Goal: Task Accomplishment & Management: Manage account settings

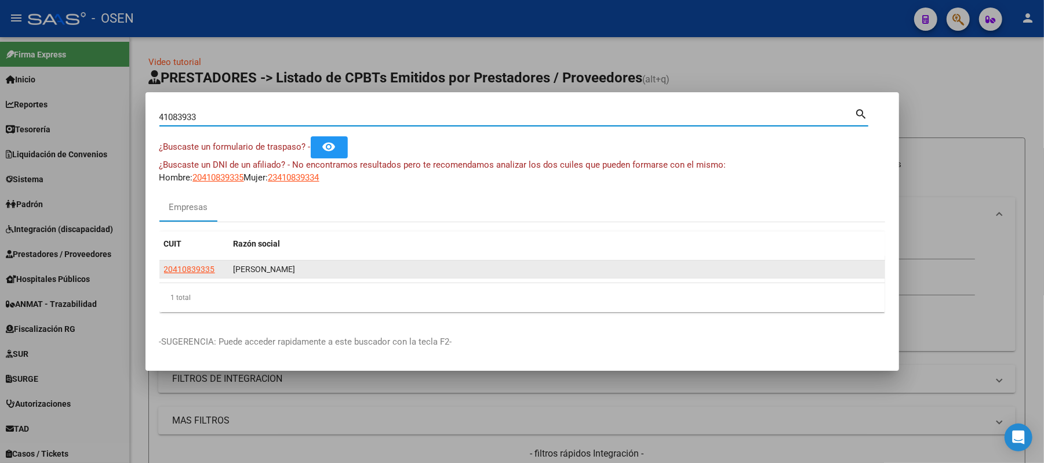
scroll to position [232, 0]
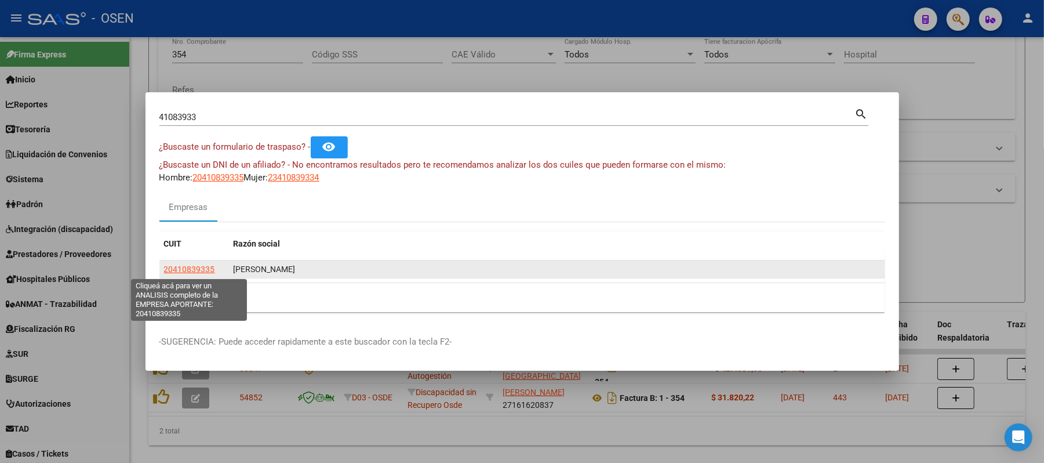
click at [203, 267] on span "20410839335" at bounding box center [189, 268] width 51 height 9
type textarea "20410839335"
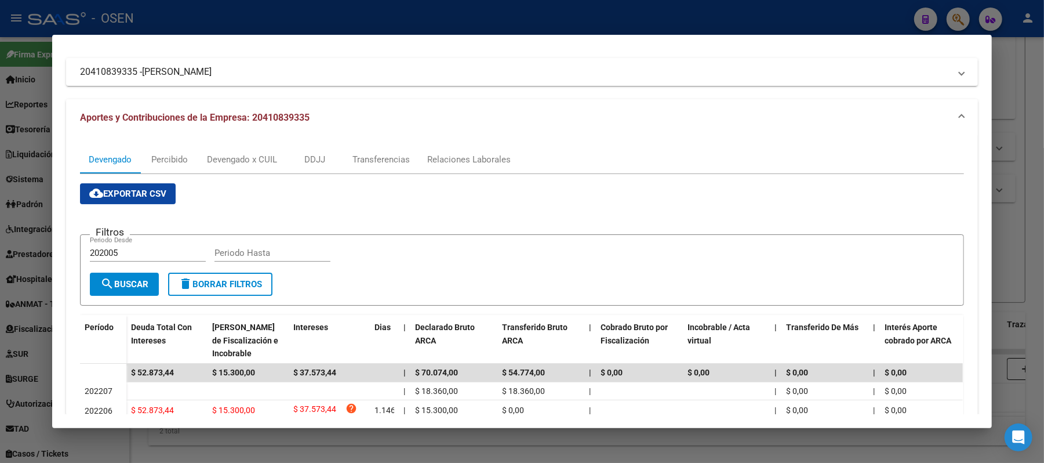
scroll to position [0, 0]
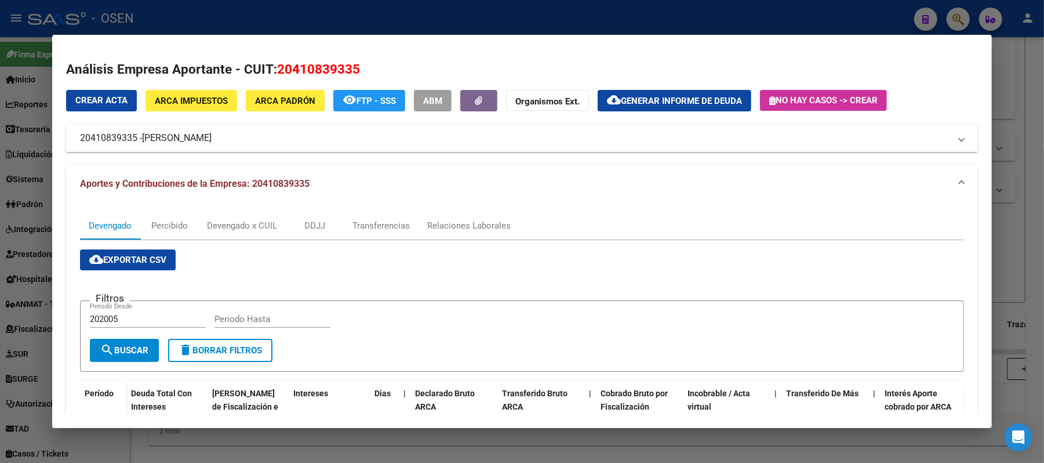
click at [205, 8] on div at bounding box center [522, 231] width 1044 height 463
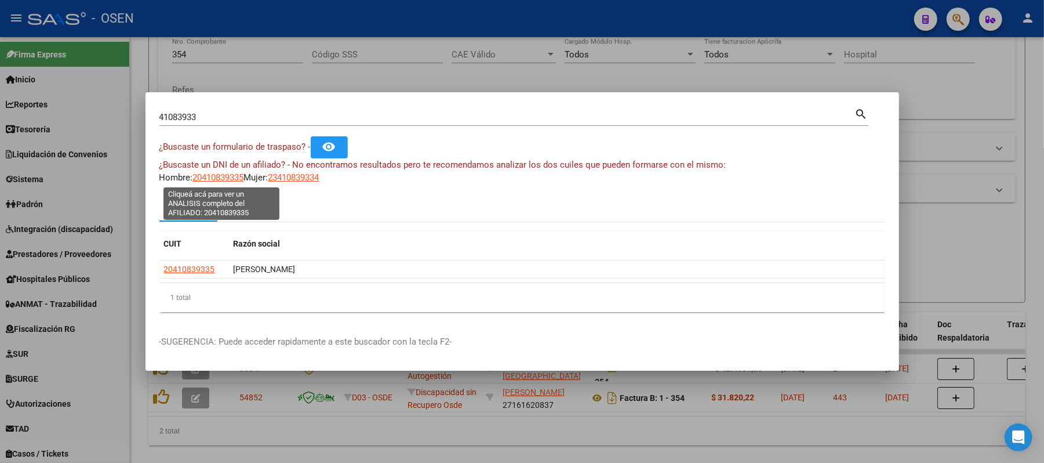
click at [223, 176] on span "20410839335" at bounding box center [218, 177] width 51 height 10
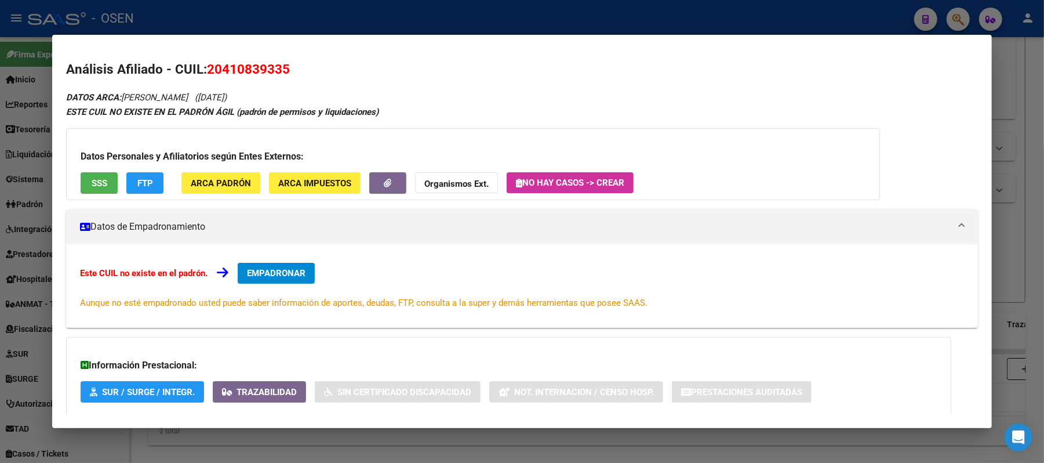
click at [111, 181] on button "SSS" at bounding box center [99, 182] width 37 height 21
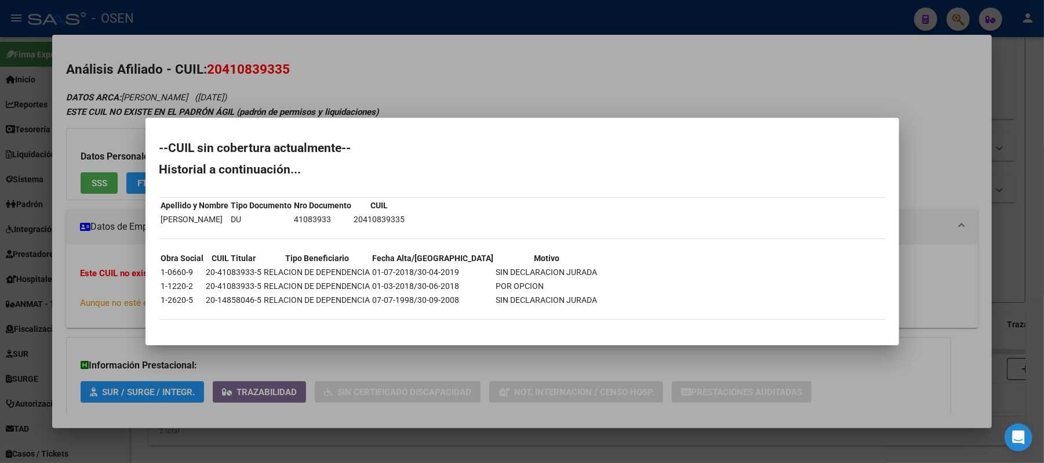
click at [513, 82] on div at bounding box center [522, 231] width 1044 height 463
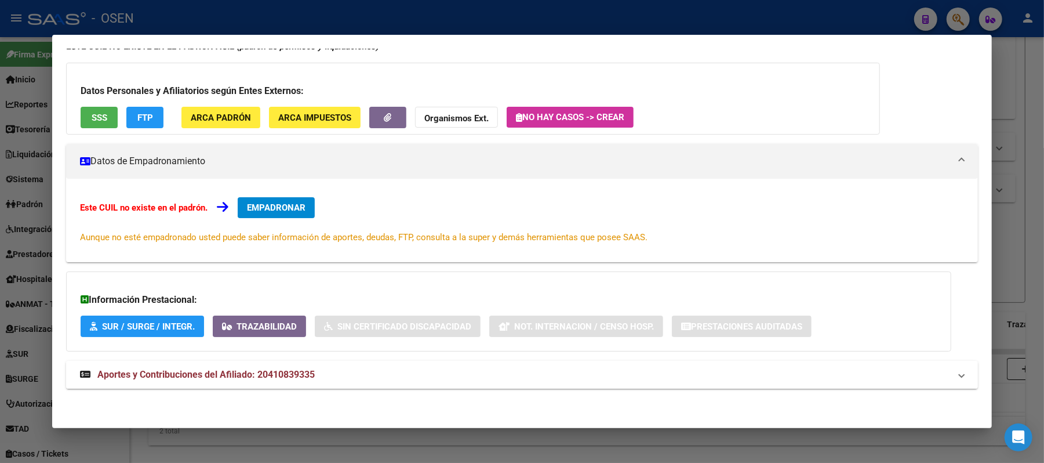
click at [484, 372] on mat-panel-title "Aportes y Contribuciones del Afiliado: 20410839335" at bounding box center [515, 375] width 870 height 14
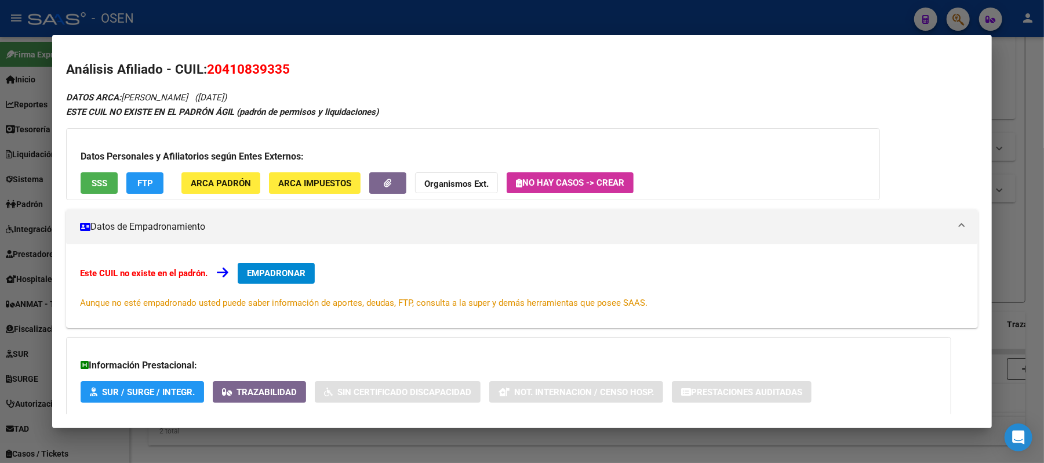
click at [94, 177] on span "SSS" at bounding box center [100, 182] width 16 height 10
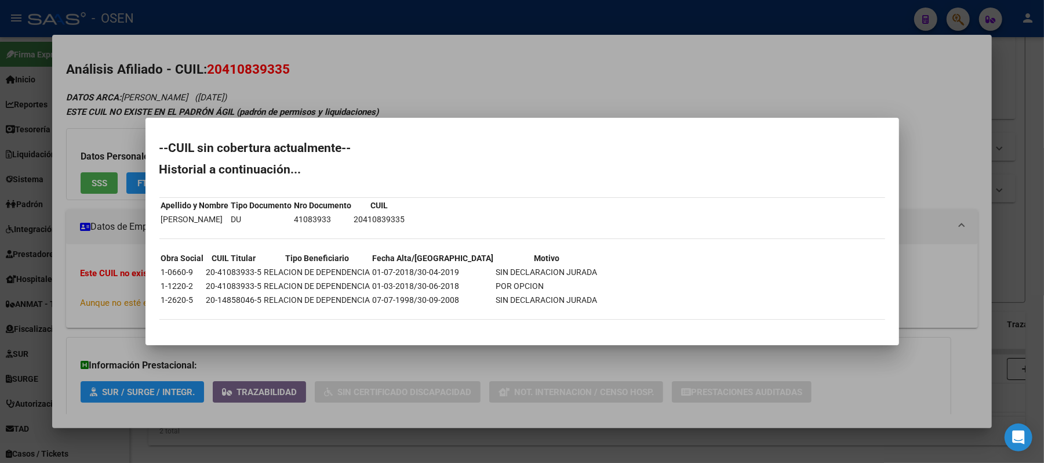
click at [509, 71] on div at bounding box center [522, 231] width 1044 height 463
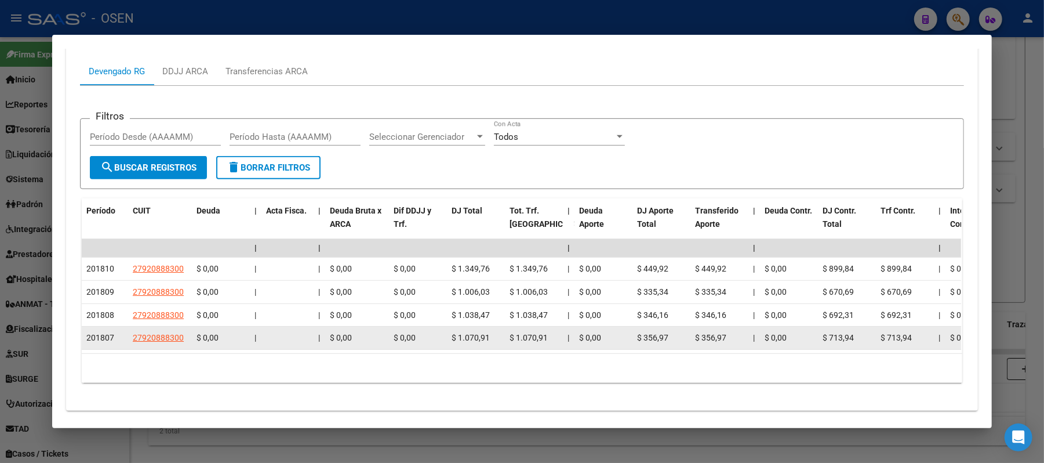
scroll to position [499, 0]
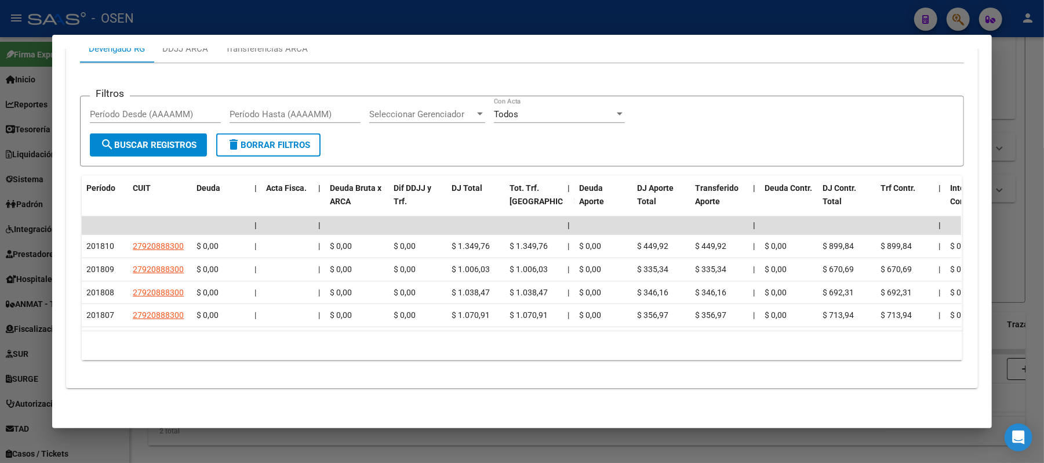
drag, startPoint x: 756, startPoint y: 30, endPoint x: 724, endPoint y: 31, distance: 31.9
click at [755, 30] on div at bounding box center [522, 231] width 1044 height 463
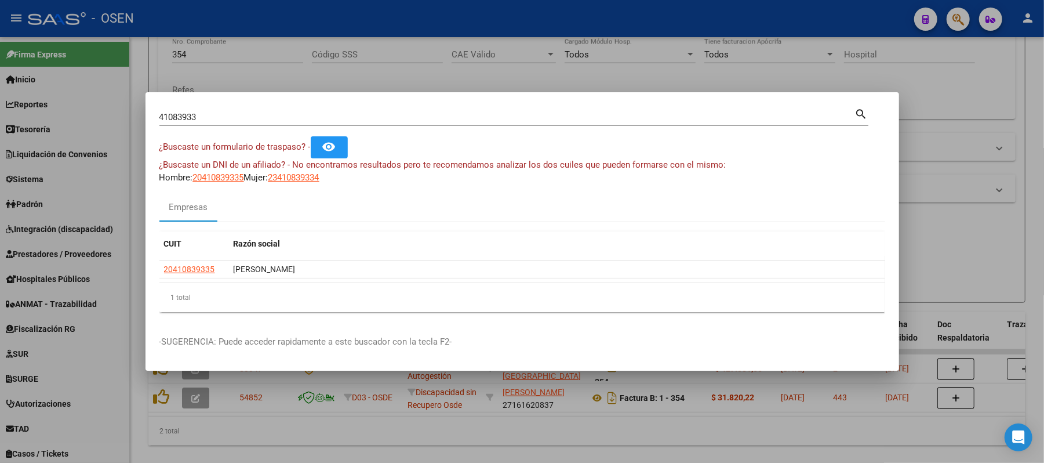
drag, startPoint x: 276, startPoint y: 119, endPoint x: 0, endPoint y: 80, distance: 278.8
click at [0, 115] on div "41083933 Buscar (apellido, dni, cuil, nro traspaso, cuit, obra social) search ¿…" at bounding box center [522, 231] width 1044 height 463
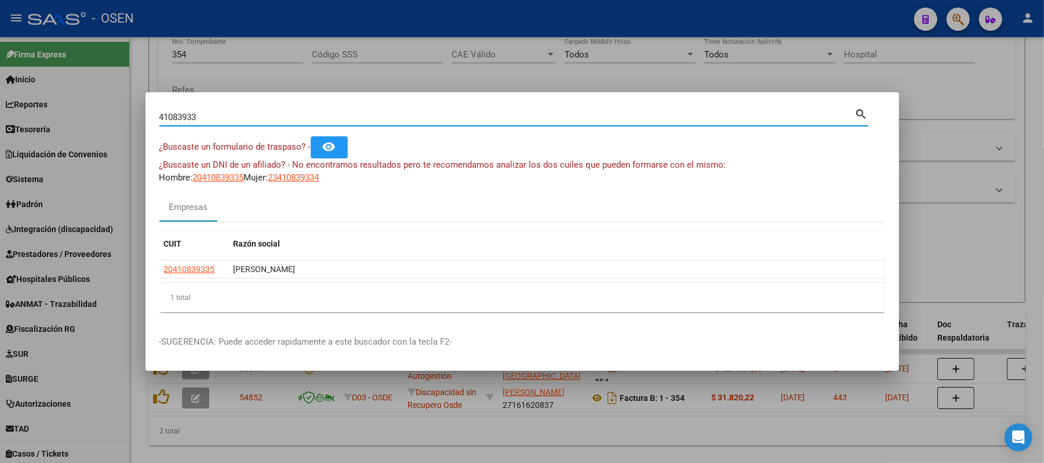
paste input "289631"
type input "28963133"
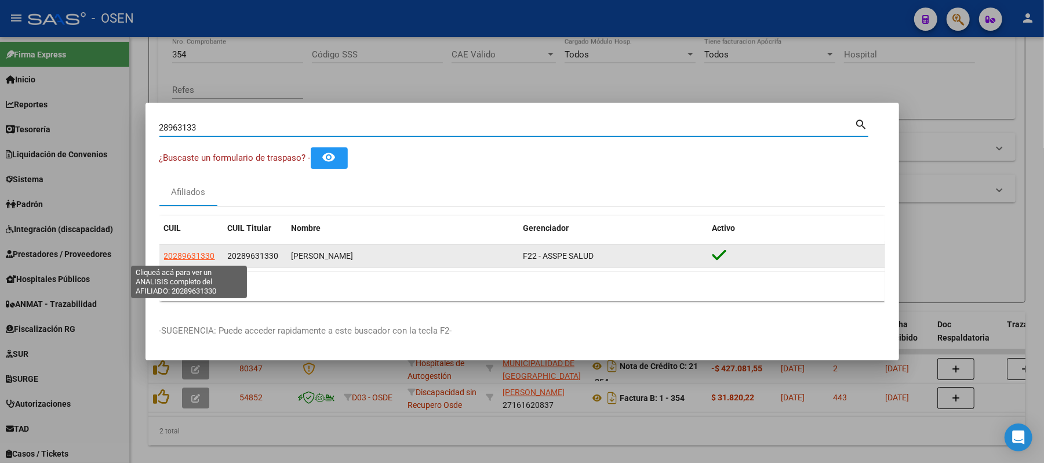
click at [191, 254] on span "20289631330" at bounding box center [189, 255] width 51 height 9
type textarea "20289631330"
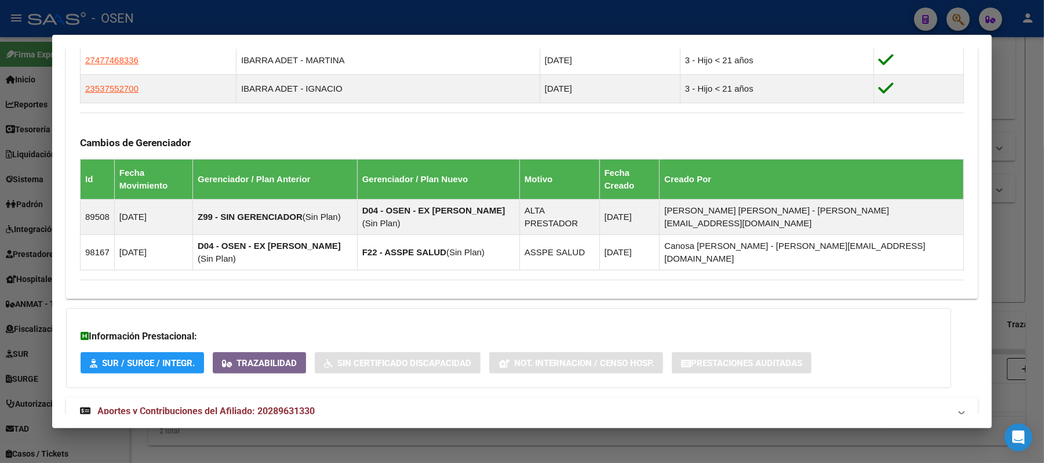
click at [397, 404] on mat-panel-title "Aportes y Contribuciones del Afiliado: 20289631330" at bounding box center [515, 411] width 870 height 14
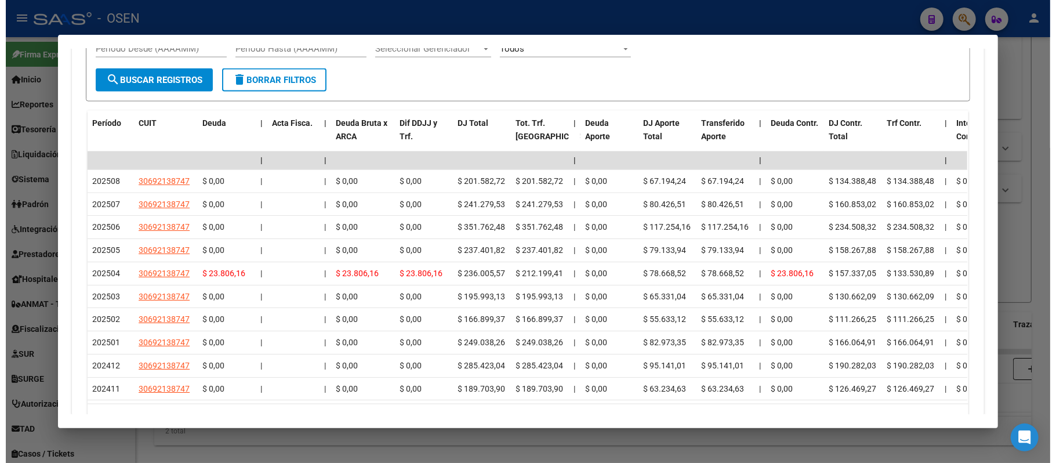
scroll to position [933, 0]
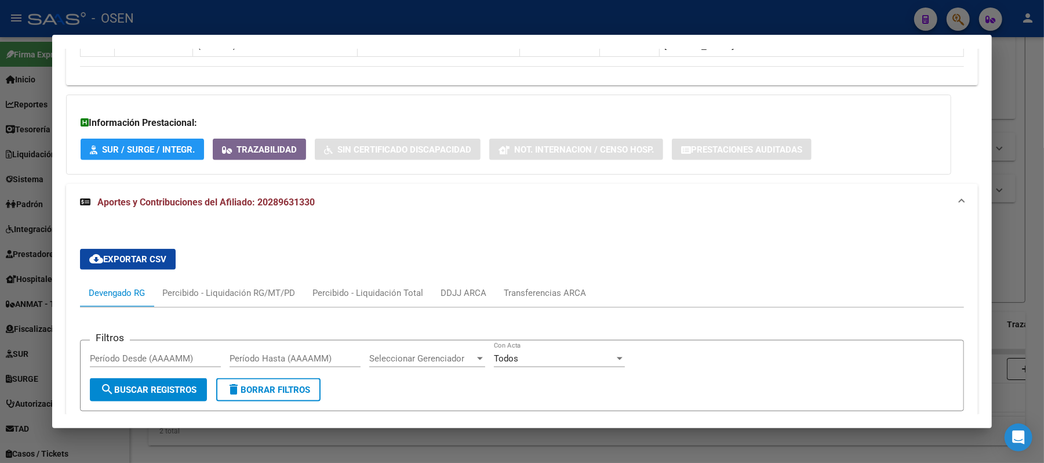
click at [314, 15] on div at bounding box center [522, 231] width 1044 height 463
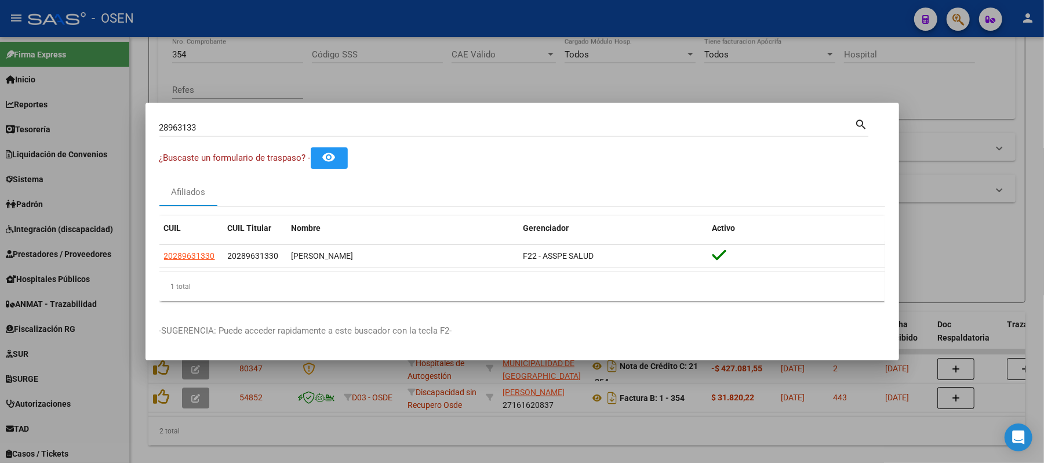
click at [422, 89] on div at bounding box center [522, 231] width 1044 height 463
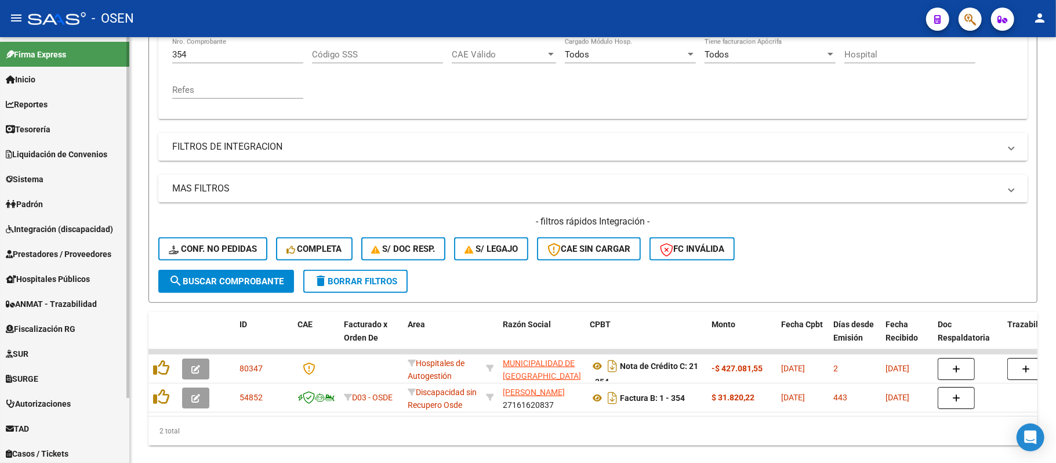
click at [46, 248] on span "Prestadores / Proveedores" at bounding box center [59, 254] width 106 height 13
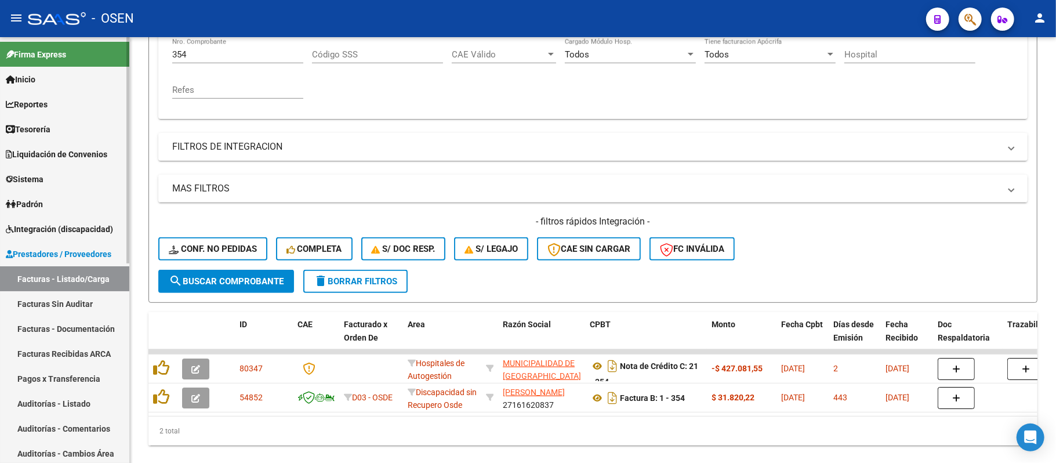
click at [78, 393] on link "Auditorías - Listado" at bounding box center [64, 403] width 129 height 25
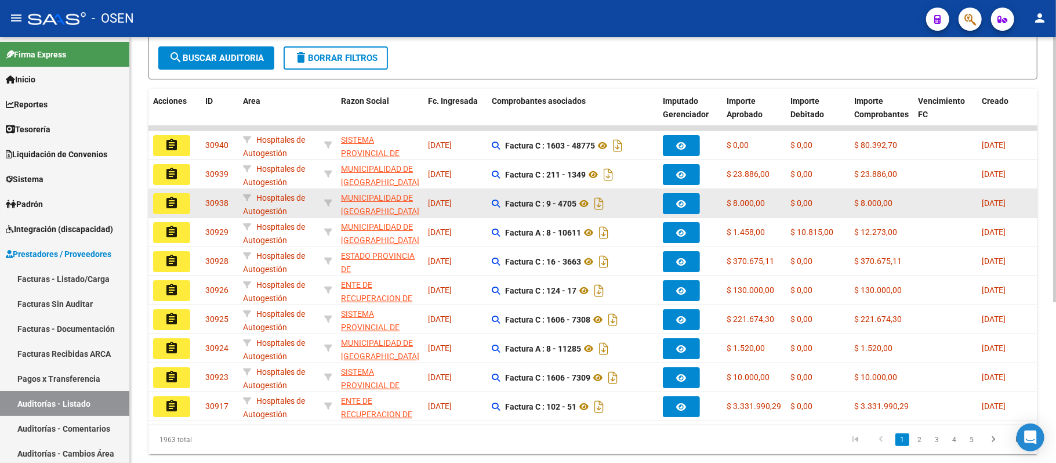
scroll to position [259, 0]
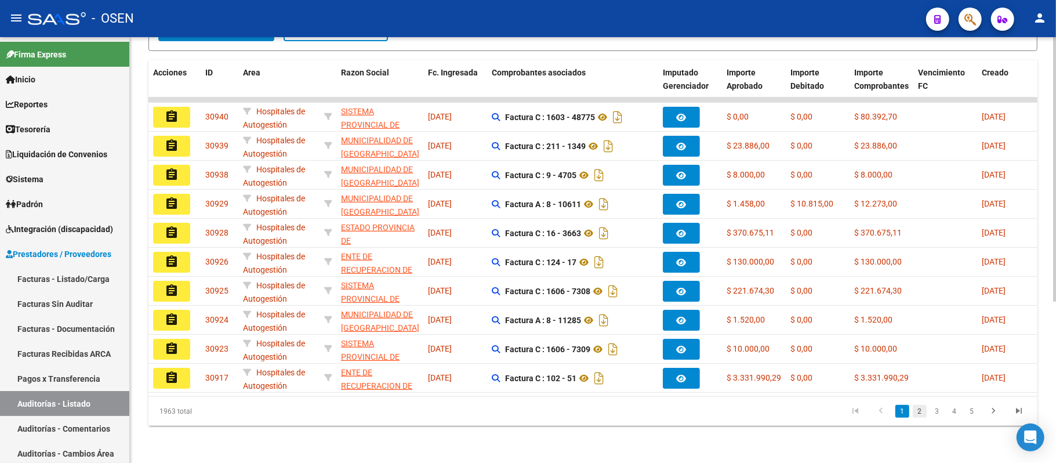
click at [923, 414] on link "2" at bounding box center [920, 411] width 14 height 13
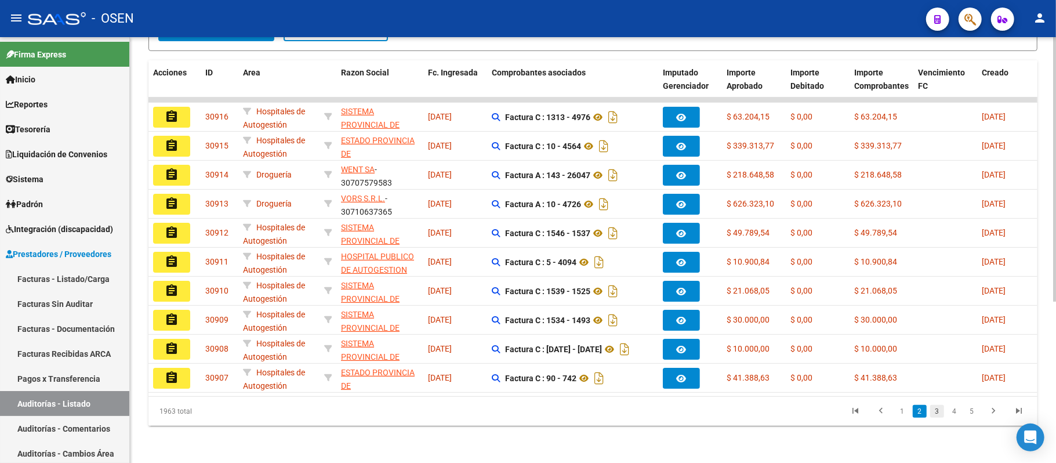
click at [938, 413] on link "3" at bounding box center [937, 411] width 14 height 13
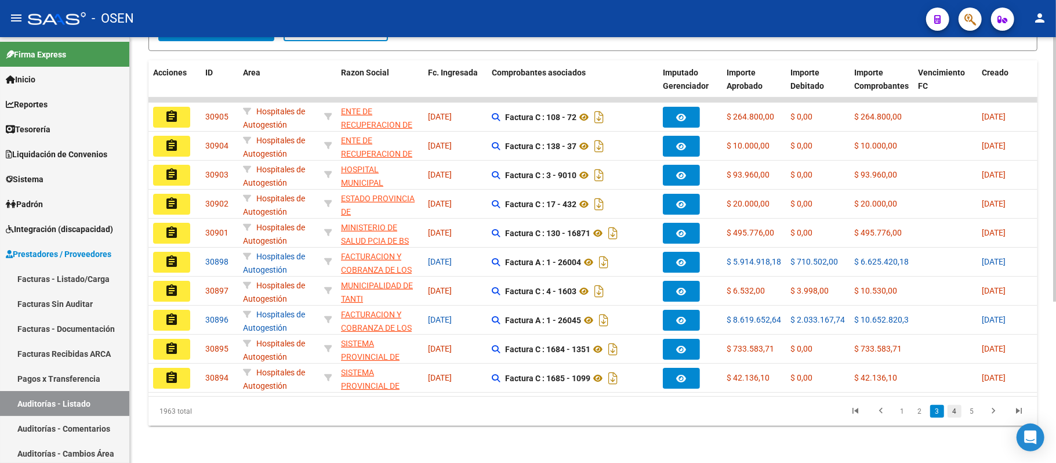
click at [951, 412] on link "4" at bounding box center [954, 411] width 14 height 13
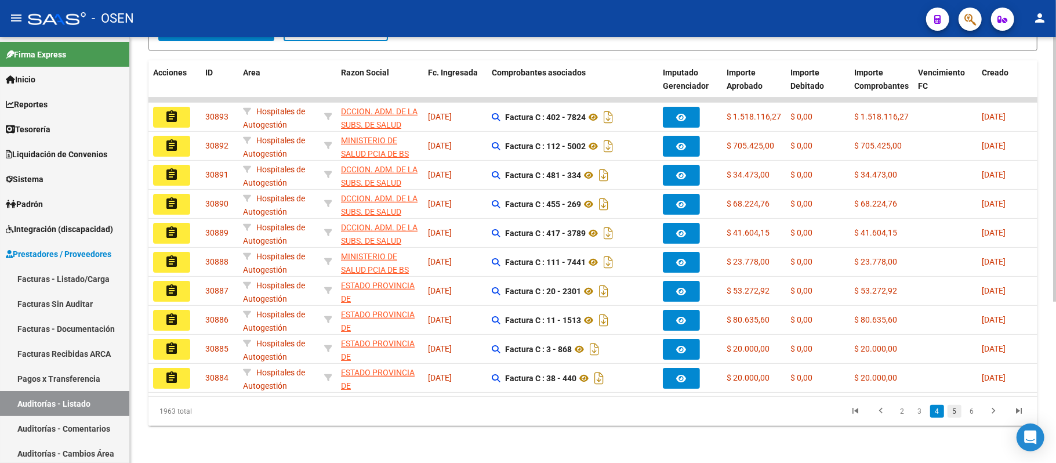
click at [953, 413] on link "5" at bounding box center [954, 411] width 14 height 13
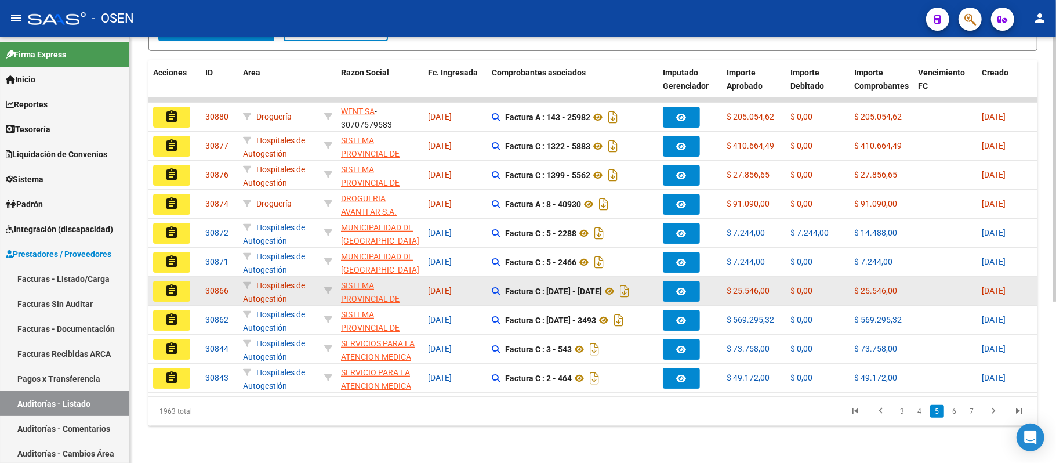
click at [177, 284] on mat-icon "assignment" at bounding box center [172, 291] width 14 height 14
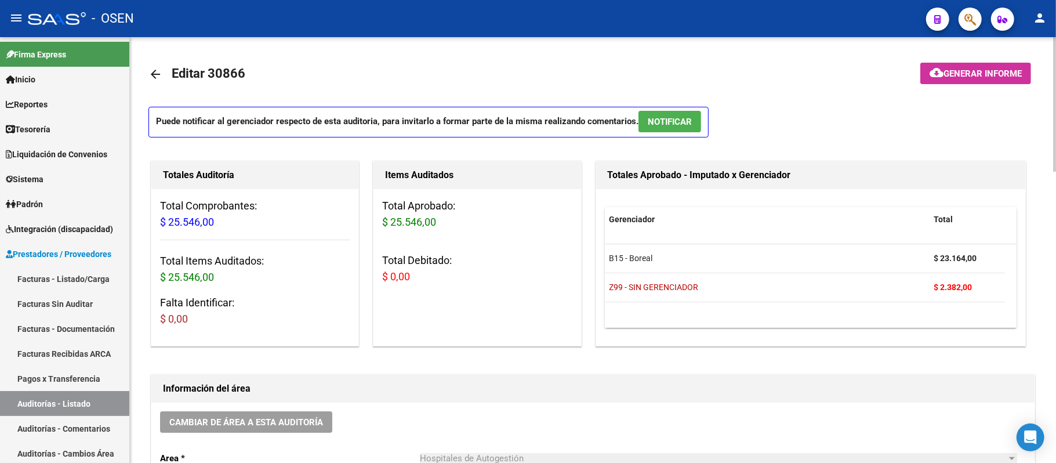
click at [671, 114] on button "NOTIFICAR" at bounding box center [669, 121] width 63 height 21
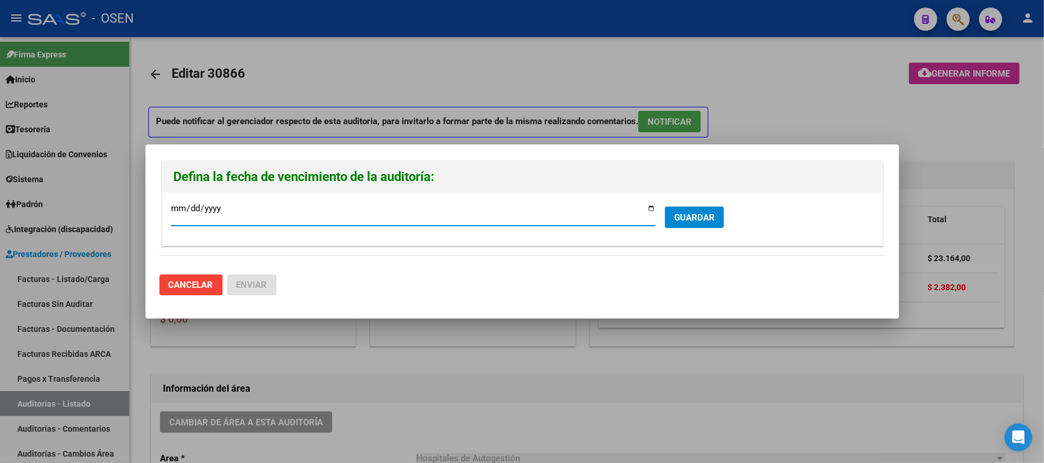
click at [691, 216] on span "GUARDAR" at bounding box center [694, 217] width 41 height 10
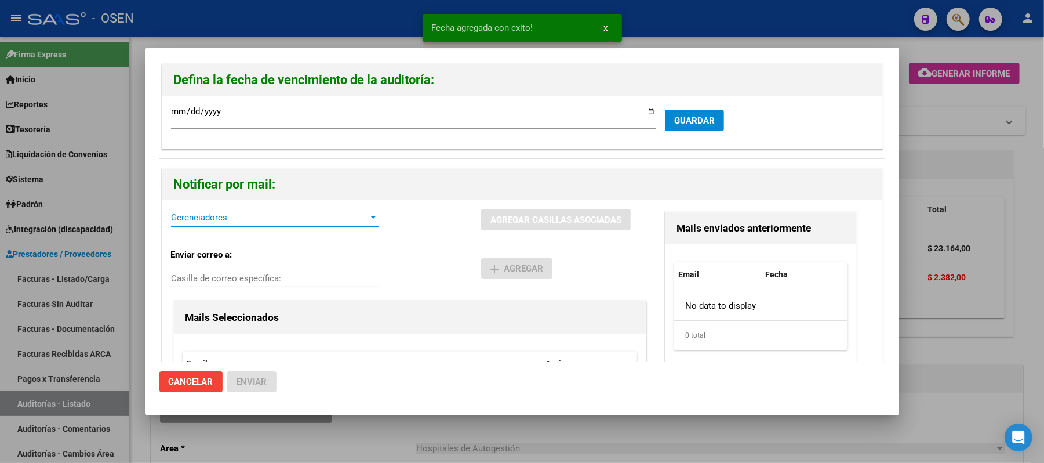
click at [227, 218] on span "Gerenciadores" at bounding box center [270, 217] width 198 height 10
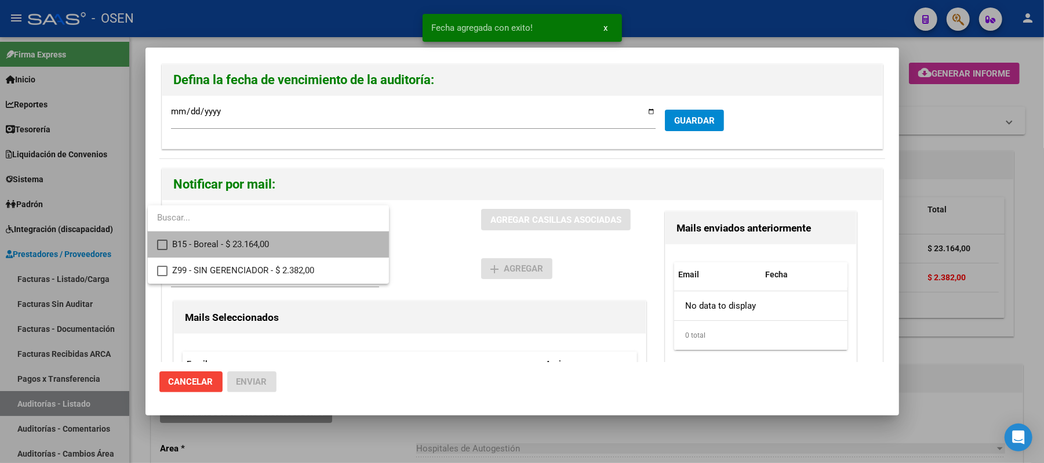
click at [239, 239] on span "B15 - Boreal - $ 23.164,00" at bounding box center [276, 244] width 208 height 26
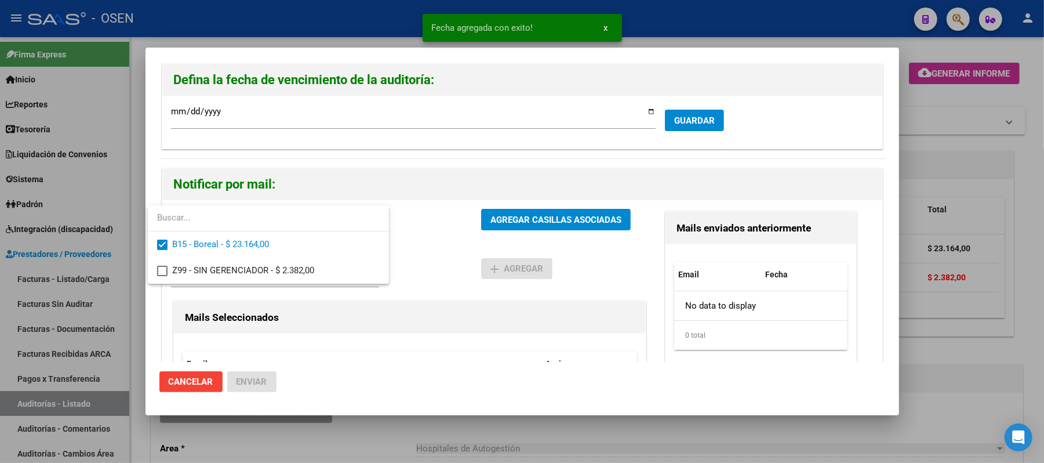
drag, startPoint x: 430, startPoint y: 266, endPoint x: 453, endPoint y: 256, distance: 25.0
click at [436, 263] on div at bounding box center [522, 231] width 1044 height 463
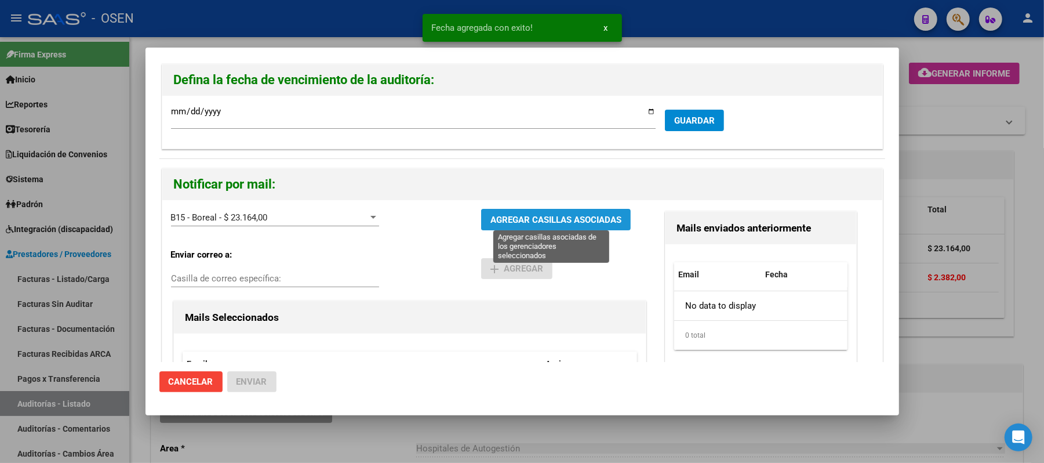
click at [539, 216] on span "AGREGAR CASILLAS ASOCIADAS" at bounding box center [556, 220] width 131 height 10
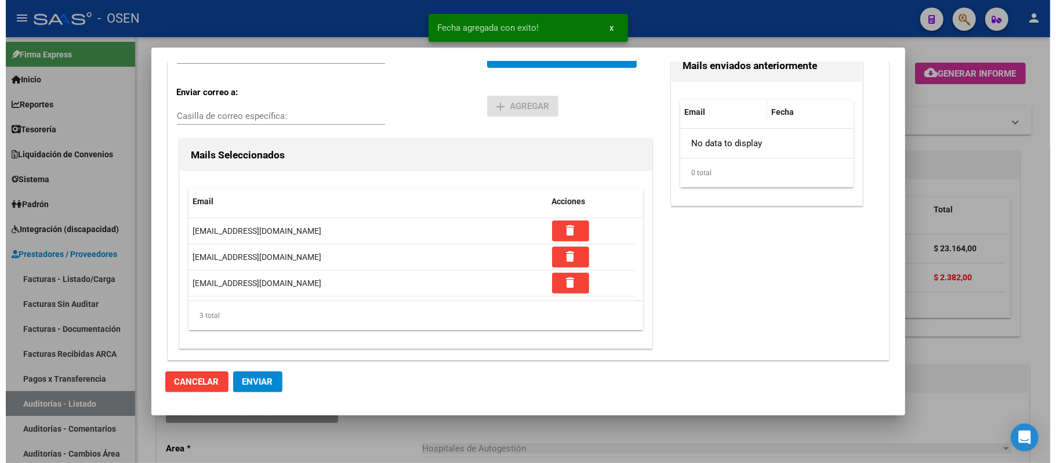
scroll to position [164, 0]
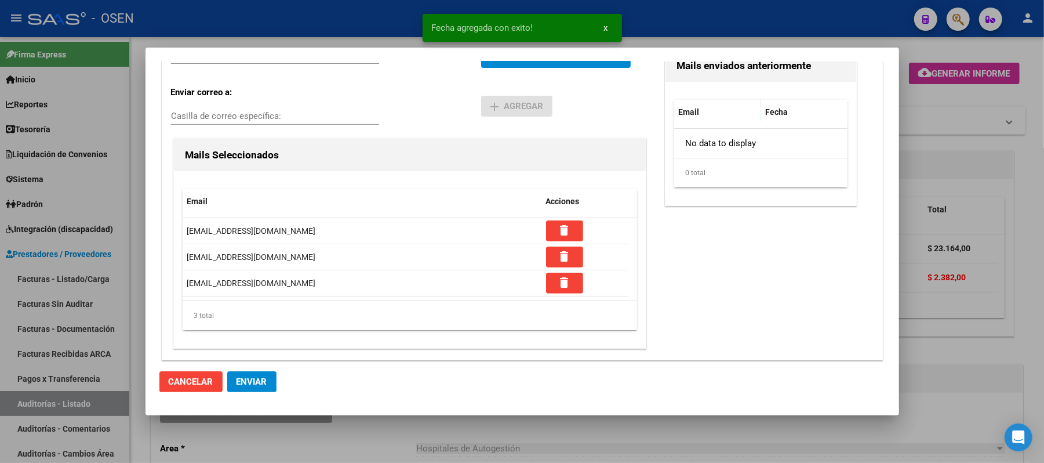
click at [242, 384] on span "Enviar" at bounding box center [252, 381] width 31 height 10
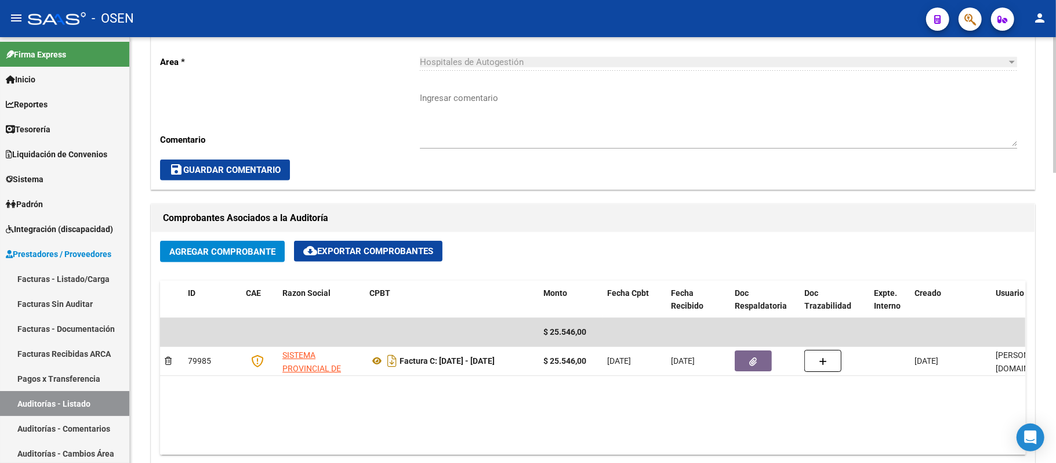
scroll to position [154, 0]
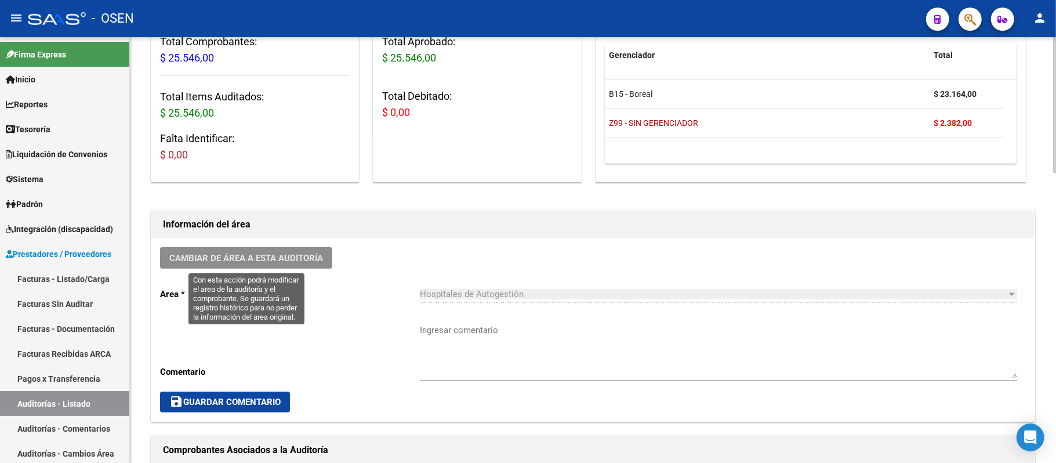
click at [289, 254] on span "Cambiar de área a esta auditoría" at bounding box center [246, 258] width 154 height 10
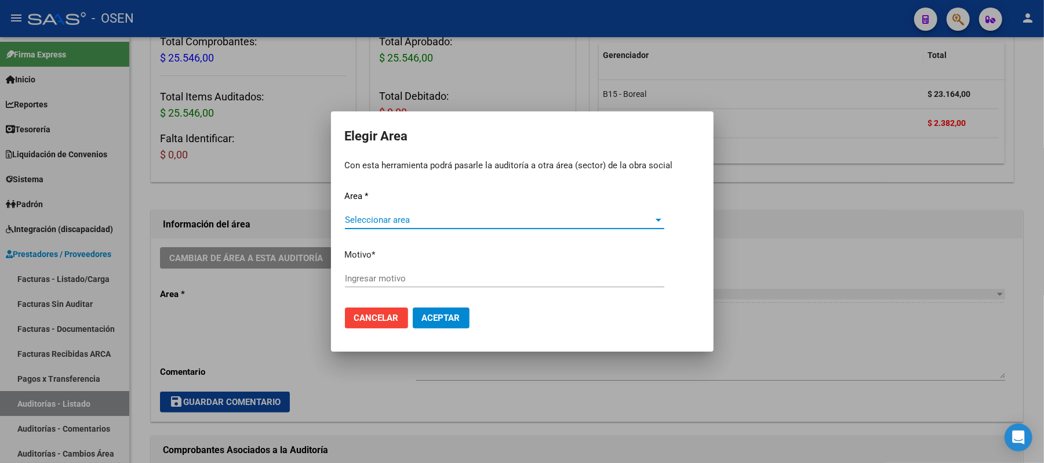
click at [471, 216] on span "Seleccionar area" at bounding box center [499, 220] width 309 height 10
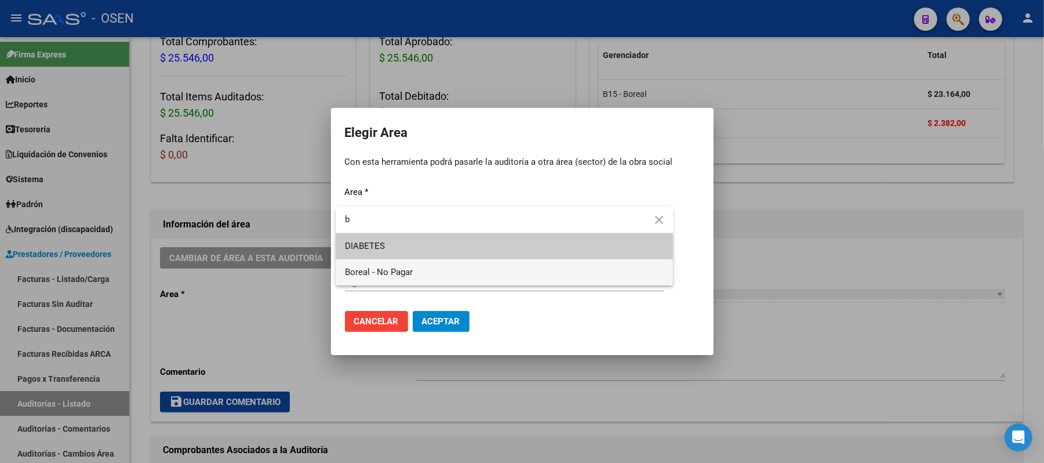
type input "b"
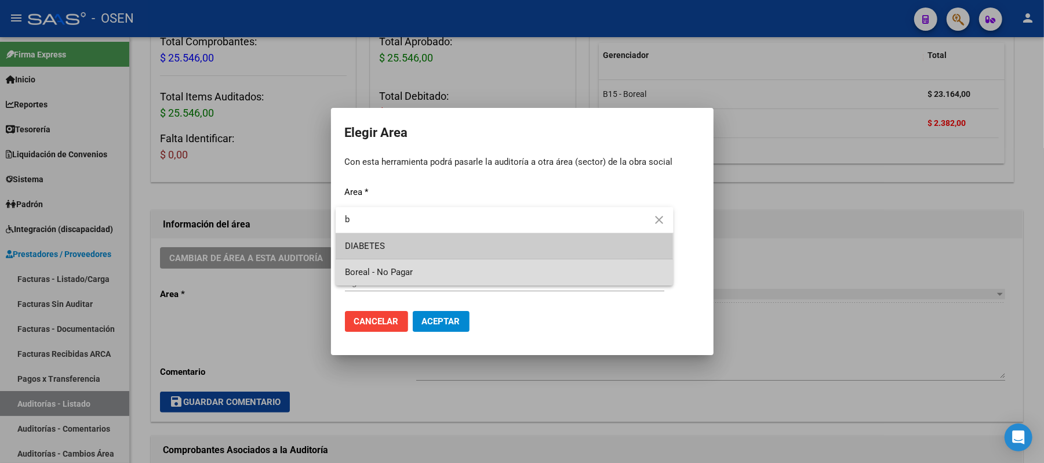
click at [434, 274] on span "Boreal - No Pagar" at bounding box center [504, 272] width 319 height 26
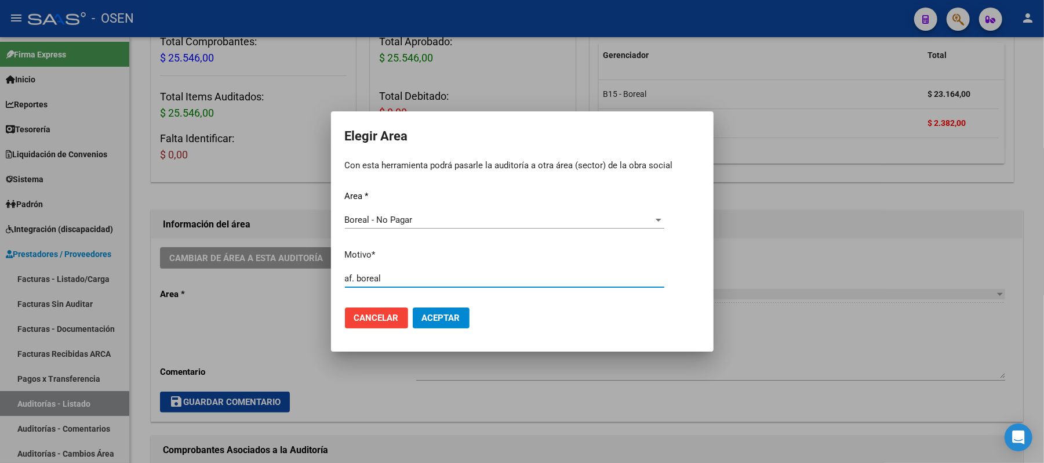
type input "af. boreal"
click at [446, 323] on button "Aceptar" at bounding box center [441, 317] width 57 height 21
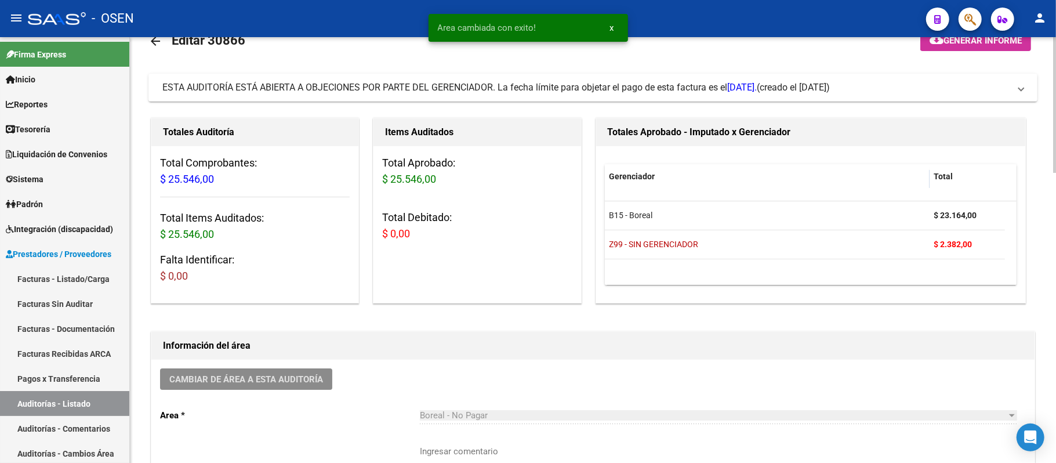
scroll to position [0, 0]
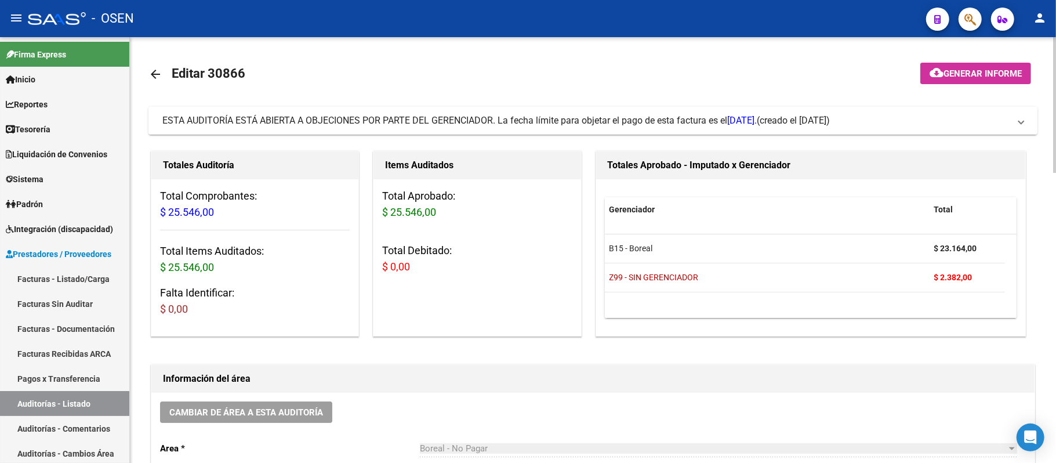
click at [632, 132] on mat-expansion-panel-header "ESTA AUDITORÍA ESTÁ ABIERTA A OBJECIONES POR PARTE DEL GERENCIADOR. La fecha lí…" at bounding box center [592, 121] width 889 height 28
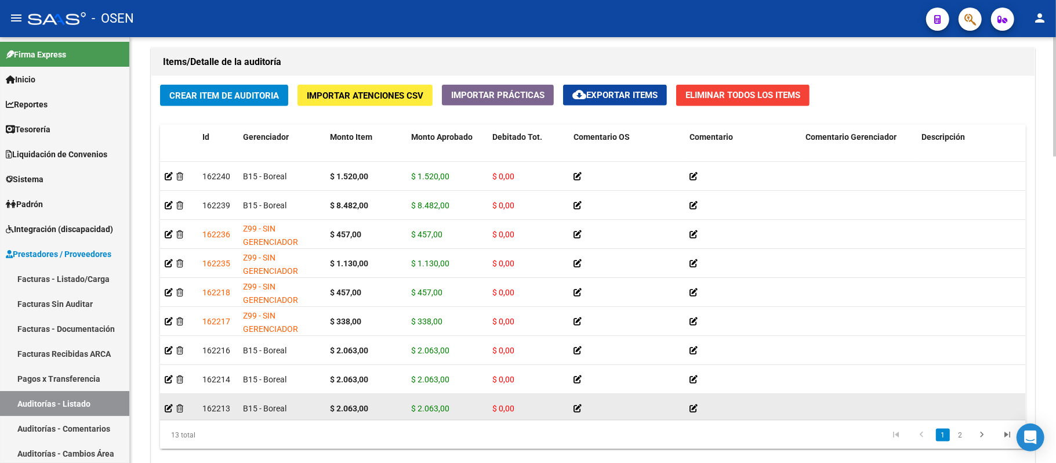
scroll to position [133, 0]
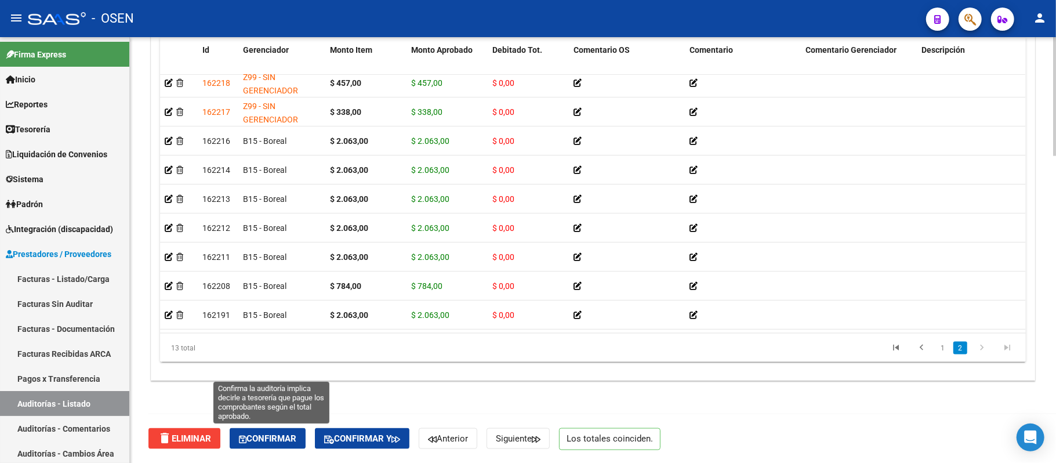
click at [266, 438] on span "Confirmar" at bounding box center [267, 438] width 57 height 10
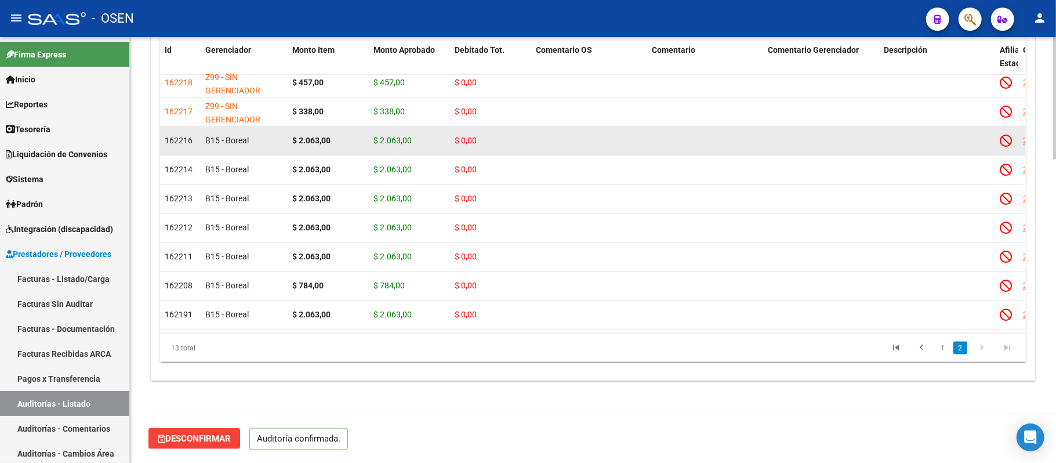
scroll to position [1054, 0]
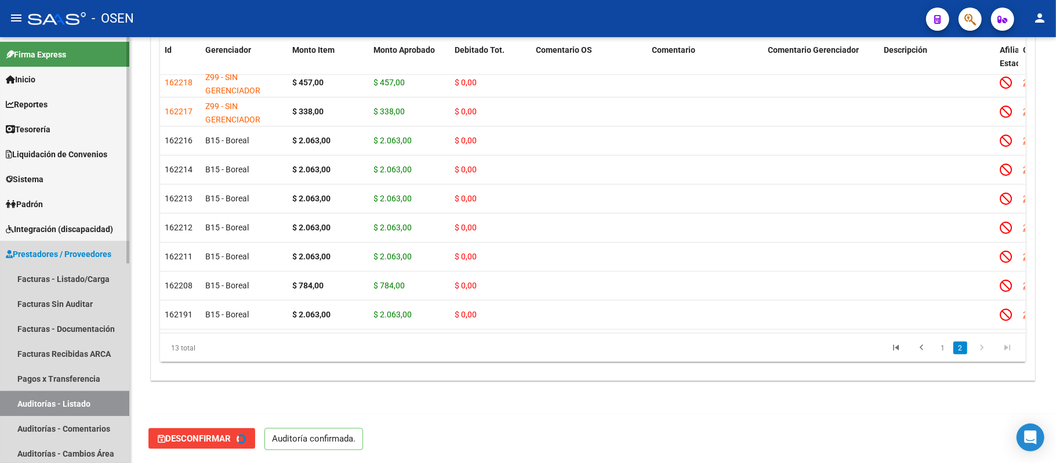
click at [89, 406] on link "Auditorías - Listado" at bounding box center [64, 403] width 129 height 25
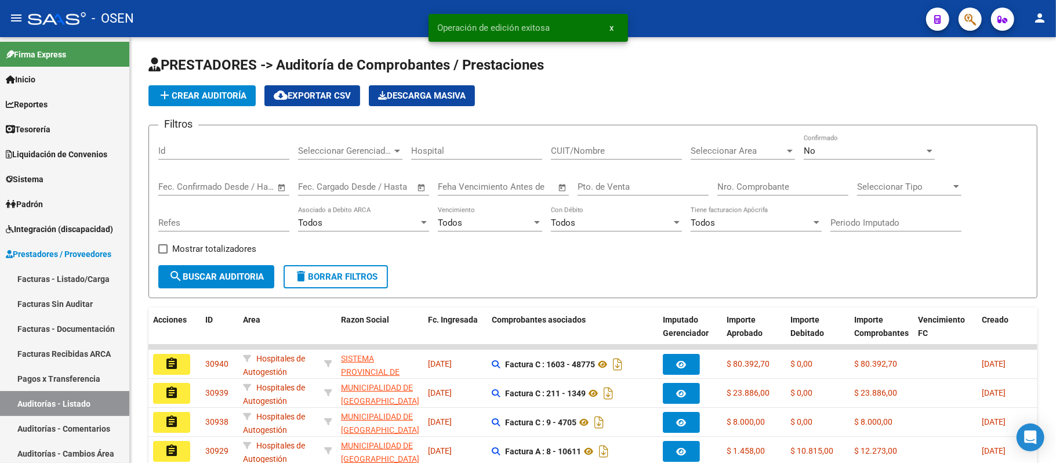
click at [740, 136] on div "Seleccionar Area Seleccionar Area" at bounding box center [743, 147] width 104 height 25
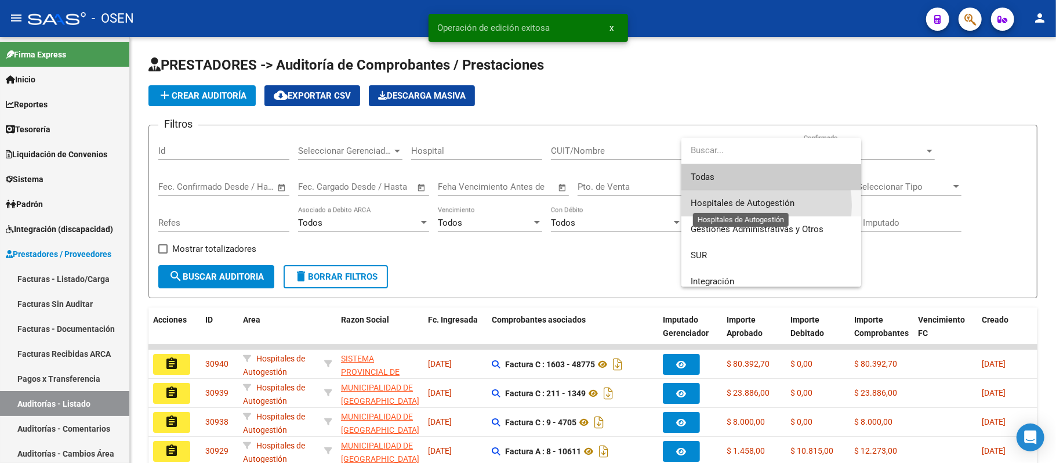
click at [750, 205] on span "Hospitales de Autogestión" at bounding box center [743, 203] width 104 height 10
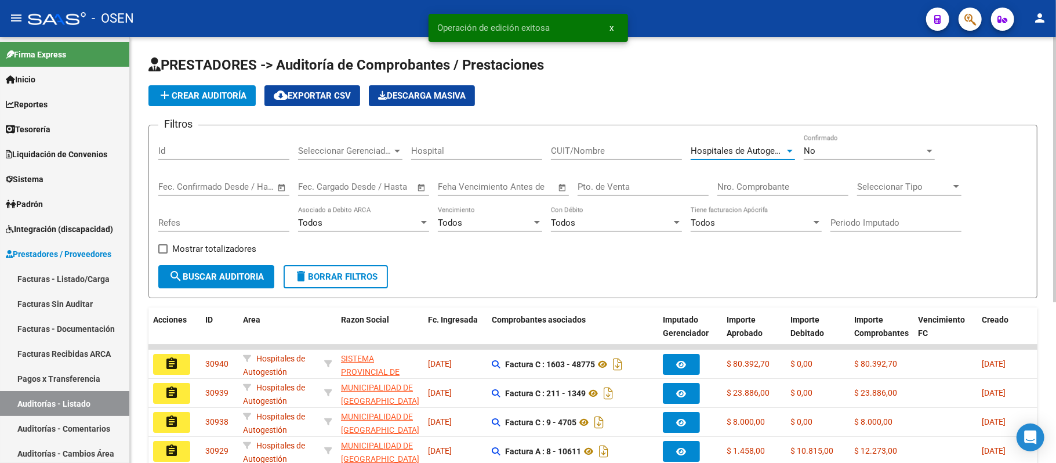
click at [489, 217] on div "Todos" at bounding box center [485, 222] width 94 height 10
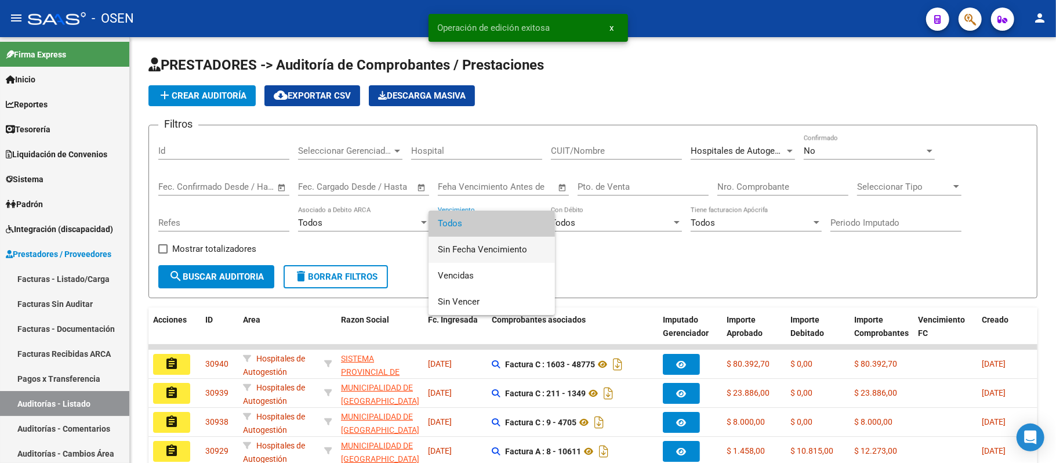
click at [492, 249] on span "Sin Fecha Vencimiento" at bounding box center [492, 250] width 108 height 26
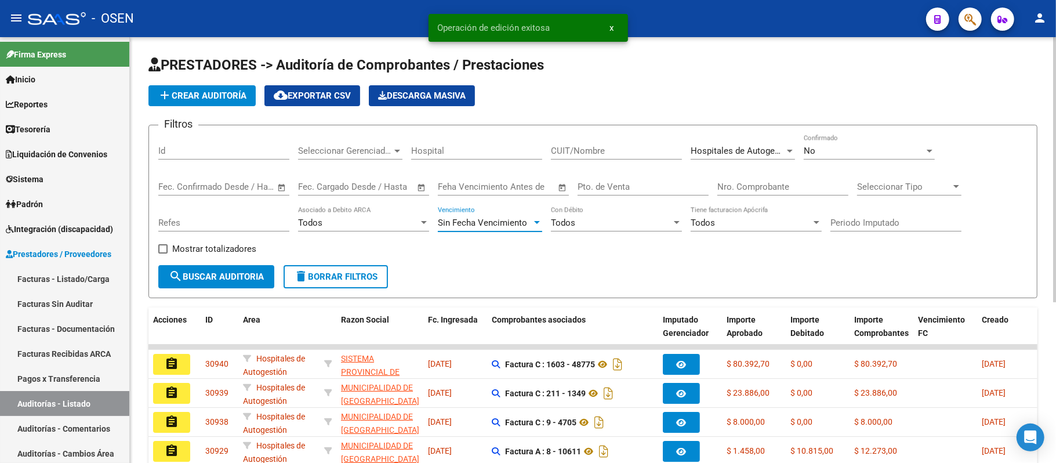
click at [252, 272] on span "search Buscar Auditoria" at bounding box center [216, 276] width 95 height 10
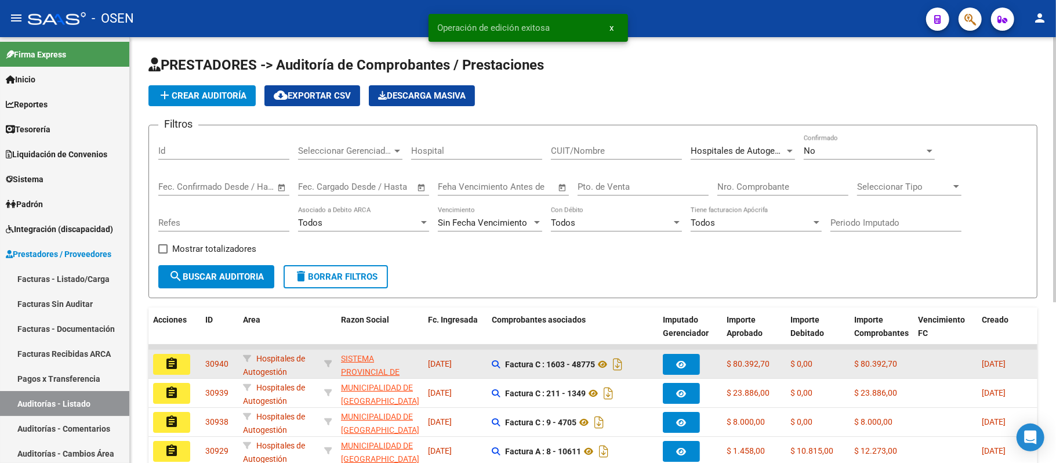
scroll to position [259, 0]
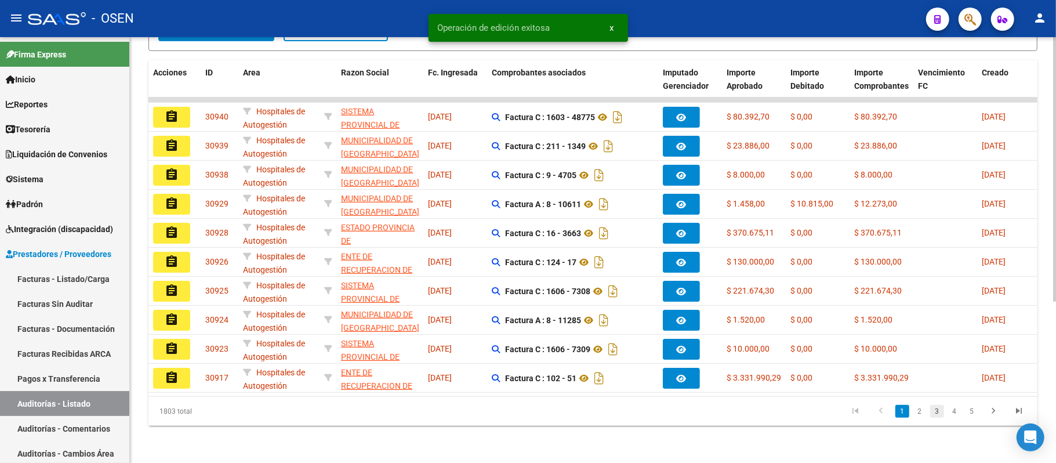
click at [930, 409] on link "3" at bounding box center [937, 411] width 14 height 13
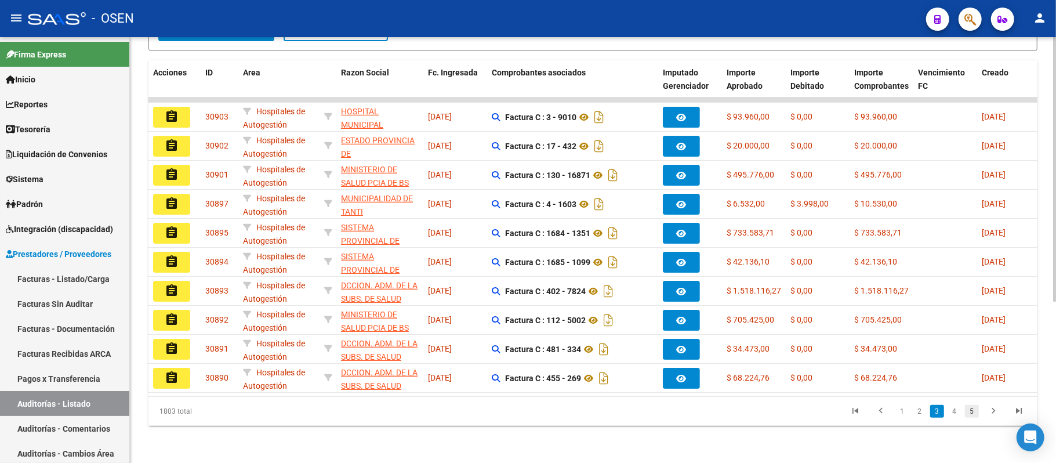
click at [972, 411] on link "5" at bounding box center [972, 411] width 14 height 13
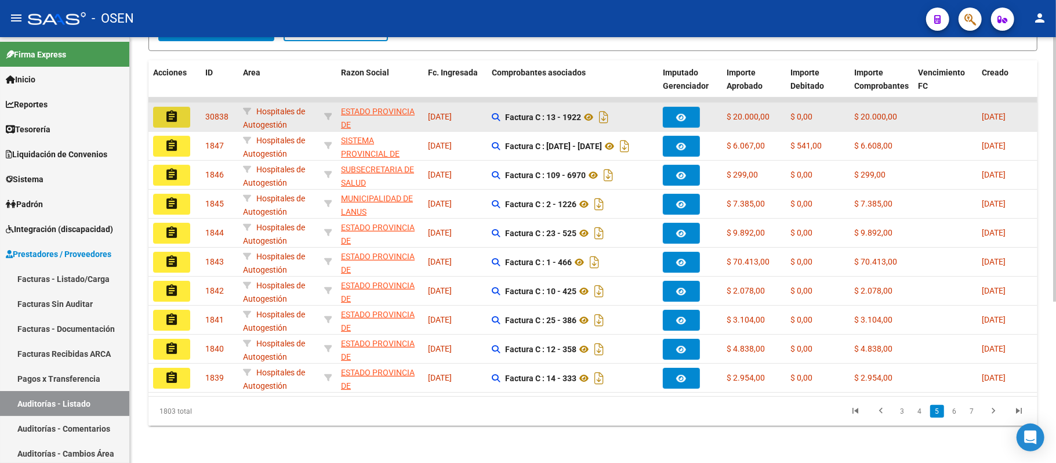
click at [181, 107] on button "assignment" at bounding box center [171, 117] width 37 height 21
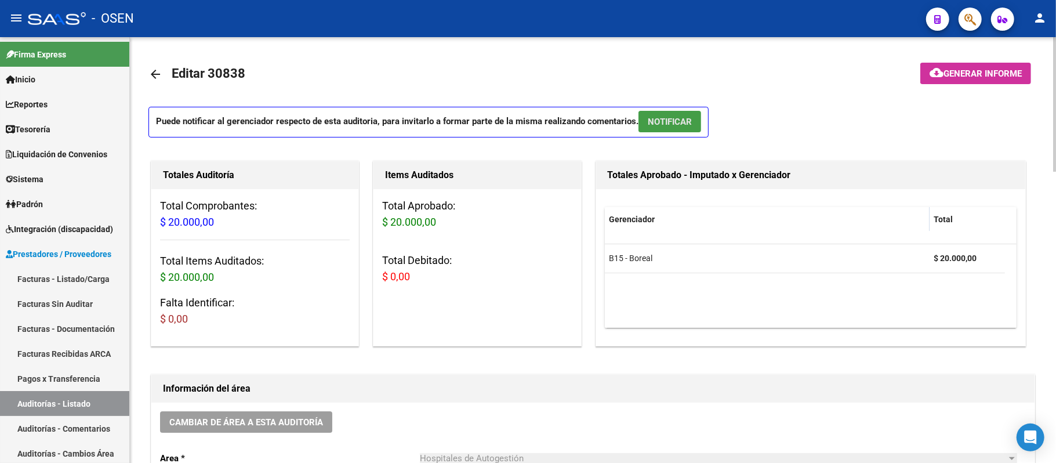
click at [673, 129] on button "NOTIFICAR" at bounding box center [669, 121] width 63 height 21
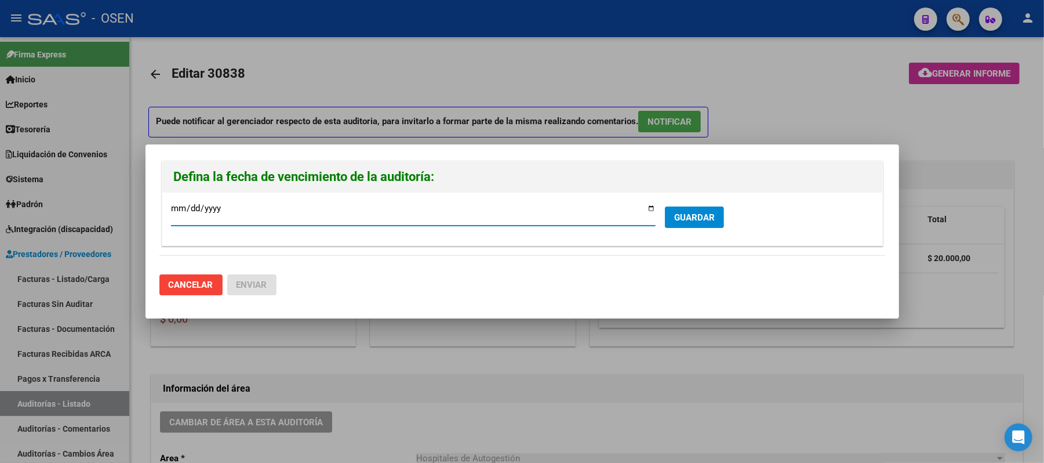
click at [706, 215] on span "GUARDAR" at bounding box center [694, 217] width 41 height 10
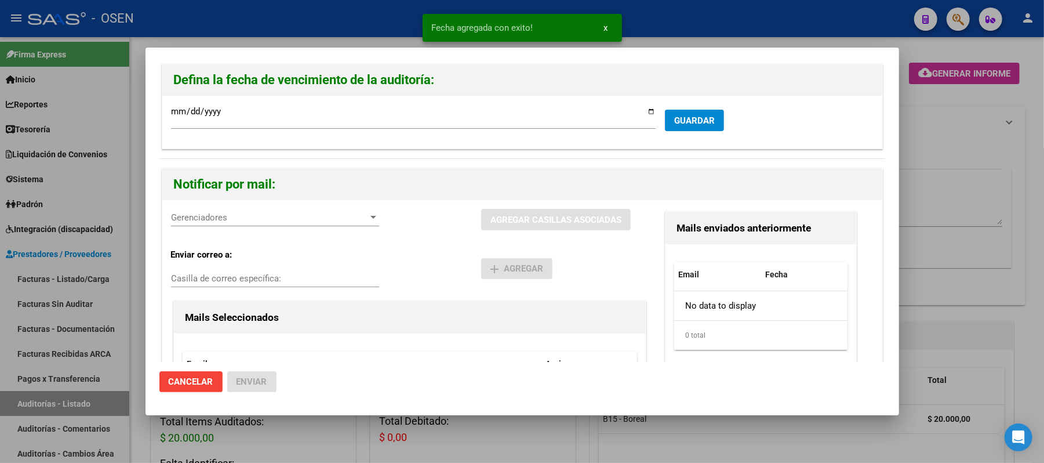
click at [279, 216] on span "Gerenciadores" at bounding box center [270, 217] width 198 height 10
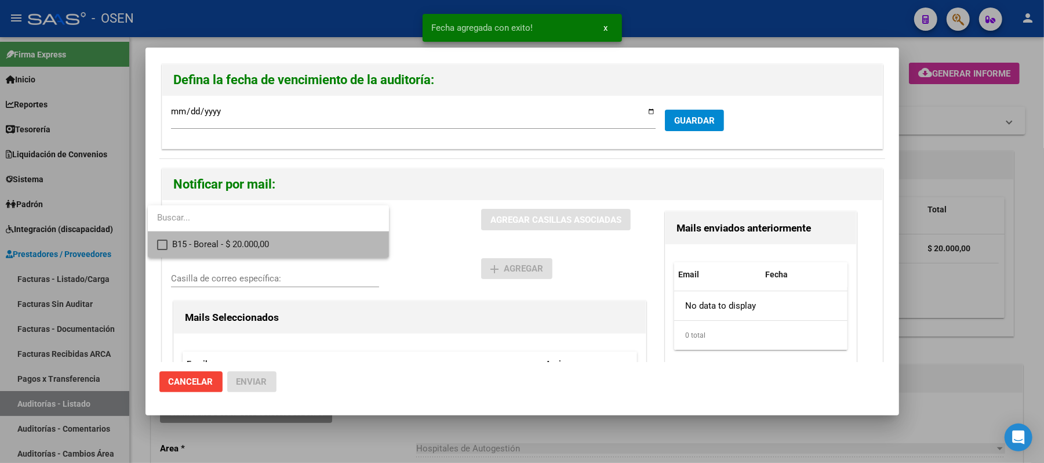
click at [318, 249] on span "B15 - Boreal - $ 20.000,00" at bounding box center [276, 244] width 208 height 26
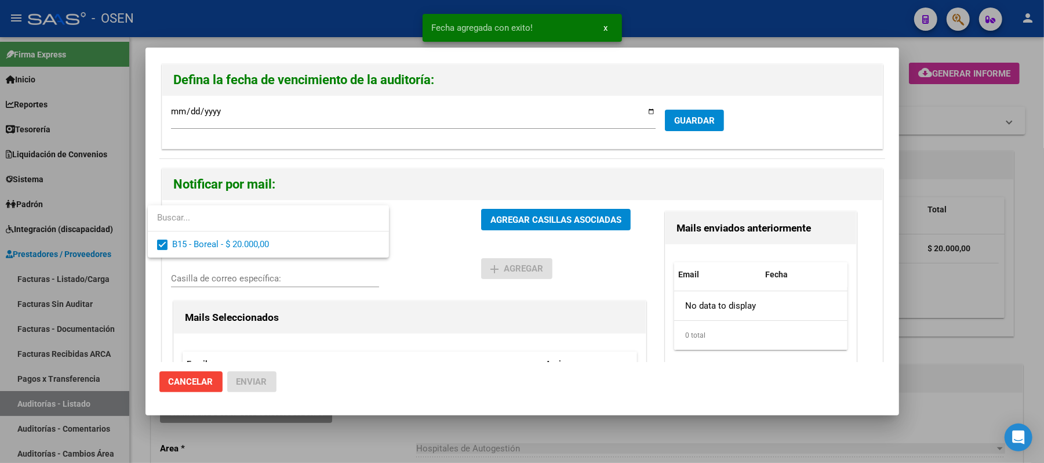
drag, startPoint x: 452, startPoint y: 246, endPoint x: 481, endPoint y: 237, distance: 30.6
click at [453, 246] on div at bounding box center [522, 231] width 1044 height 463
click at [510, 230] on button "AGREGAR CASILLAS ASOCIADAS" at bounding box center [556, 219] width 150 height 21
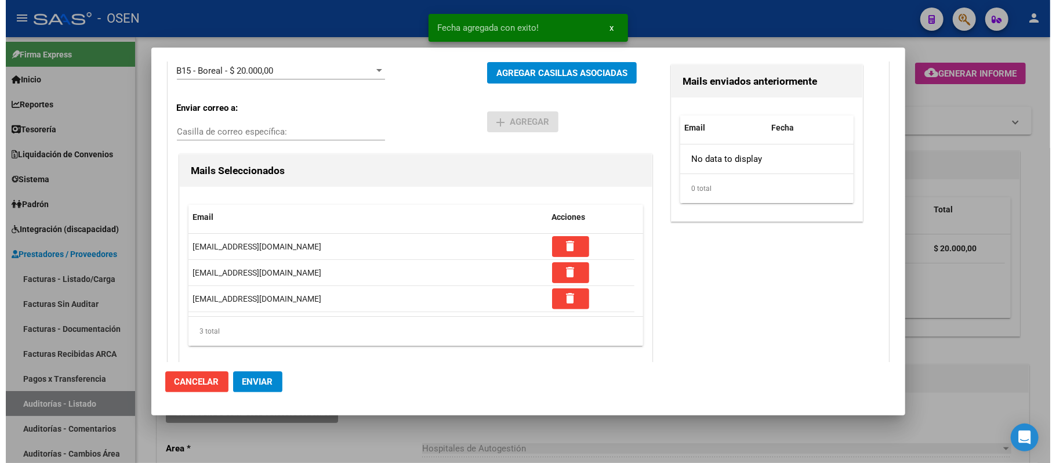
scroll to position [164, 0]
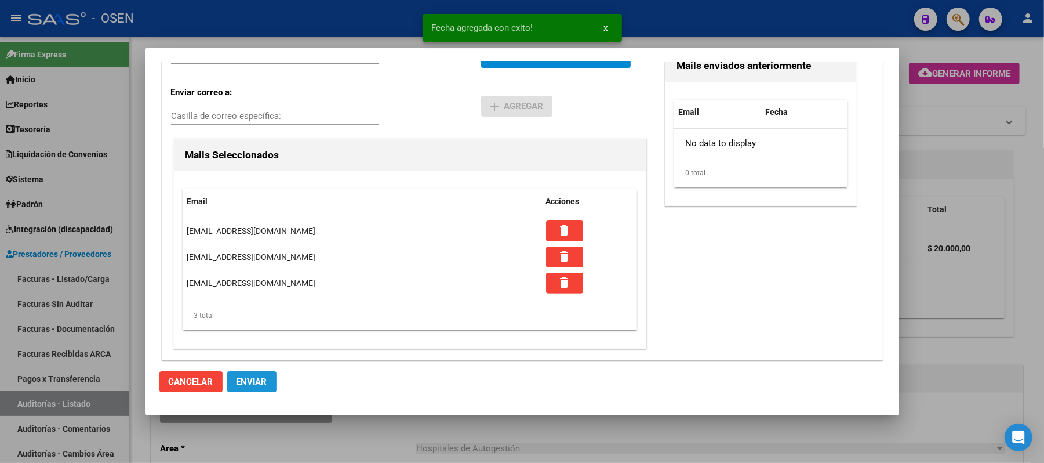
click at [261, 373] on button "Enviar" at bounding box center [251, 381] width 49 height 21
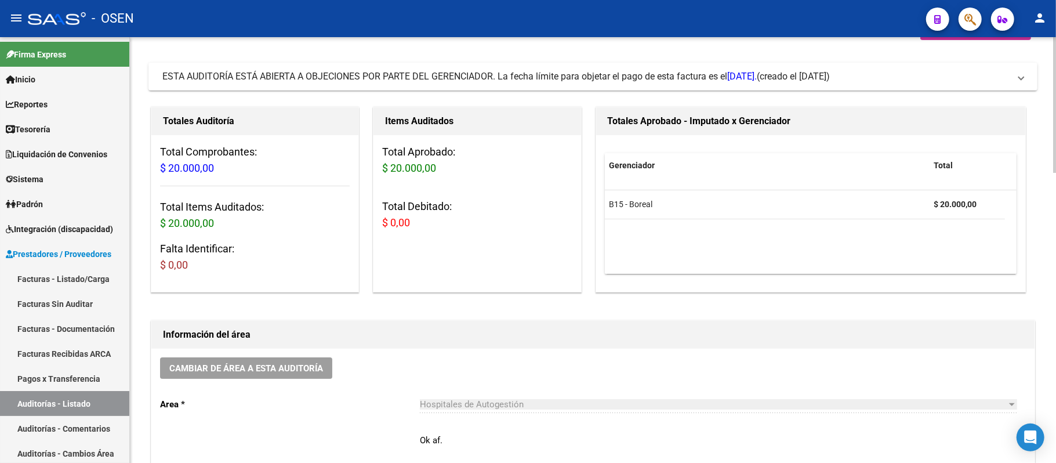
scroll to position [77, 0]
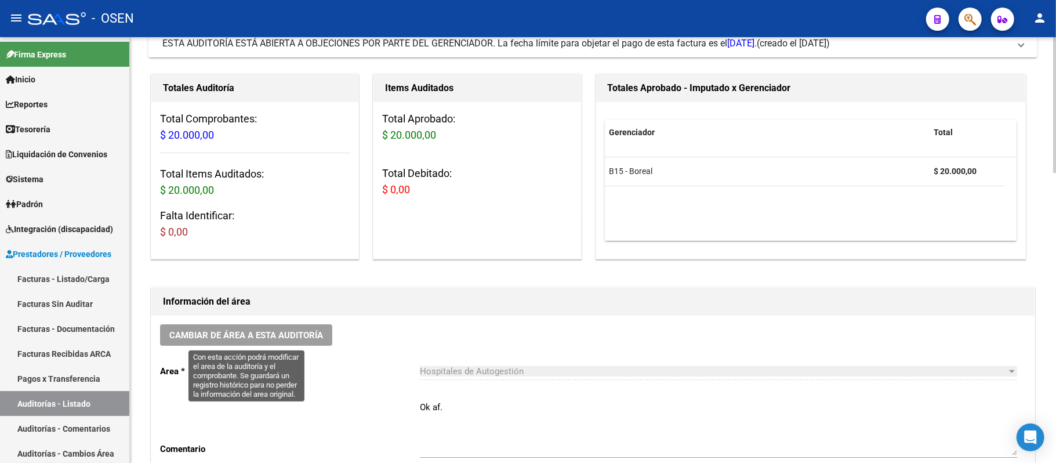
click at [317, 337] on span "Cambiar de área a esta auditoría" at bounding box center [246, 335] width 154 height 10
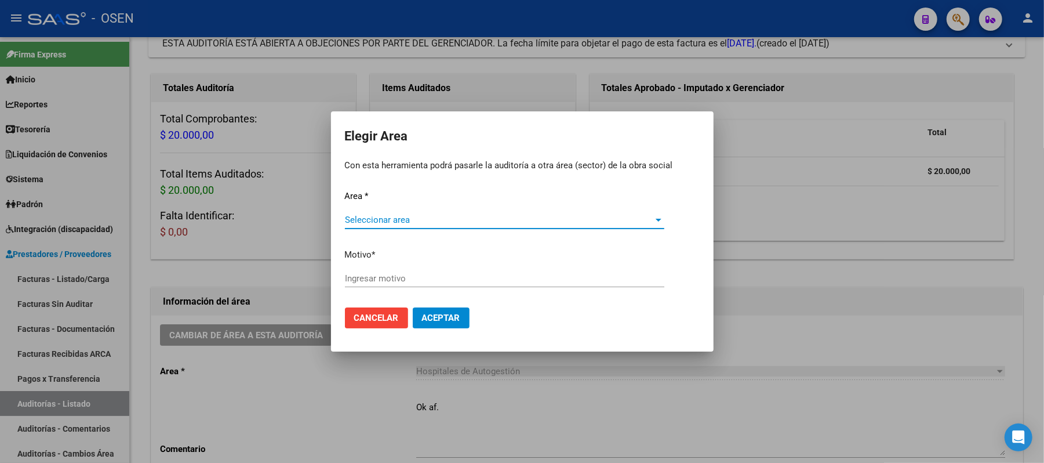
click at [413, 221] on span "Seleccionar area" at bounding box center [499, 220] width 309 height 10
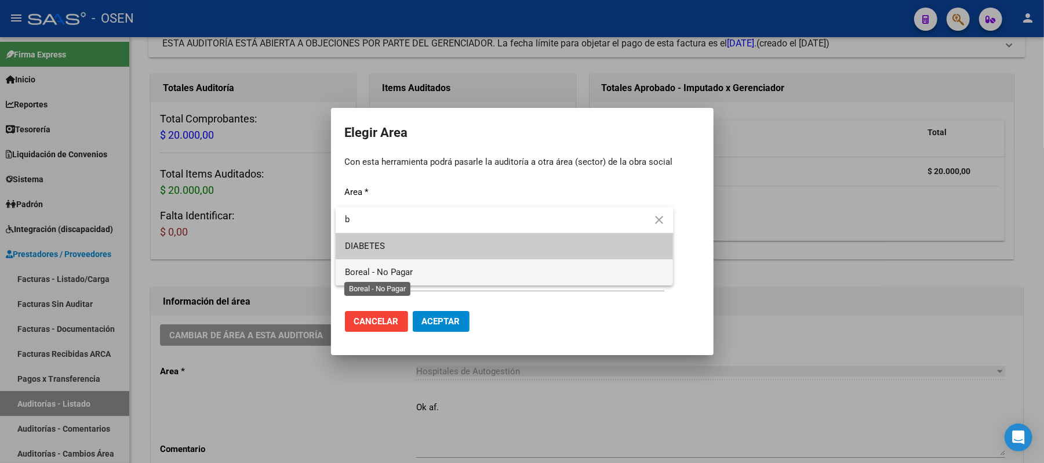
type input "b"
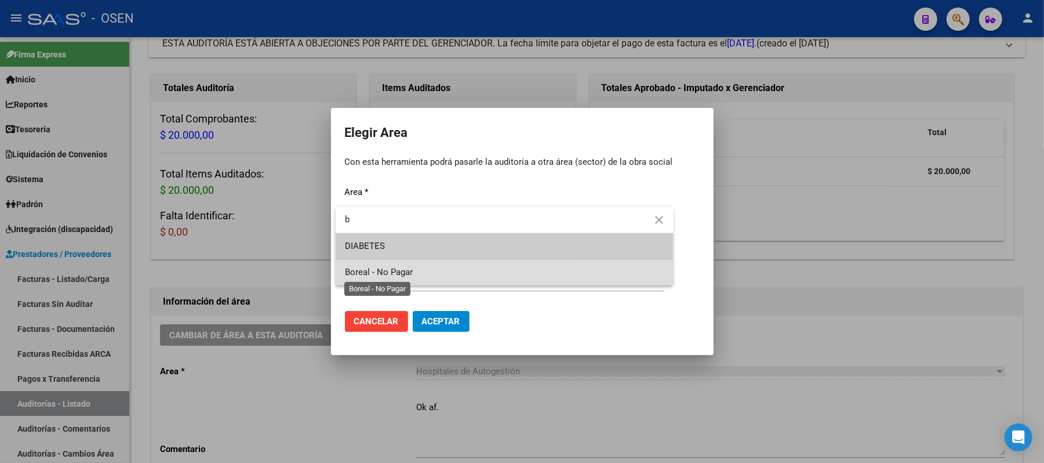
click at [405, 267] on span "Boreal - No Pagar" at bounding box center [379, 272] width 68 height 10
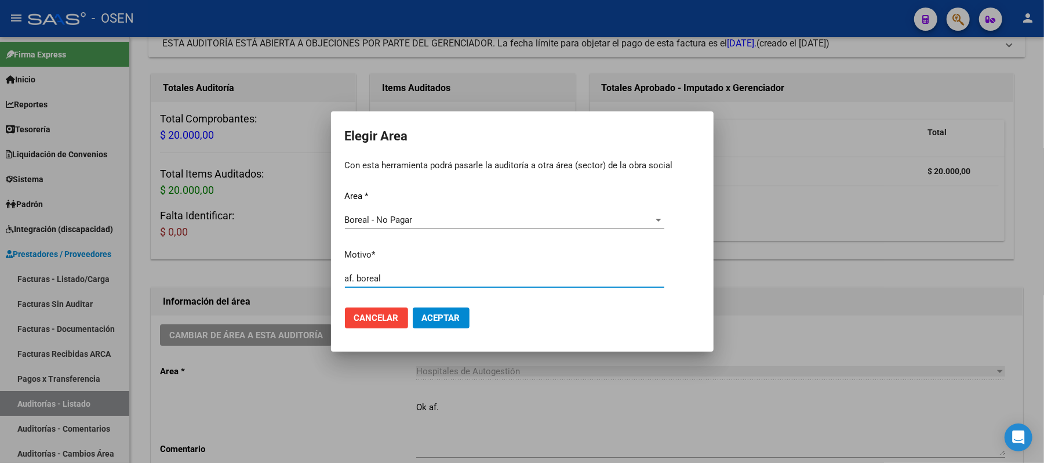
type input "af. boreal"
click at [444, 322] on span "Aceptar" at bounding box center [441, 318] width 38 height 10
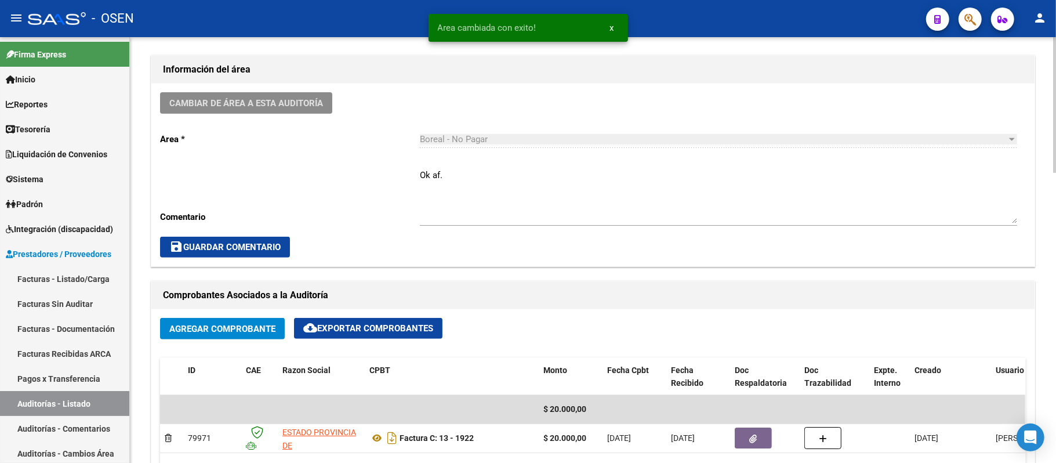
scroll to position [541, 0]
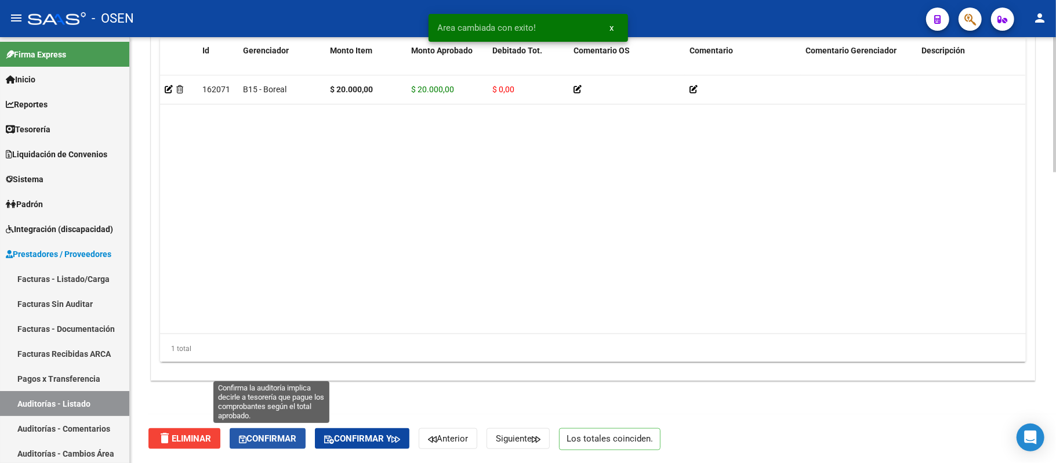
click at [282, 439] on span "Confirmar" at bounding box center [267, 438] width 57 height 10
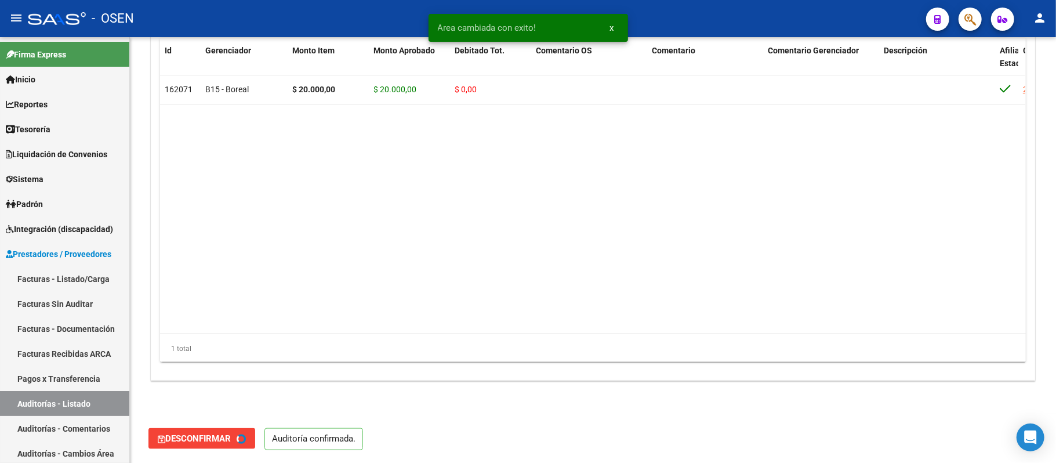
type input "202509"
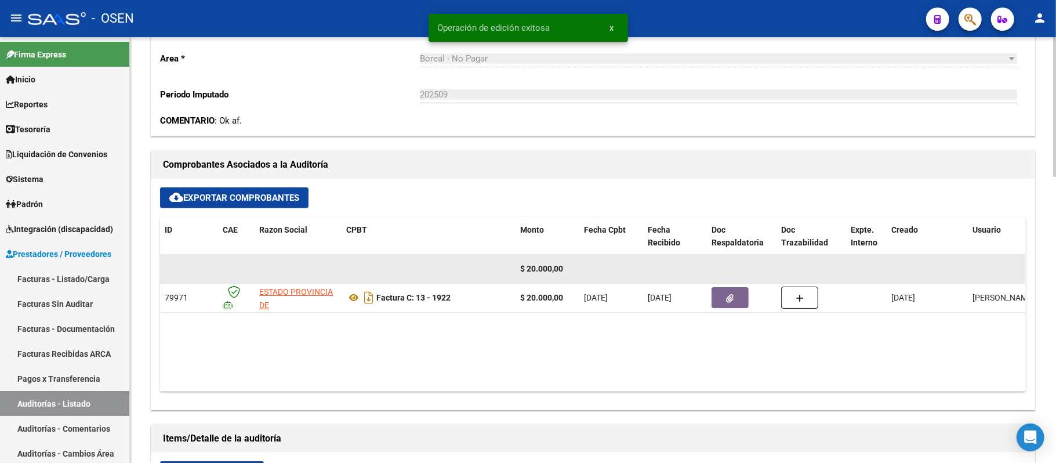
scroll to position [100, 0]
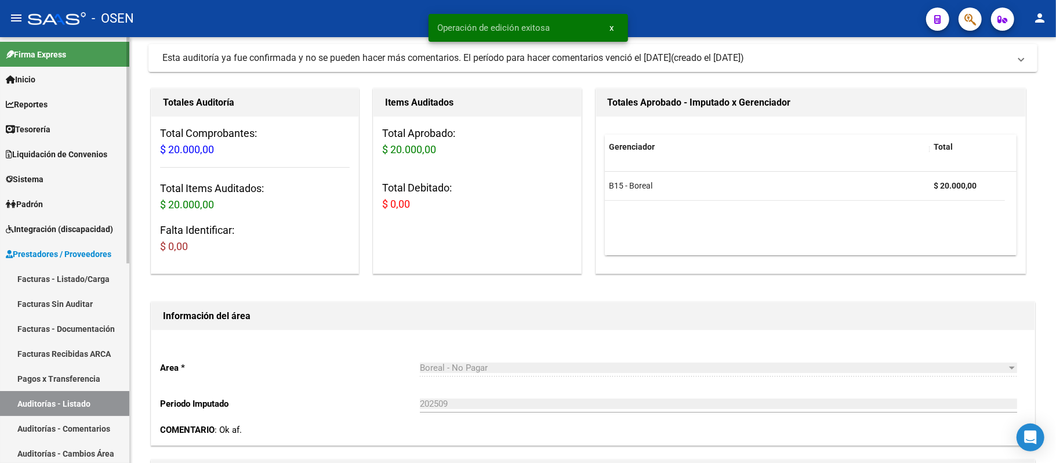
click at [27, 406] on link "Auditorías - Listado" at bounding box center [64, 403] width 129 height 25
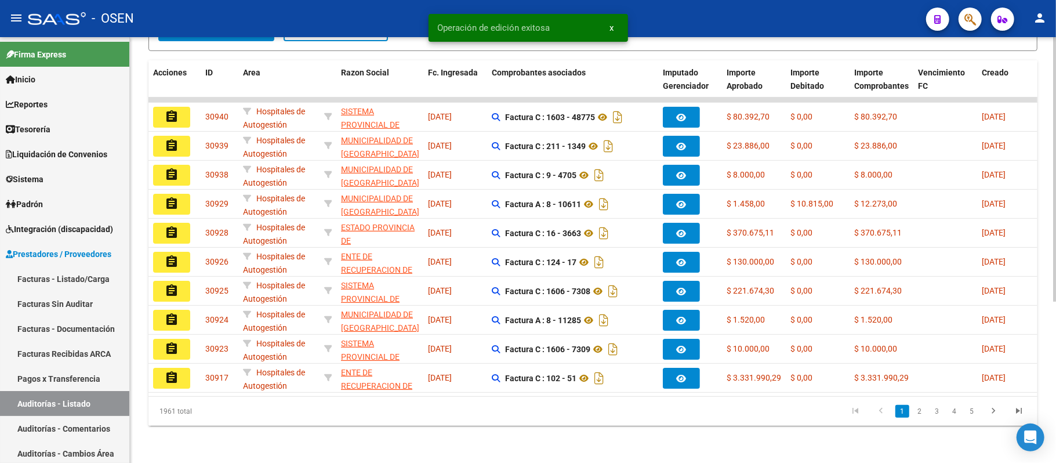
scroll to position [259, 0]
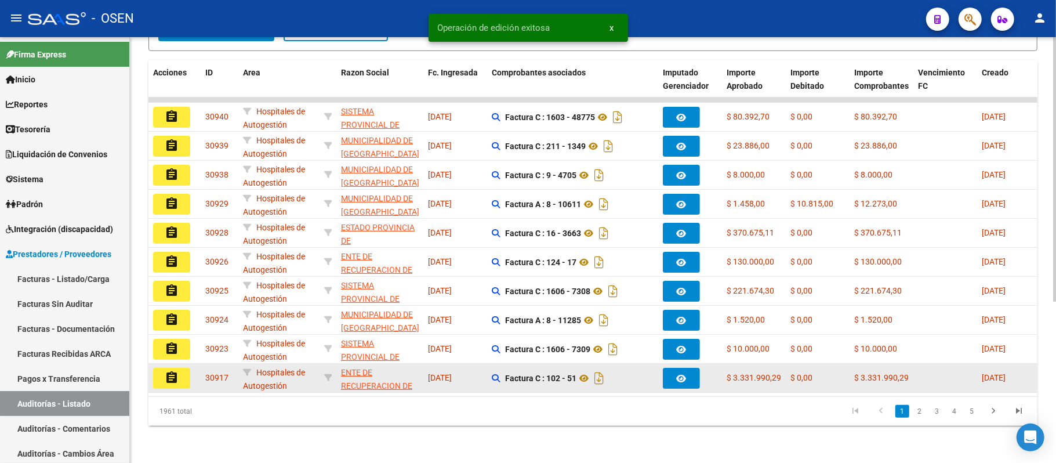
click at [167, 370] on mat-icon "assignment" at bounding box center [172, 377] width 14 height 14
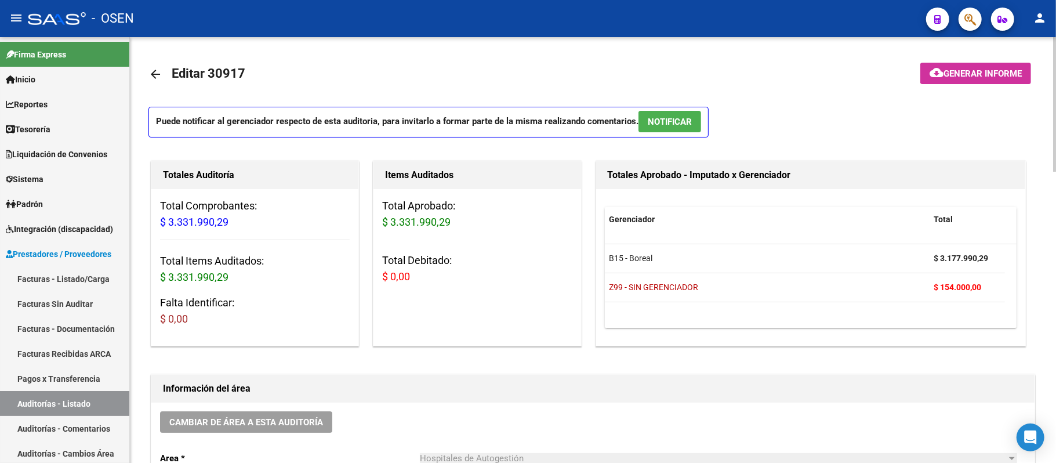
click at [678, 114] on button "NOTIFICAR" at bounding box center [669, 121] width 63 height 21
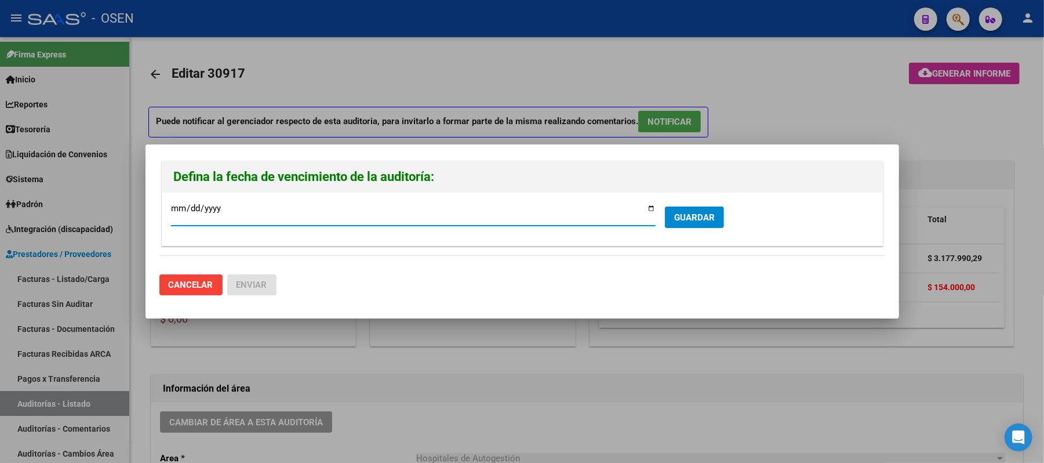
click at [682, 218] on span "GUARDAR" at bounding box center [694, 217] width 41 height 10
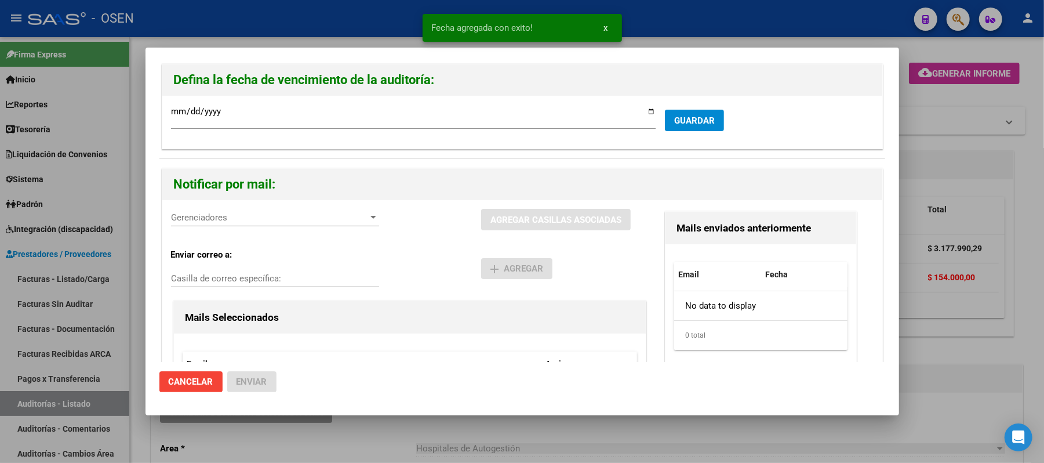
click at [252, 220] on span "Gerenciadores" at bounding box center [270, 217] width 198 height 10
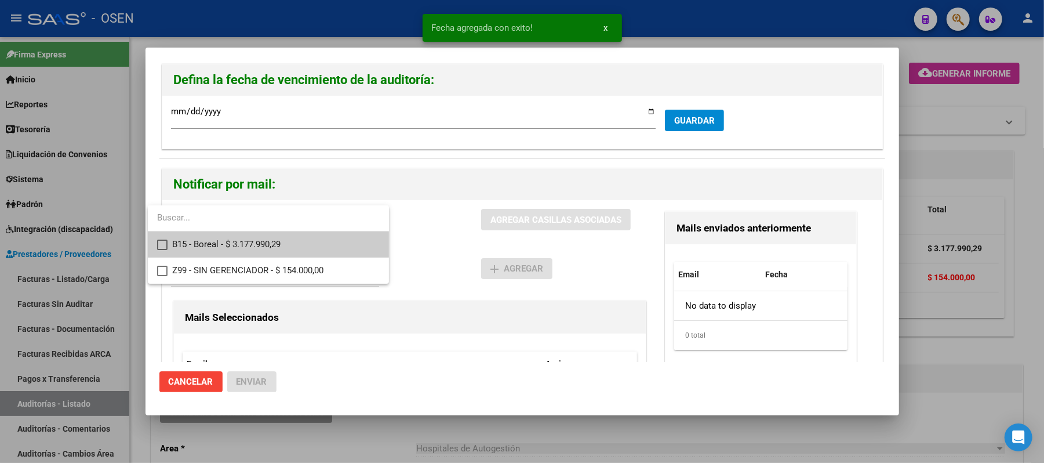
click at [270, 245] on span "B15 - Boreal - $ 3.177.990,29" at bounding box center [276, 244] width 208 height 26
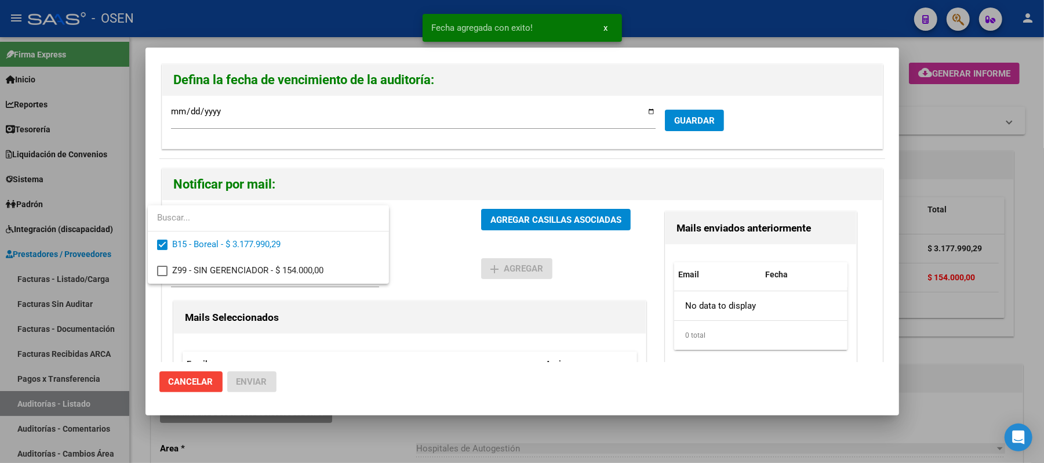
click at [438, 257] on div at bounding box center [522, 231] width 1044 height 463
click at [504, 218] on span "AGREGAR CASILLAS ASOCIADAS" at bounding box center [556, 220] width 131 height 10
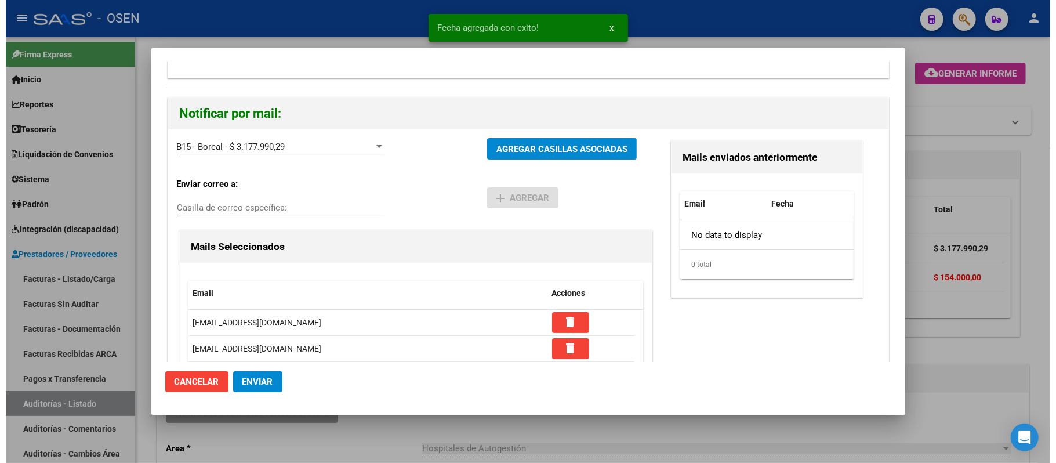
scroll to position [110, 0]
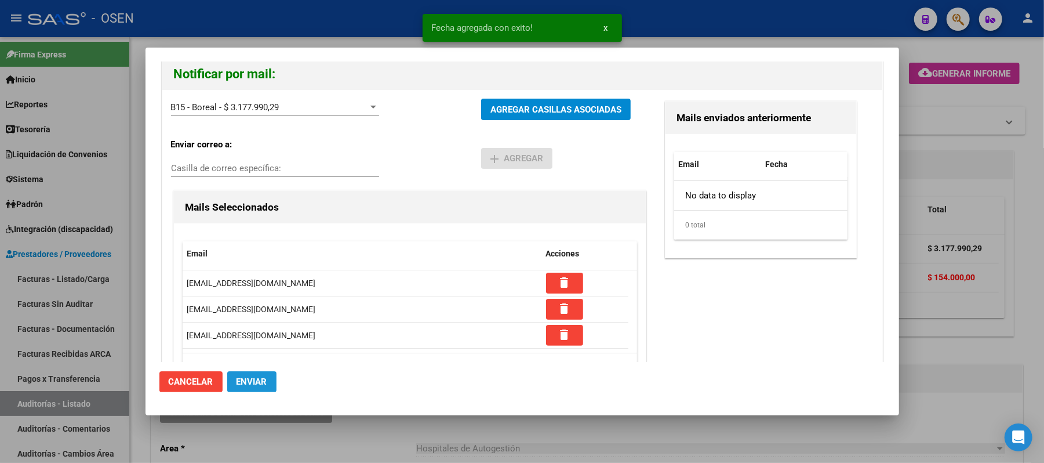
click at [258, 379] on span "Enviar" at bounding box center [252, 381] width 31 height 10
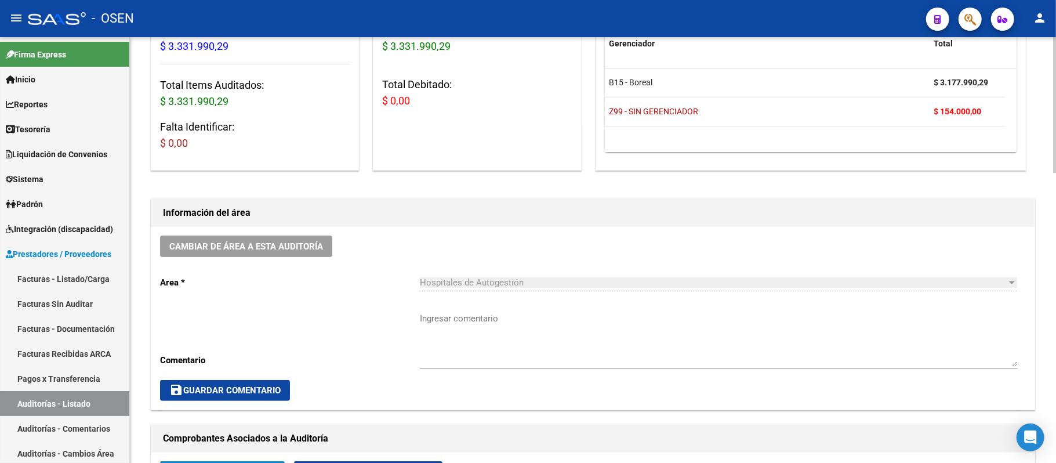
scroll to position [154, 0]
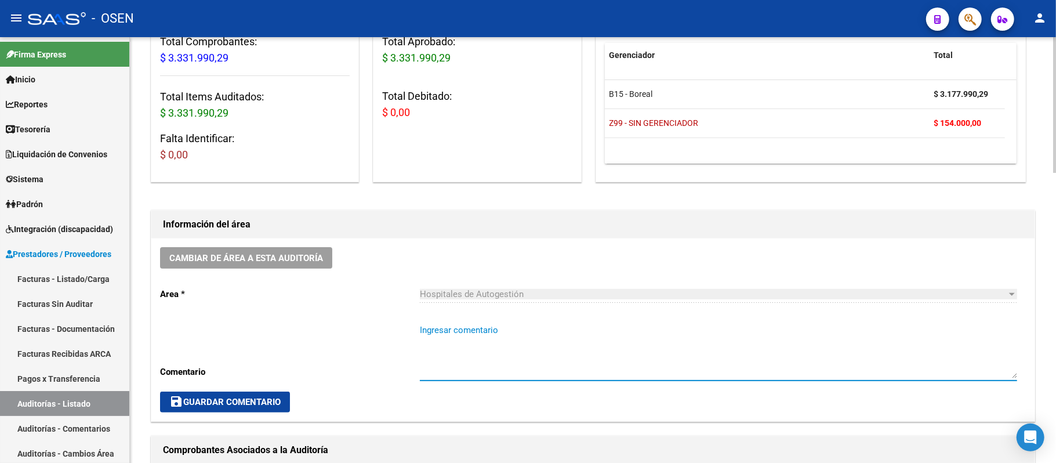
click at [488, 324] on textarea "Ingresar comentario" at bounding box center [718, 351] width 597 height 55
type textarea "h"
type textarea "H. NOTTI"
click at [270, 407] on button "save Guardar Comentario" at bounding box center [225, 401] width 130 height 21
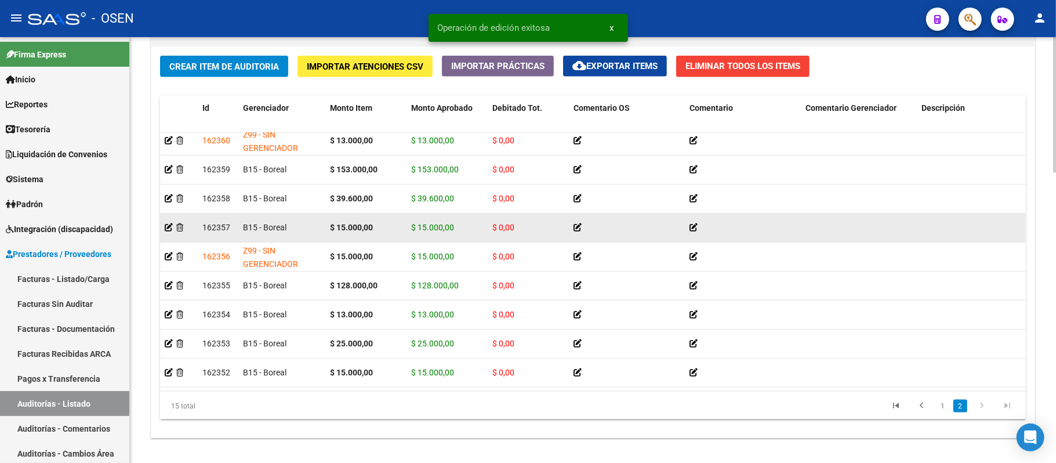
scroll to position [914, 0]
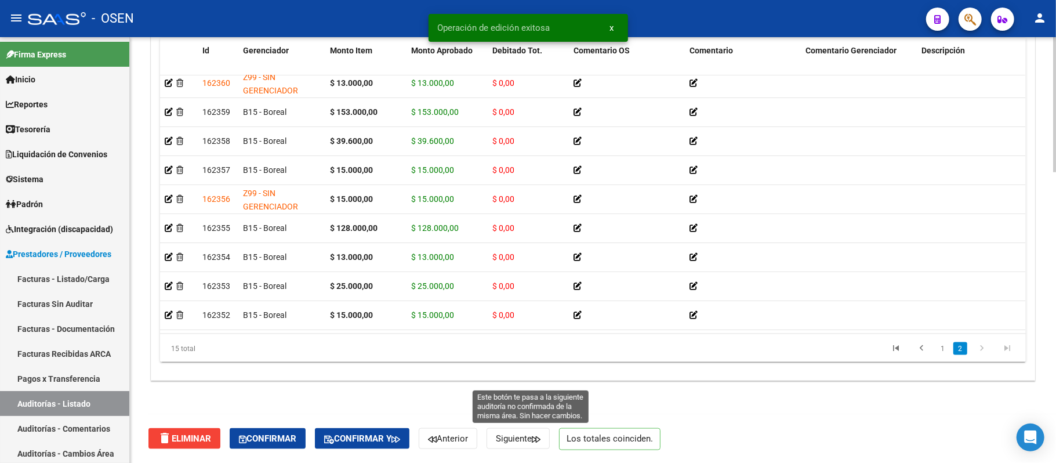
click at [520, 439] on span "Siguiente" at bounding box center [518, 438] width 45 height 10
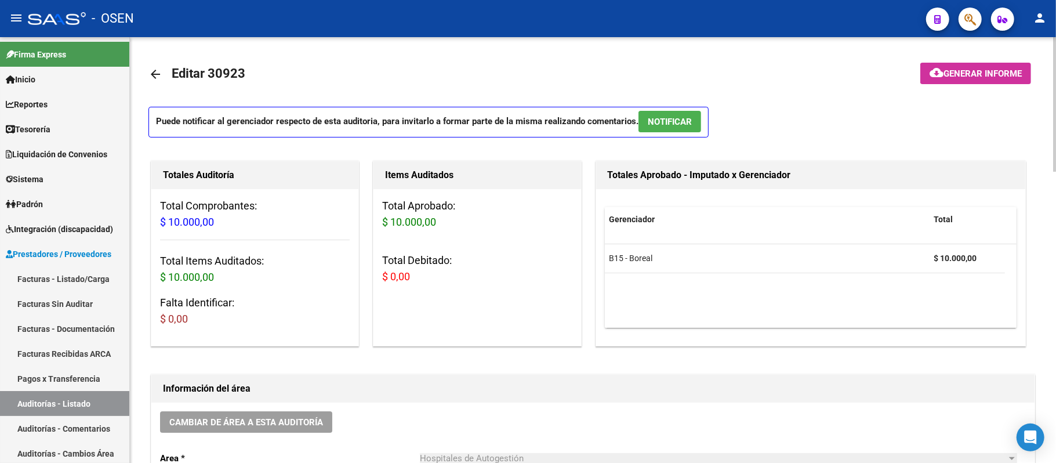
click at [695, 118] on button "NOTIFICAR" at bounding box center [669, 121] width 63 height 21
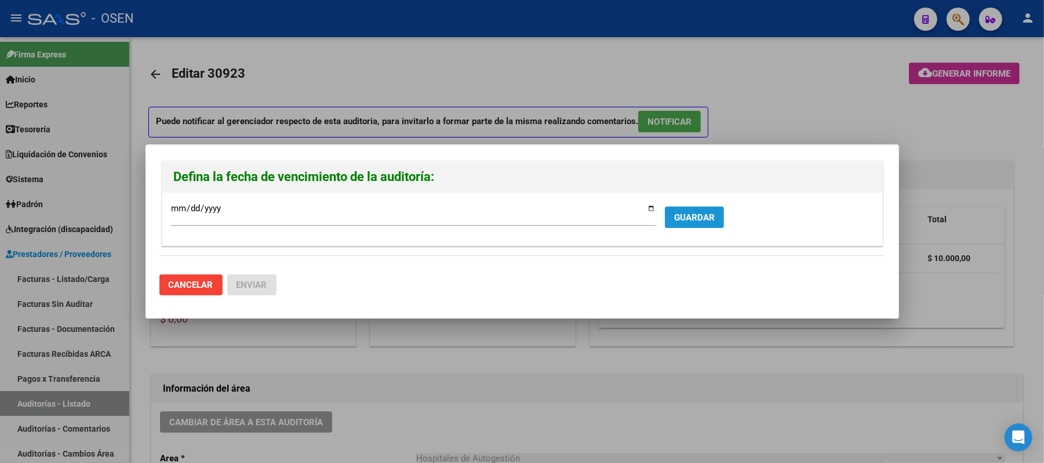
click at [706, 218] on span "GUARDAR" at bounding box center [694, 217] width 41 height 10
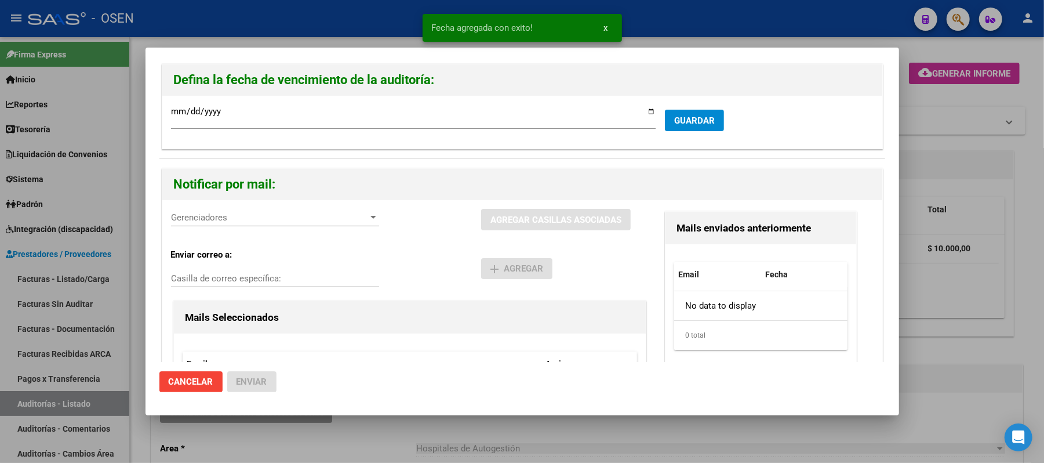
click at [246, 209] on div "Gerenciadores Gerenciadores" at bounding box center [275, 217] width 208 height 17
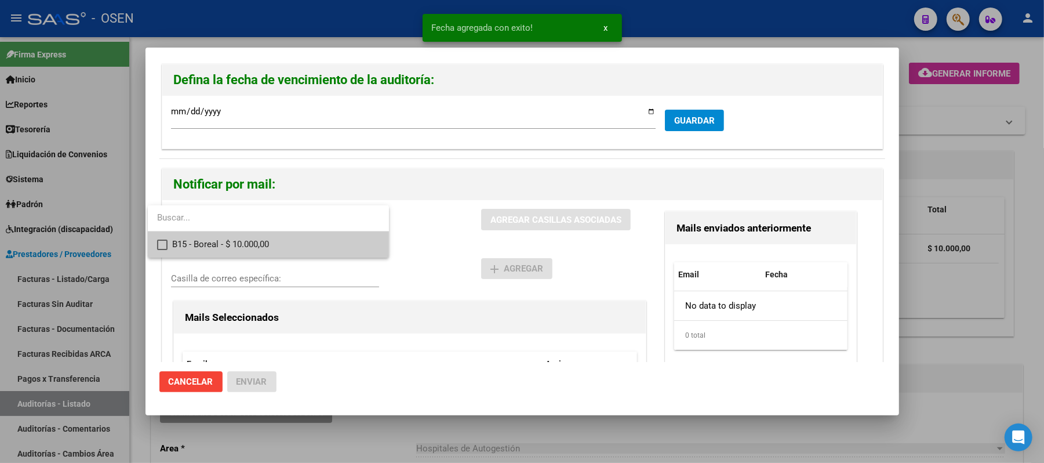
click at [255, 230] on input "dropdown search" at bounding box center [268, 218] width 241 height 26
click at [257, 237] on span "B15 - Boreal - $ 10.000,00" at bounding box center [276, 244] width 208 height 26
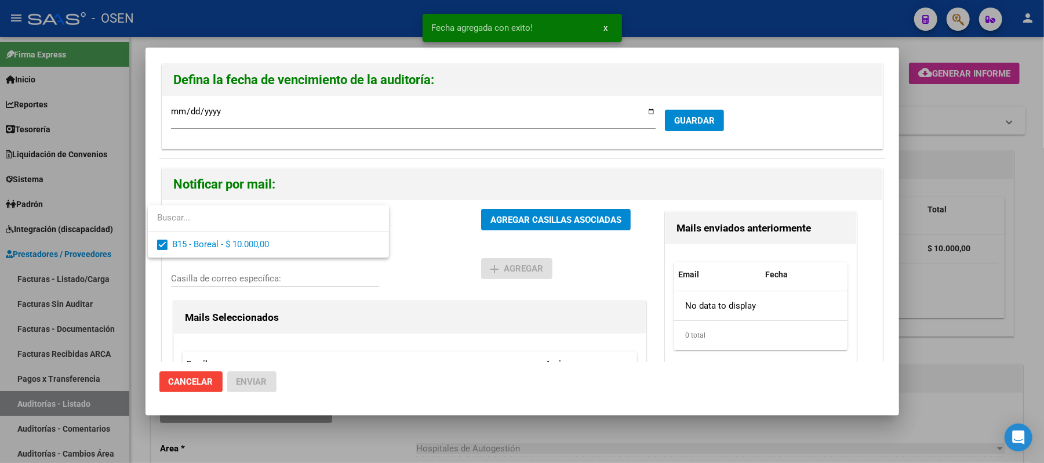
drag, startPoint x: 437, startPoint y: 235, endPoint x: 515, endPoint y: 214, distance: 80.4
click at [439, 235] on div at bounding box center [522, 231] width 1044 height 463
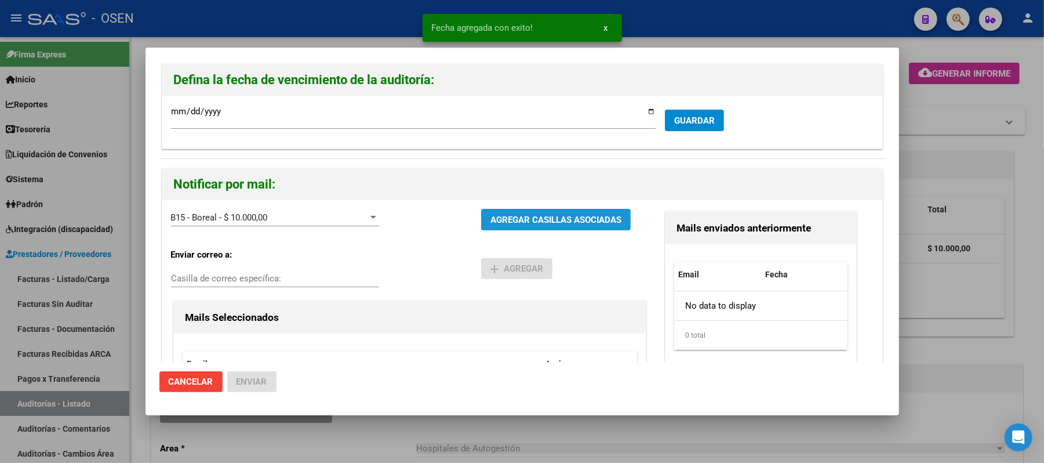
click at [518, 213] on button "AGREGAR CASILLAS ASOCIADAS" at bounding box center [556, 219] width 150 height 21
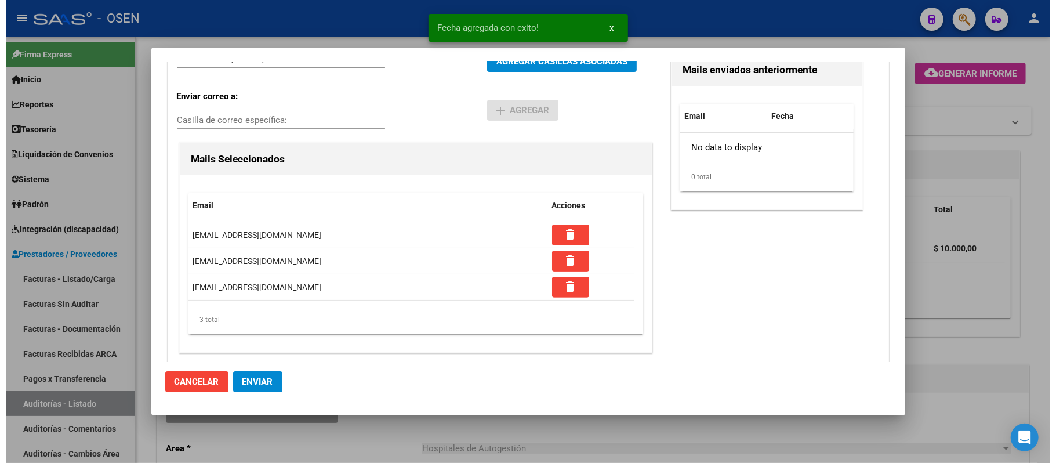
scroll to position [164, 0]
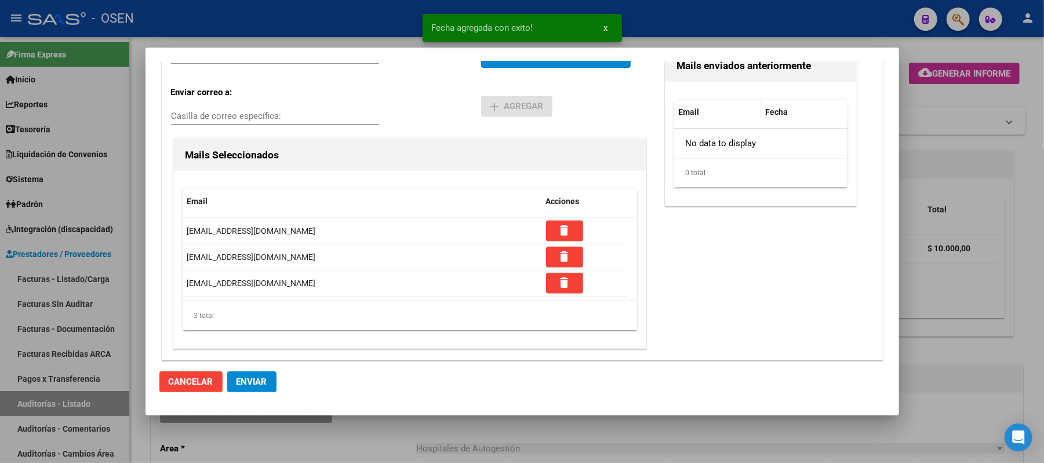
click at [259, 375] on button "Enviar" at bounding box center [251, 381] width 49 height 21
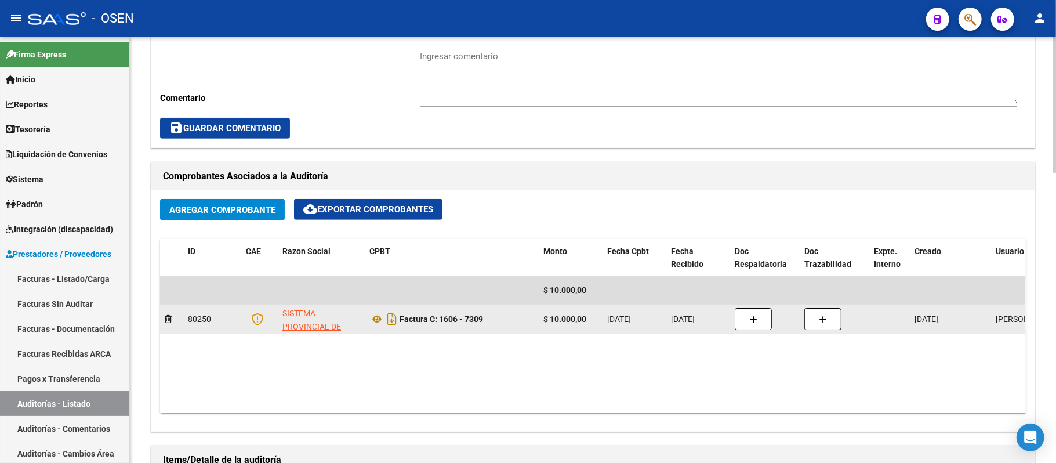
scroll to position [309, 0]
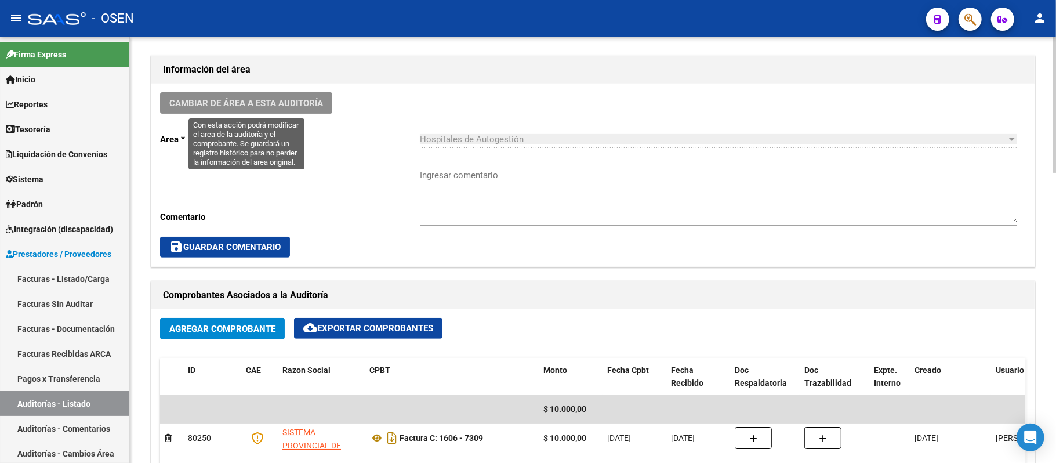
click at [306, 92] on button "Cambiar de área a esta auditoría" at bounding box center [246, 102] width 172 height 21
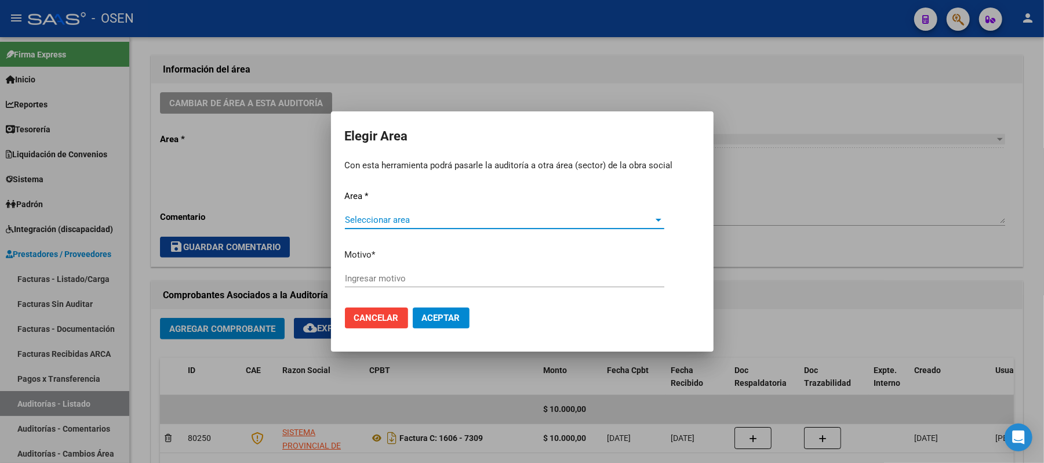
click at [467, 221] on span "Seleccionar area" at bounding box center [499, 220] width 309 height 10
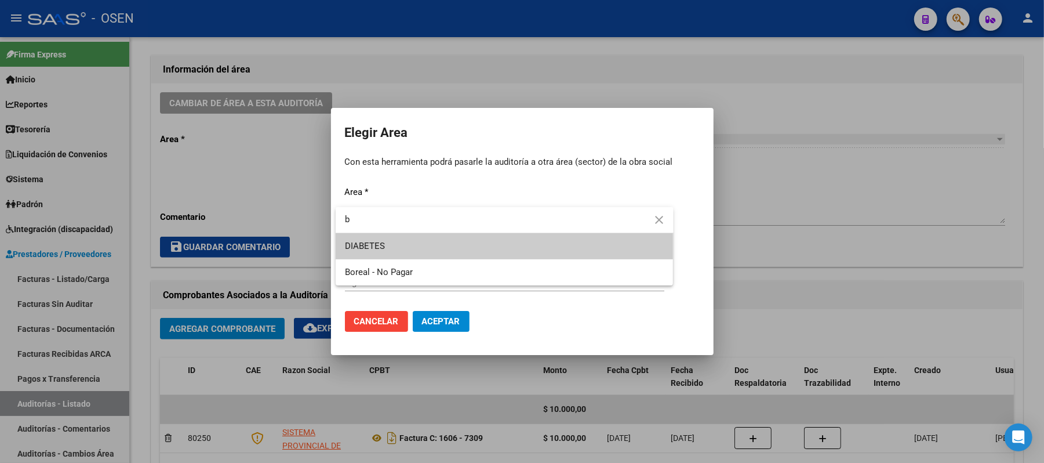
type input "b"
click at [416, 275] on span "Boreal - No Pagar" at bounding box center [504, 272] width 319 height 26
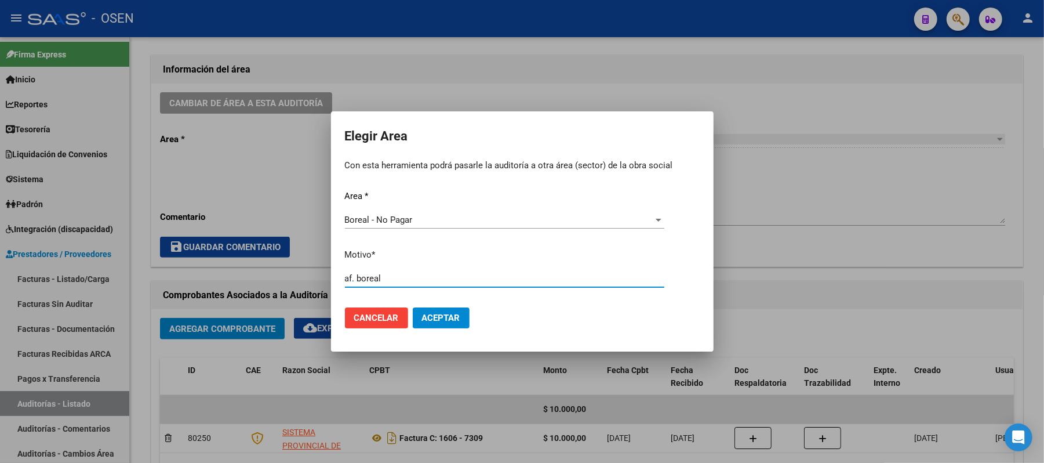
type input "af. boreal"
click at [444, 314] on span "Aceptar" at bounding box center [441, 318] width 38 height 10
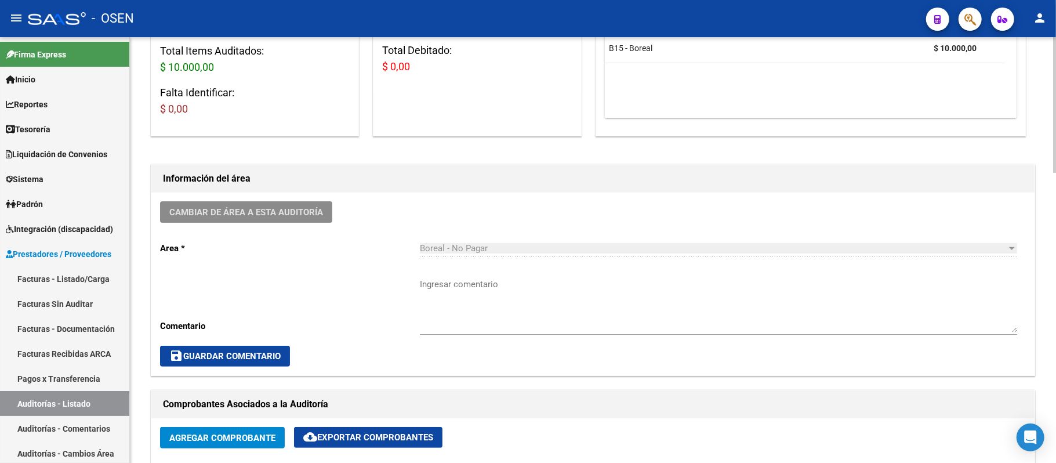
scroll to position [0, 0]
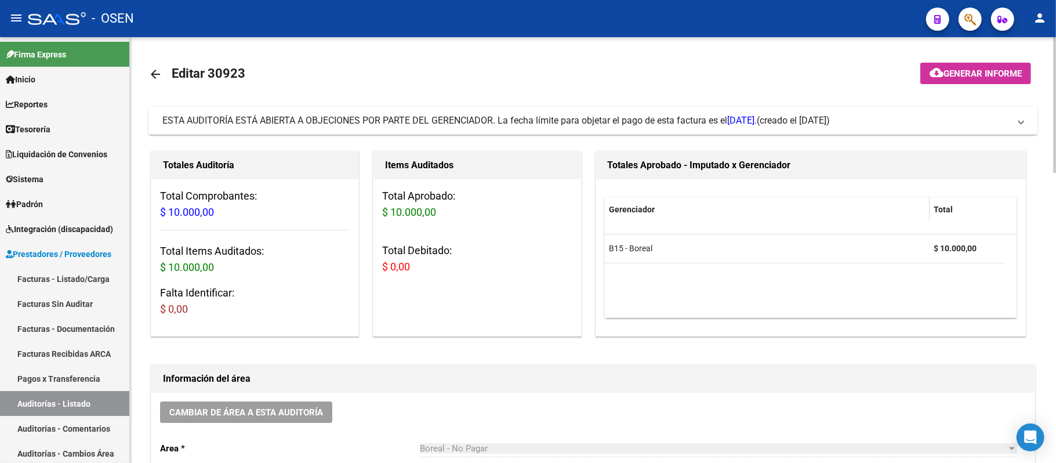
click at [493, 130] on mat-expansion-panel-header "ESTA AUDITORÍA ESTÁ ABIERTA A OBJECIONES POR PARTE DEL GERENCIADOR. La fecha lí…" at bounding box center [592, 121] width 889 height 28
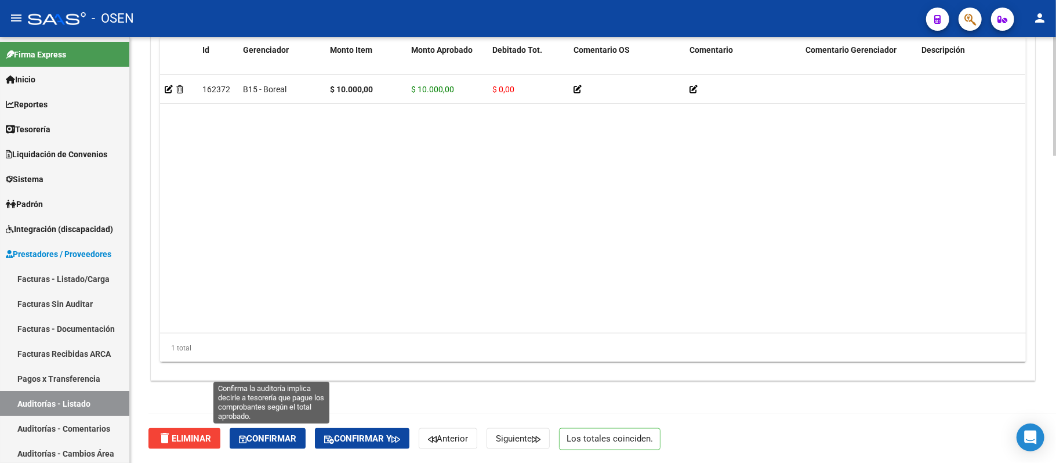
click at [293, 438] on span "Confirmar" at bounding box center [267, 438] width 57 height 10
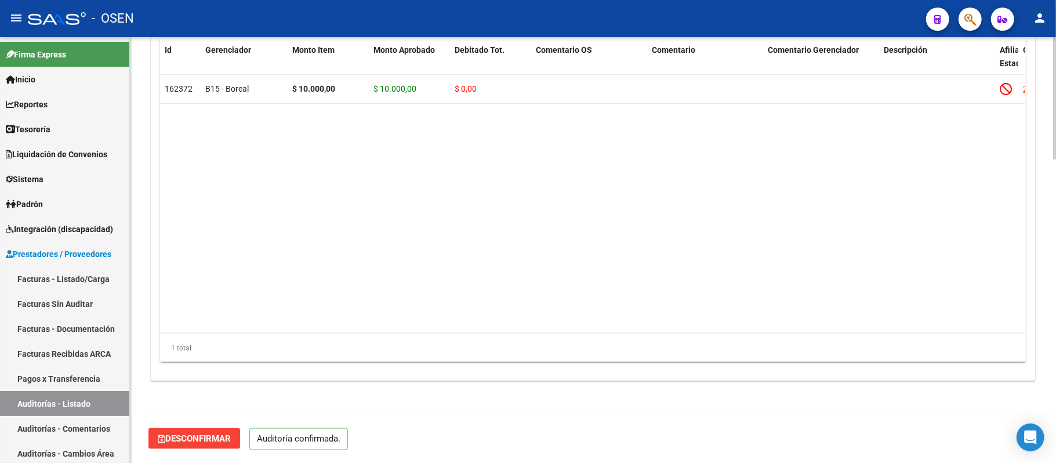
scroll to position [1054, 0]
type input "202509"
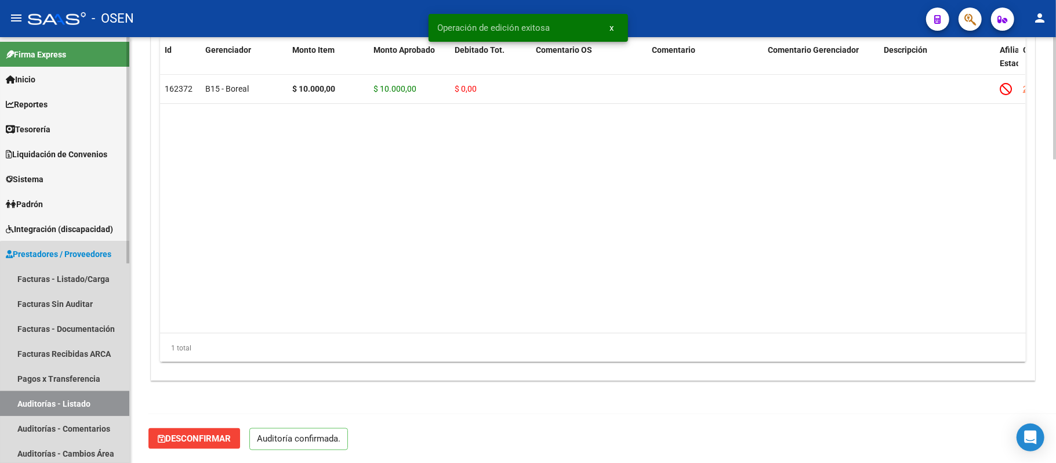
click at [82, 404] on link "Auditorías - Listado" at bounding box center [64, 403] width 129 height 25
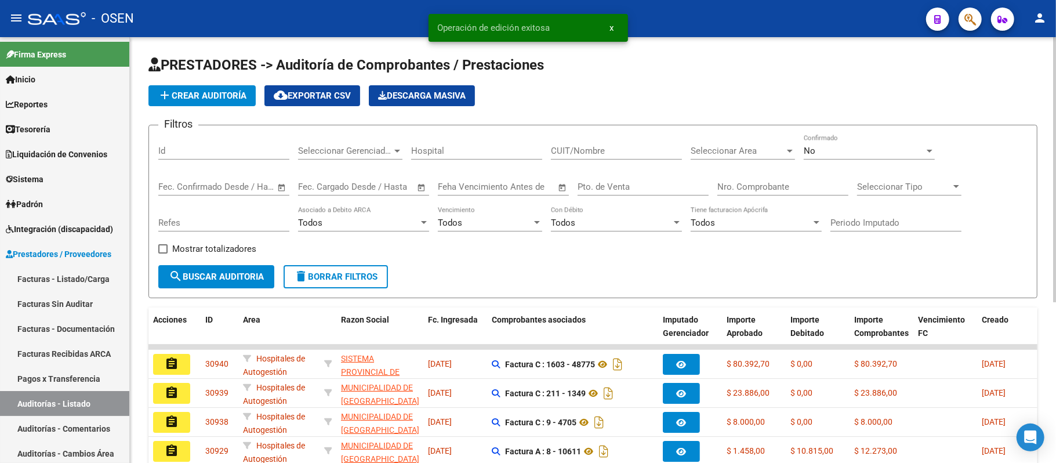
scroll to position [259, 0]
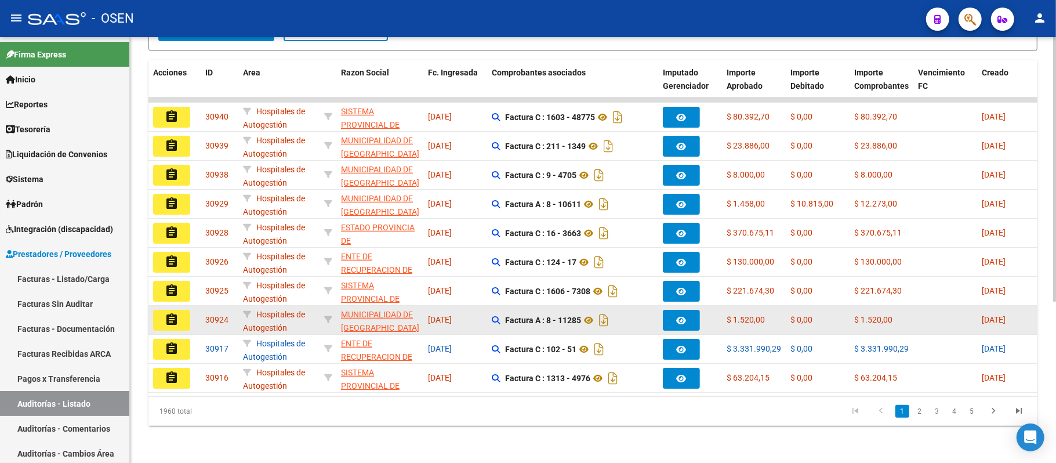
click at [182, 311] on button "assignment" at bounding box center [171, 320] width 37 height 21
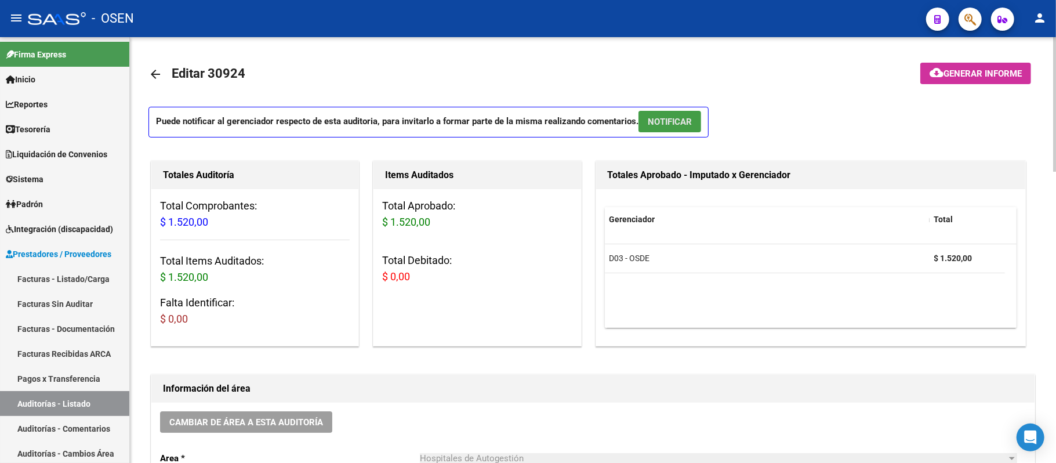
click at [692, 122] on span "NOTIFICAR" at bounding box center [670, 122] width 44 height 10
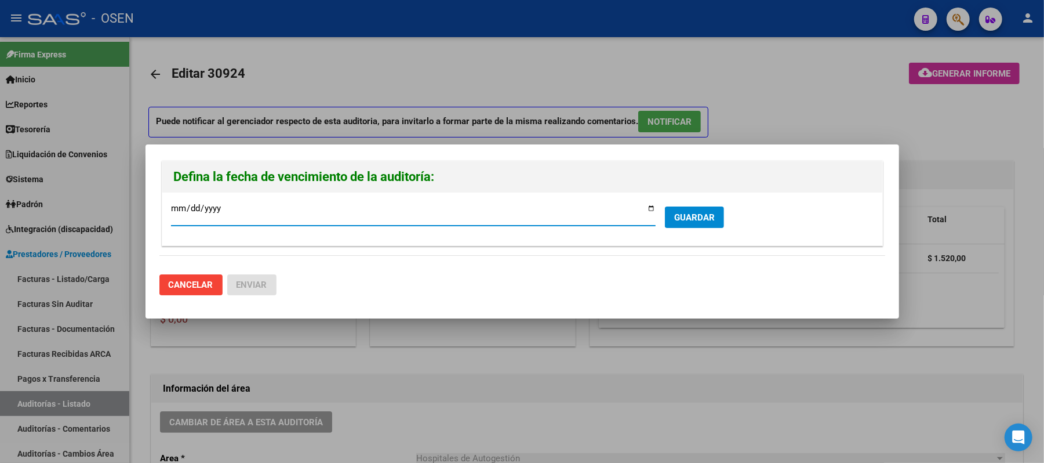
click at [689, 205] on form "[DATE] Ingresar la fecha * GUARDAR" at bounding box center [522, 218] width 703 height 35
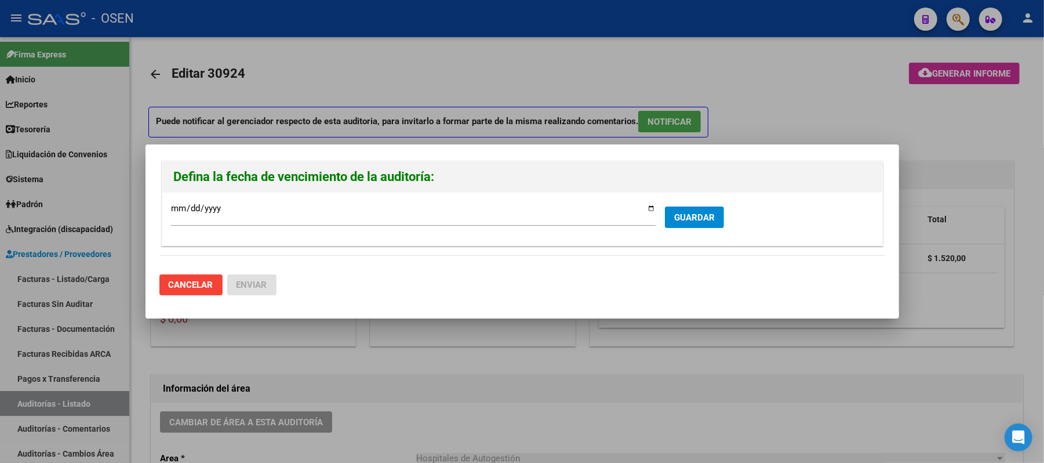
click at [690, 215] on span "GUARDAR" at bounding box center [694, 217] width 41 height 10
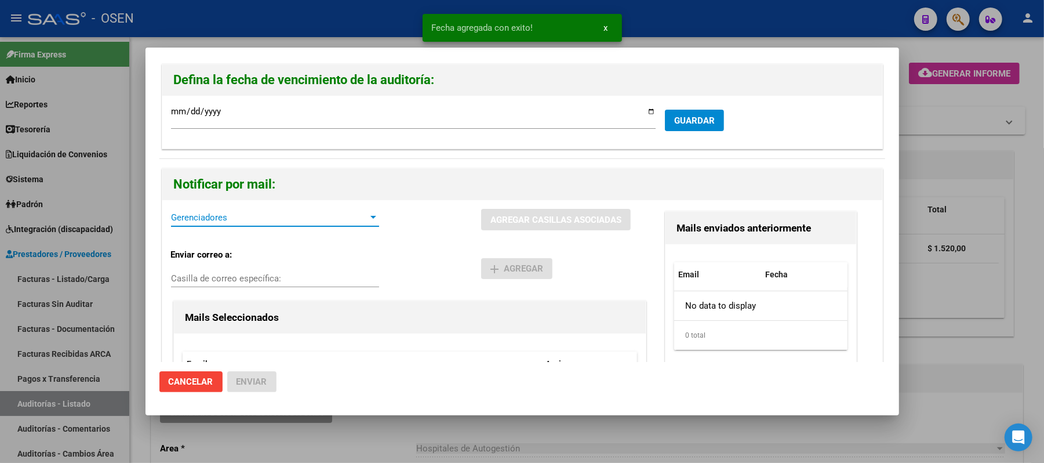
click at [211, 215] on span "Gerenciadores" at bounding box center [270, 217] width 198 height 10
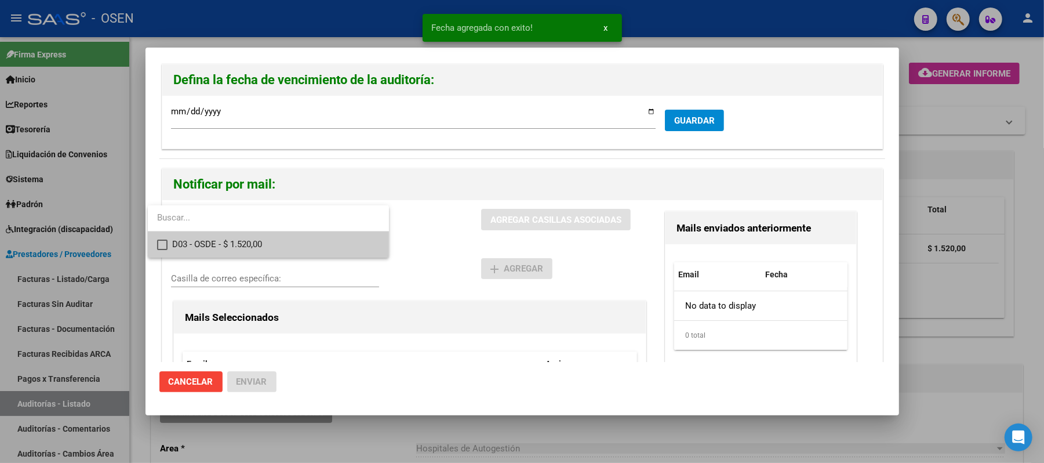
click at [237, 238] on span "D03 - OSDE - $ 1.520,00" at bounding box center [276, 244] width 208 height 26
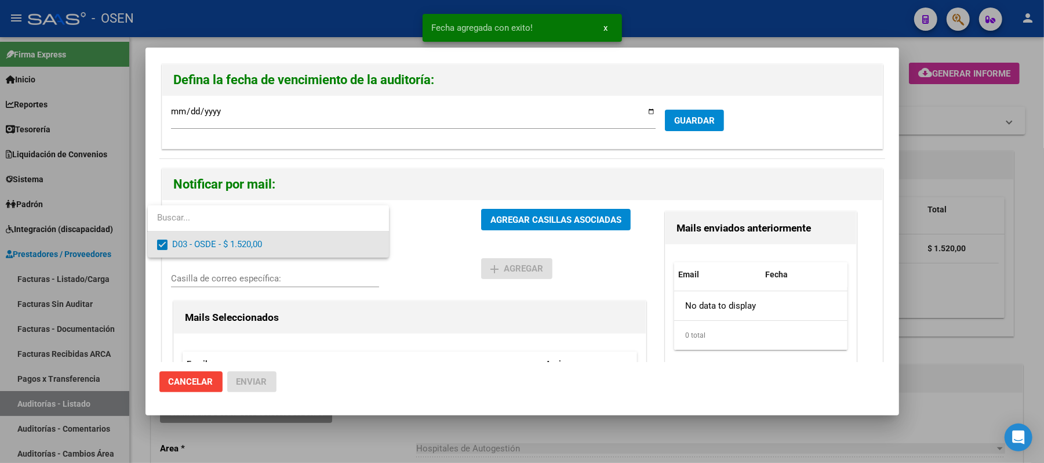
drag, startPoint x: 427, startPoint y: 242, endPoint x: 449, endPoint y: 233, distance: 23.9
click at [441, 235] on div at bounding box center [522, 231] width 1044 height 463
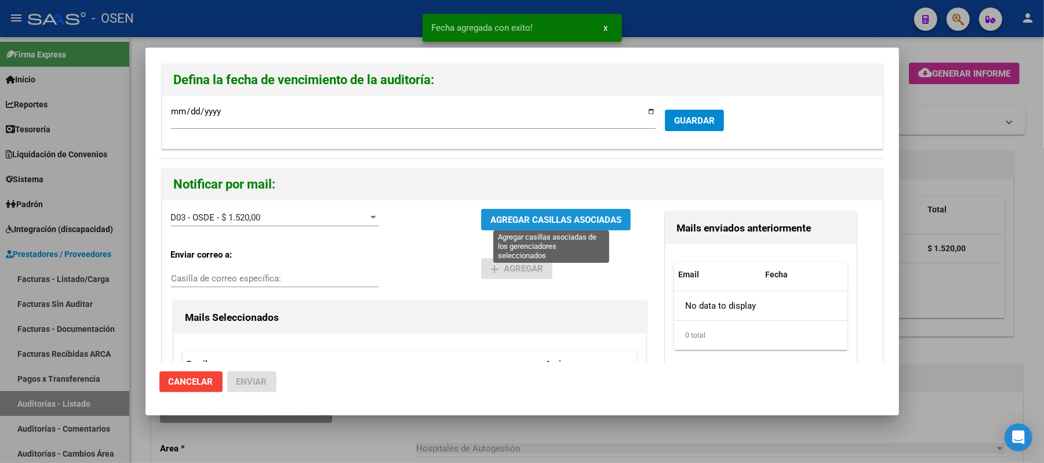
click at [495, 218] on span "AGREGAR CASILLAS ASOCIADAS" at bounding box center [556, 220] width 131 height 10
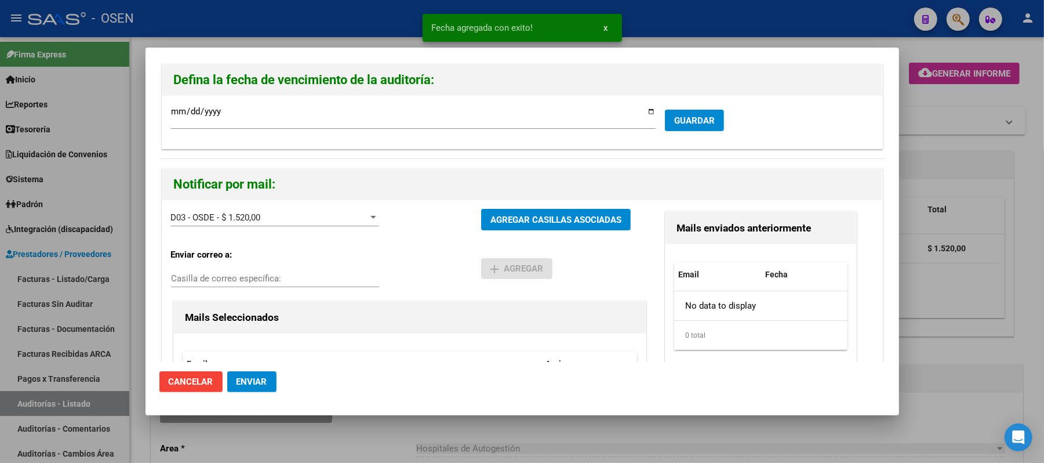
click at [262, 383] on span "Enviar" at bounding box center [252, 381] width 31 height 10
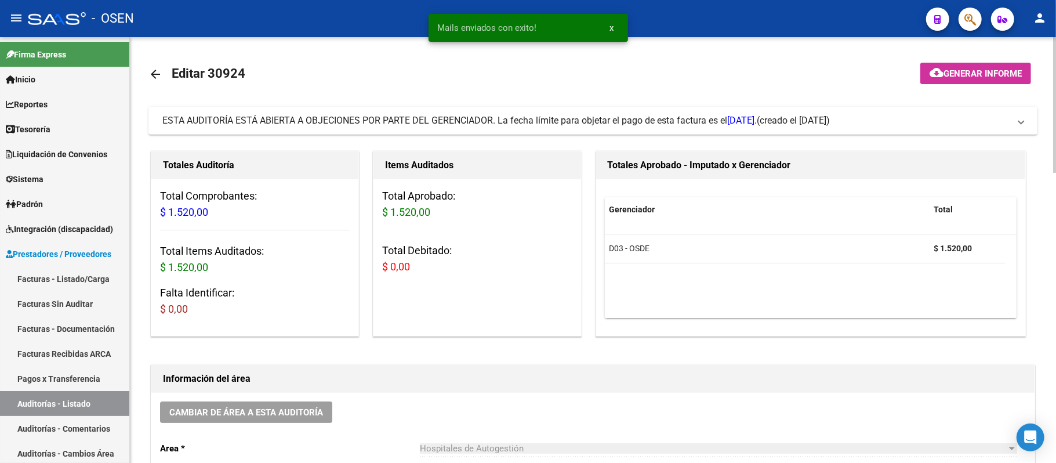
drag, startPoint x: 89, startPoint y: 402, endPoint x: 209, endPoint y: 391, distance: 120.5
click at [89, 402] on link "Auditorías - Listado" at bounding box center [64, 403] width 129 height 25
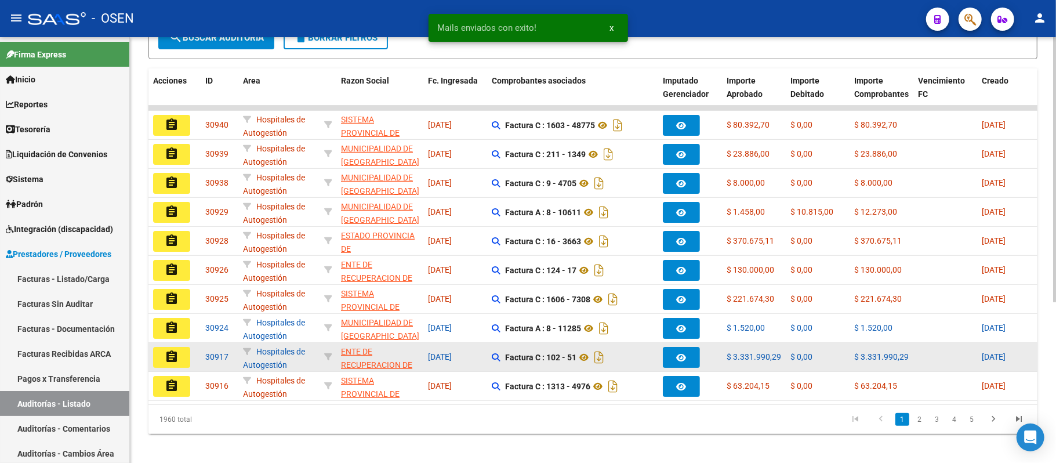
scroll to position [259, 0]
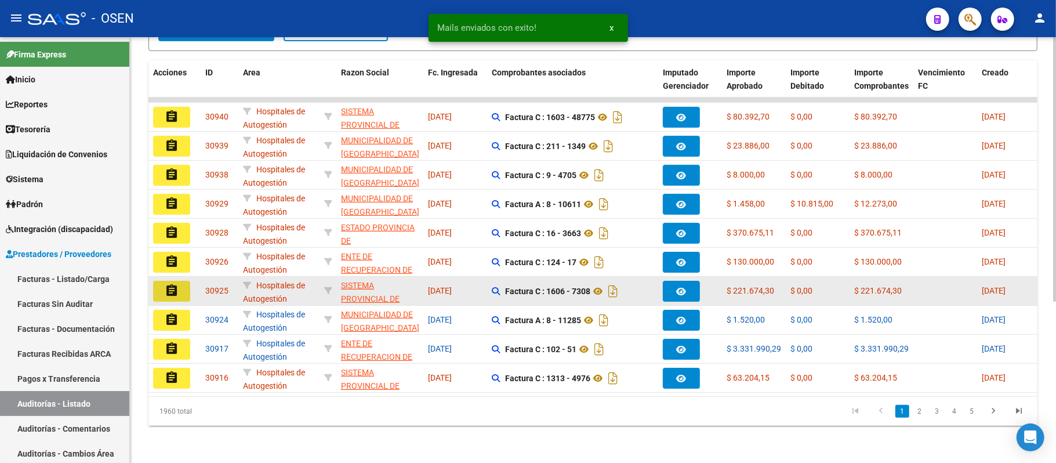
click at [166, 284] on mat-icon "assignment" at bounding box center [172, 291] width 14 height 14
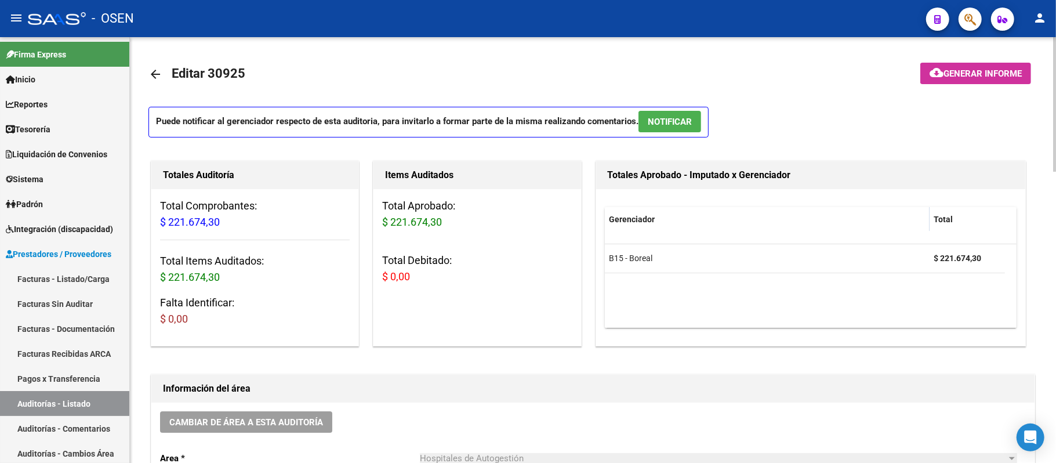
click at [695, 117] on button "NOTIFICAR" at bounding box center [669, 121] width 63 height 21
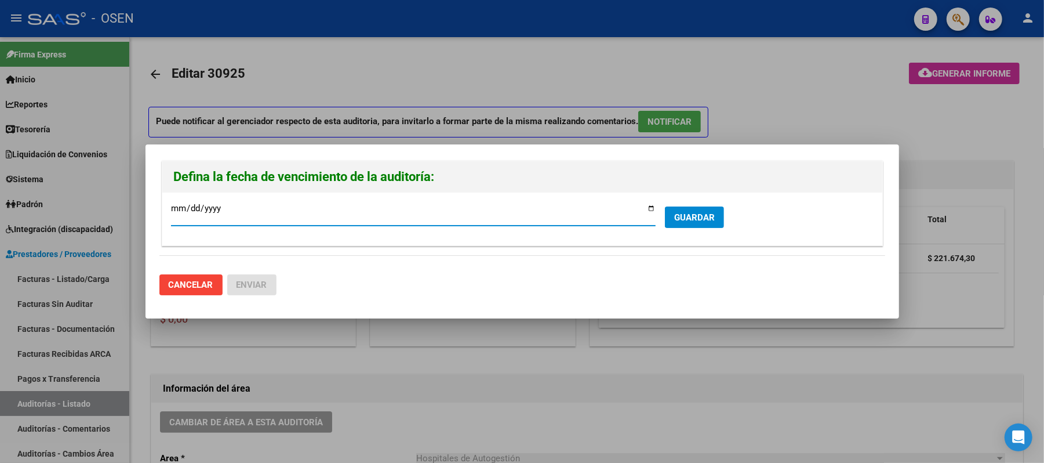
click at [708, 231] on form "[DATE] Ingresar la fecha * GUARDAR" at bounding box center [522, 218] width 703 height 35
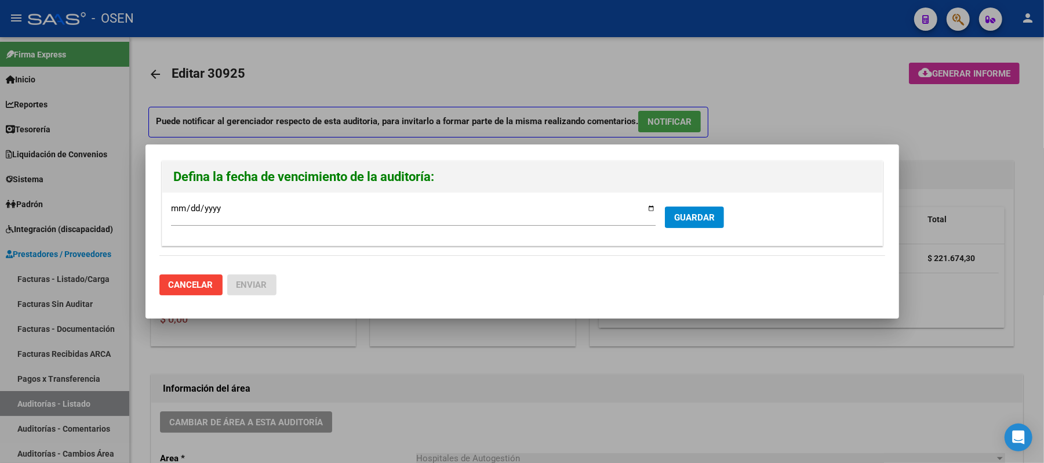
click at [706, 226] on button "GUARDAR" at bounding box center [694, 216] width 59 height 21
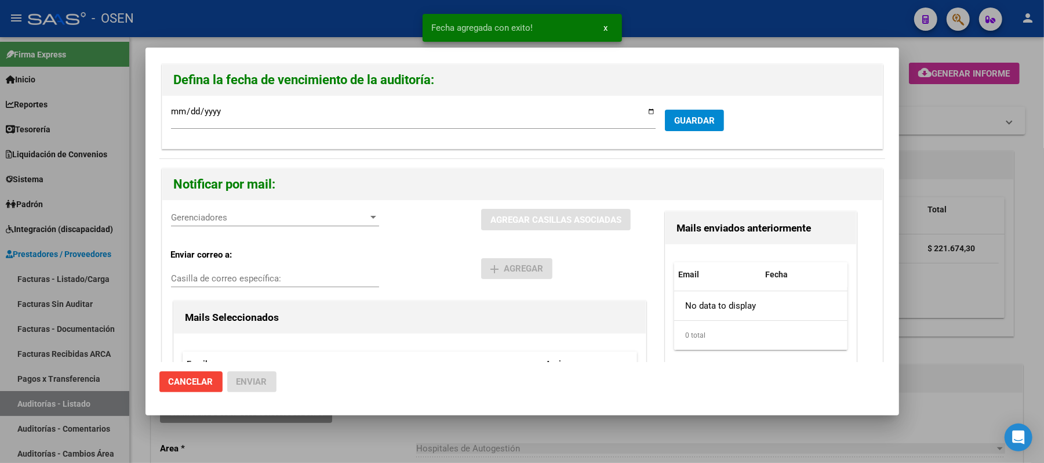
click at [309, 212] on div "Gerenciadores Gerenciadores" at bounding box center [275, 217] width 208 height 17
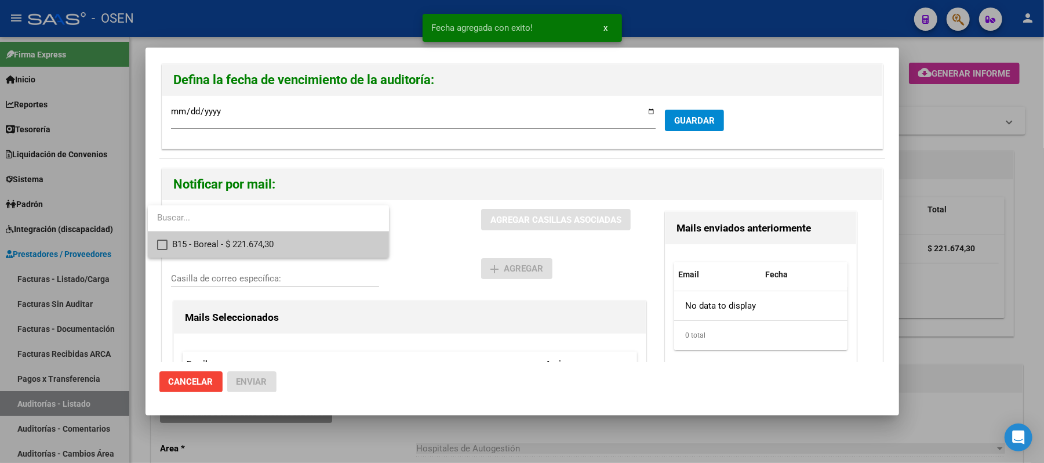
click at [319, 242] on span "B15 - Boreal - $ 221.674,30" at bounding box center [276, 244] width 208 height 26
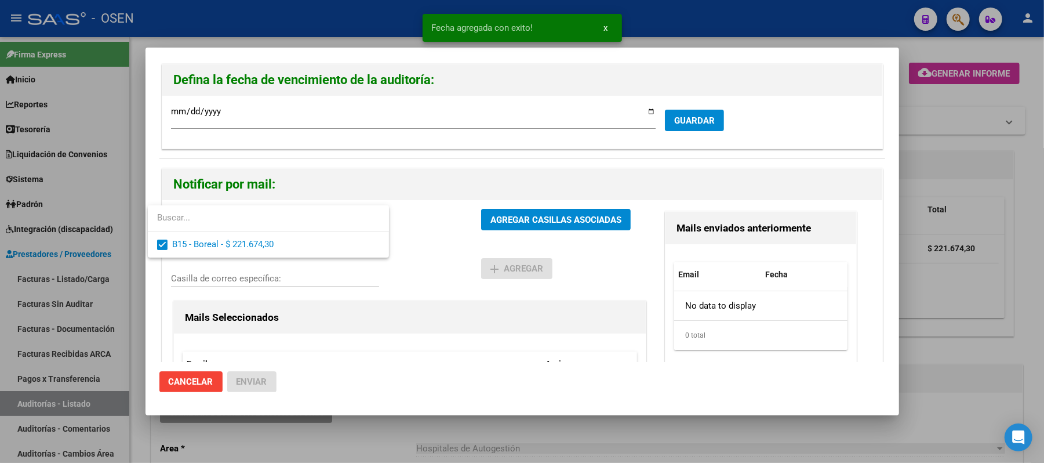
click at [453, 248] on div at bounding box center [522, 231] width 1044 height 463
click at [504, 233] on div "B15 - Boreal - $ 221.674,30 Gerenciadores AGREGAR CASILLAS ASOCIADAS" at bounding box center [410, 224] width 478 height 31
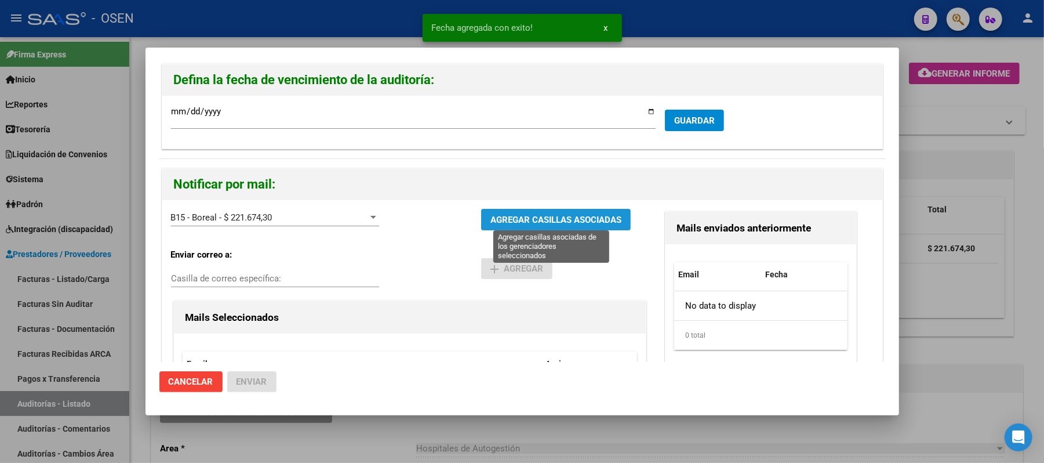
click at [508, 224] on span "AGREGAR CASILLAS ASOCIADAS" at bounding box center [556, 220] width 131 height 10
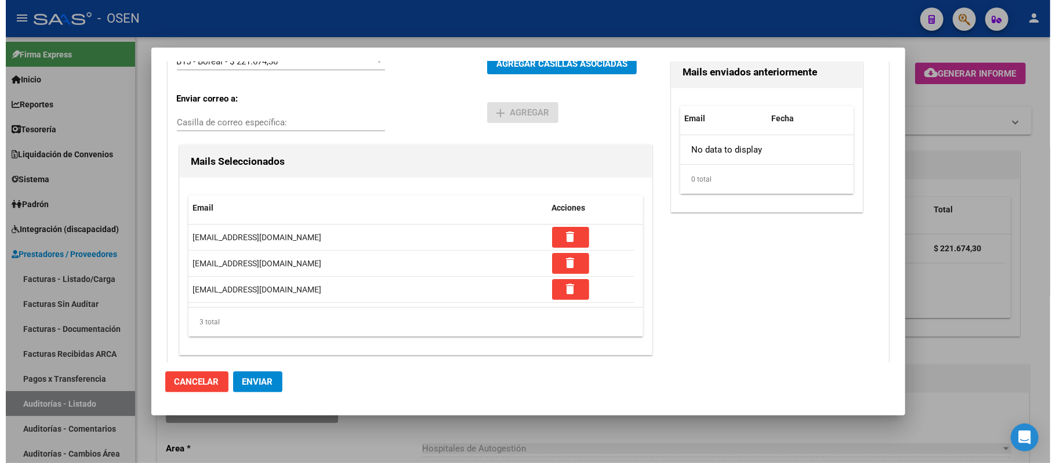
scroll to position [164, 0]
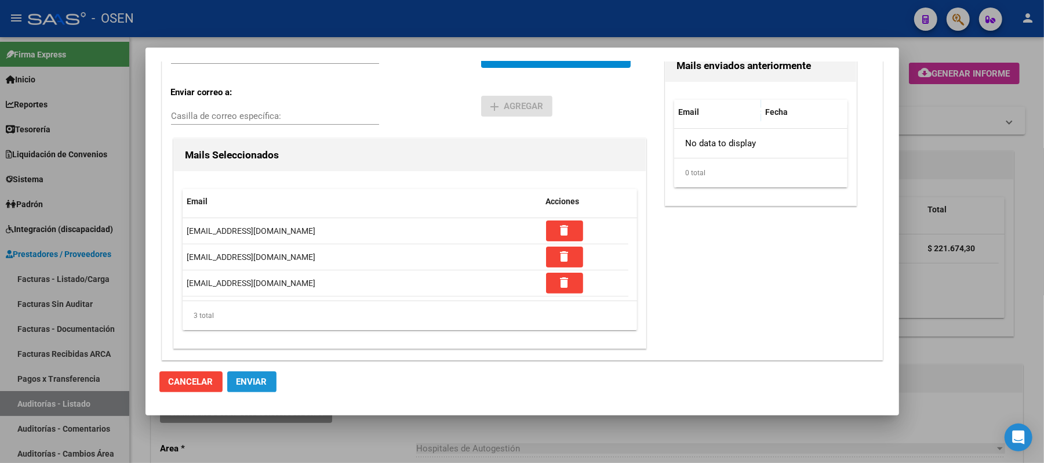
click at [261, 376] on span "Enviar" at bounding box center [252, 381] width 31 height 10
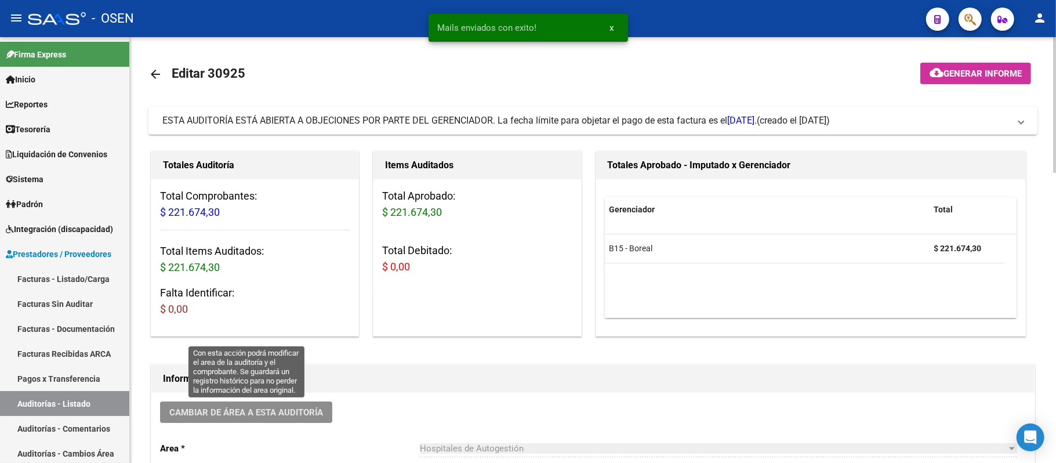
click at [284, 404] on button "Cambiar de área a esta auditoría" at bounding box center [246, 411] width 172 height 21
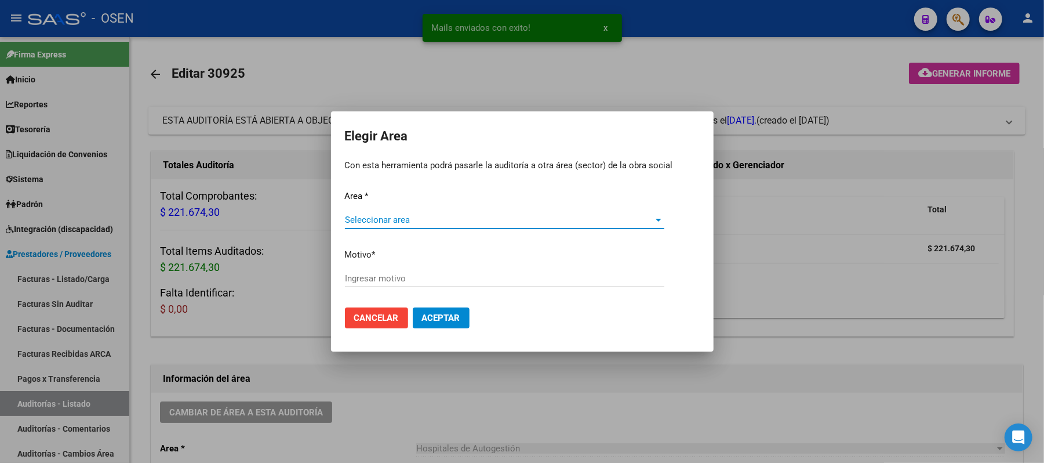
click at [394, 216] on span "Seleccionar area" at bounding box center [499, 220] width 309 height 10
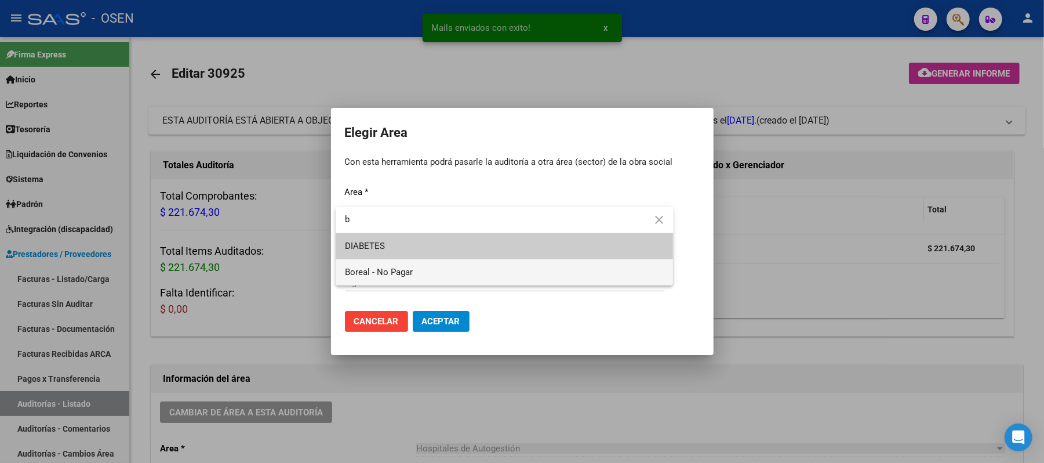
type input "b"
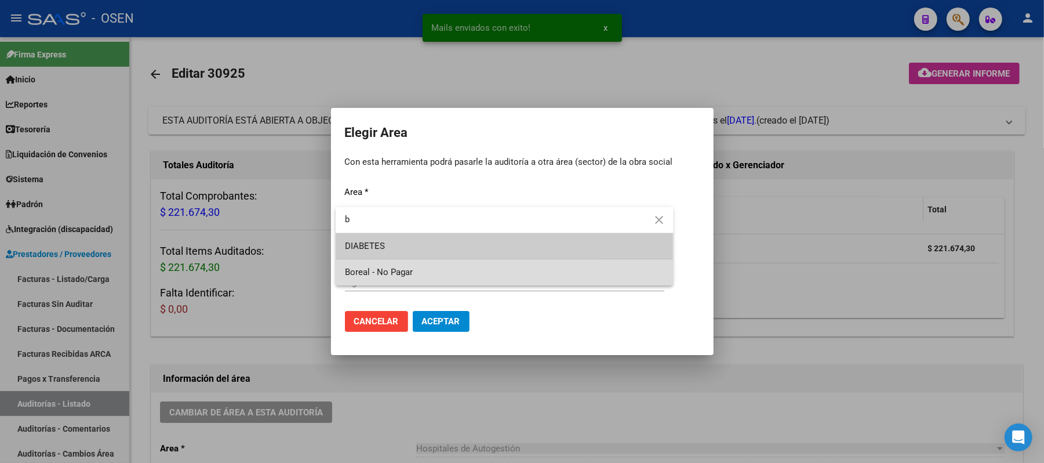
click at [413, 263] on span "Boreal - No Pagar" at bounding box center [504, 272] width 319 height 26
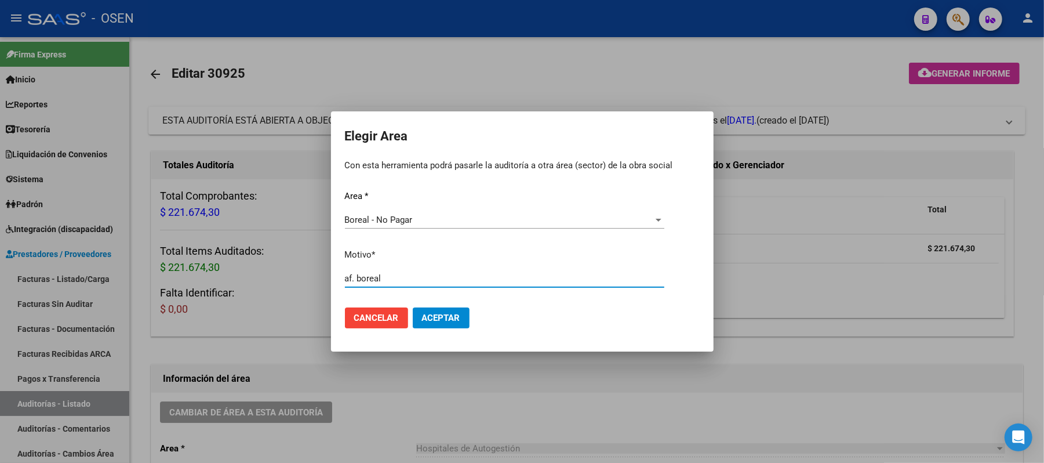
type input "af. boreal"
click at [448, 318] on span "Aceptar" at bounding box center [441, 318] width 38 height 10
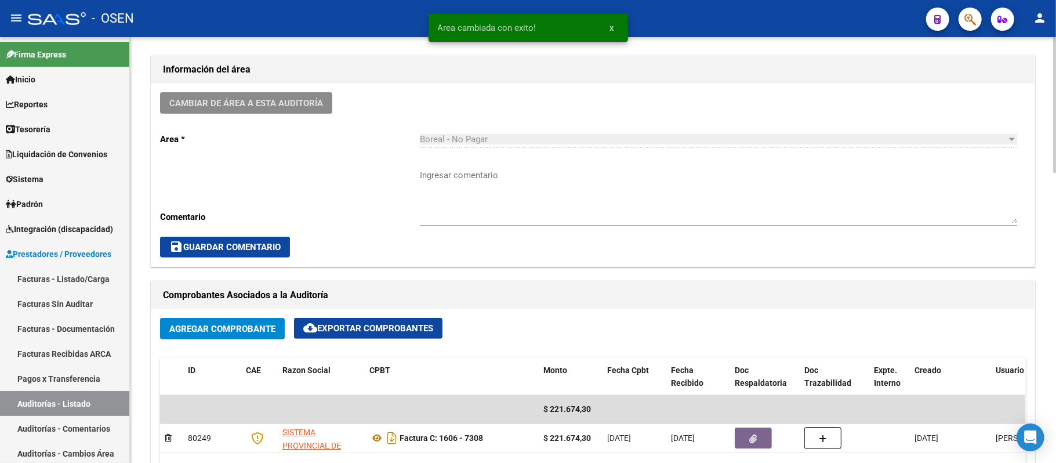
scroll to position [386, 0]
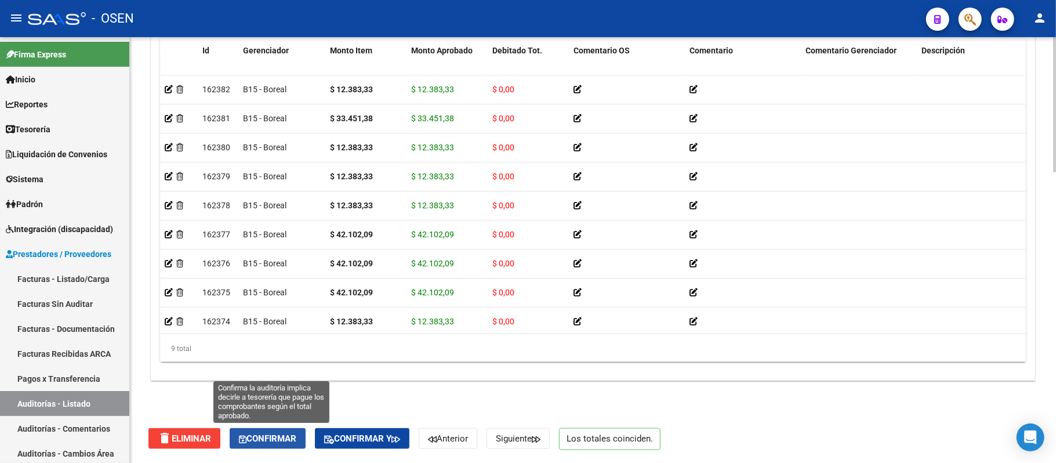
click at [281, 437] on span "Confirmar" at bounding box center [267, 438] width 57 height 10
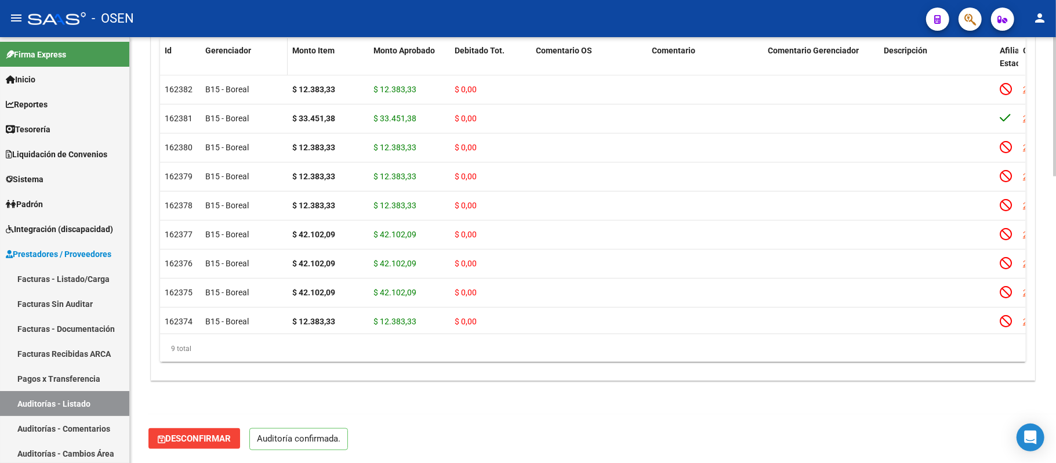
scroll to position [873, 0]
type input "202509"
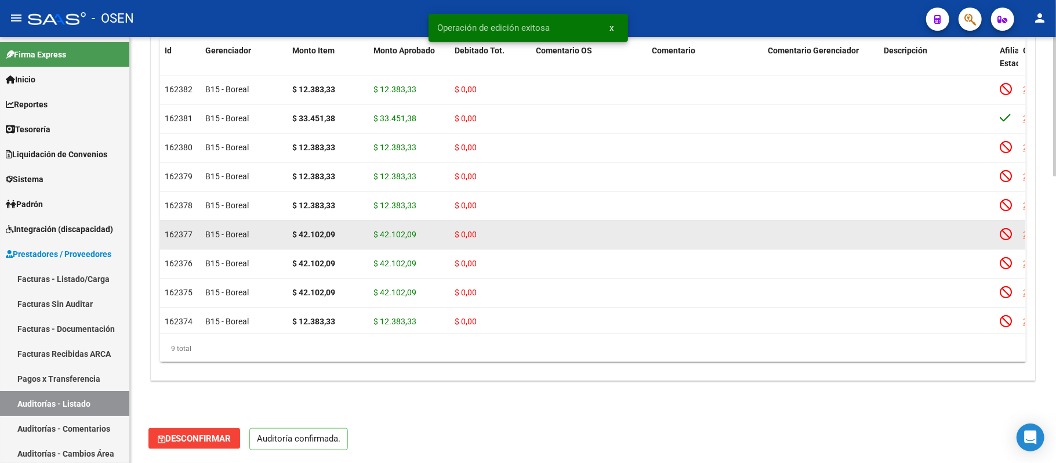
scroll to position [641, 0]
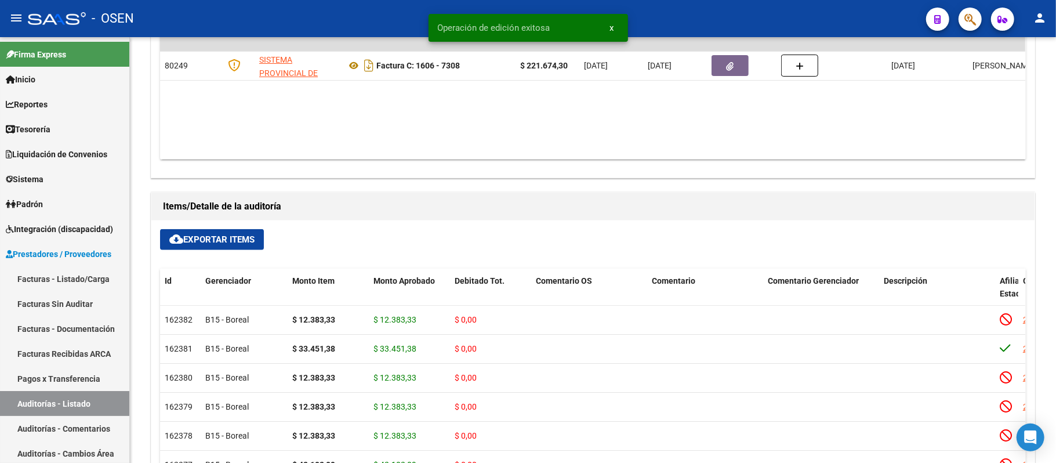
click at [80, 405] on link "Auditorías - Listado" at bounding box center [64, 403] width 129 height 25
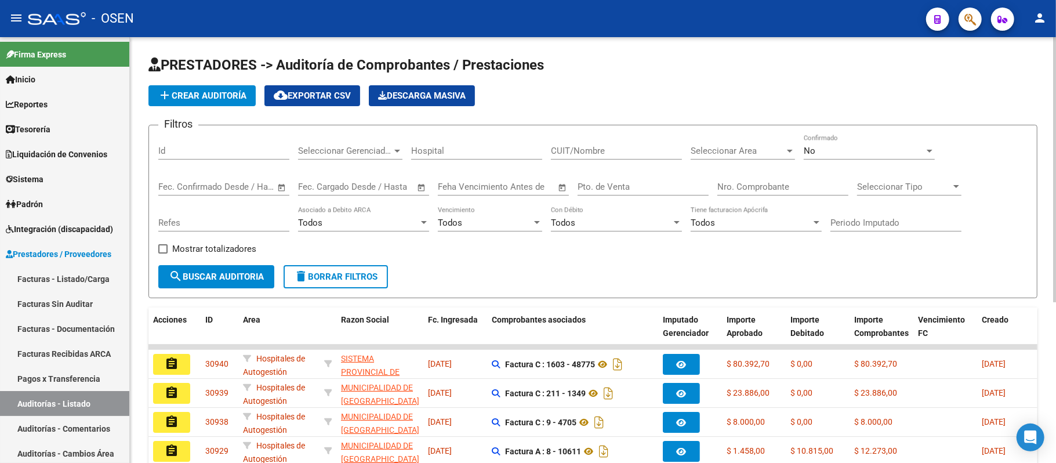
scroll to position [259, 0]
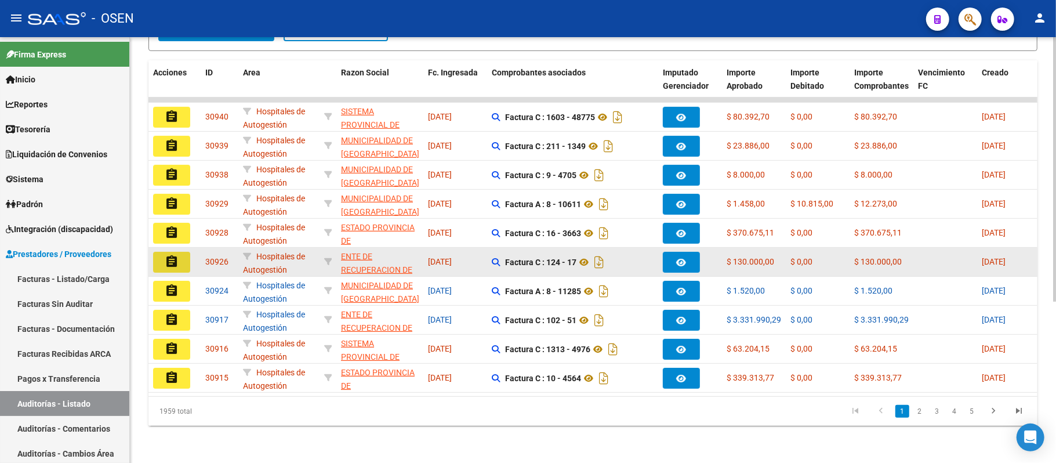
click at [183, 252] on button "assignment" at bounding box center [171, 262] width 37 height 21
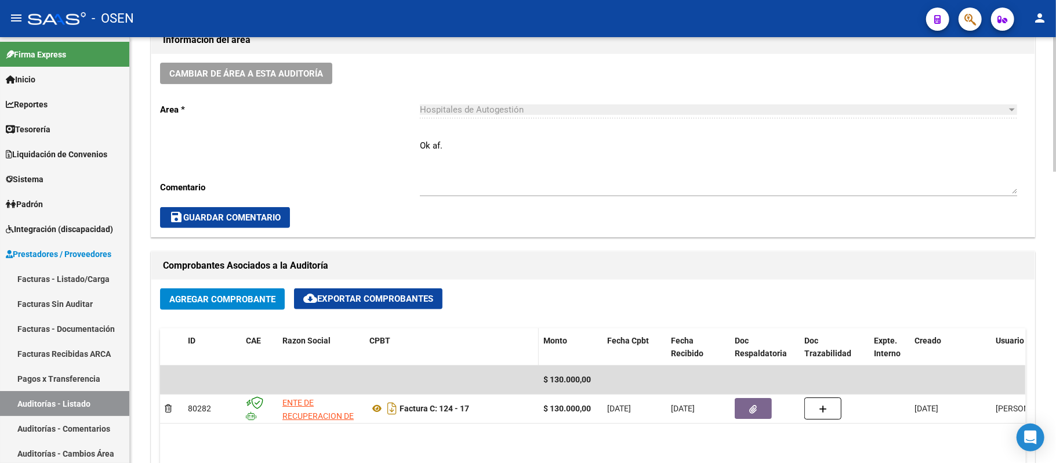
scroll to position [386, 0]
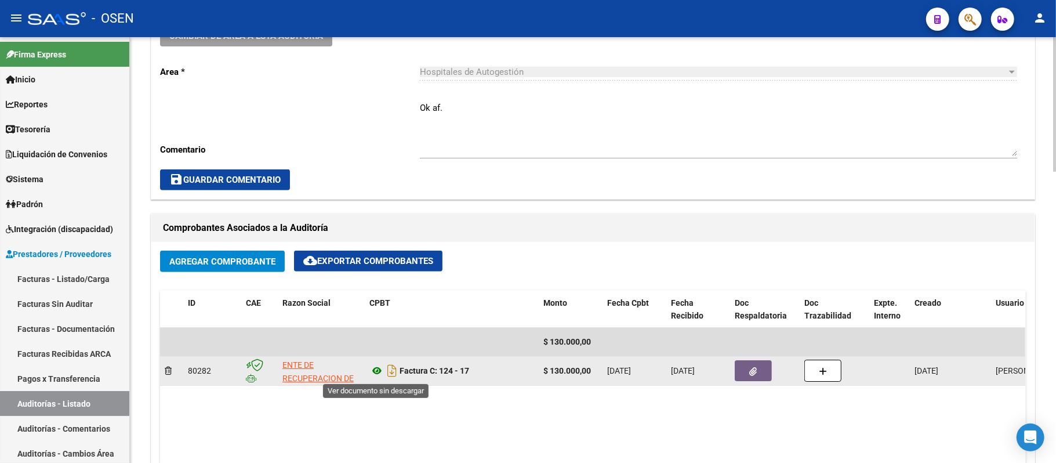
click at [379, 371] on icon at bounding box center [376, 371] width 15 height 14
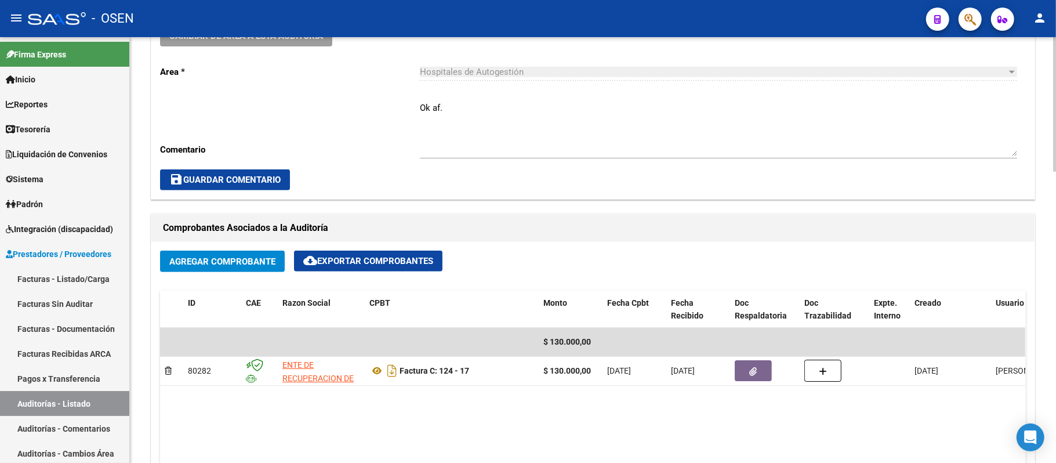
click at [420, 107] on textarea "Ok af." at bounding box center [718, 128] width 597 height 55
paste textarea "WS-DIR. DE EMERG (SEC"
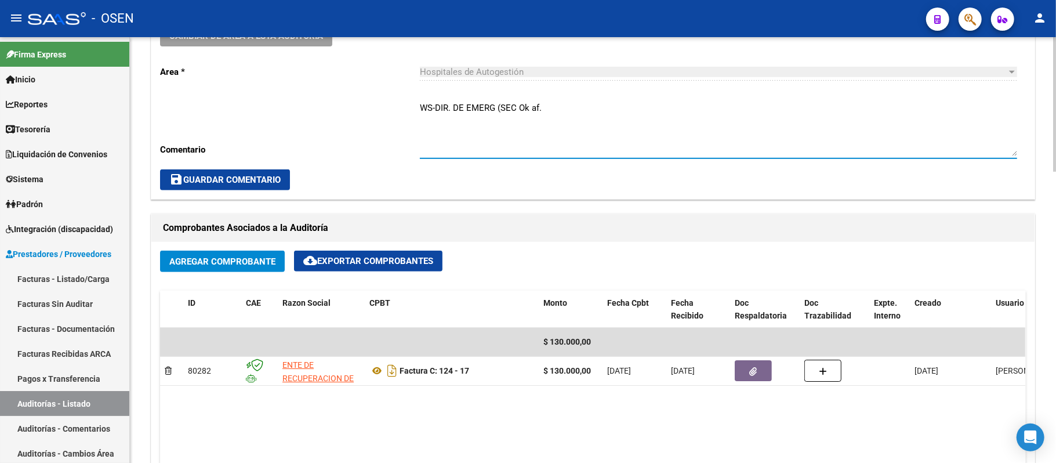
click at [513, 110] on textarea "WS-DIR. DE EMERG (SEC Ok af." at bounding box center [718, 128] width 597 height 55
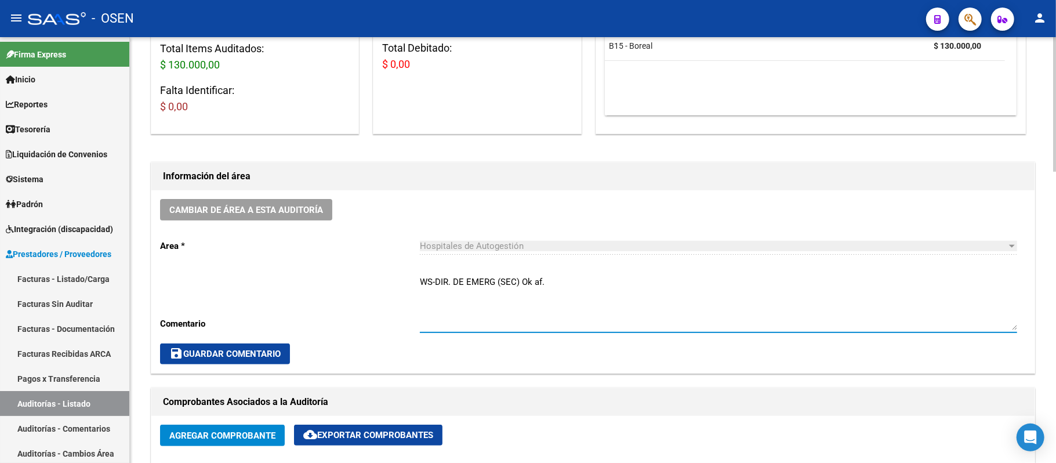
scroll to position [154, 0]
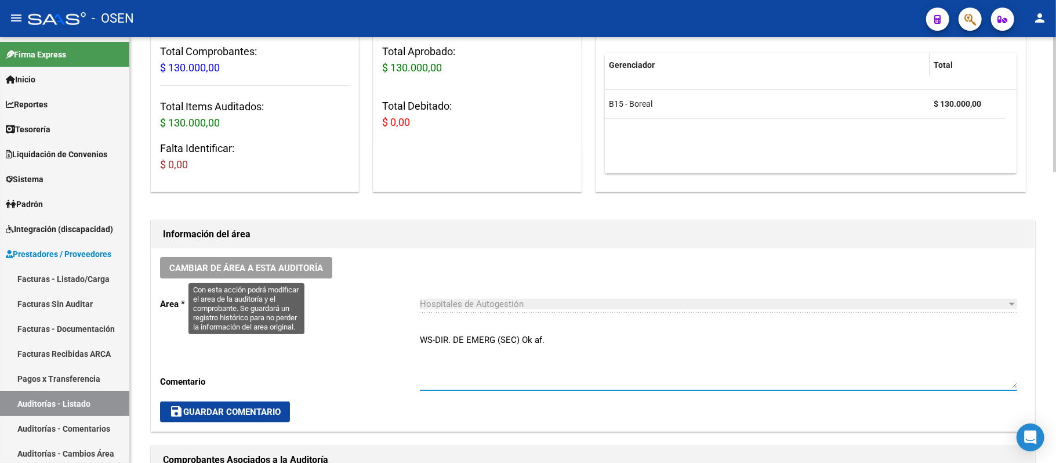
type textarea "WS-DIR. DE EMERG (SEC) Ok af."
click at [305, 268] on span "Cambiar de área a esta auditoría" at bounding box center [246, 268] width 154 height 10
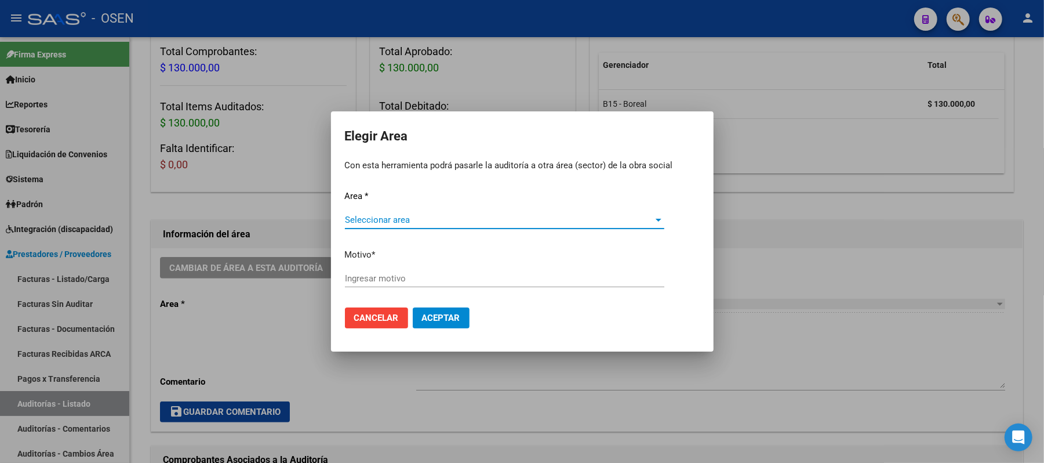
click at [439, 223] on span "Seleccionar area" at bounding box center [499, 220] width 309 height 10
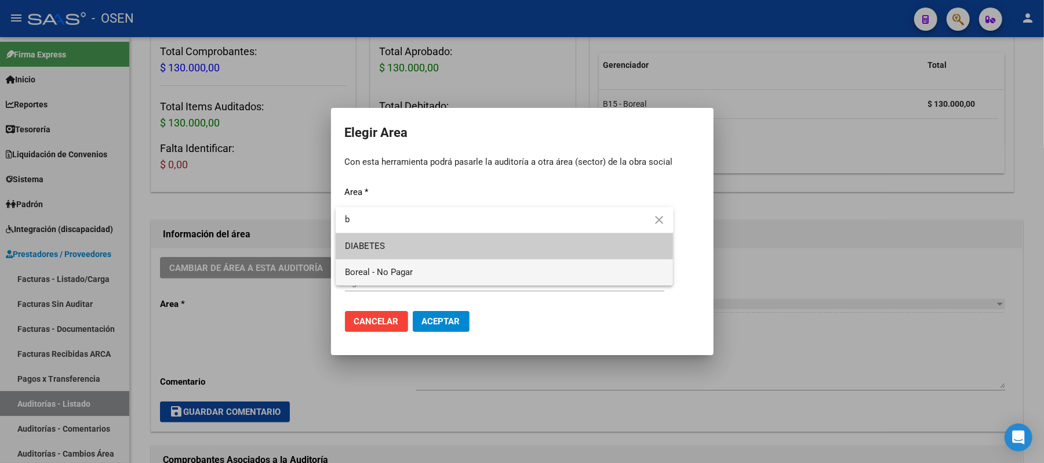
type input "b"
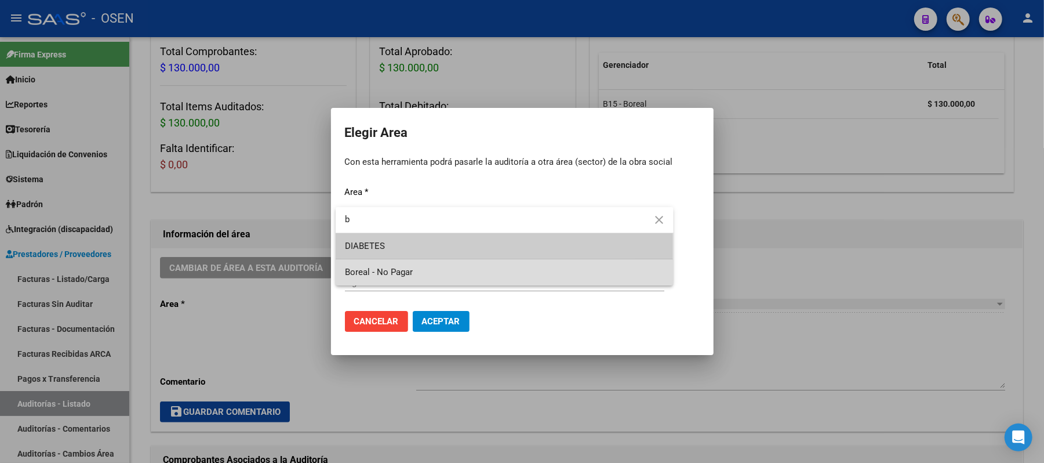
click at [434, 267] on span "Boreal - No Pagar" at bounding box center [504, 272] width 319 height 26
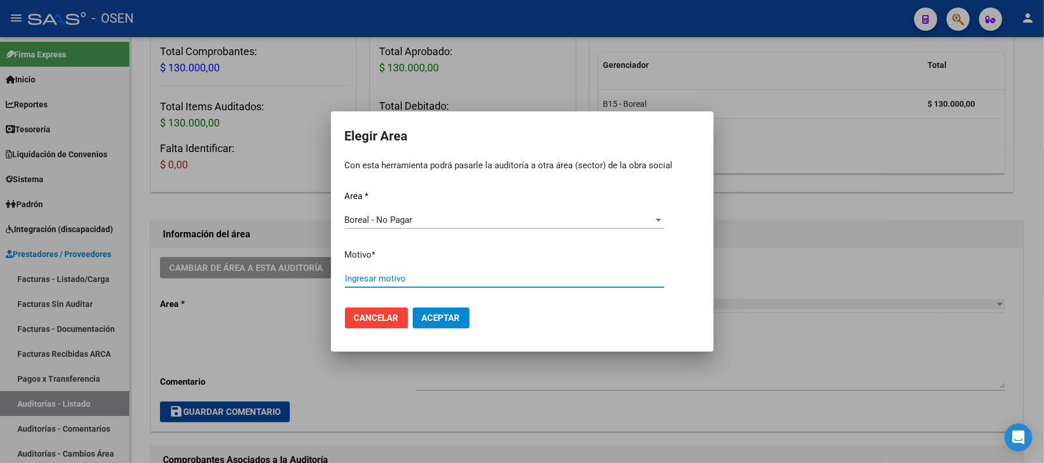
click at [430, 276] on input "Ingresar motivo" at bounding box center [504, 278] width 319 height 10
type input "af. boreal"
click at [437, 323] on button "Aceptar" at bounding box center [441, 317] width 57 height 21
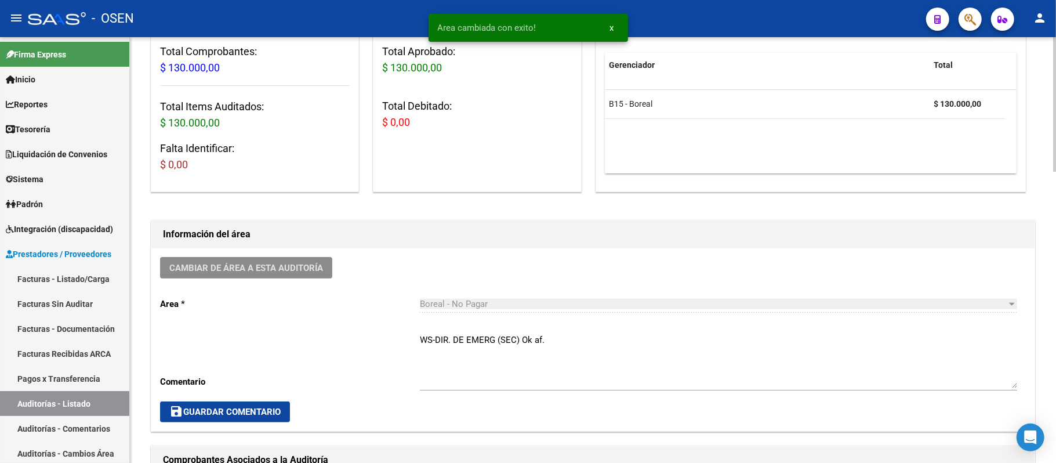
click at [266, 398] on div "Cambiar de área a esta auditoría Area * Boreal - No Pagar Seleccionar area Come…" at bounding box center [592, 339] width 883 height 183
click at [288, 412] on button "save Guardar Comentario" at bounding box center [225, 411] width 130 height 21
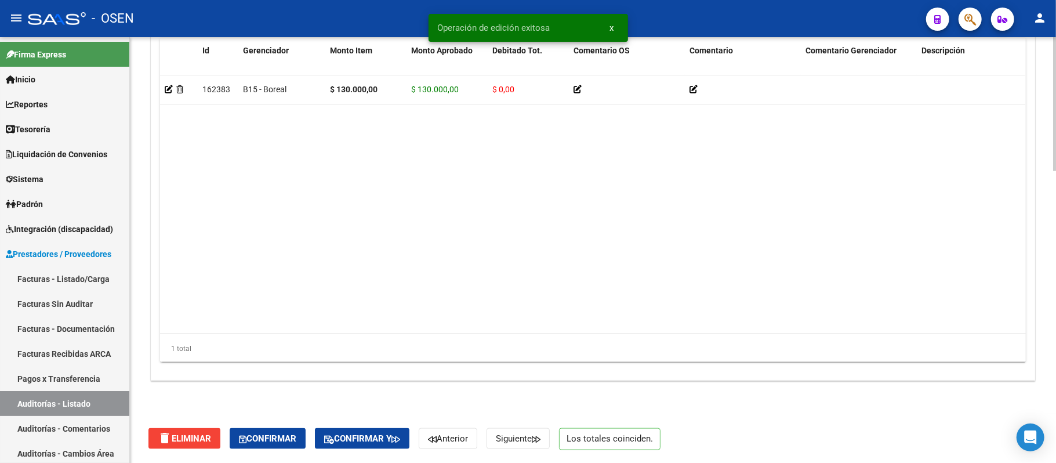
click at [293, 432] on button "Confirmar" at bounding box center [268, 438] width 76 height 21
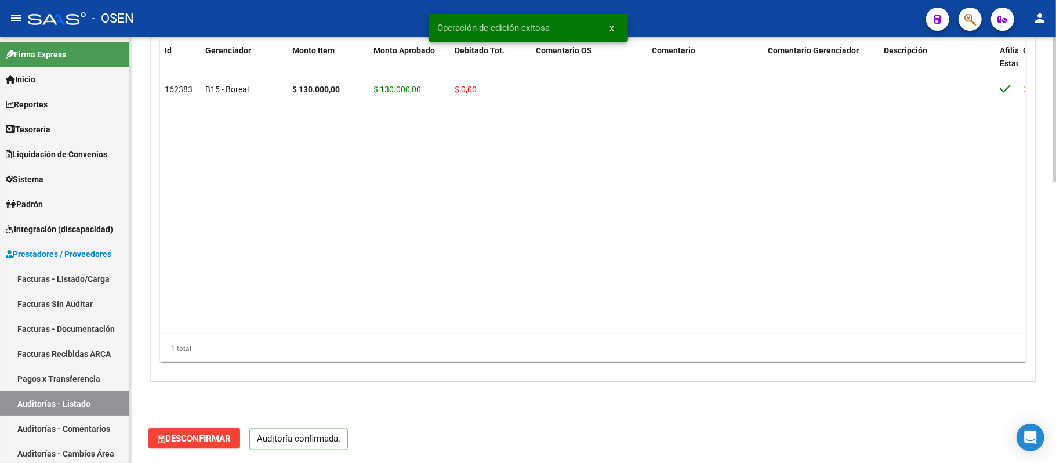
scroll to position [820, 0]
type input "202509"
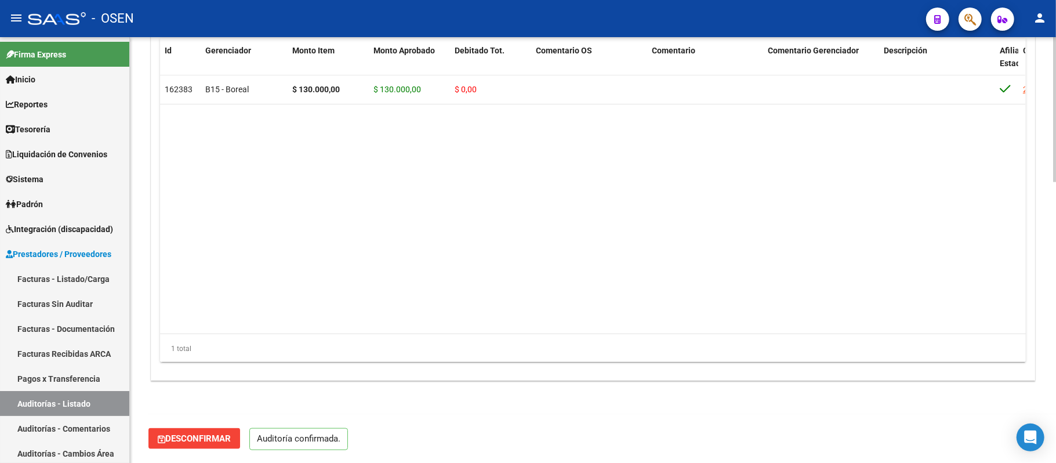
scroll to position [588, 0]
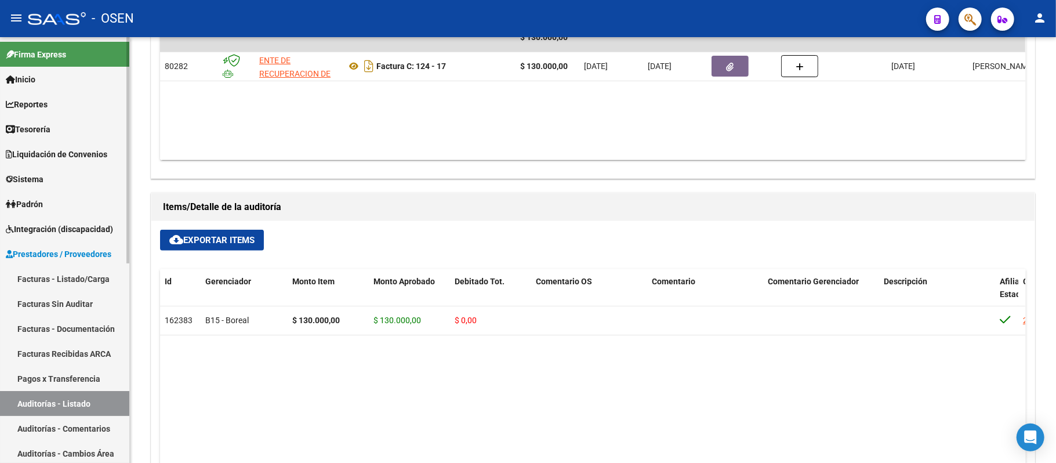
click at [73, 413] on link "Auditorías - Listado" at bounding box center [64, 403] width 129 height 25
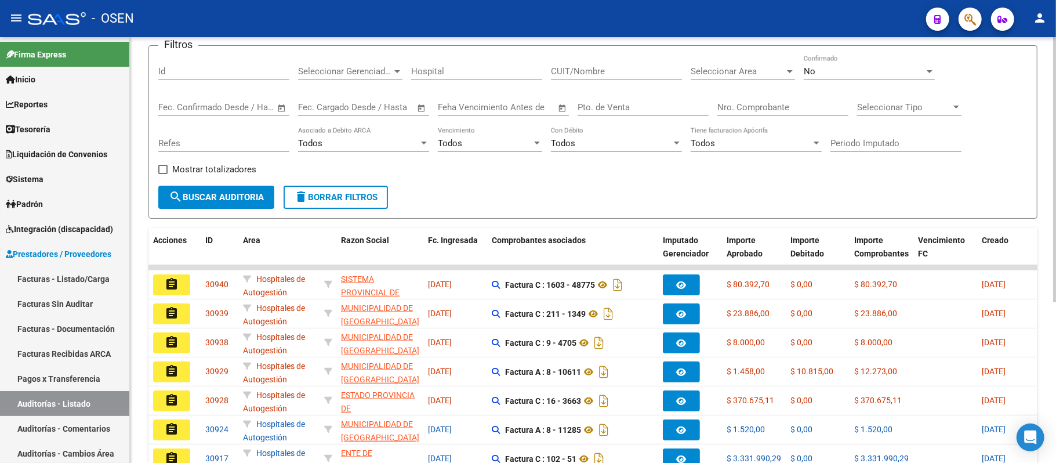
scroll to position [232, 0]
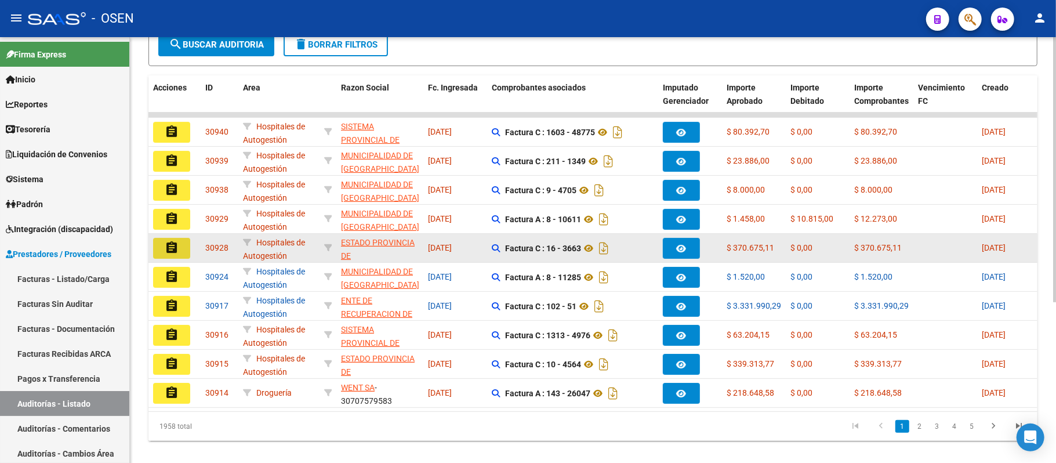
click at [170, 249] on mat-icon "assignment" at bounding box center [172, 248] width 14 height 14
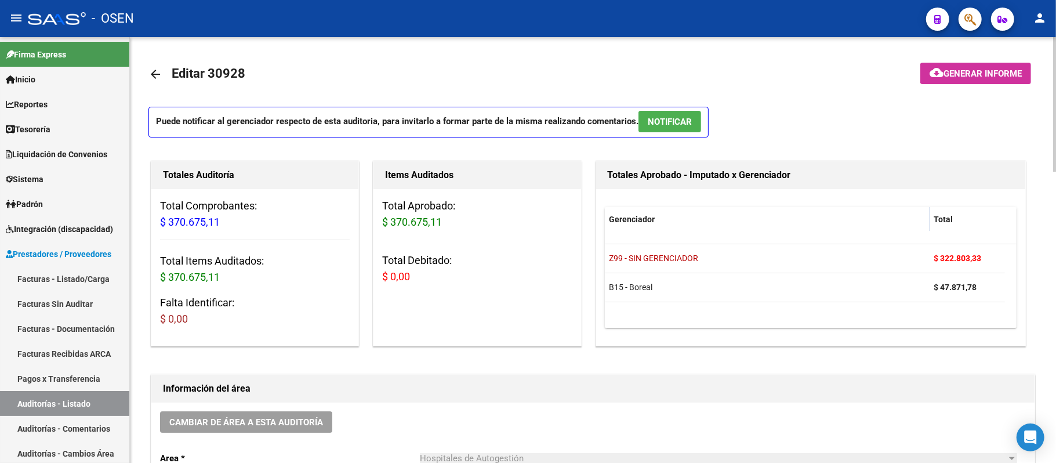
click at [675, 124] on span "NOTIFICAR" at bounding box center [670, 122] width 44 height 10
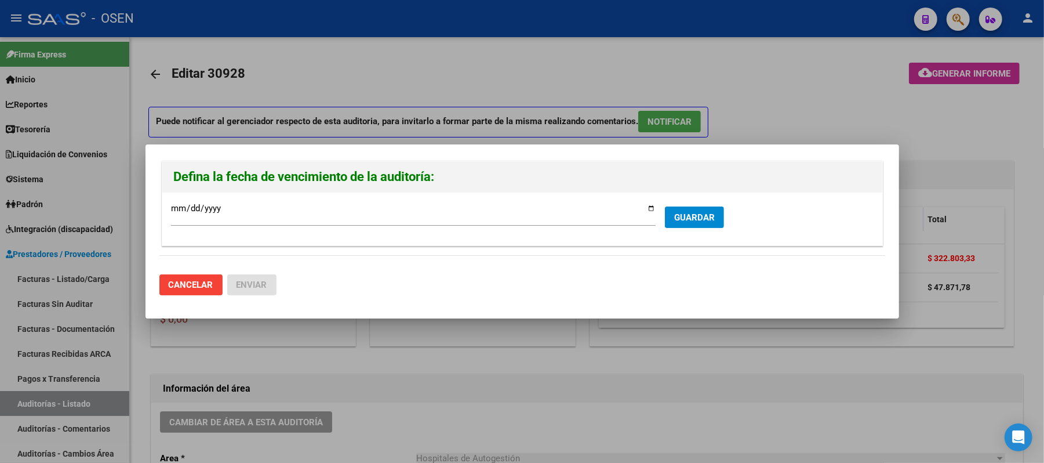
click at [718, 232] on form "[DATE] Ingresar la fecha * GUARDAR" at bounding box center [522, 218] width 703 height 35
click at [710, 216] on span "GUARDAR" at bounding box center [694, 217] width 41 height 10
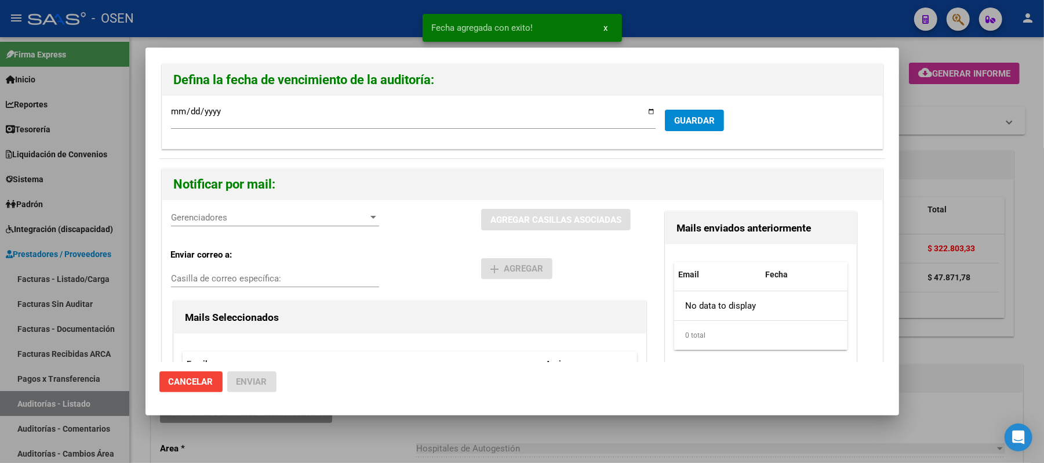
click at [290, 210] on div "Gerenciadores Gerenciadores" at bounding box center [275, 217] width 208 height 17
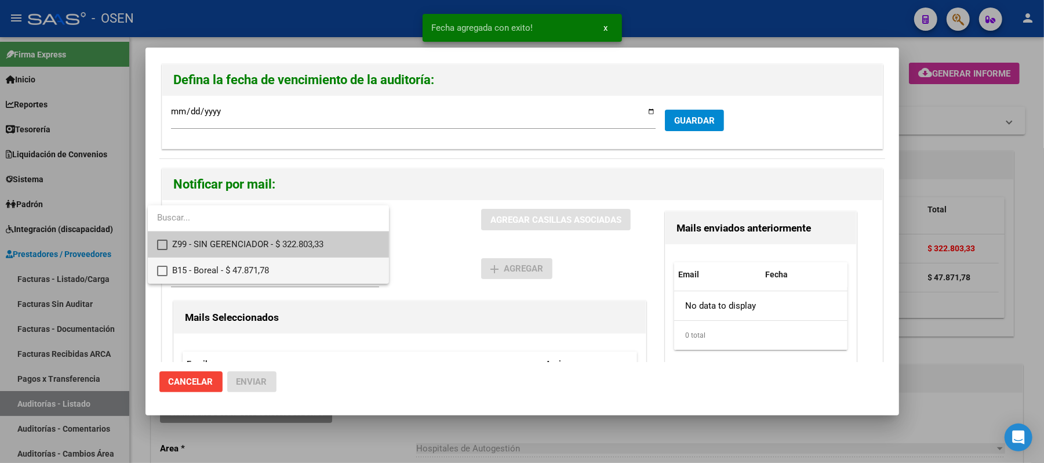
click at [298, 271] on span "B15 - Boreal - $ 47.871,78" at bounding box center [276, 270] width 208 height 26
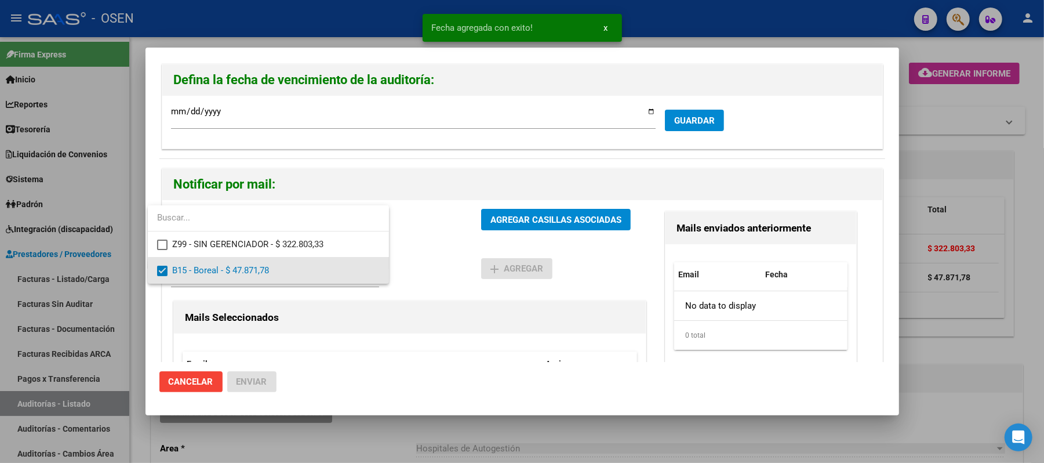
click at [501, 284] on div at bounding box center [522, 231] width 1044 height 463
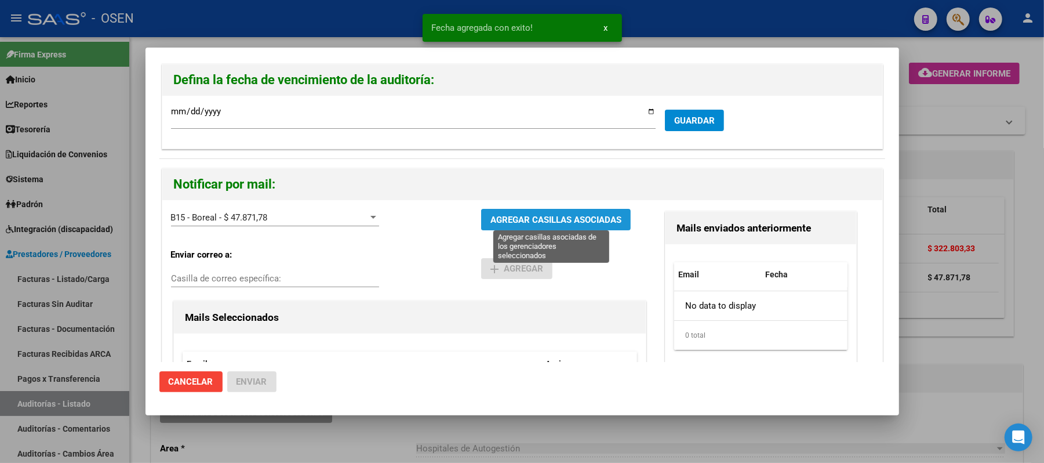
click at [521, 221] on span "AGREGAR CASILLAS ASOCIADAS" at bounding box center [556, 220] width 131 height 10
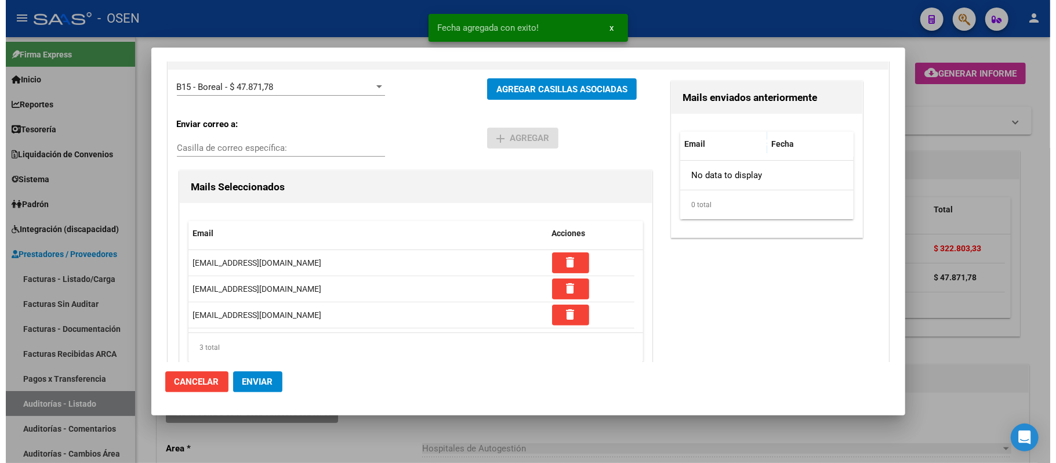
scroll to position [164, 0]
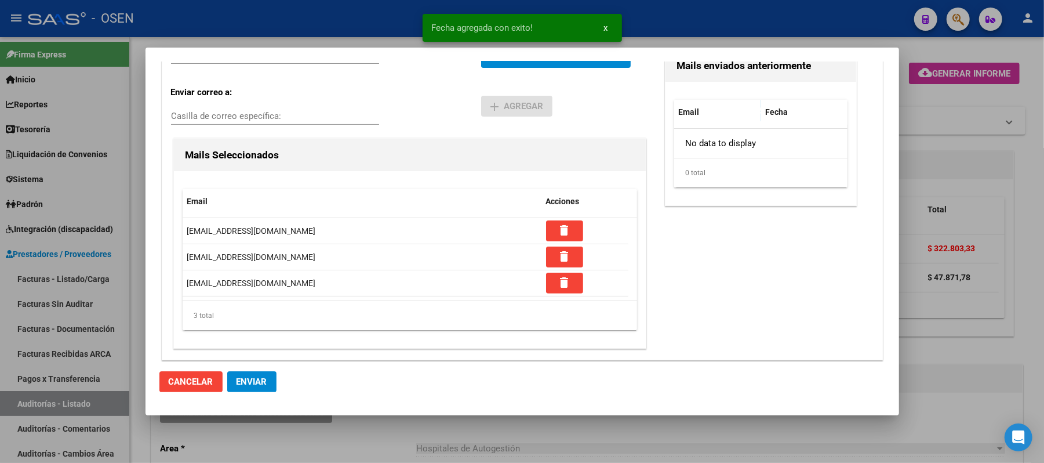
click at [245, 383] on span "Enviar" at bounding box center [252, 381] width 31 height 10
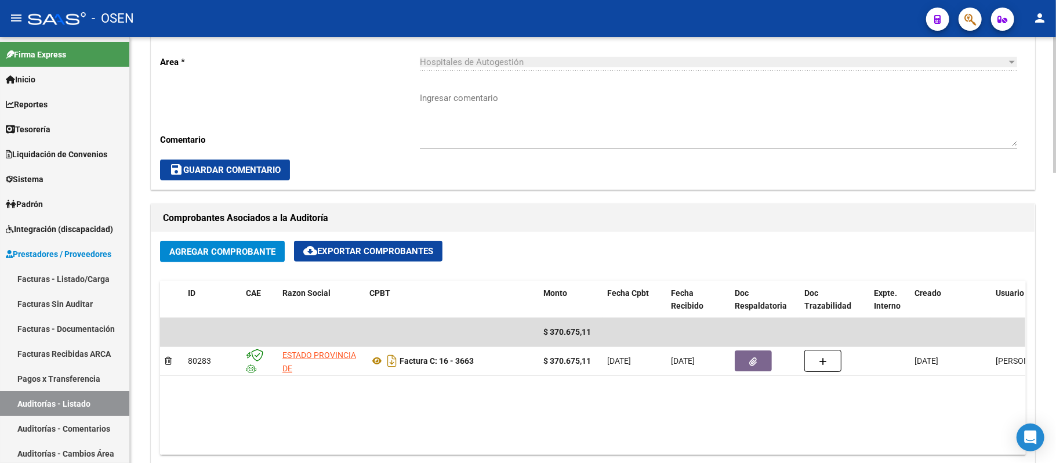
scroll to position [309, 0]
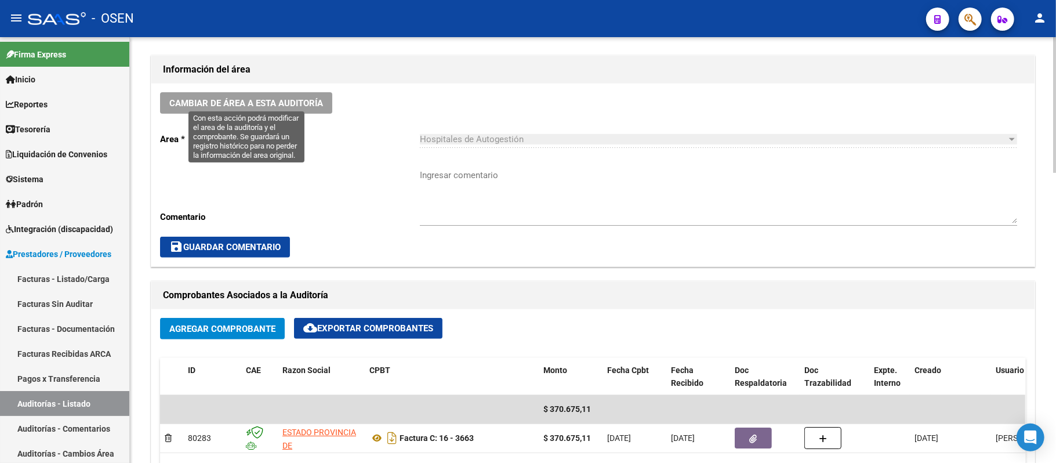
click at [285, 107] on span "Cambiar de área a esta auditoría" at bounding box center [246, 103] width 154 height 10
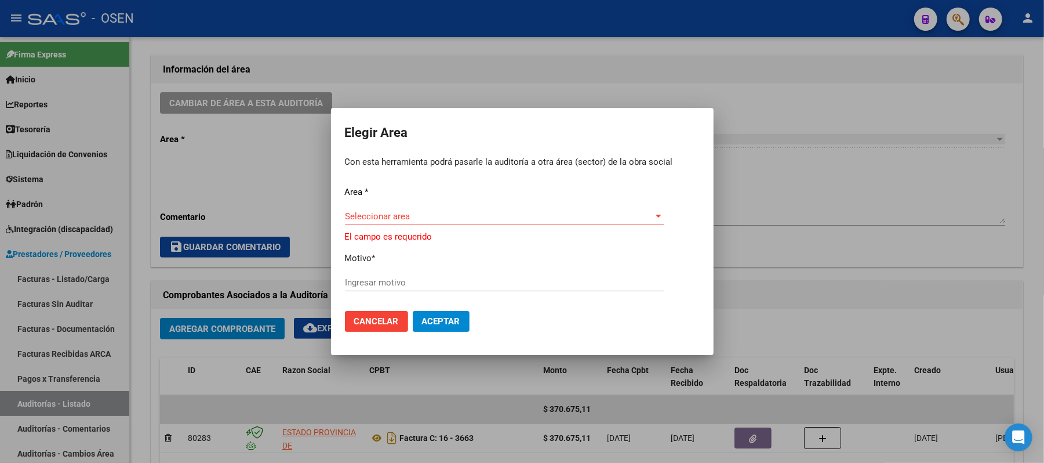
drag, startPoint x: 432, startPoint y: 211, endPoint x: 430, endPoint y: 221, distance: 10.6
click at [431, 221] on div "Area * Seleccionar area Seleccionar area El campo es requerido Motivo * Ingresa…" at bounding box center [522, 244] width 355 height 116
click at [430, 227] on div "Seleccionar area Seleccionar area" at bounding box center [504, 222] width 319 height 28
click at [429, 213] on span "Seleccionar area" at bounding box center [499, 216] width 309 height 10
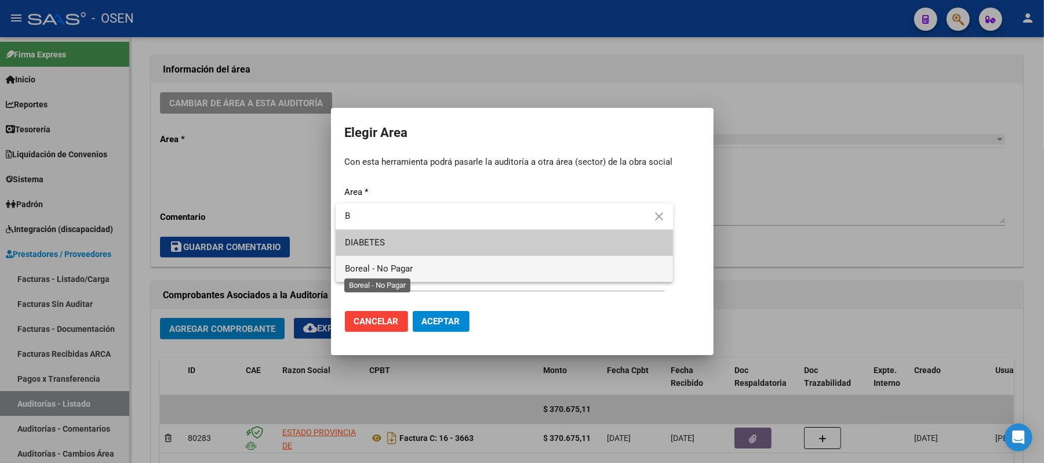
type input "B"
click at [390, 271] on span "Boreal - No Pagar" at bounding box center [379, 268] width 68 height 10
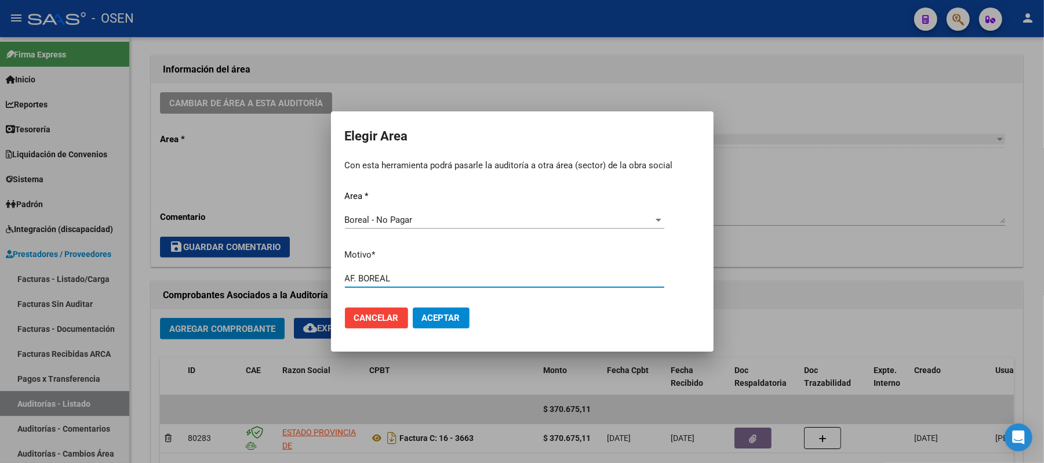
type input "AF. BOREAL"
click at [443, 317] on span "Aceptar" at bounding box center [441, 318] width 38 height 10
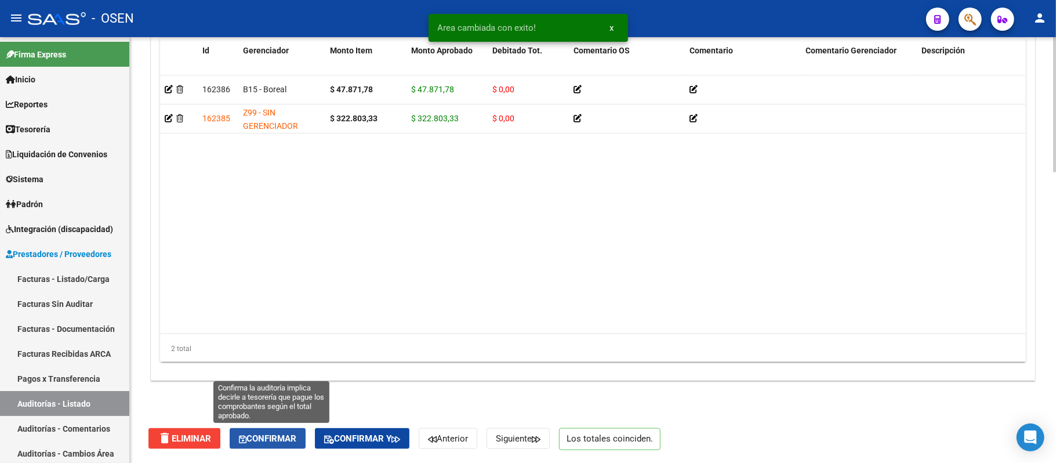
click at [284, 445] on button "Confirmar" at bounding box center [268, 438] width 76 height 21
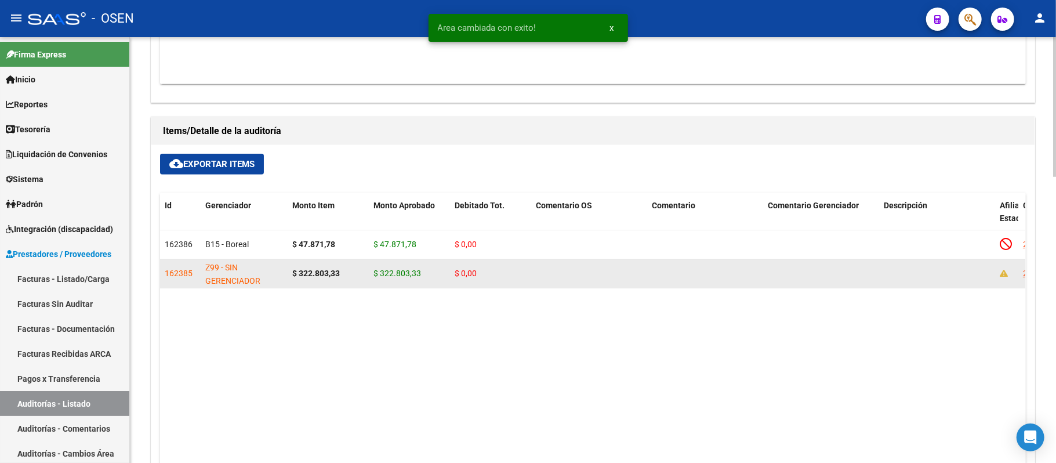
scroll to position [564, 0]
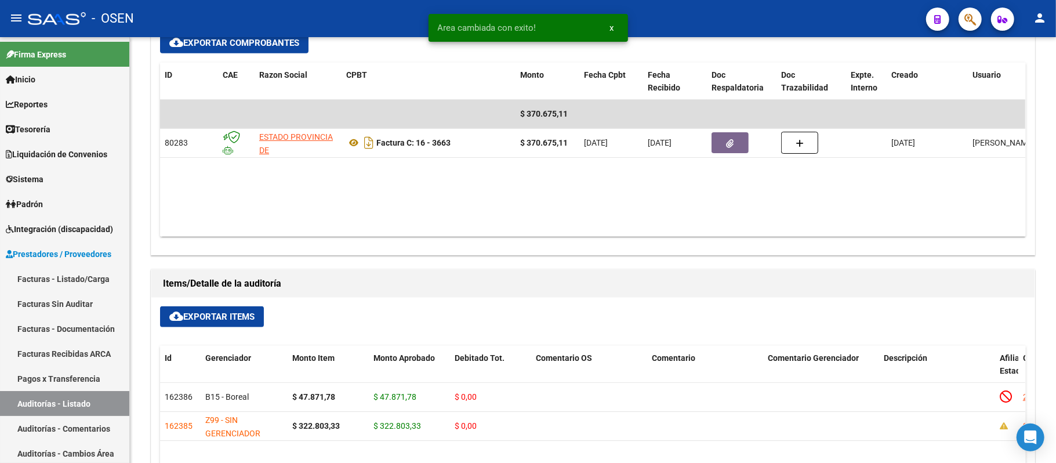
type input "202509"
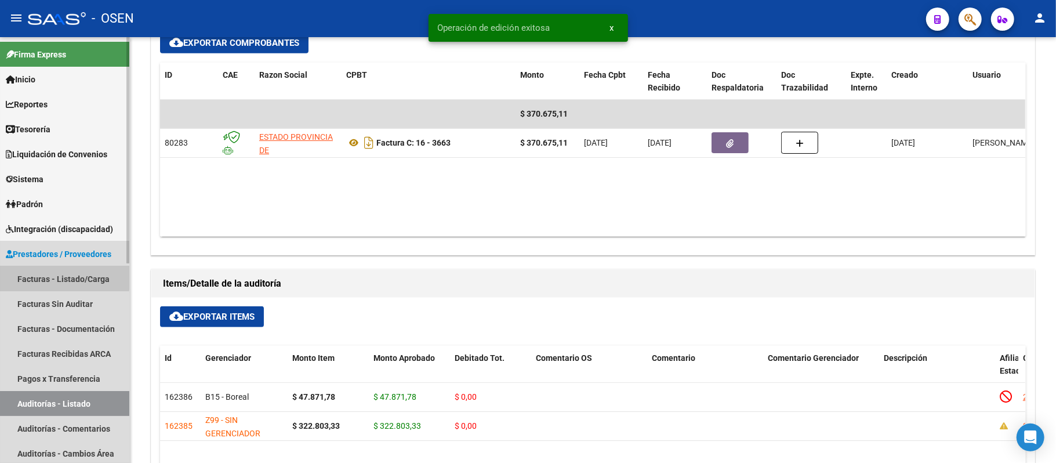
click at [60, 277] on link "Facturas - Listado/Carga" at bounding box center [64, 278] width 129 height 25
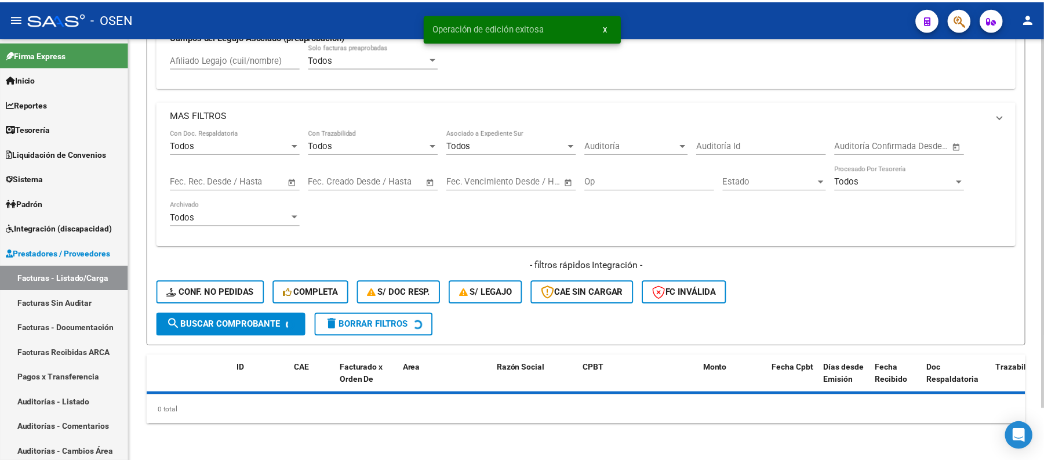
scroll to position [60, 0]
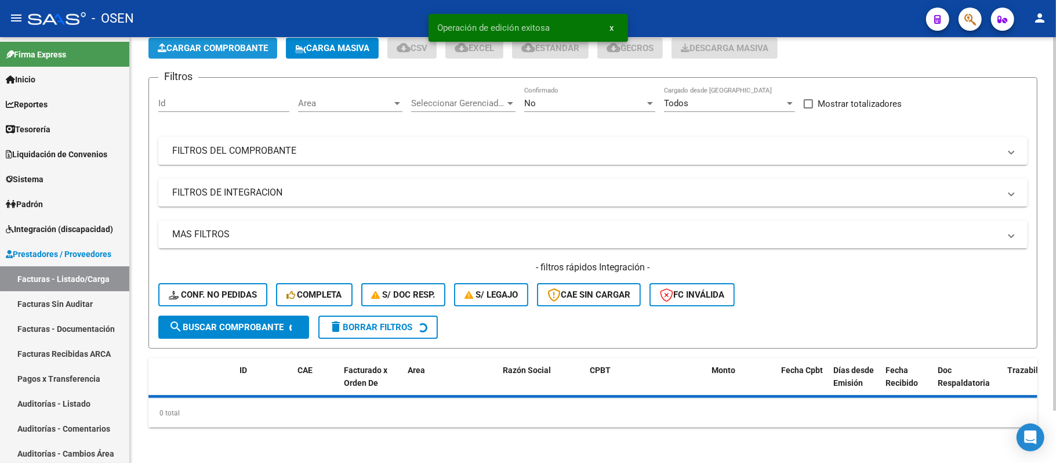
click at [208, 48] on span "Cargar Comprobante" at bounding box center [213, 48] width 110 height 10
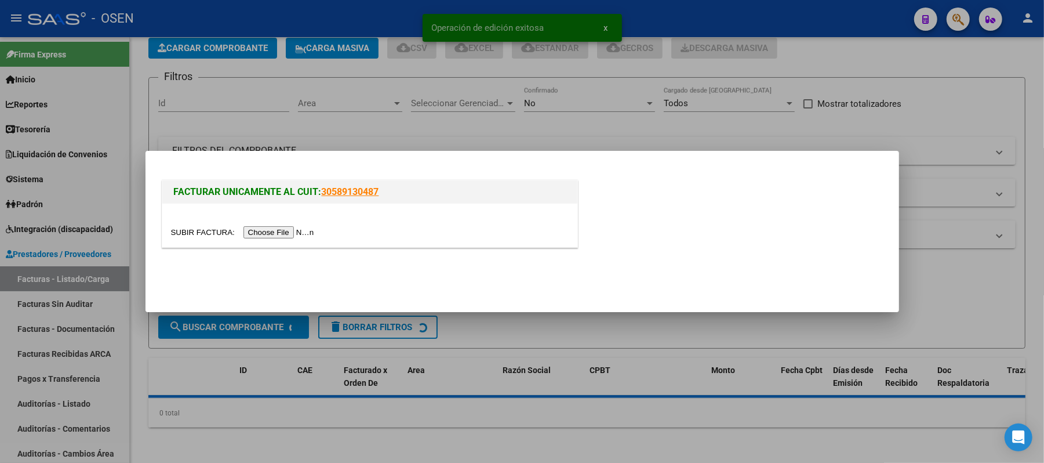
click at [286, 233] on input "file" at bounding box center [244, 232] width 147 height 12
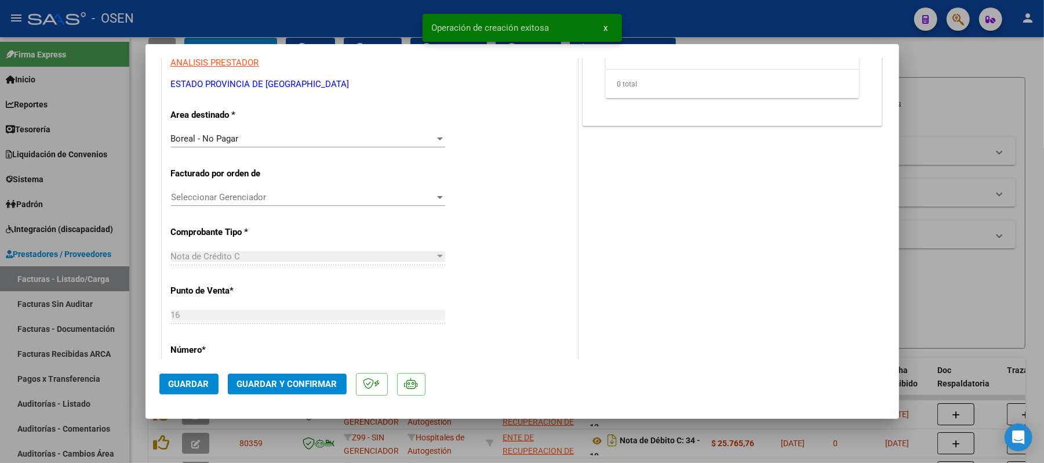
scroll to position [232, 0]
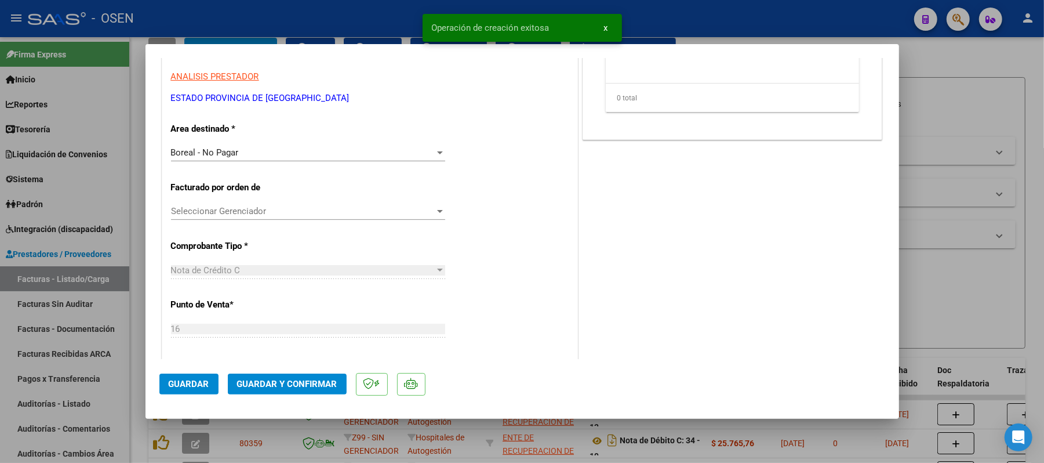
click at [250, 143] on div "CUIT * 30-67337754-4 Ingresar CUIT ANALISIS PRESTADOR ESTADO PROVINCIA DE [GEOG…" at bounding box center [369, 434] width 415 height 881
click at [253, 151] on div "Boreal - No Pagar" at bounding box center [303, 152] width 264 height 10
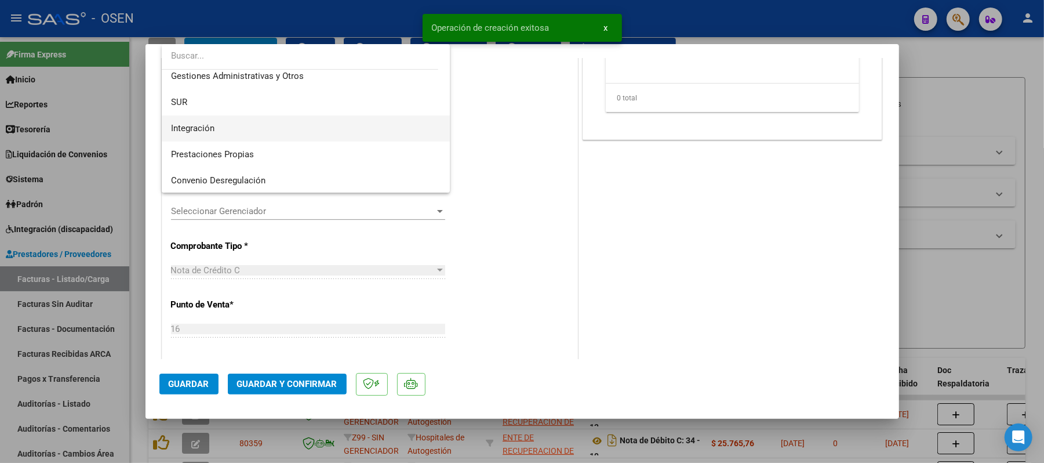
scroll to position [0, 0]
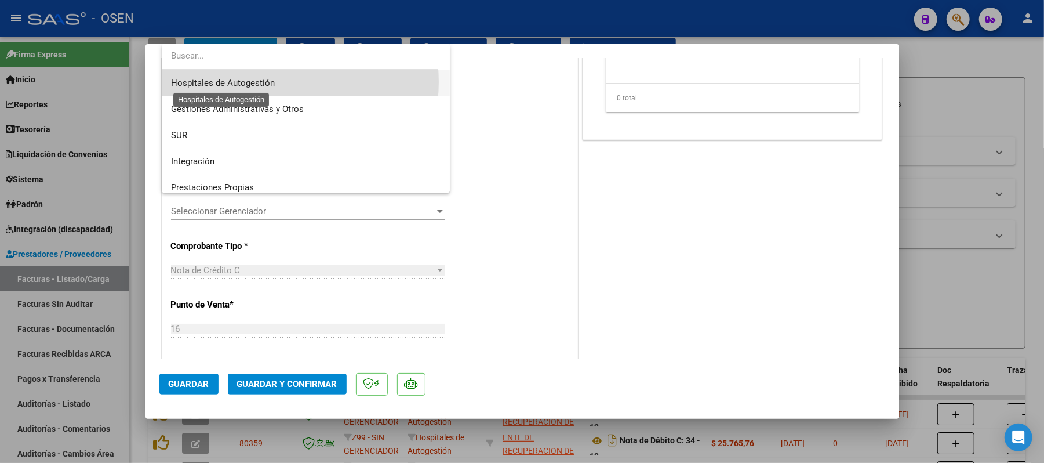
click at [256, 82] on span "Hospitales de Autogestión" at bounding box center [223, 83] width 104 height 10
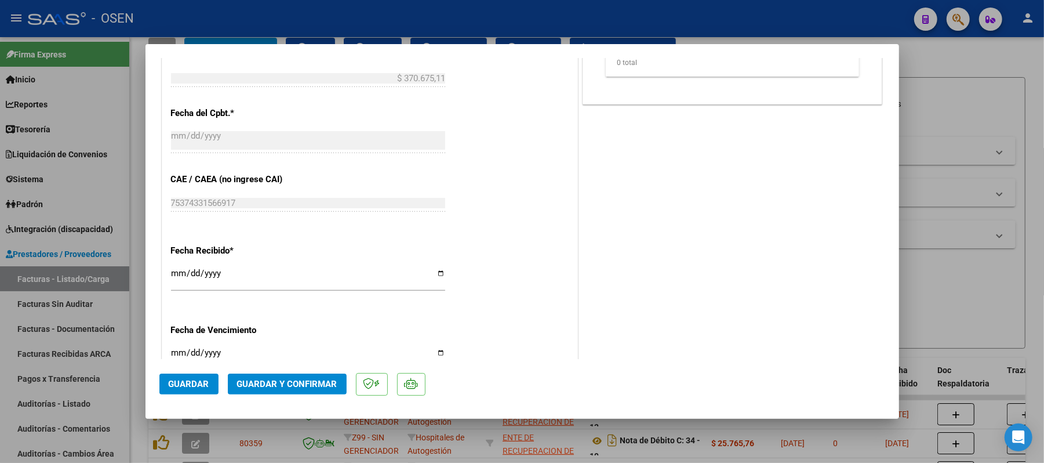
scroll to position [692, 0]
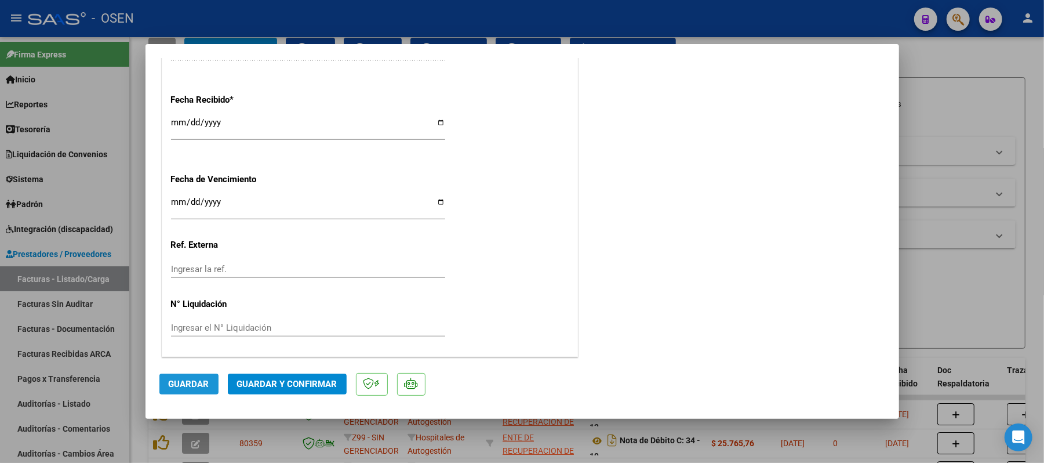
click at [189, 382] on span "Guardar" at bounding box center [189, 384] width 41 height 10
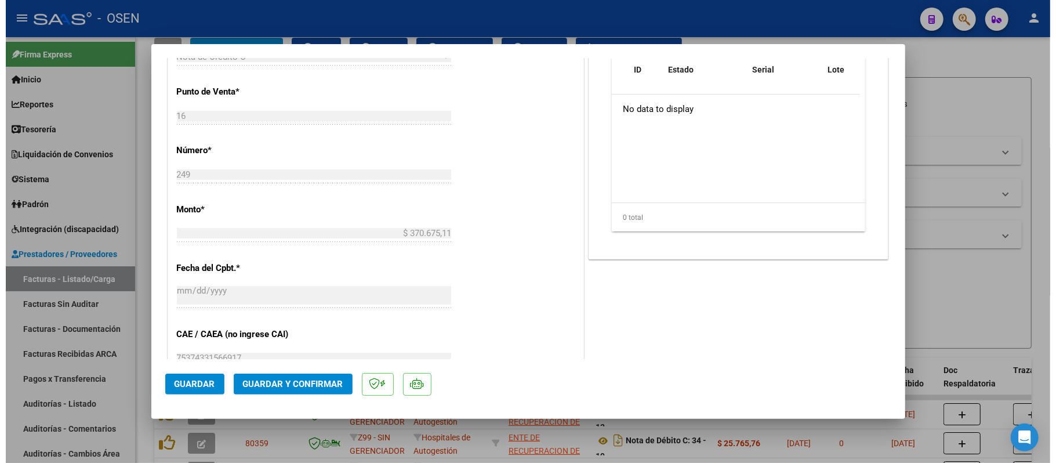
scroll to position [383, 0]
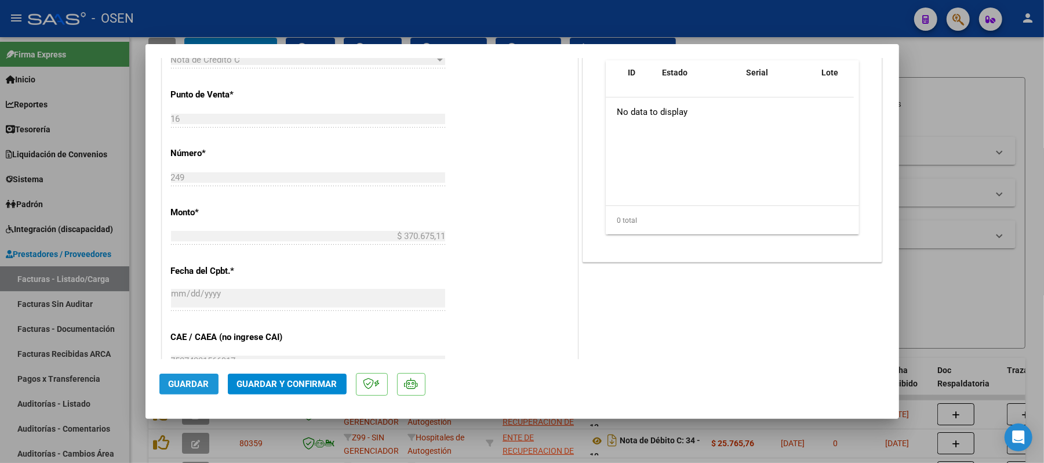
click at [186, 392] on button "Guardar" at bounding box center [188, 383] width 59 height 21
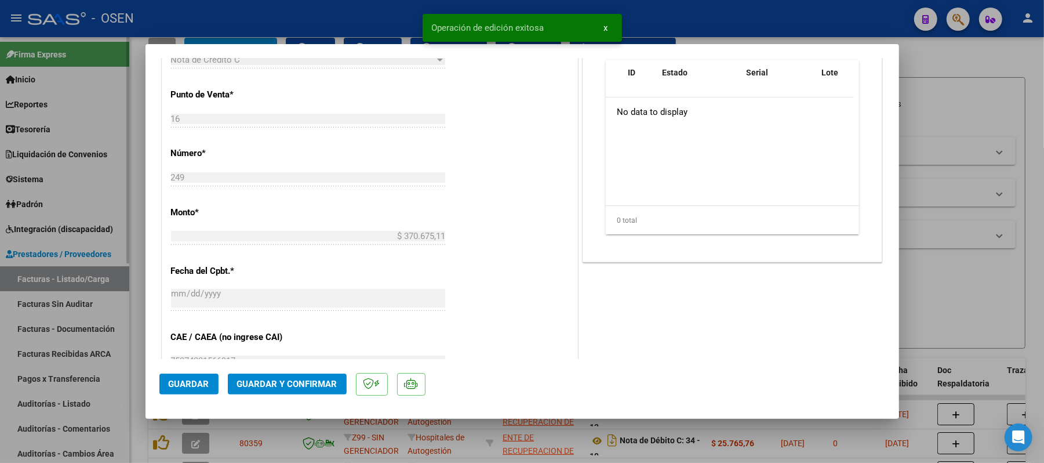
click at [17, 354] on div at bounding box center [522, 231] width 1044 height 463
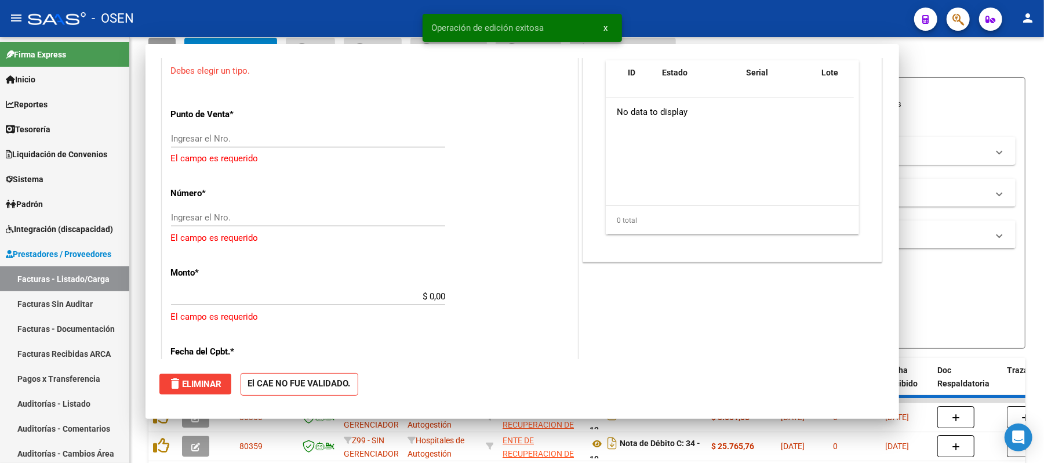
click at [60, 399] on link "Auditorías - Listado" at bounding box center [64, 403] width 129 height 25
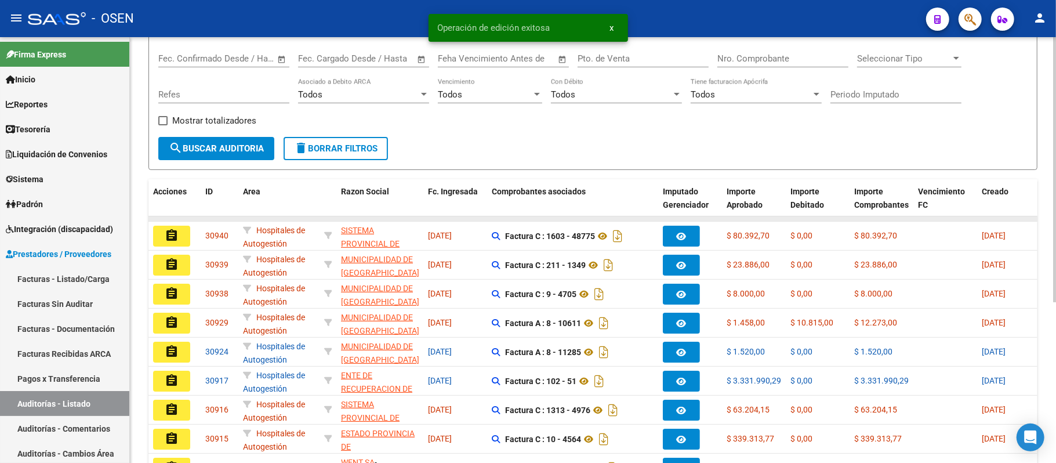
scroll to position [259, 0]
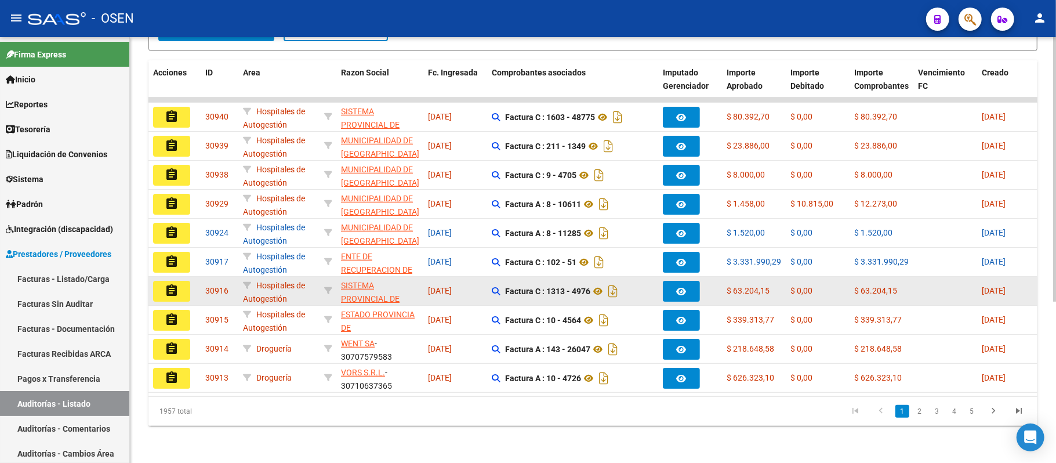
click at [167, 284] on mat-icon "assignment" at bounding box center [172, 291] width 14 height 14
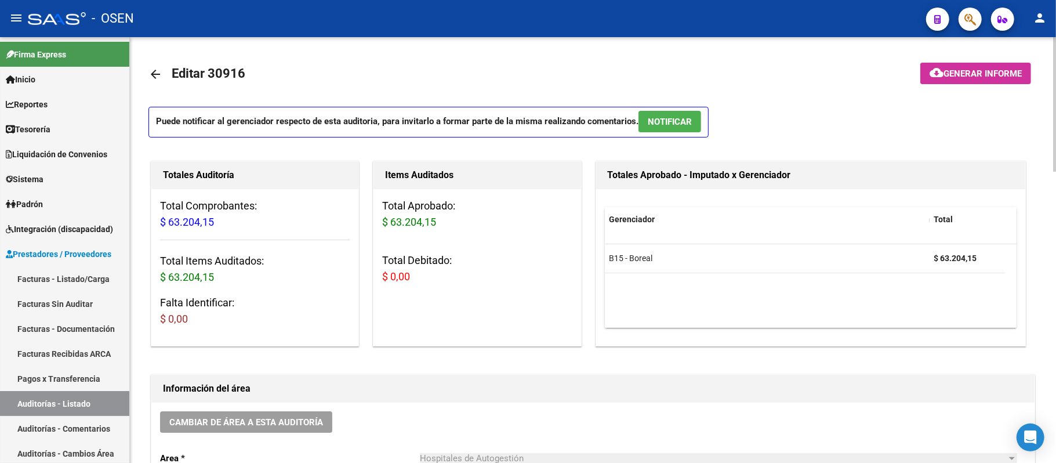
click at [689, 126] on span "NOTIFICAR" at bounding box center [670, 122] width 44 height 10
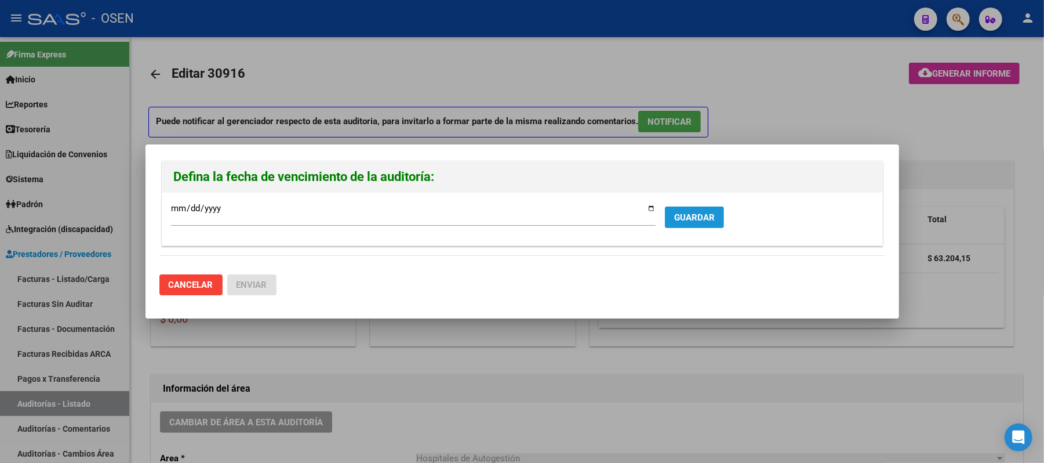
click at [680, 223] on button "GUARDAR" at bounding box center [694, 216] width 59 height 21
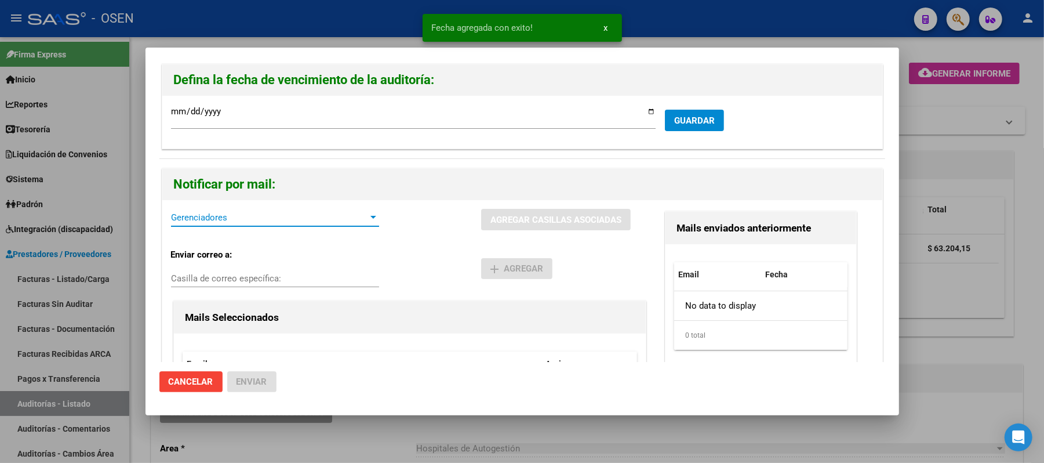
click at [215, 215] on span "Gerenciadores" at bounding box center [270, 217] width 198 height 10
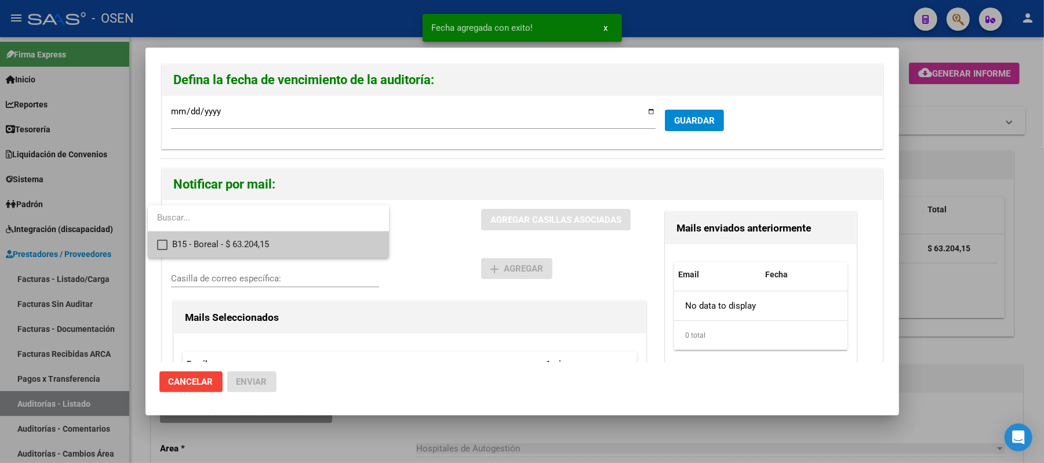
drag, startPoint x: 240, startPoint y: 241, endPoint x: 297, endPoint y: 242, distance: 57.4
click at [244, 241] on span "B15 - Boreal - $ 63.204,15" at bounding box center [276, 244] width 208 height 26
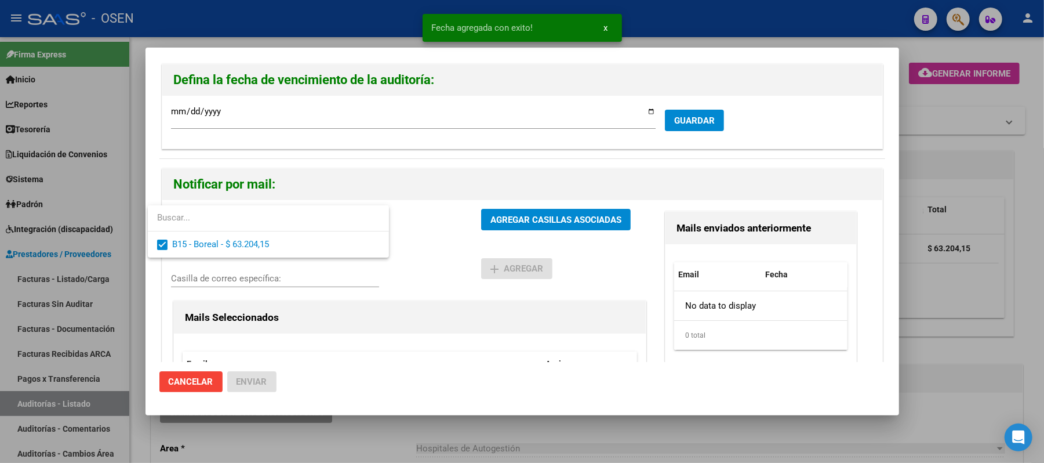
drag, startPoint x: 441, startPoint y: 240, endPoint x: 457, endPoint y: 237, distance: 16.5
click at [451, 239] on div at bounding box center [522, 231] width 1044 height 463
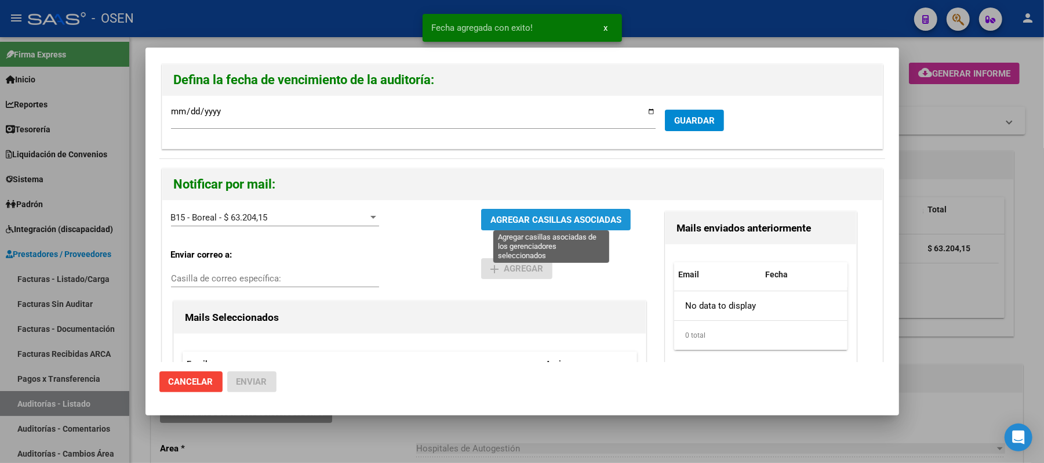
click at [506, 223] on span "AGREGAR CASILLAS ASOCIADAS" at bounding box center [556, 220] width 131 height 10
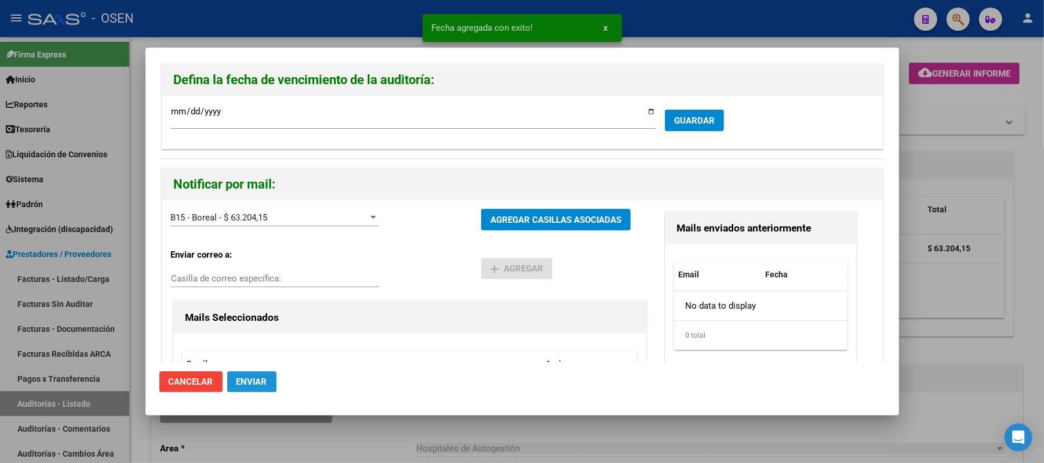
click at [235, 383] on button "Enviar" at bounding box center [251, 381] width 49 height 21
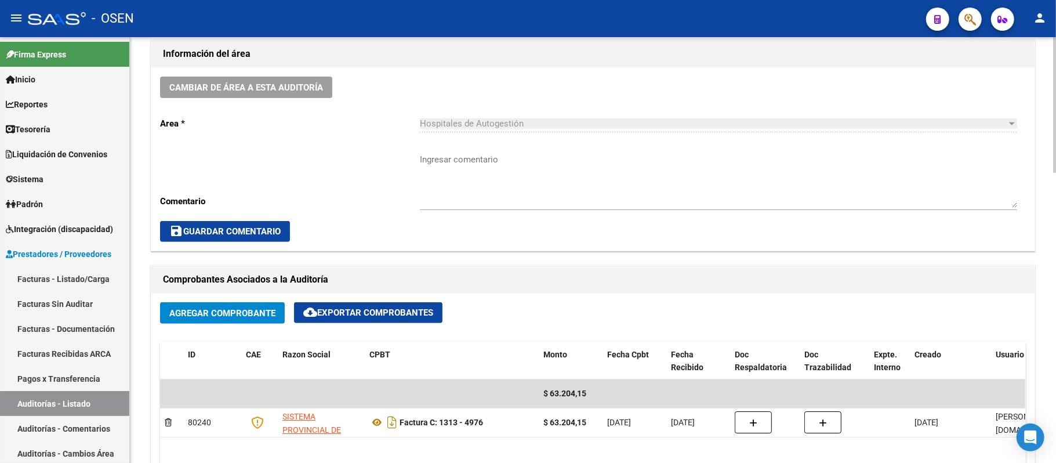
scroll to position [232, 0]
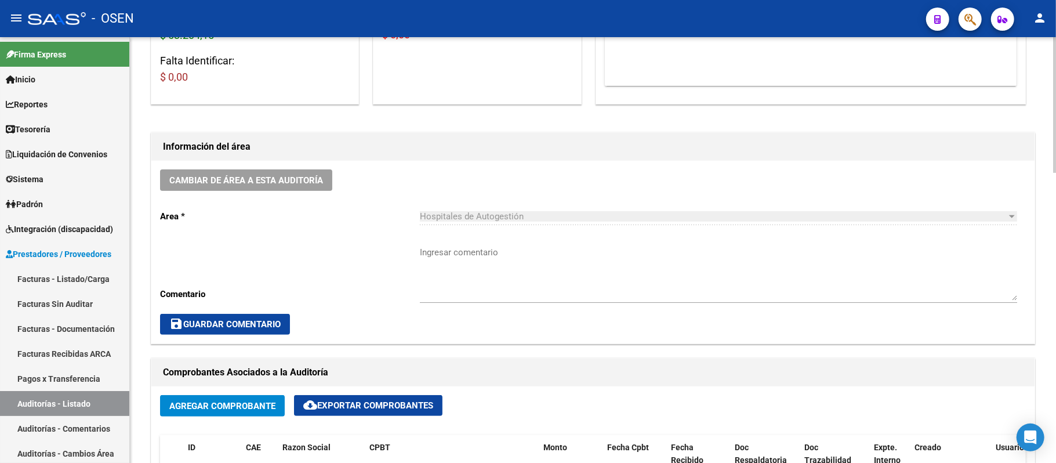
click at [277, 191] on div "Cambiar de área a esta auditoría Area * Hospitales de Autogestión Seleccionar a…" at bounding box center [592, 252] width 883 height 183
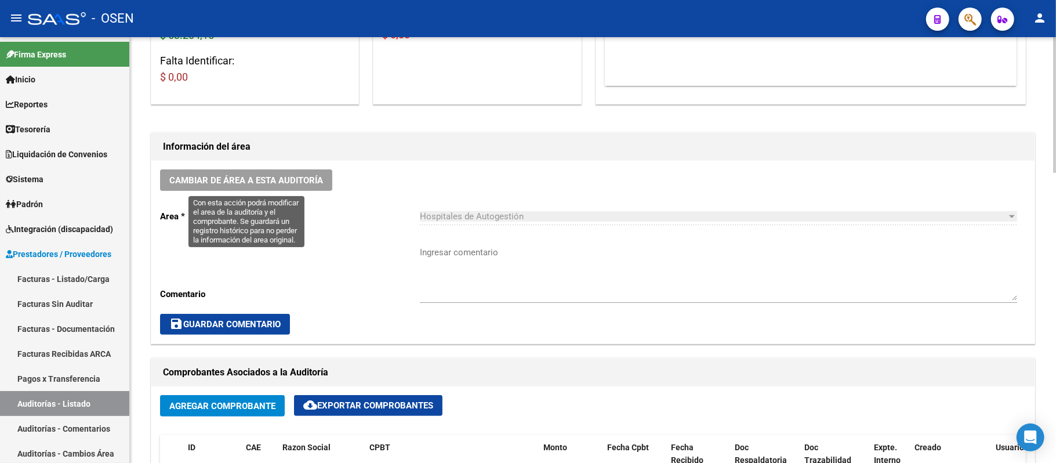
click at [305, 186] on button "Cambiar de área a esta auditoría" at bounding box center [246, 179] width 172 height 21
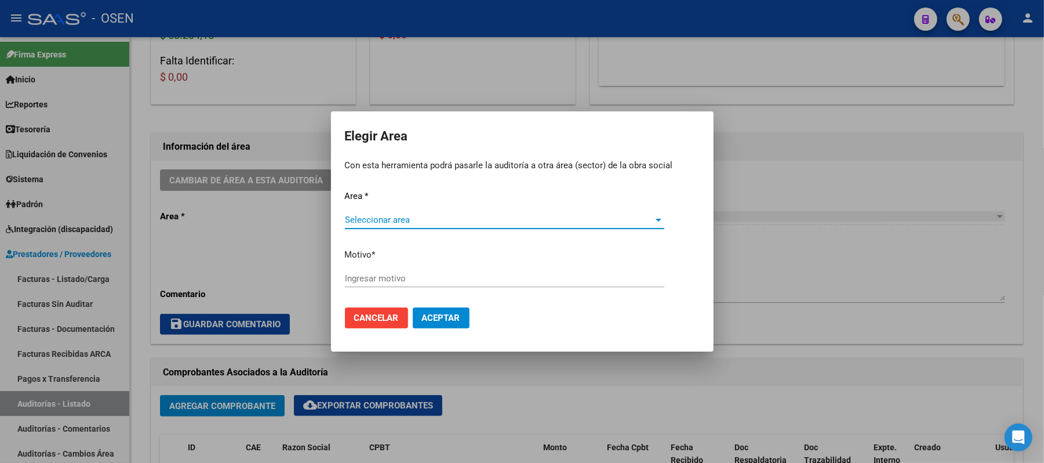
click at [411, 220] on span "Seleccionar area" at bounding box center [499, 220] width 309 height 10
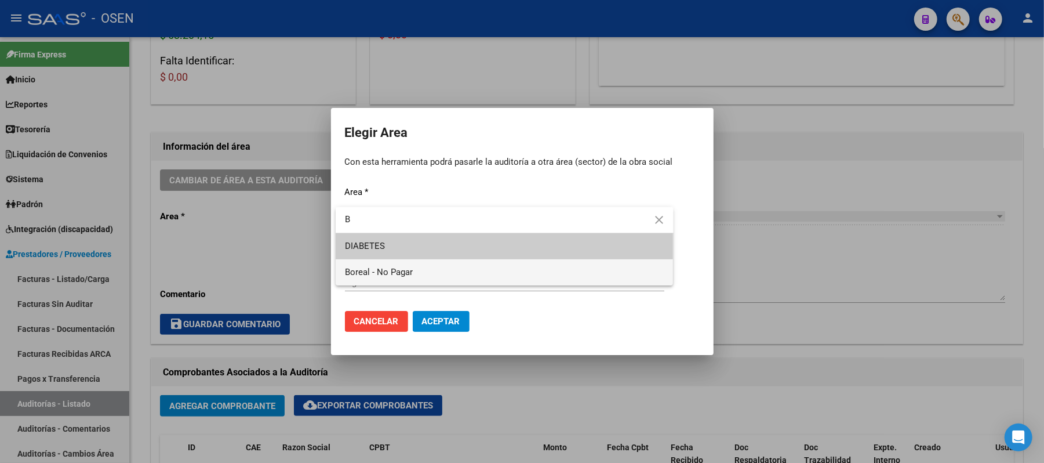
type input "B"
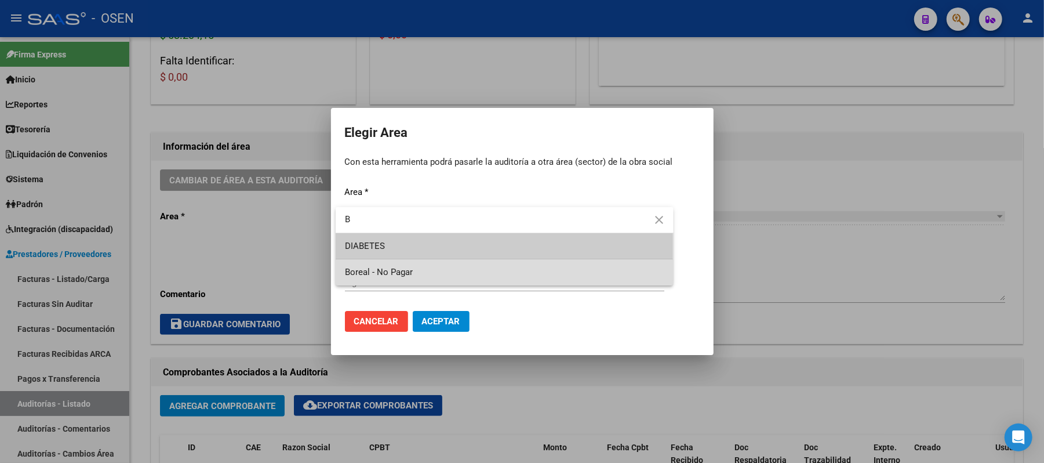
click at [411, 279] on span "Boreal - No Pagar" at bounding box center [504, 272] width 319 height 26
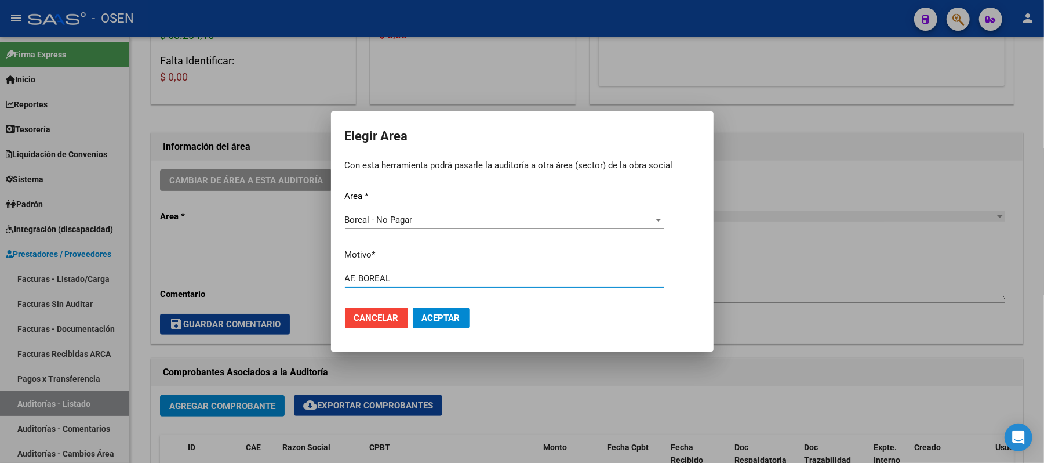
type input "AF. BOREAL"
click at [427, 309] on button "Aceptar" at bounding box center [441, 317] width 57 height 21
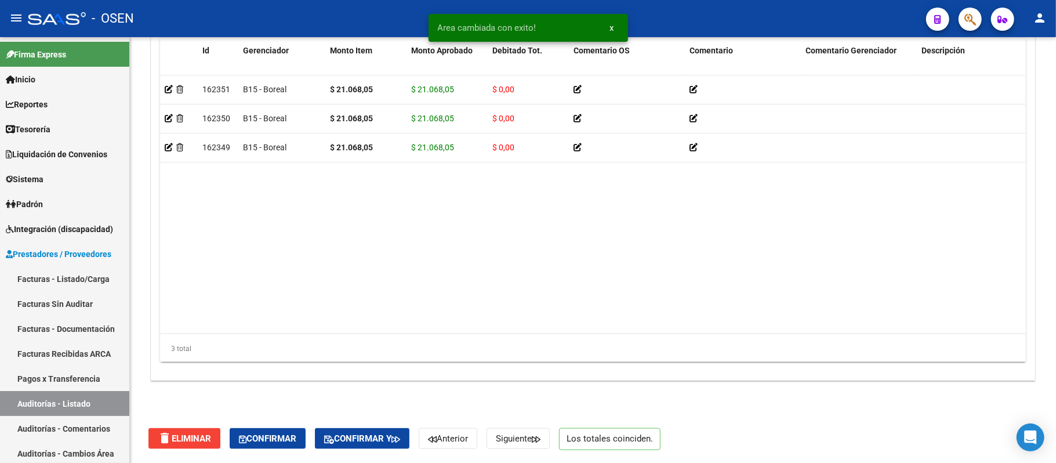
click at [274, 444] on button "Confirmar" at bounding box center [268, 438] width 76 height 21
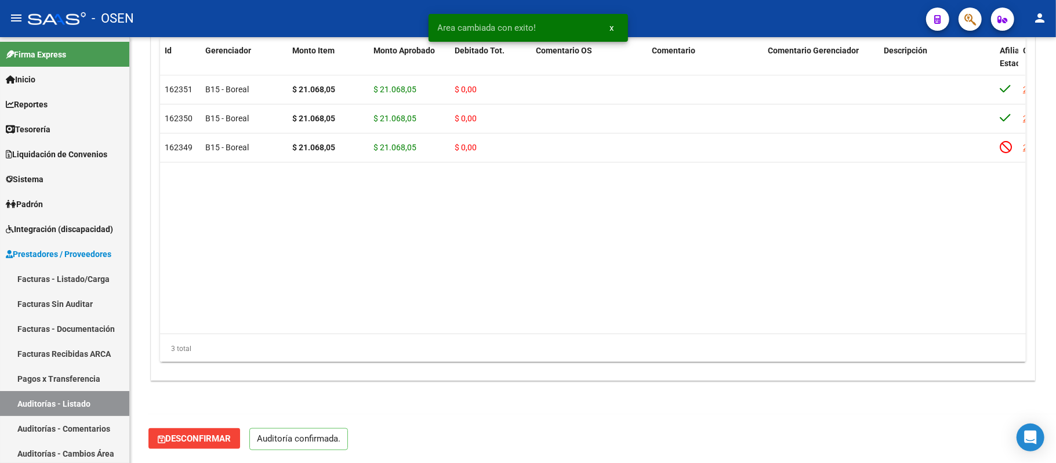
scroll to position [873, 0]
type input "202509"
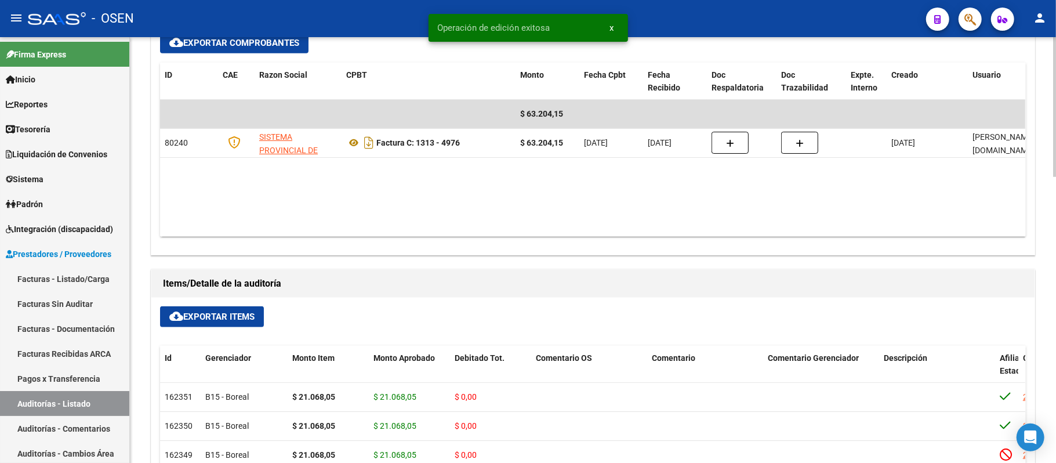
drag, startPoint x: 66, startPoint y: 400, endPoint x: 156, endPoint y: 382, distance: 92.3
click at [66, 400] on link "Auditorías - Listado" at bounding box center [64, 403] width 129 height 25
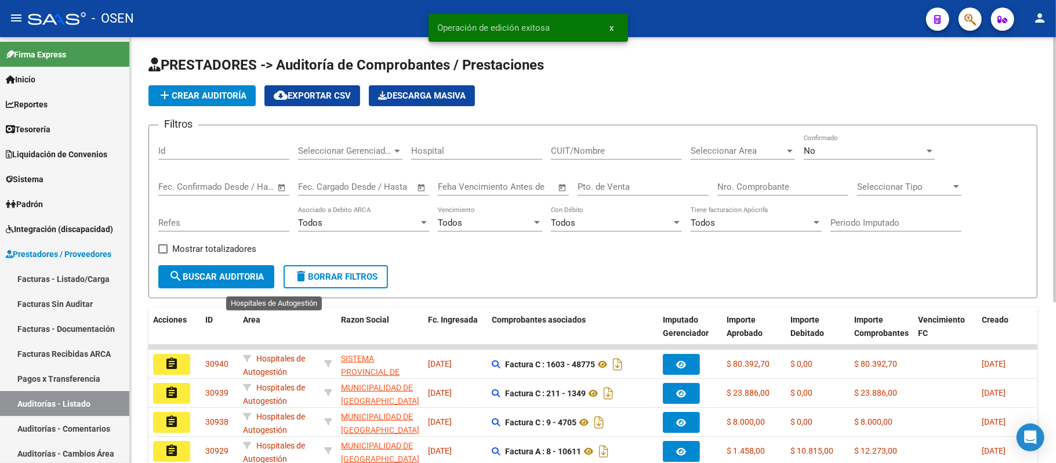
scroll to position [259, 0]
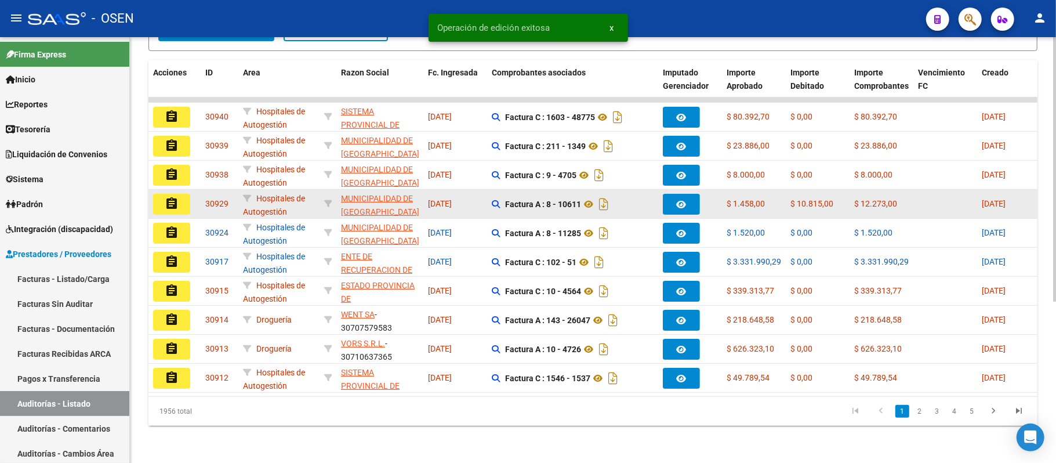
click at [199, 190] on datatable-body-cell "assignment" at bounding box center [174, 204] width 52 height 28
click at [184, 194] on button "assignment" at bounding box center [171, 204] width 37 height 21
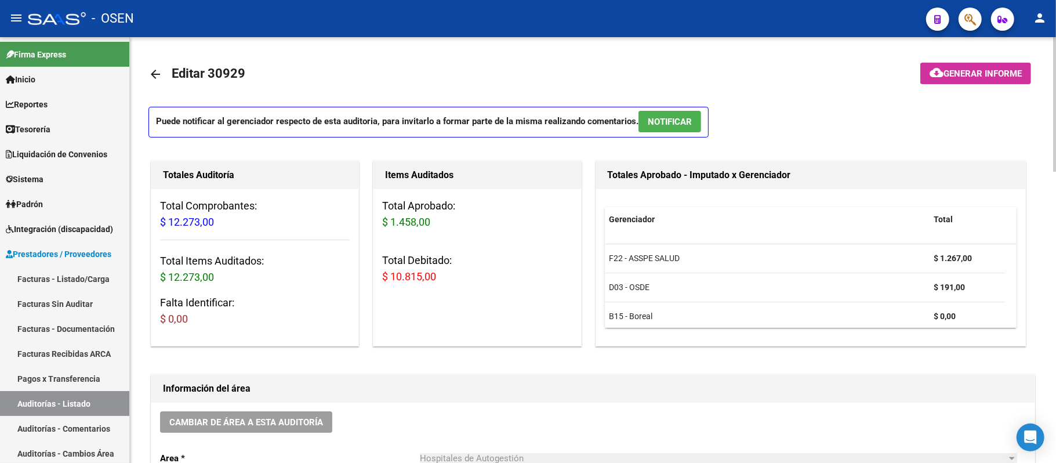
click at [682, 111] on button "NOTIFICAR" at bounding box center [669, 121] width 63 height 21
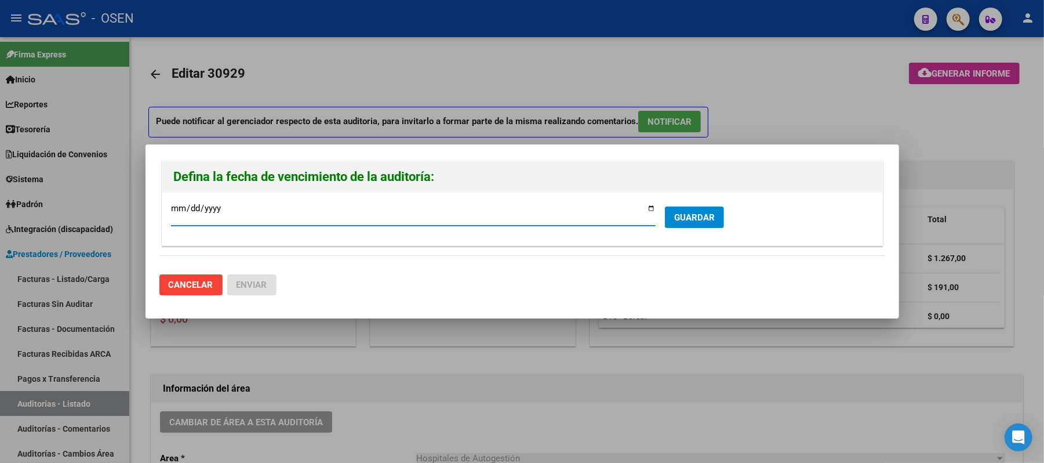
click at [682, 217] on span "GUARDAR" at bounding box center [694, 217] width 41 height 10
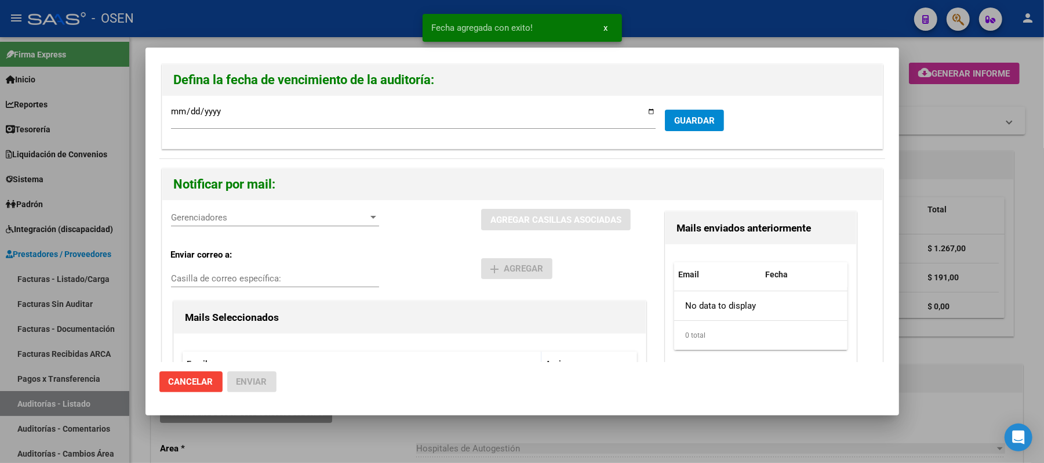
click at [209, 216] on span "Gerenciadores" at bounding box center [270, 217] width 198 height 10
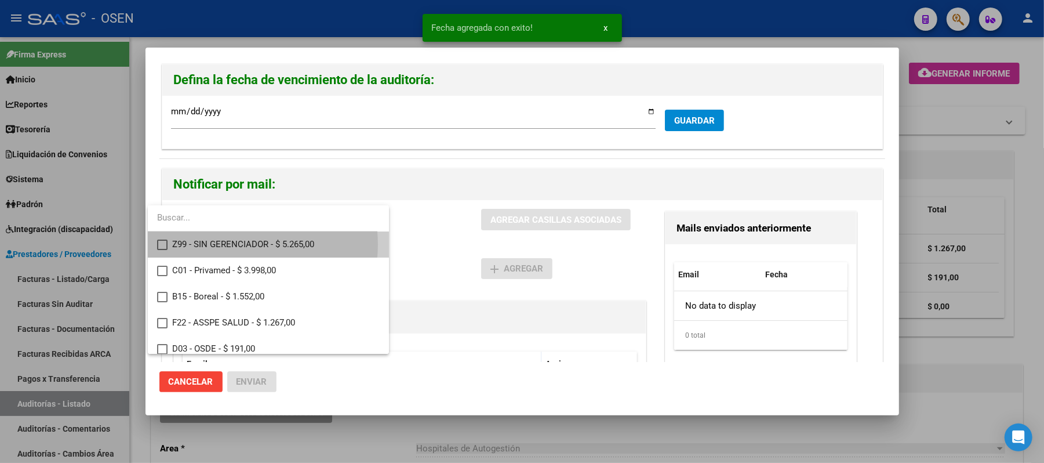
click at [238, 244] on span "Z99 - SIN GERENCIADOR - $ 5.265,00" at bounding box center [276, 244] width 208 height 26
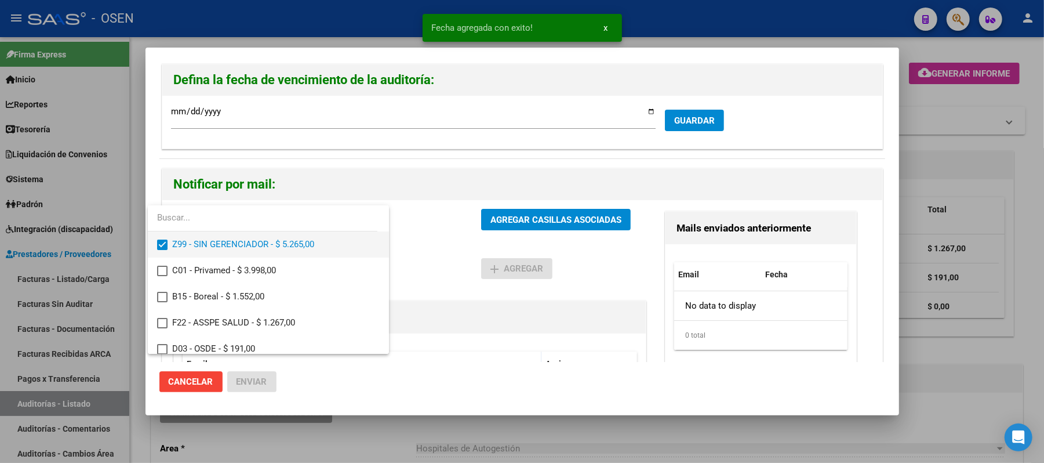
click at [318, 241] on span "Z99 - SIN GERENCIADOR - $ 5.265,00" at bounding box center [276, 244] width 208 height 26
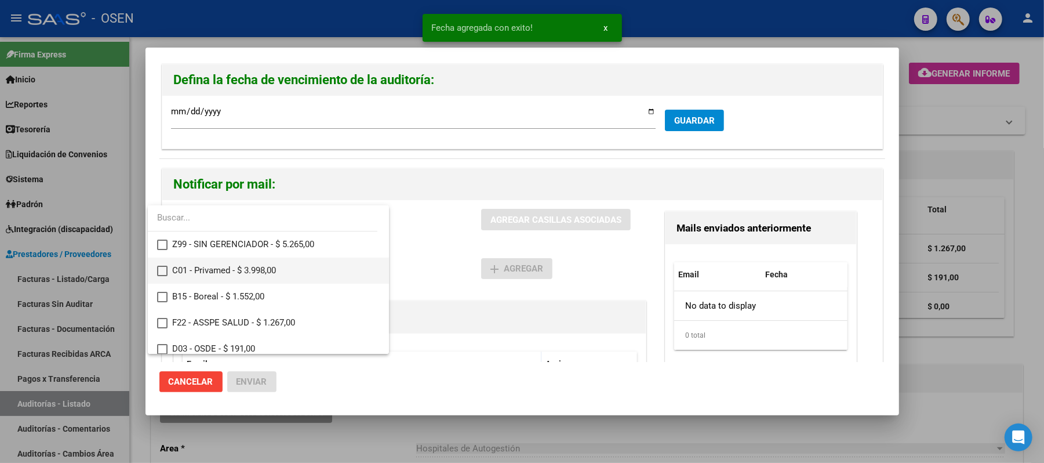
click at [260, 268] on span "C01 - Privamed - $ 3.998,00" at bounding box center [276, 270] width 208 height 26
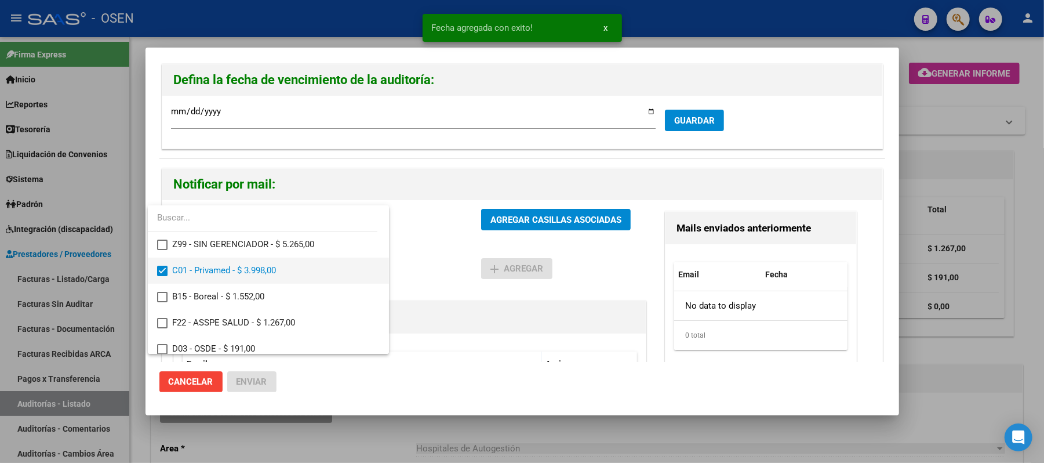
scroll to position [8, 0]
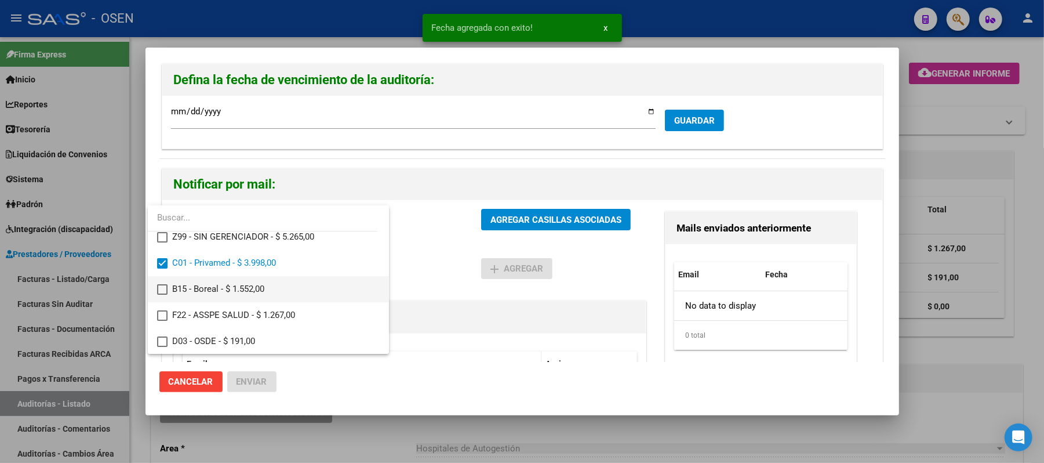
click at [268, 283] on span "B15 - Boreal - $ 1.552,00" at bounding box center [276, 289] width 208 height 26
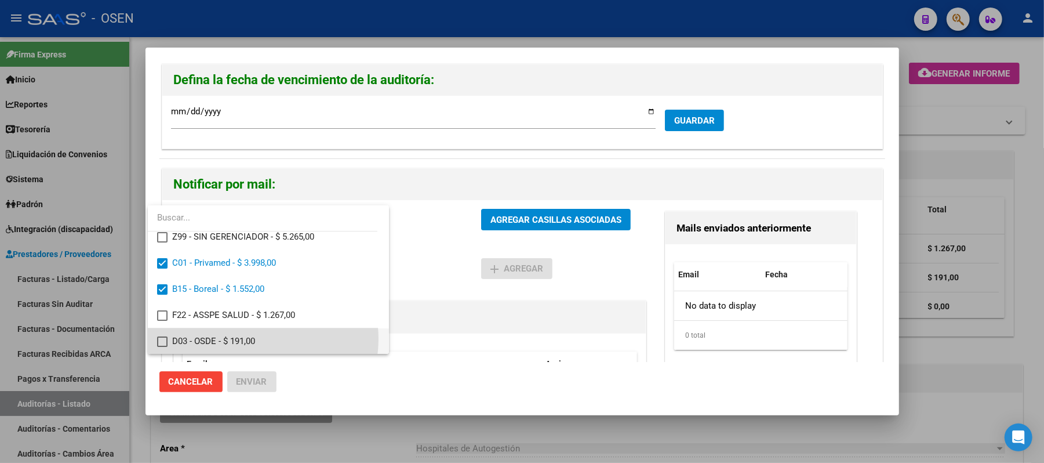
click at [256, 339] on span "D03 - OSDE - $ 191,00" at bounding box center [276, 341] width 208 height 26
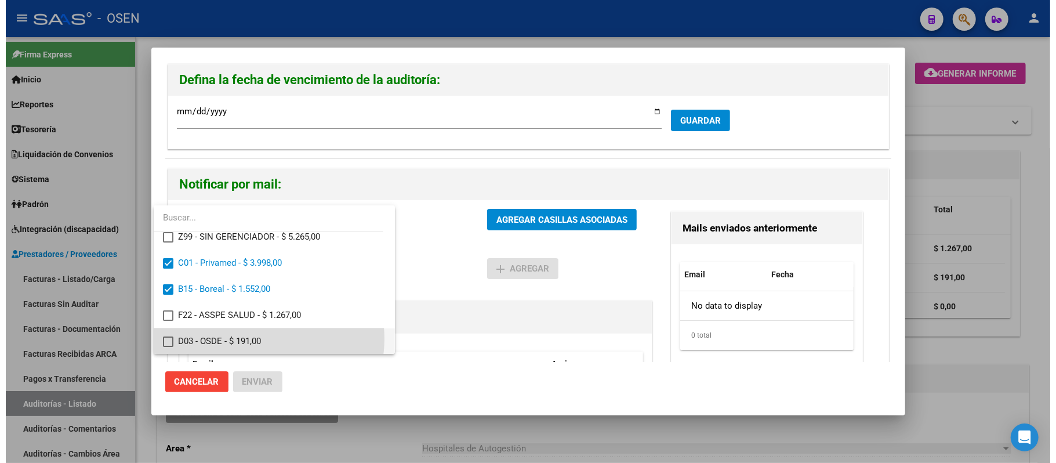
scroll to position [8, 0]
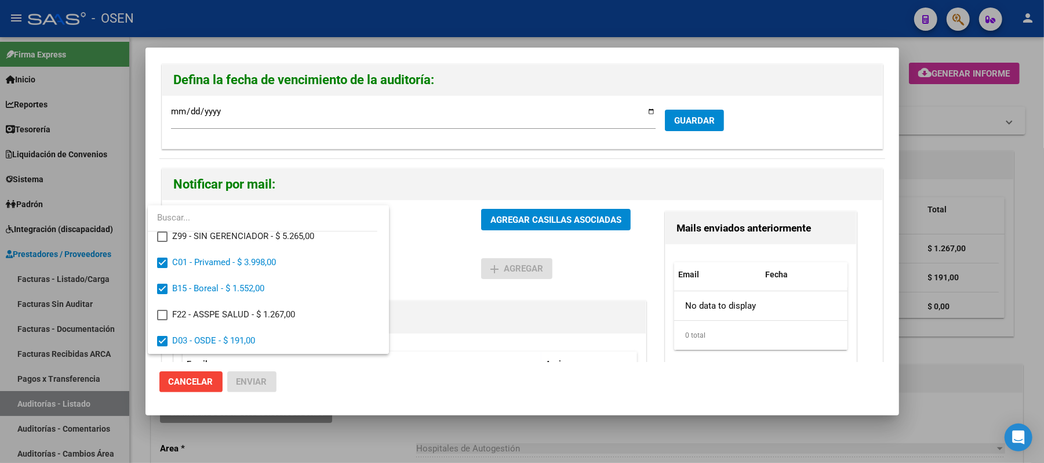
click at [202, 375] on div at bounding box center [522, 231] width 1044 height 463
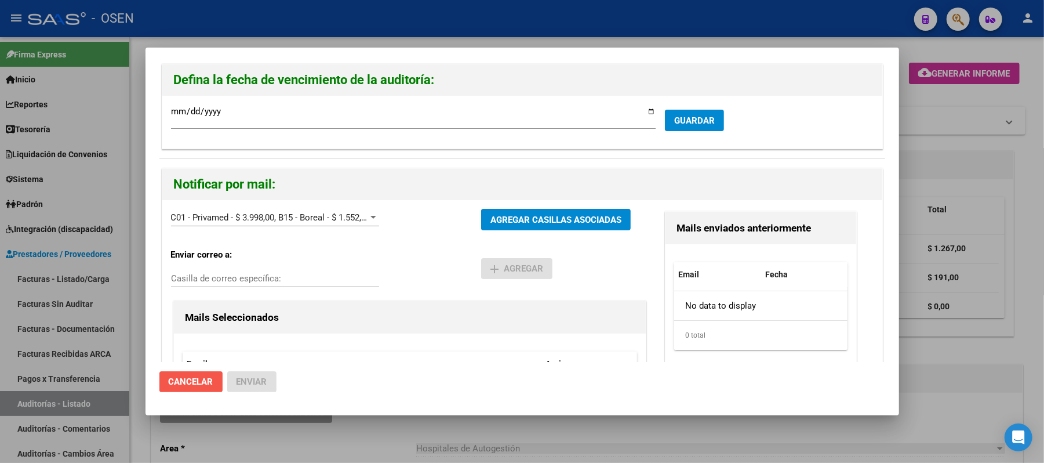
click at [207, 383] on span "Cancelar" at bounding box center [191, 381] width 45 height 10
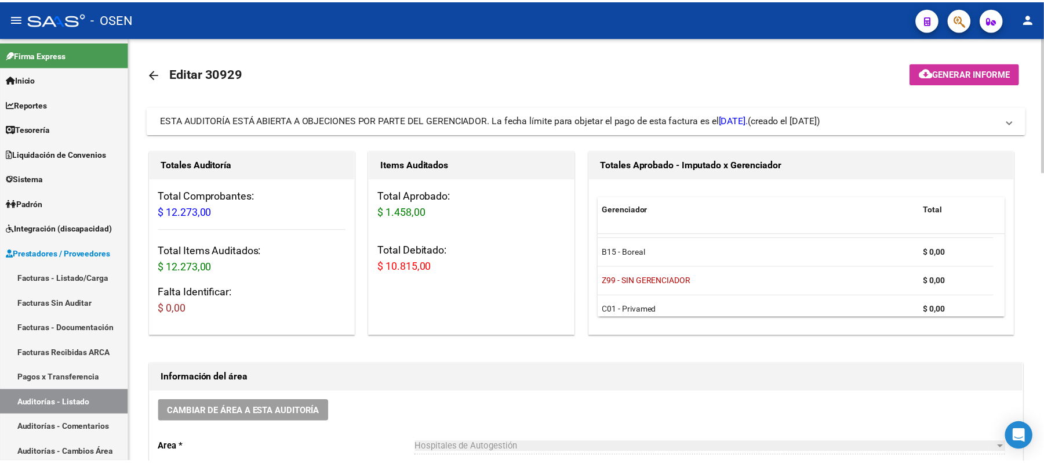
scroll to position [65, 0]
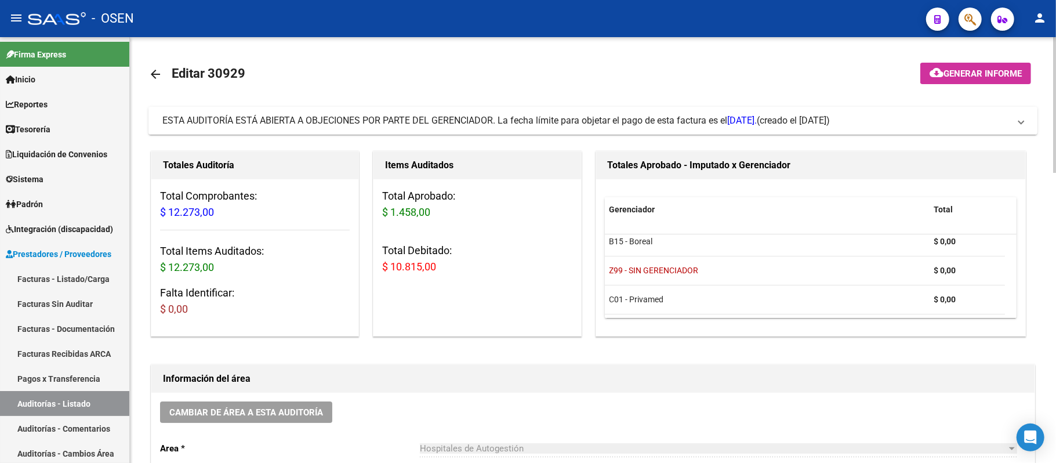
click at [484, 112] on mat-expansion-panel-header "ESTA AUDITORÍA ESTÁ ABIERTA A OBJECIONES POR PARTE DEL GERENCIADOR. La fecha lí…" at bounding box center [592, 121] width 889 height 28
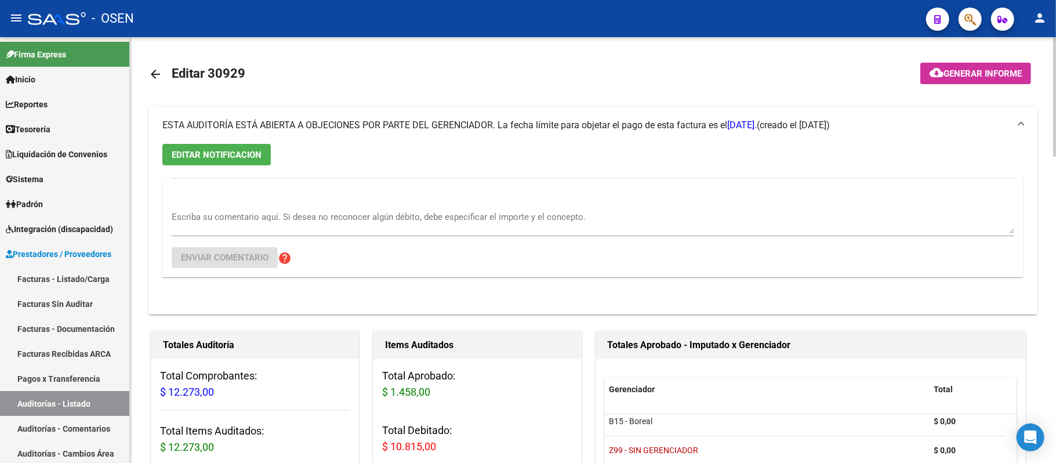
click at [227, 151] on span "EDITAR NOTIFICACION" at bounding box center [217, 155] width 90 height 10
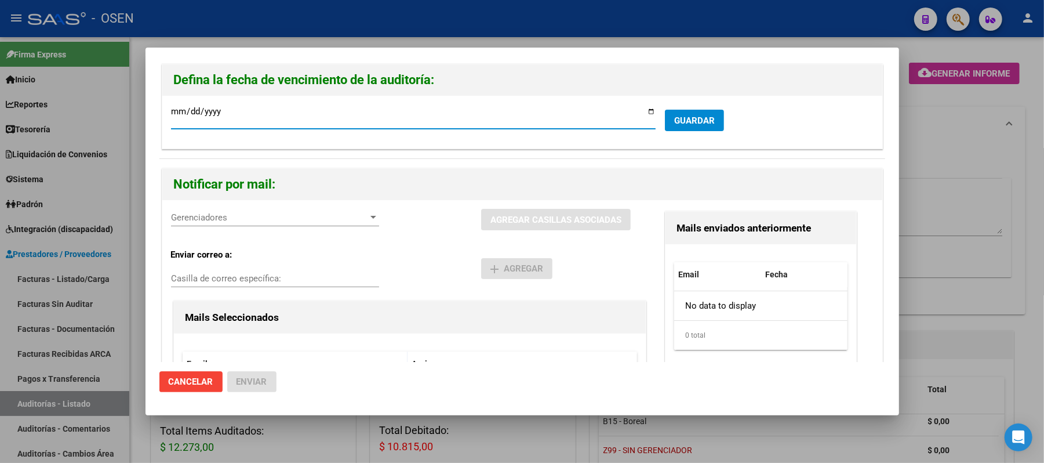
click at [330, 224] on div "Gerenciadores Gerenciadores" at bounding box center [275, 217] width 208 height 17
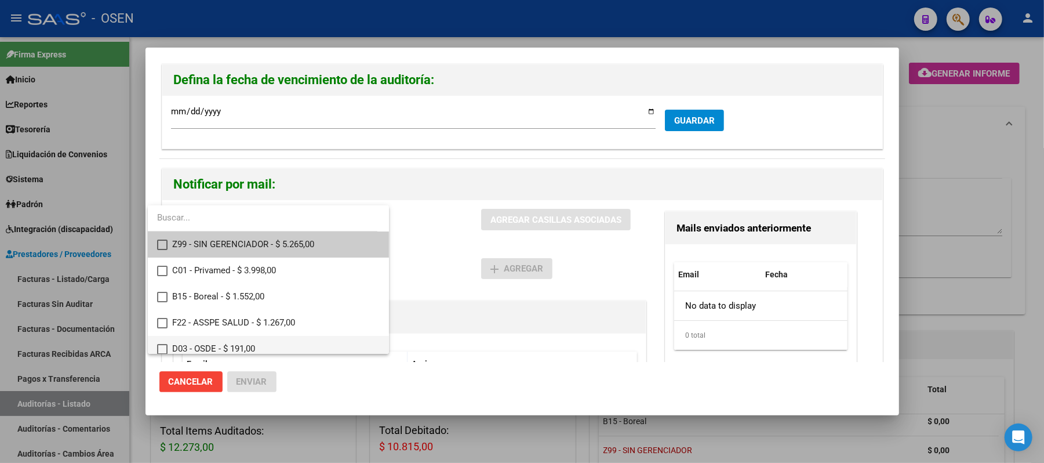
click at [223, 339] on span "D03 - OSDE - $ 191,00" at bounding box center [276, 349] width 208 height 26
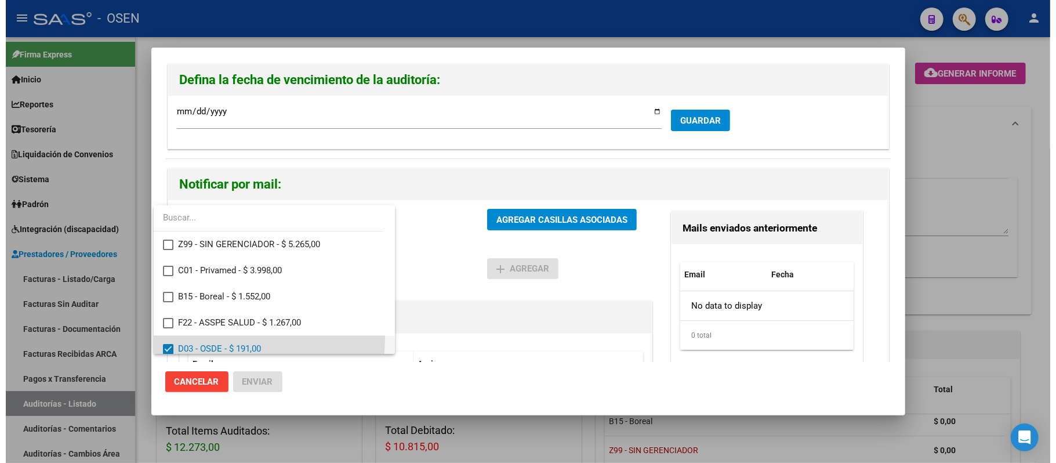
scroll to position [8, 0]
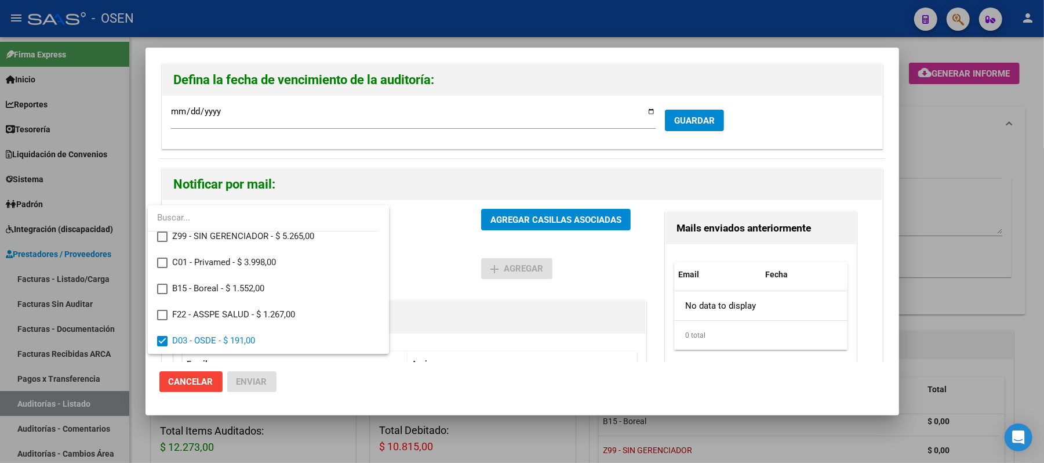
drag, startPoint x: 487, startPoint y: 295, endPoint x: 518, endPoint y: 259, distance: 47.3
click at [488, 293] on div at bounding box center [522, 231] width 1044 height 463
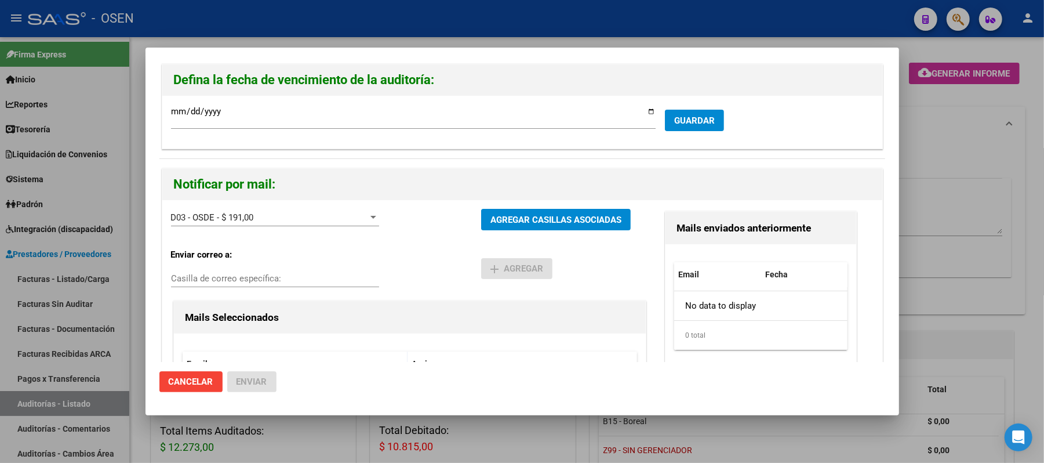
click at [539, 226] on button "AGREGAR CASILLAS ASOCIADAS" at bounding box center [556, 219] width 150 height 21
click at [244, 388] on button "Enviar" at bounding box center [251, 381] width 49 height 21
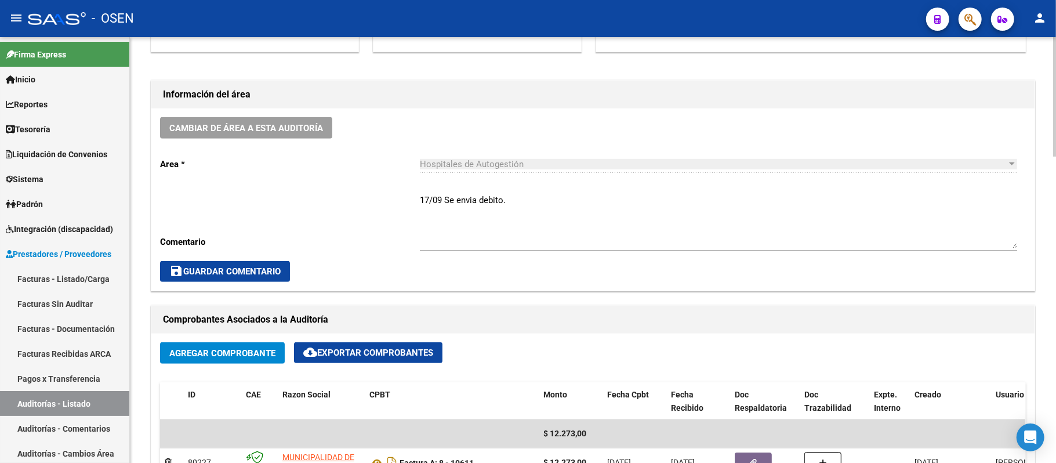
scroll to position [309, 0]
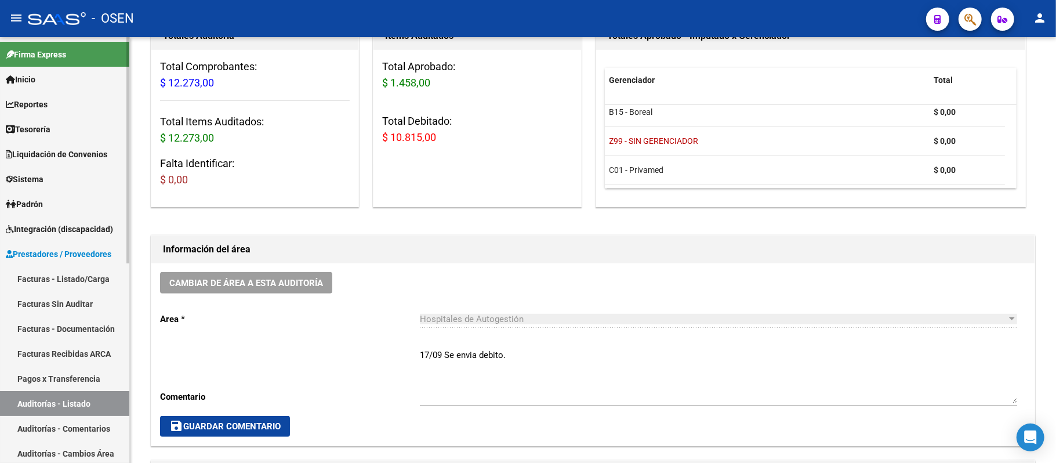
click at [64, 400] on link "Auditorías - Listado" at bounding box center [64, 403] width 129 height 25
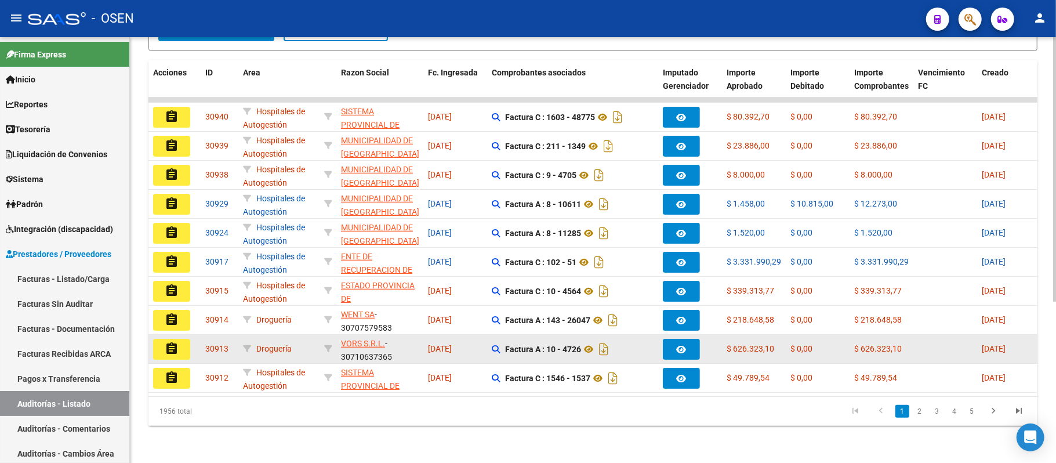
scroll to position [259, 0]
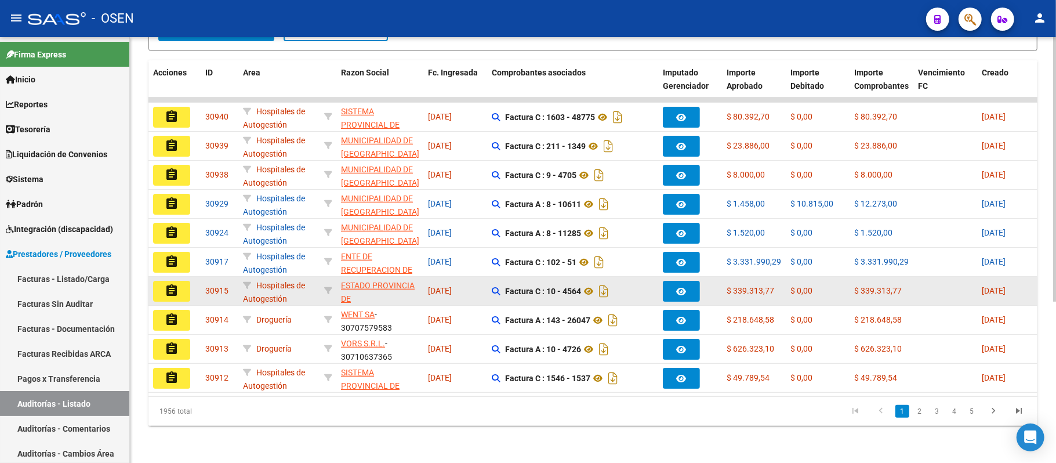
click at [175, 284] on mat-icon "assignment" at bounding box center [172, 291] width 14 height 14
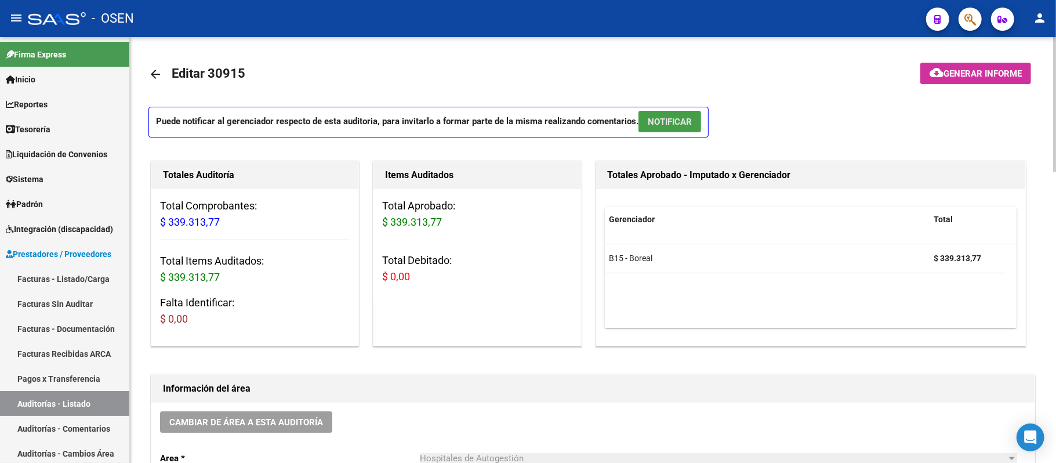
click at [687, 121] on span "NOTIFICAR" at bounding box center [670, 122] width 44 height 10
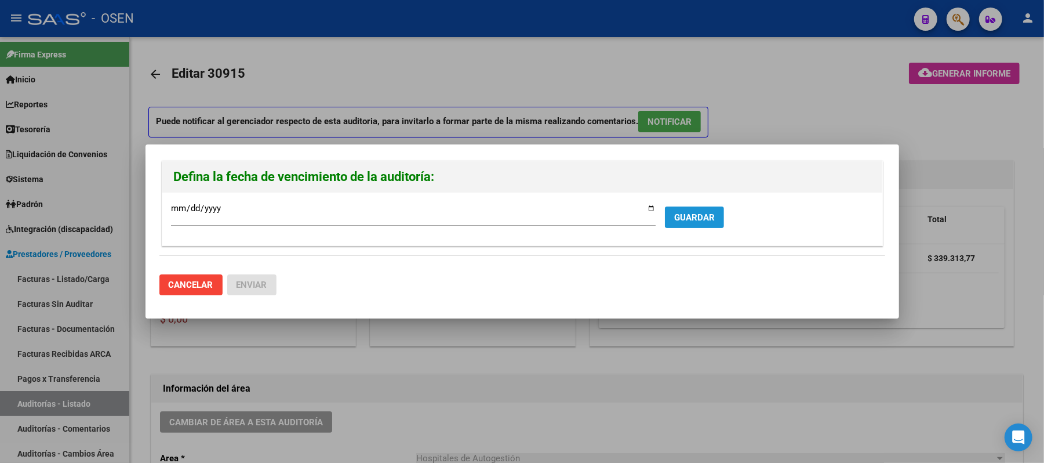
click at [690, 218] on span "GUARDAR" at bounding box center [694, 217] width 41 height 10
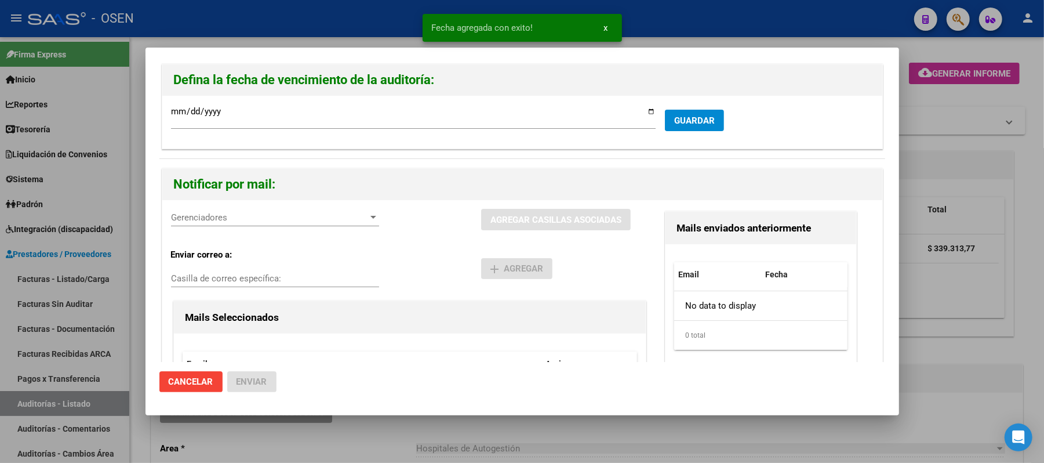
click at [244, 220] on span "Gerenciadores" at bounding box center [270, 217] width 198 height 10
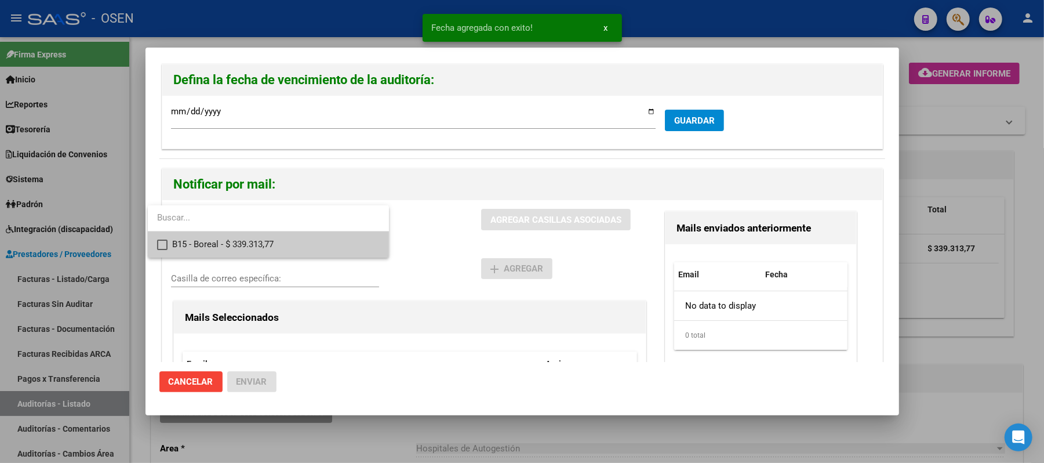
click at [248, 244] on span "B15 - Boreal - $ 339.313,77" at bounding box center [276, 244] width 208 height 26
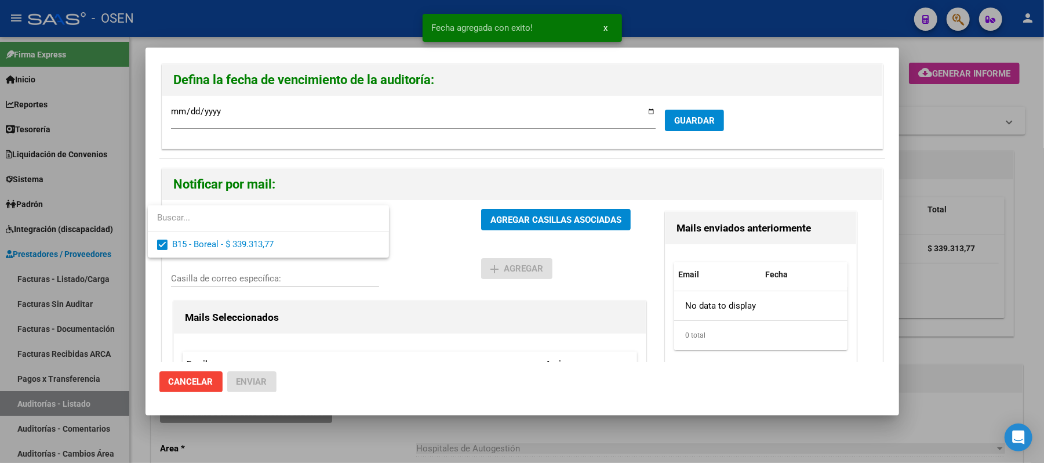
click at [471, 234] on div at bounding box center [522, 231] width 1044 height 463
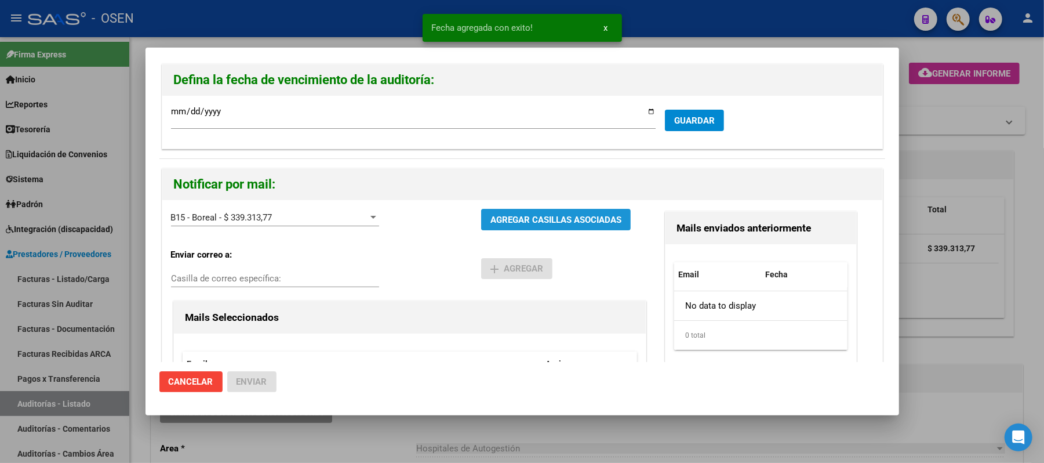
click at [525, 211] on button "AGREGAR CASILLAS ASOCIADAS" at bounding box center [556, 219] width 150 height 21
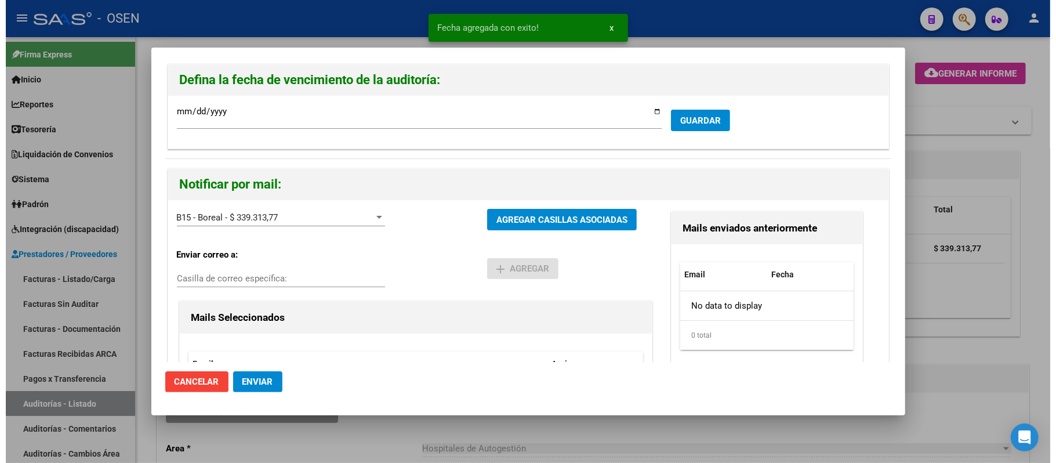
scroll to position [164, 0]
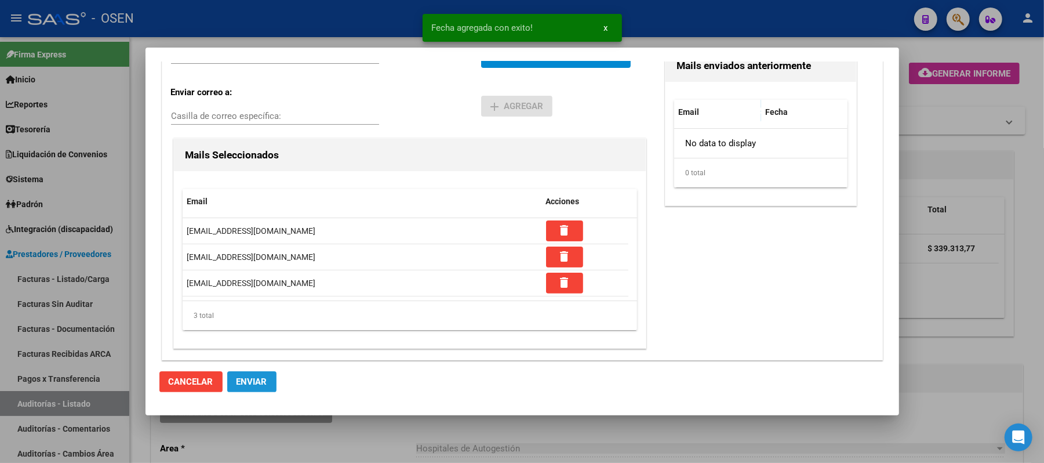
click at [255, 379] on span "Enviar" at bounding box center [252, 381] width 31 height 10
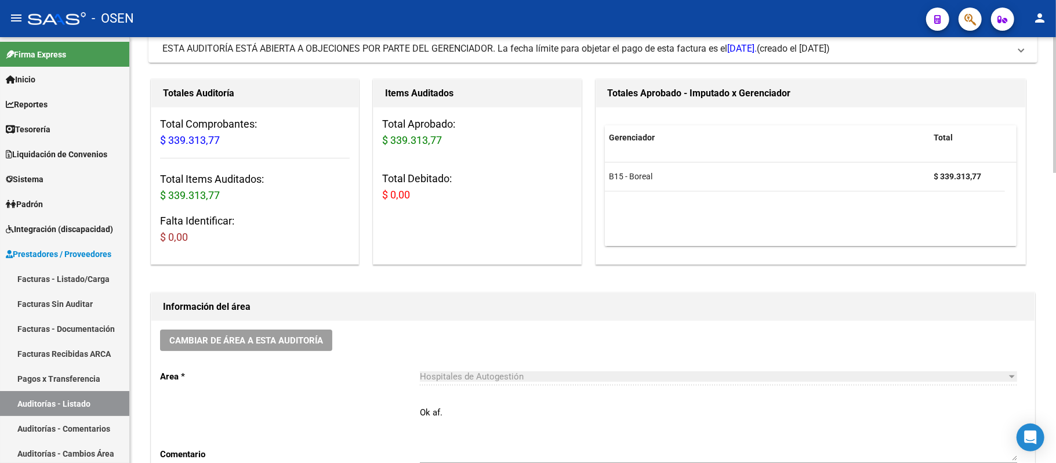
scroll to position [154, 0]
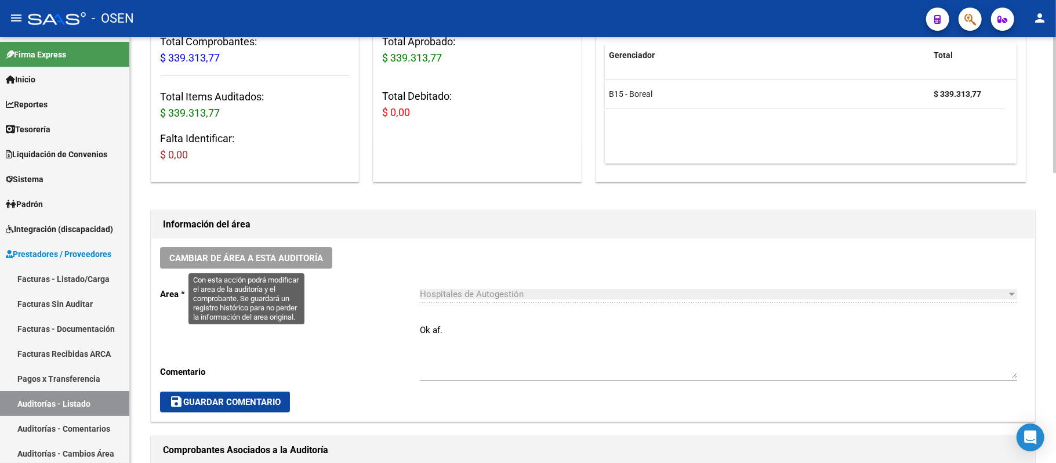
click at [268, 262] on span "Cambiar de área a esta auditoría" at bounding box center [246, 258] width 154 height 10
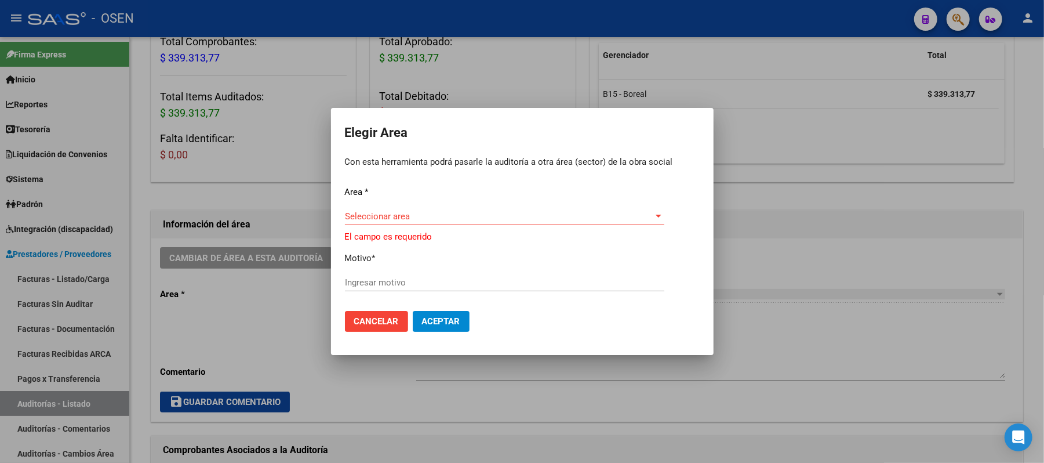
click at [467, 226] on div "Seleccionar area Seleccionar area" at bounding box center [504, 222] width 319 height 28
click at [434, 212] on span "Seleccionar area" at bounding box center [499, 216] width 309 height 10
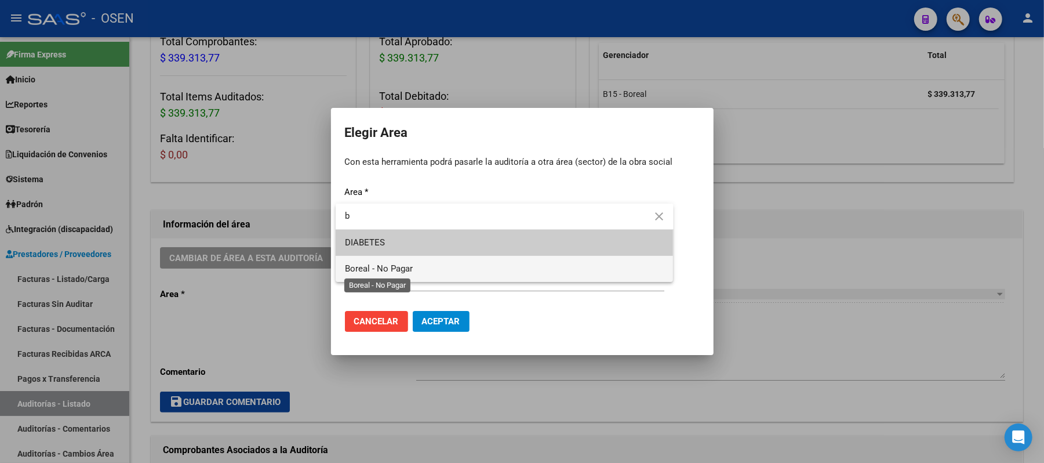
type input "b"
click at [405, 263] on span "Boreal - No Pagar" at bounding box center [379, 268] width 68 height 10
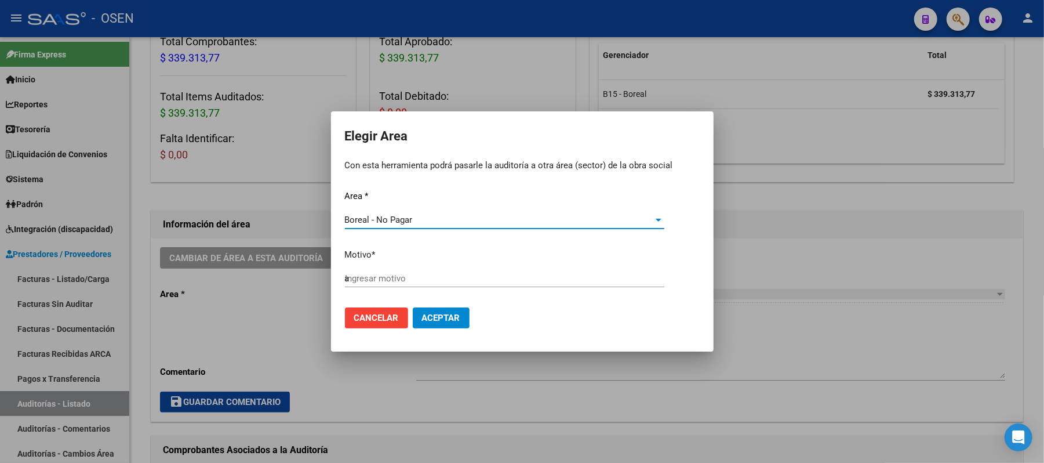
click at [408, 278] on input "a" at bounding box center [504, 278] width 319 height 10
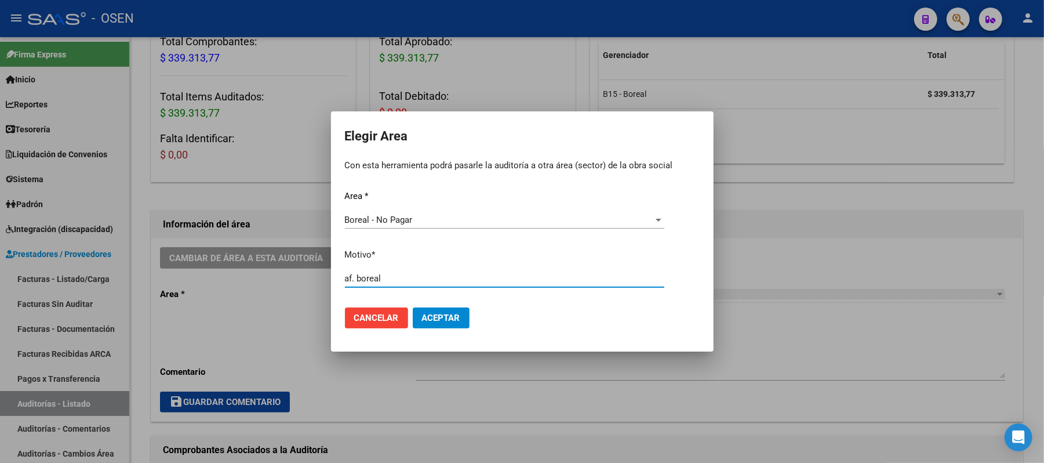
type input "af. boreal"
click at [413, 307] on button "Aceptar" at bounding box center [441, 317] width 57 height 21
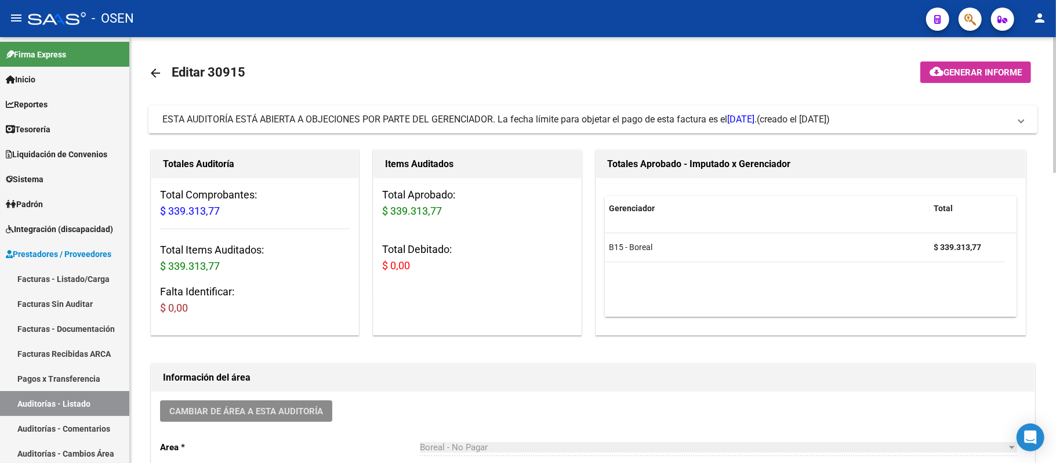
scroll to position [0, 0]
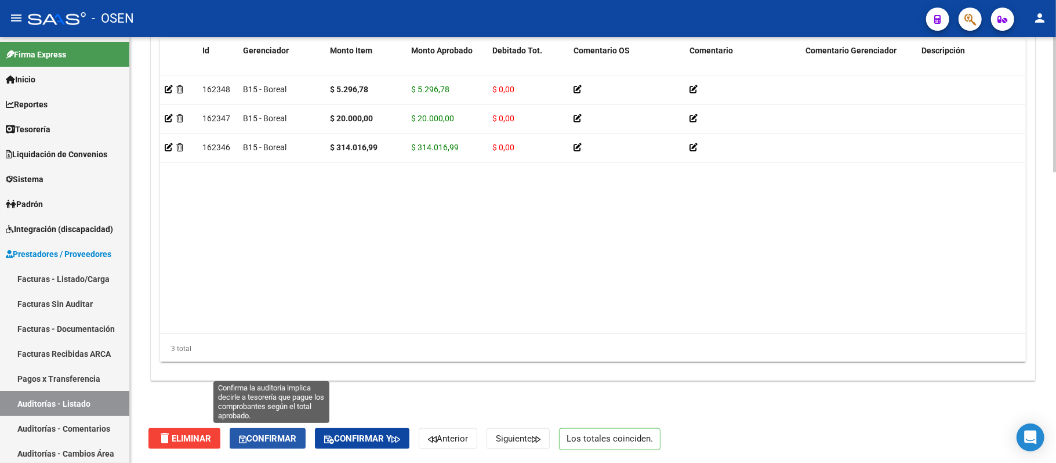
click at [284, 430] on button "Confirmar" at bounding box center [268, 438] width 76 height 21
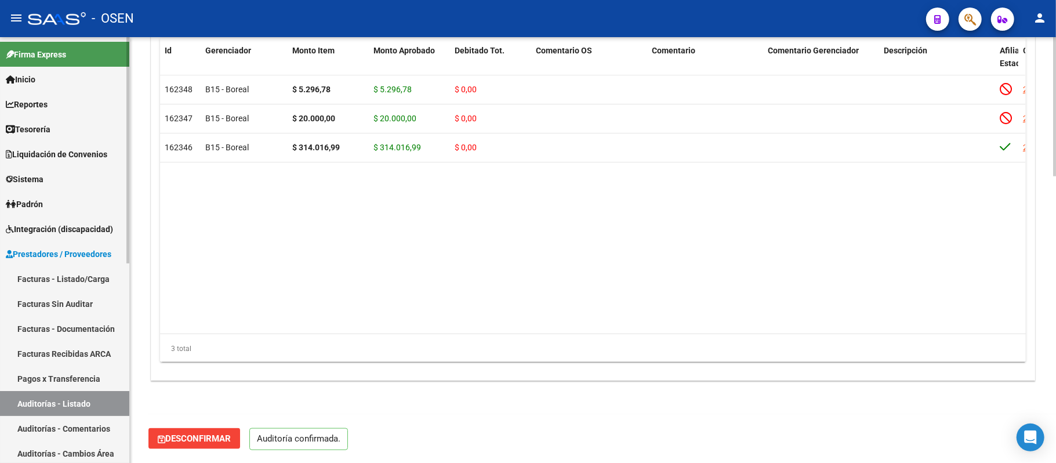
scroll to position [873, 0]
click at [70, 407] on link "Auditorías - Listado" at bounding box center [64, 403] width 129 height 25
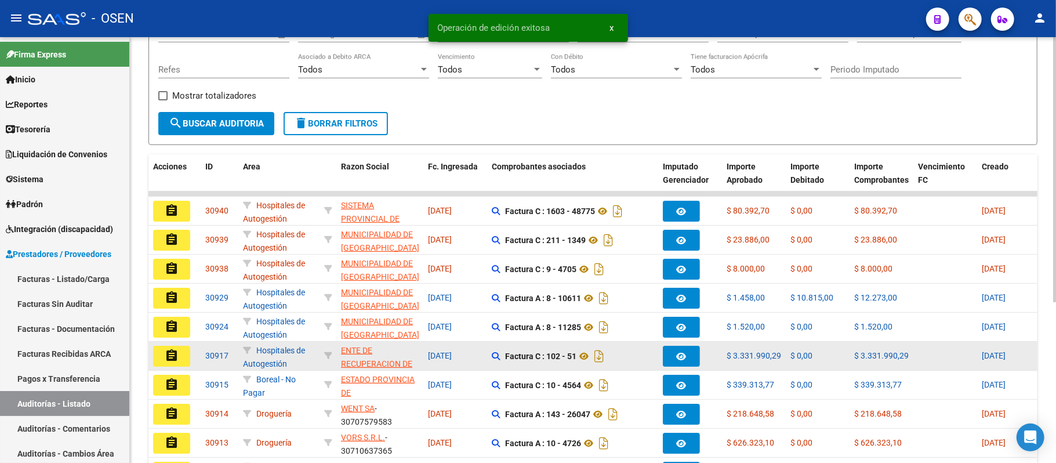
scroll to position [232, 0]
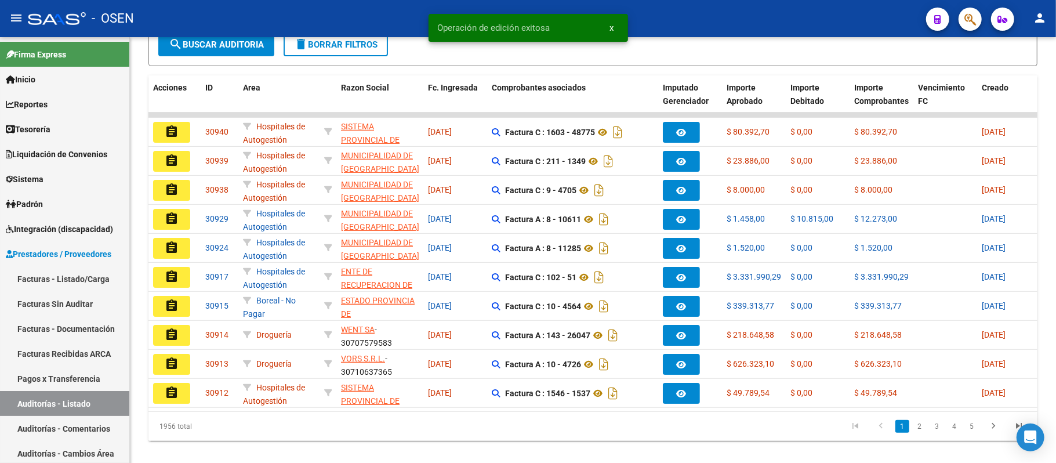
click at [179, 186] on button "assignment" at bounding box center [171, 190] width 37 height 21
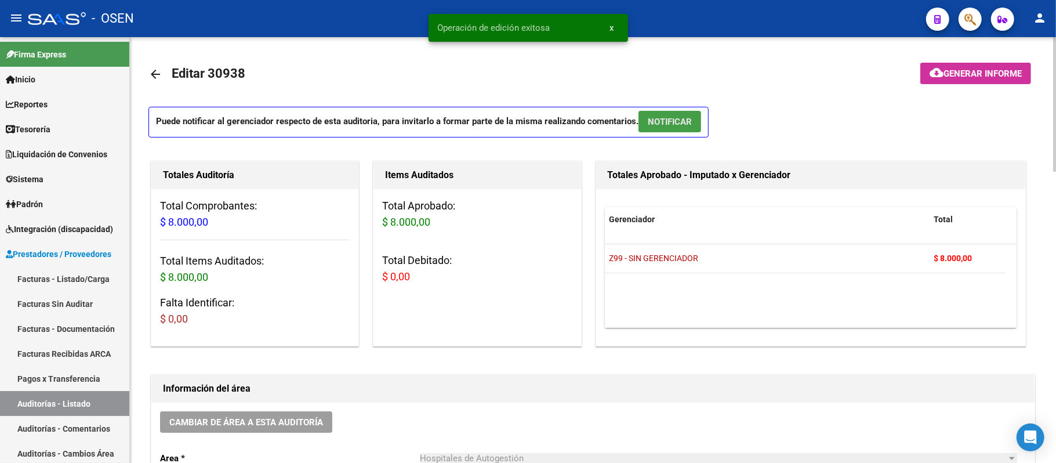
drag, startPoint x: 684, startPoint y: 116, endPoint x: 422, endPoint y: 306, distance: 323.8
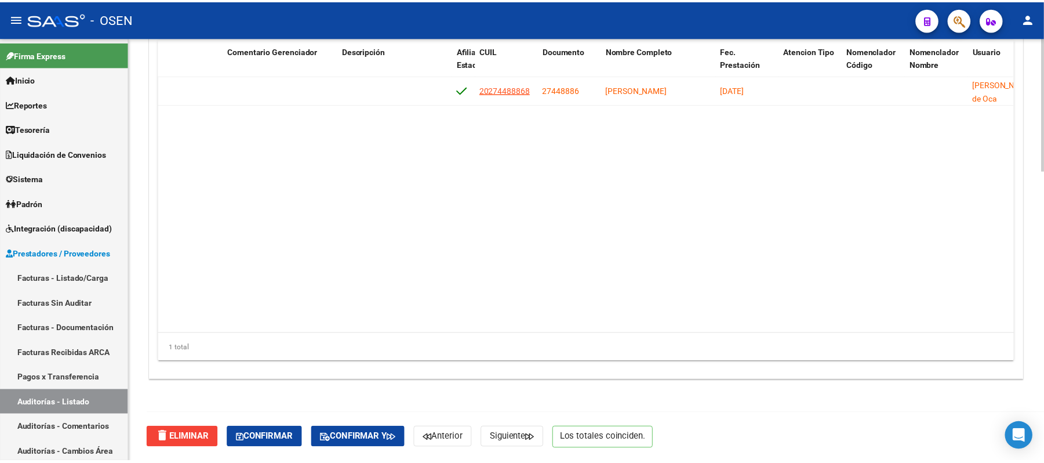
scroll to position [0, 629]
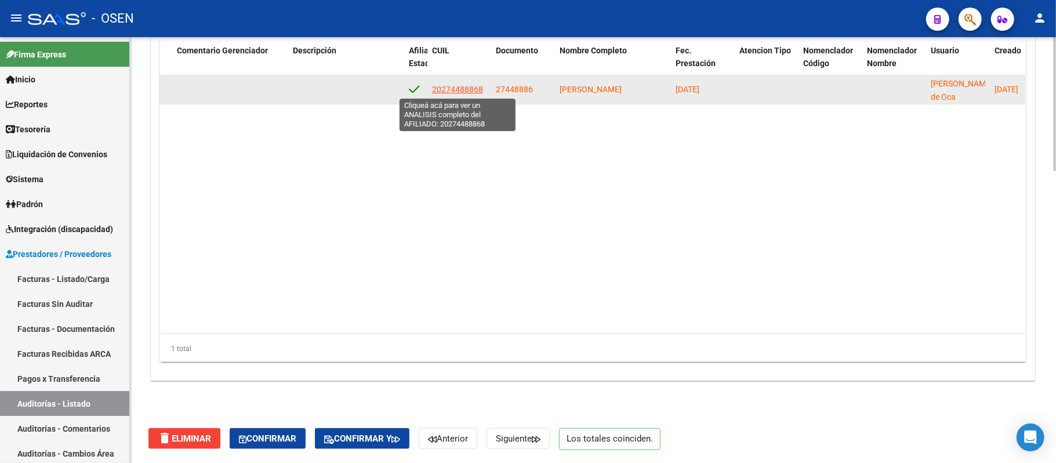
click at [457, 88] on span "20274488868" at bounding box center [457, 89] width 51 height 9
type textarea "20274488868"
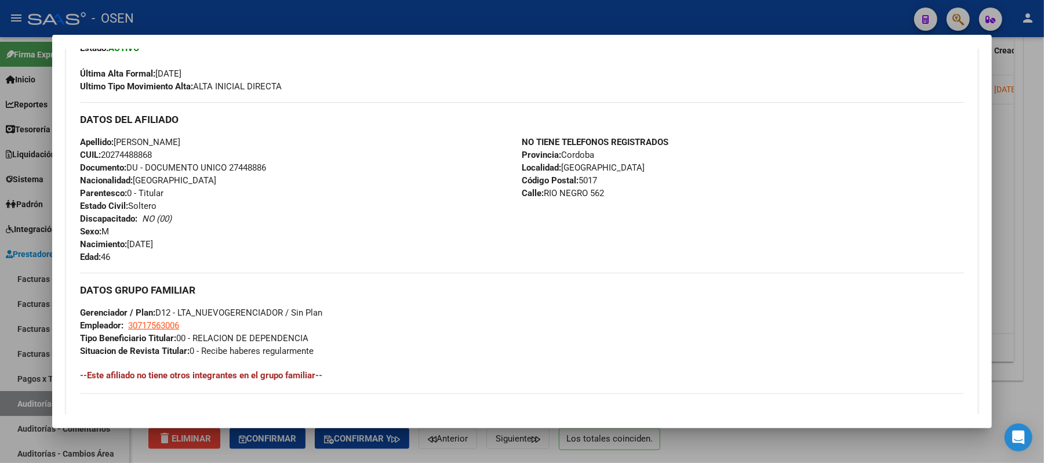
scroll to position [590, 0]
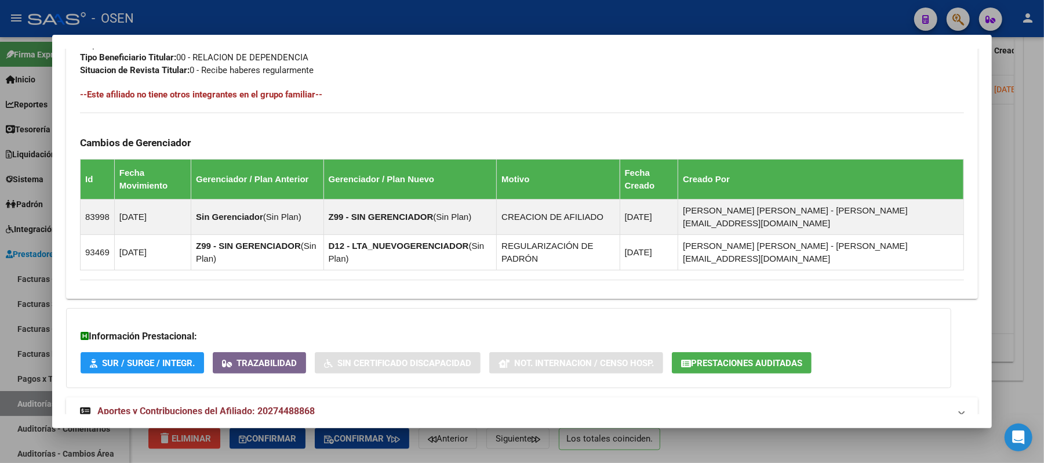
click at [290, 405] on span "Aportes y Contribuciones del Afiliado: 20274488868" at bounding box center [205, 410] width 217 height 11
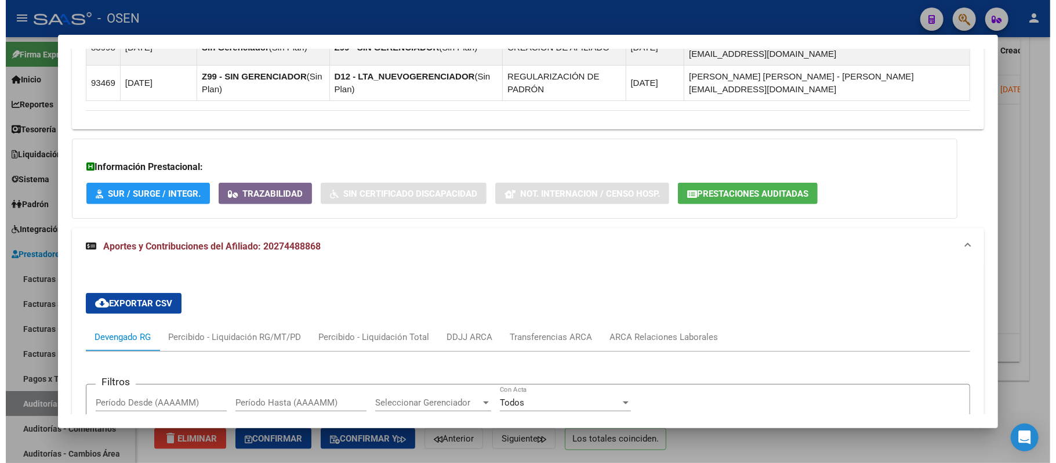
scroll to position [622, 0]
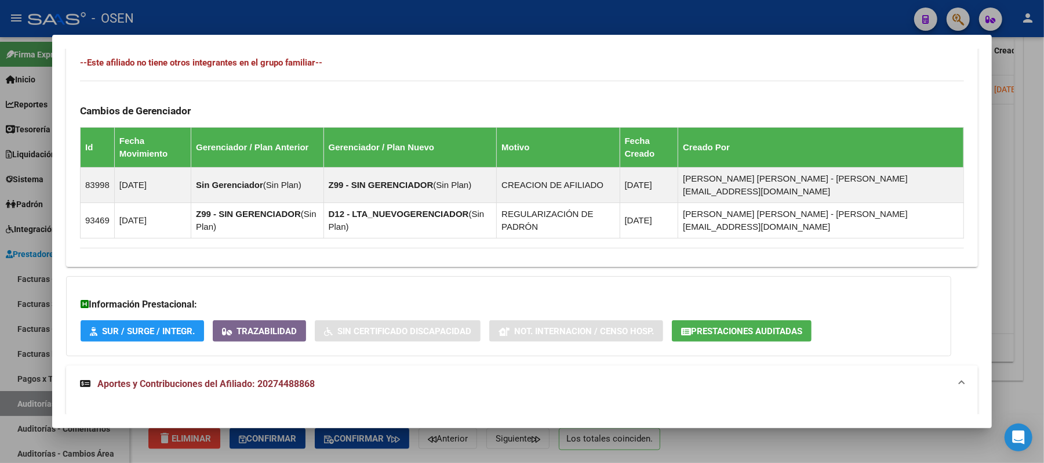
click at [424, 3] on div at bounding box center [522, 231] width 1044 height 463
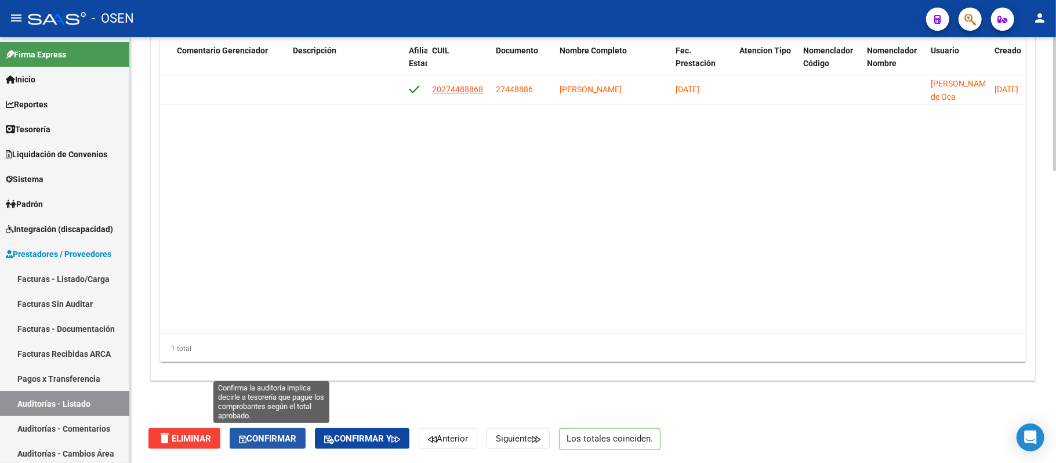
click at [291, 442] on span "Confirmar" at bounding box center [267, 438] width 57 height 10
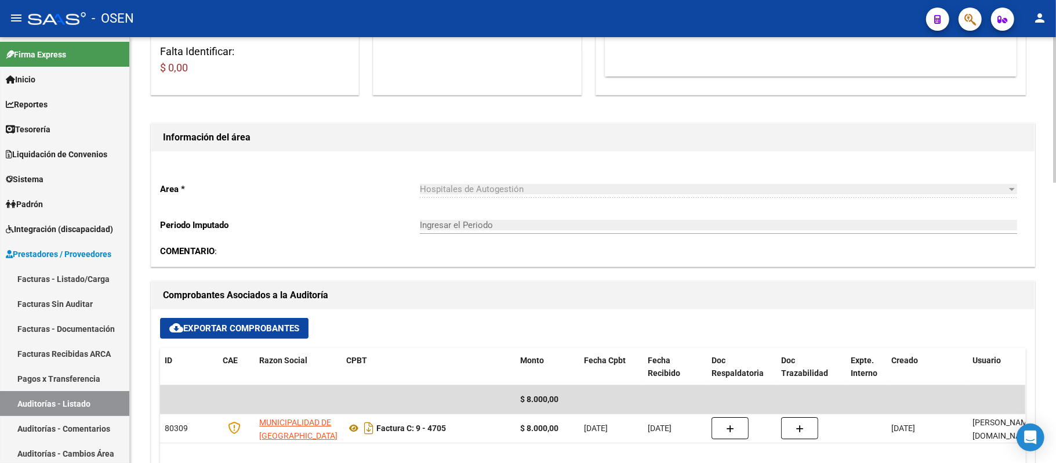
scroll to position [47, 0]
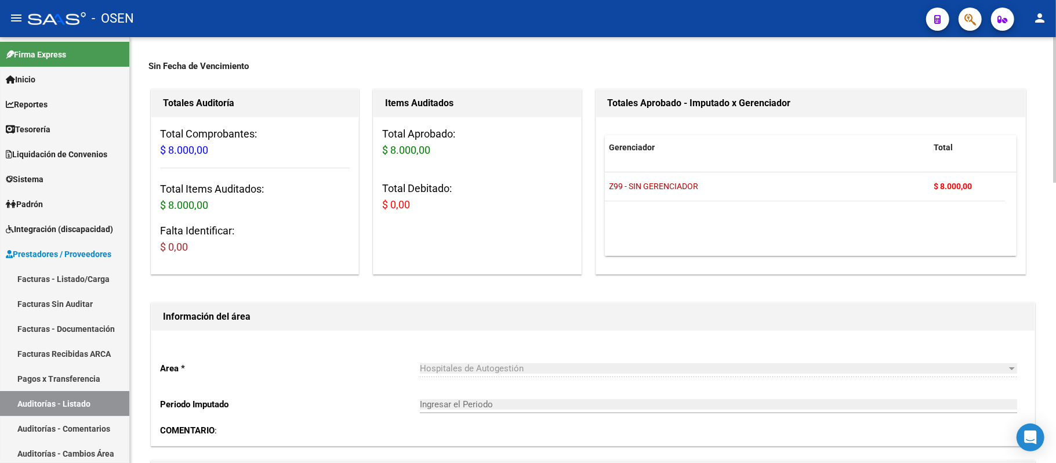
type input "202509"
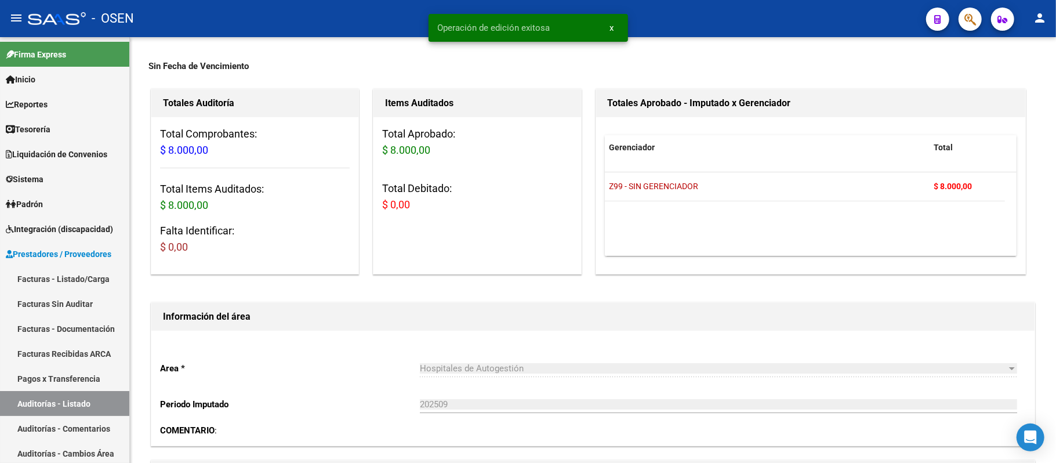
drag, startPoint x: 82, startPoint y: 402, endPoint x: 154, endPoint y: 15, distance: 393.9
click at [82, 402] on link "Auditorías - Listado" at bounding box center [64, 403] width 129 height 25
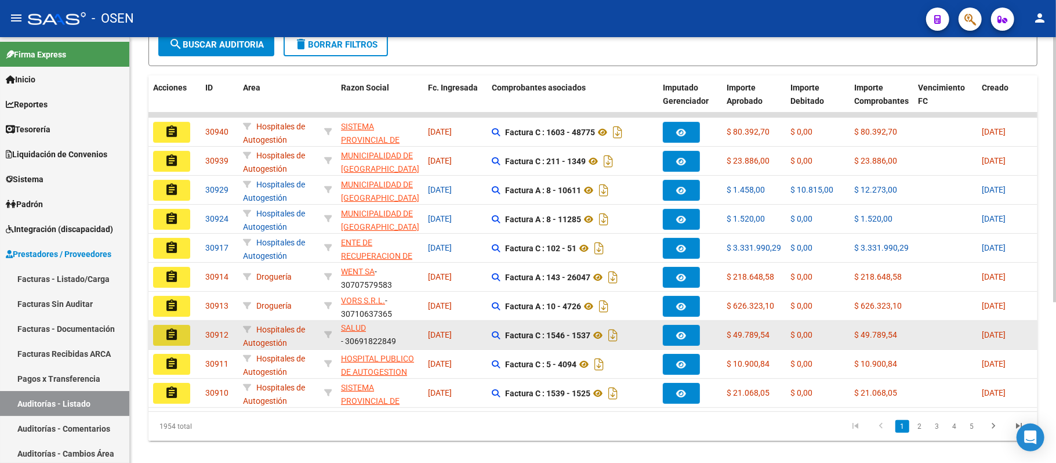
click at [164, 336] on button "assignment" at bounding box center [171, 335] width 37 height 21
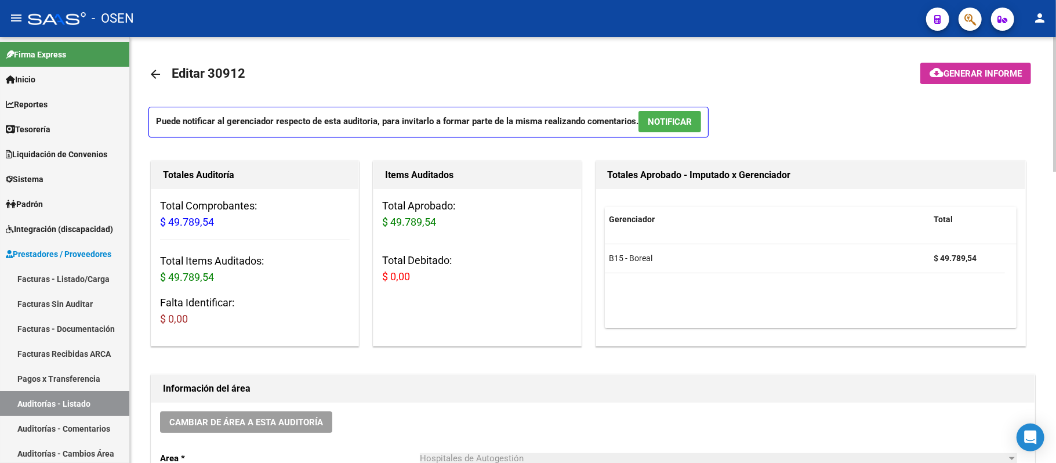
click at [678, 130] on button "NOTIFICAR" at bounding box center [669, 121] width 63 height 21
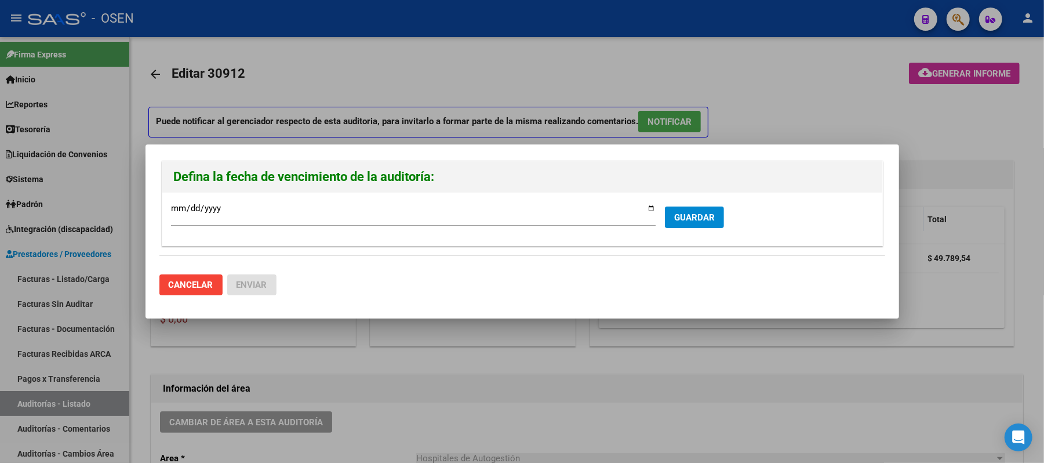
click at [703, 228] on form "[DATE] Ingresar la fecha * GUARDAR" at bounding box center [522, 218] width 703 height 35
click at [701, 219] on span "GUARDAR" at bounding box center [694, 217] width 41 height 10
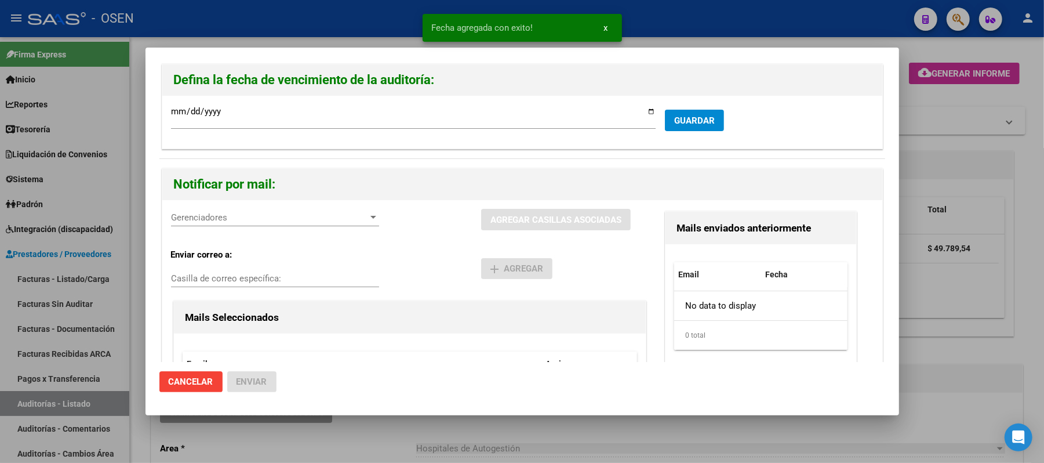
click at [290, 224] on div "Gerenciadores Gerenciadores" at bounding box center [275, 217] width 208 height 17
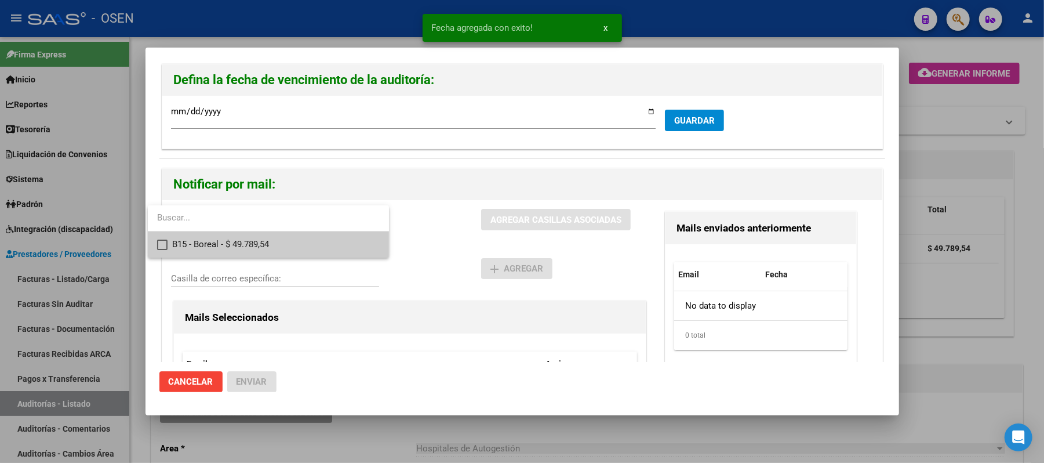
click at [293, 245] on span "B15 - Boreal - $ 49.789,54" at bounding box center [276, 244] width 208 height 26
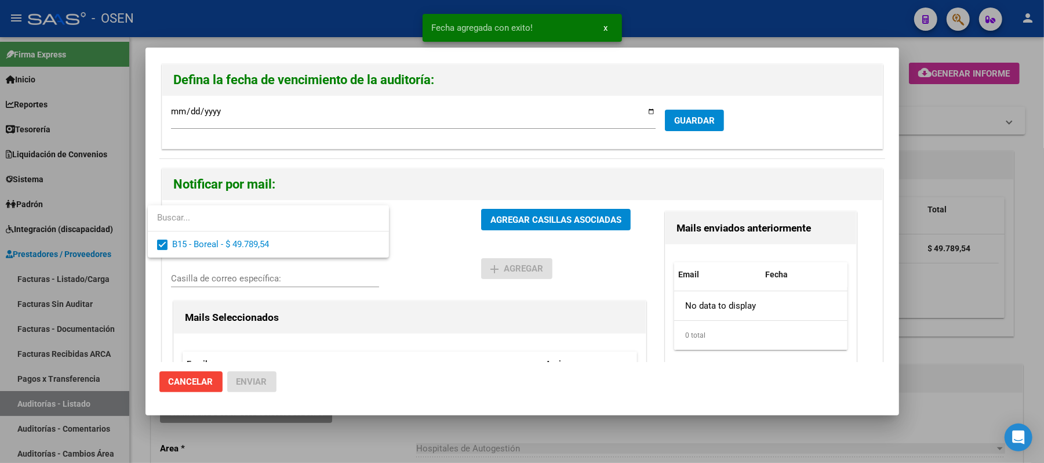
drag, startPoint x: 432, startPoint y: 250, endPoint x: 516, endPoint y: 221, distance: 88.9
click at [439, 248] on div at bounding box center [522, 231] width 1044 height 463
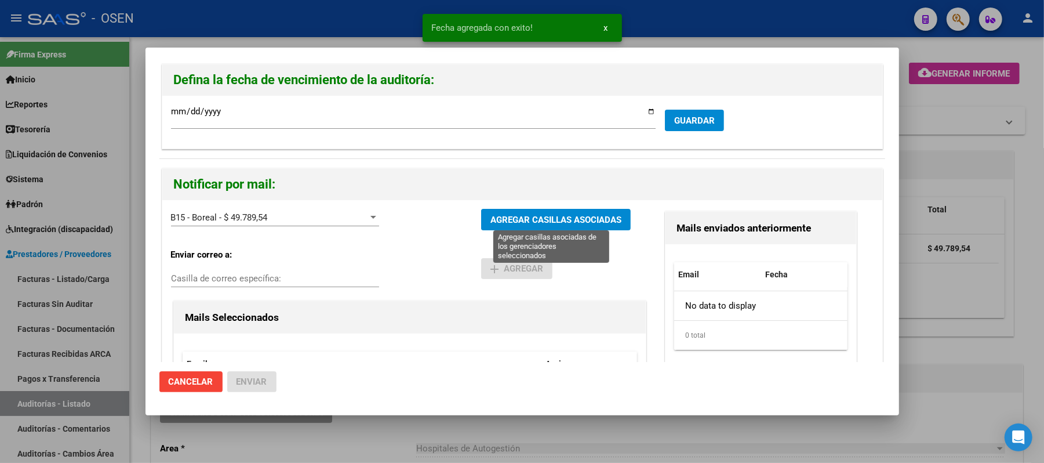
click at [517, 221] on span "AGREGAR CASILLAS ASOCIADAS" at bounding box center [556, 220] width 131 height 10
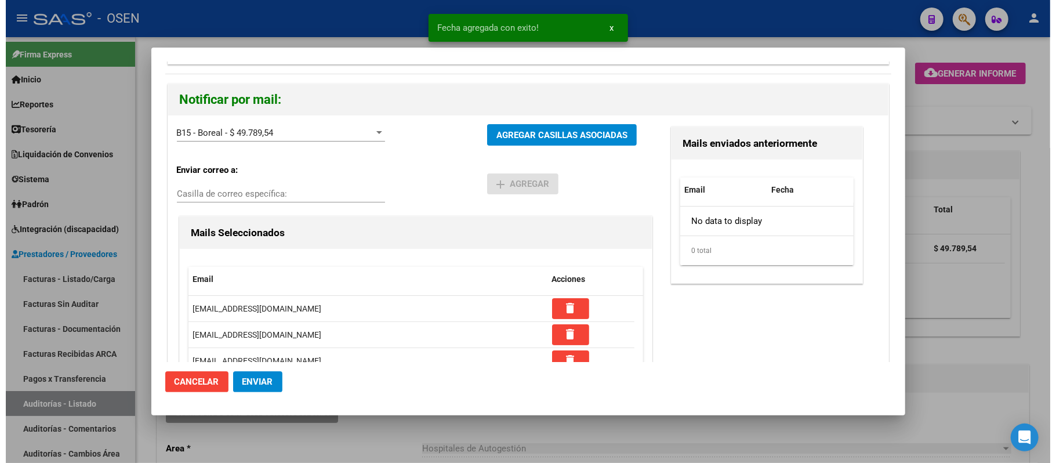
scroll to position [110, 0]
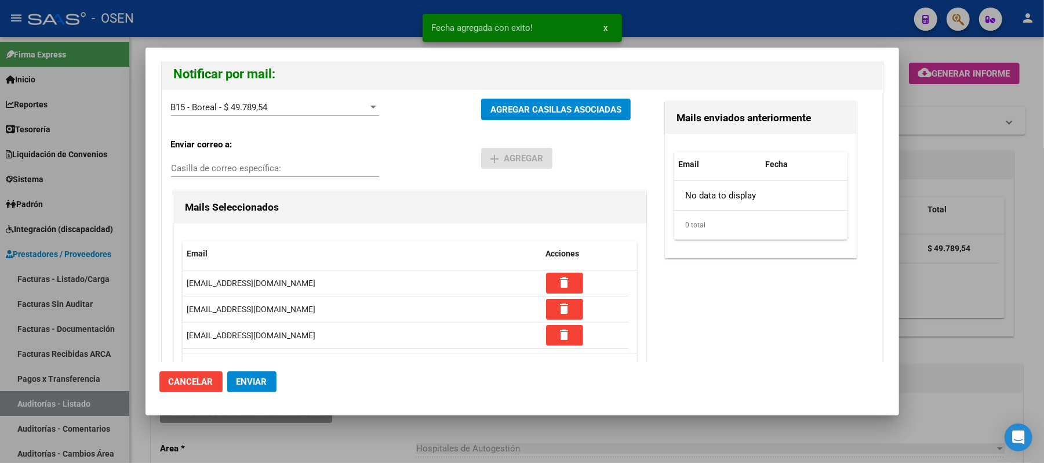
click at [264, 383] on span "Enviar" at bounding box center [252, 381] width 31 height 10
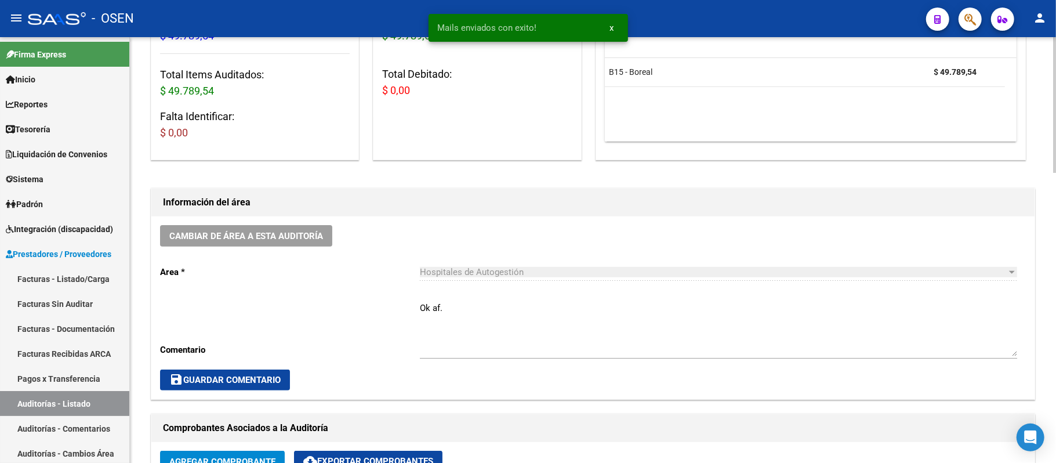
scroll to position [232, 0]
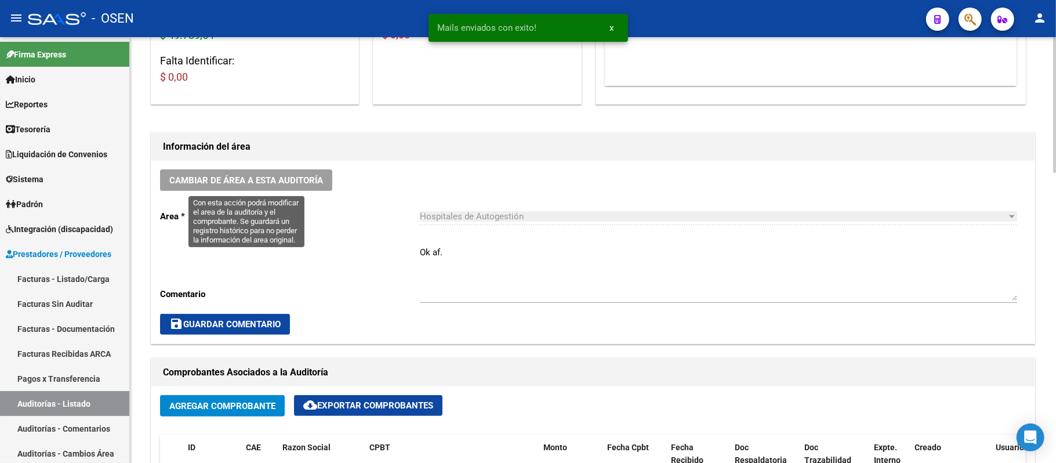
click at [293, 177] on span "Cambiar de área a esta auditoría" at bounding box center [246, 180] width 154 height 10
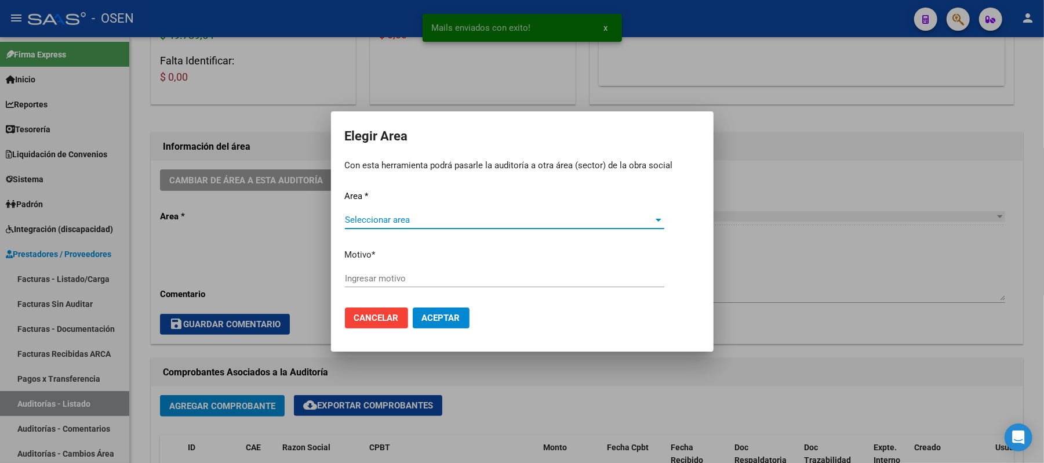
click at [442, 217] on span "Seleccionar area" at bounding box center [499, 220] width 309 height 10
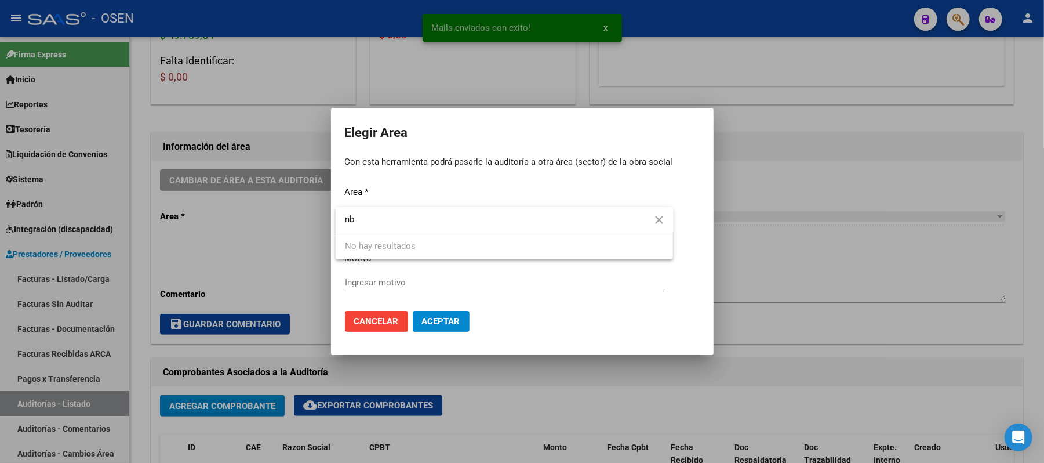
drag, startPoint x: 441, startPoint y: 225, endPoint x: 0, endPoint y: 219, distance: 441.3
click at [0, 226] on div "Mails enviados con exito! x Elegir Area Con esta herramienta podrá pasarle la a…" at bounding box center [522, 231] width 1044 height 463
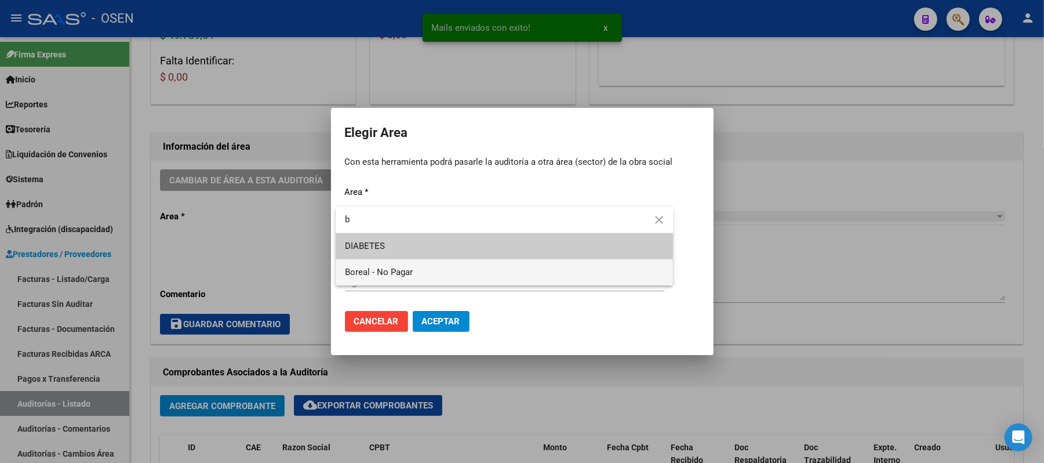
type input "b"
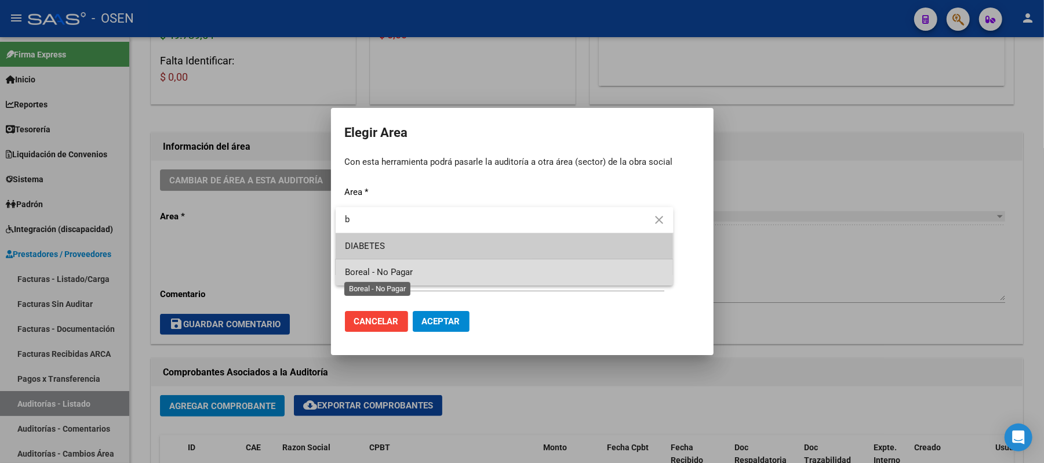
click at [382, 272] on span "Boreal - No Pagar" at bounding box center [379, 272] width 68 height 10
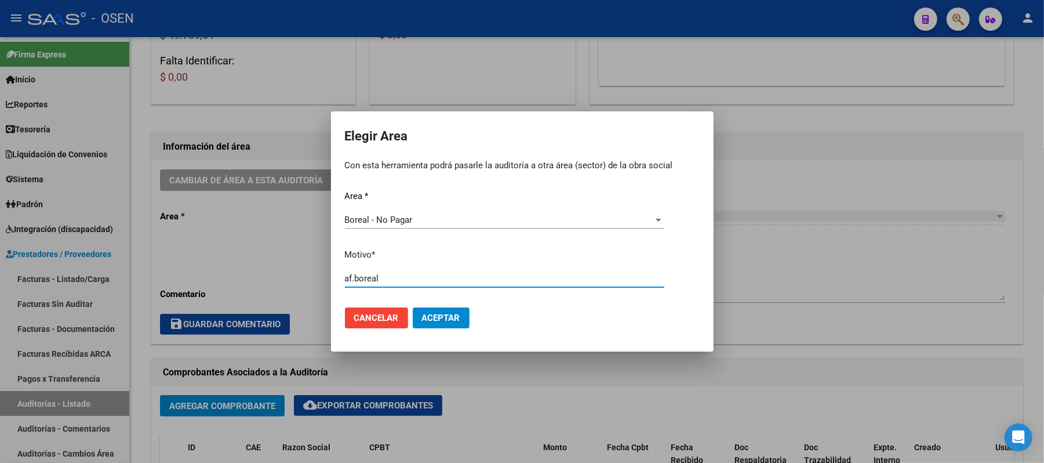
type input "af.boreal"
click at [443, 319] on span "Aceptar" at bounding box center [441, 318] width 38 height 10
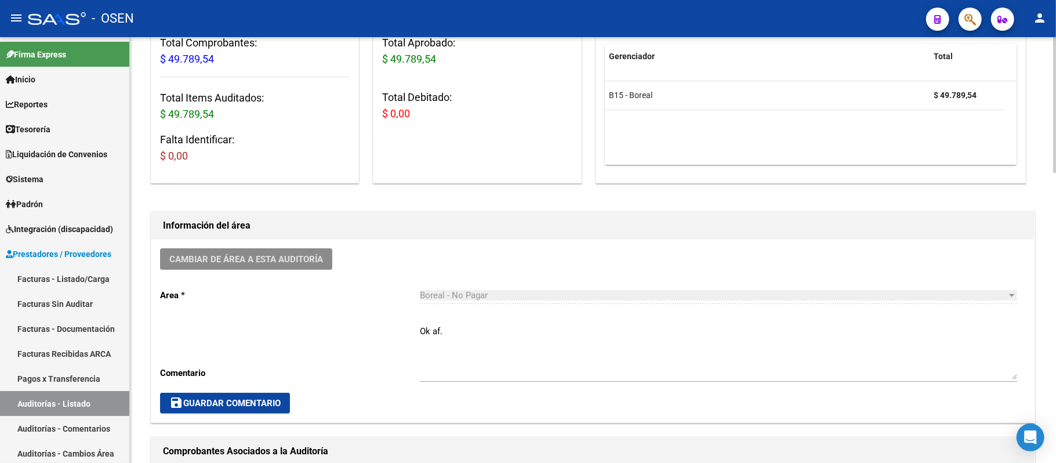
scroll to position [0, 0]
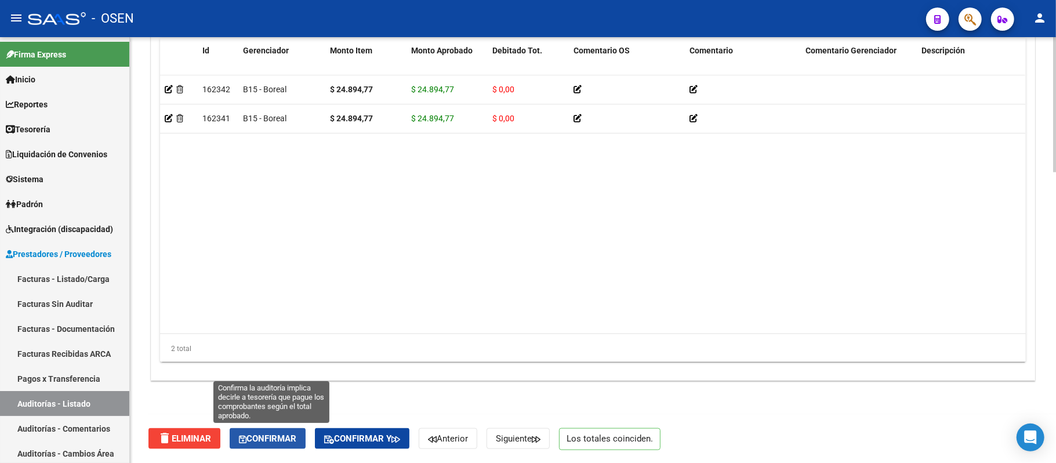
click at [265, 445] on button "Confirmar" at bounding box center [268, 438] width 76 height 21
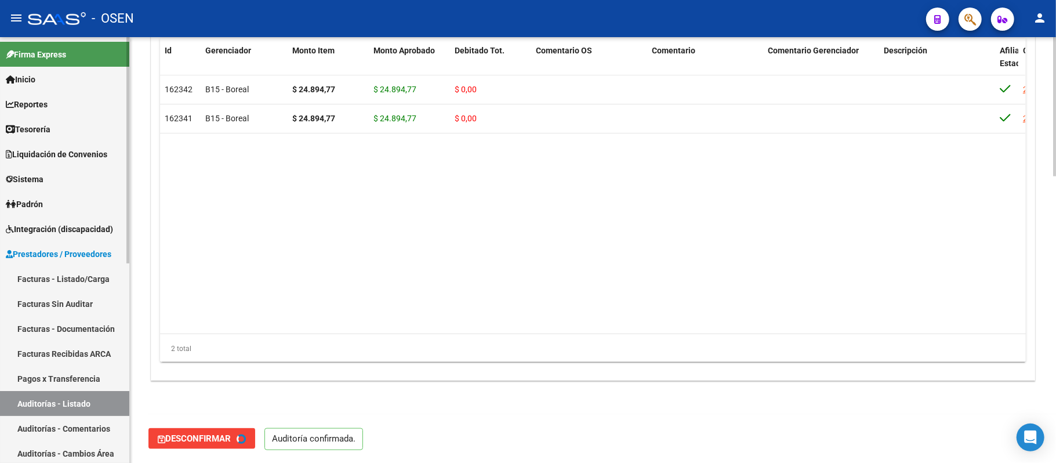
type input "202509"
click at [63, 406] on link "Auditorías - Listado" at bounding box center [64, 403] width 129 height 25
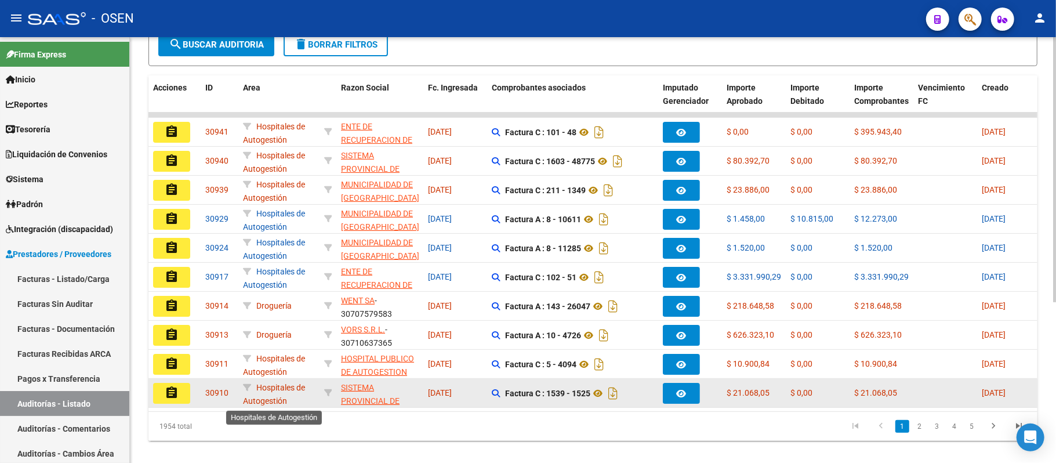
scroll to position [1, 0]
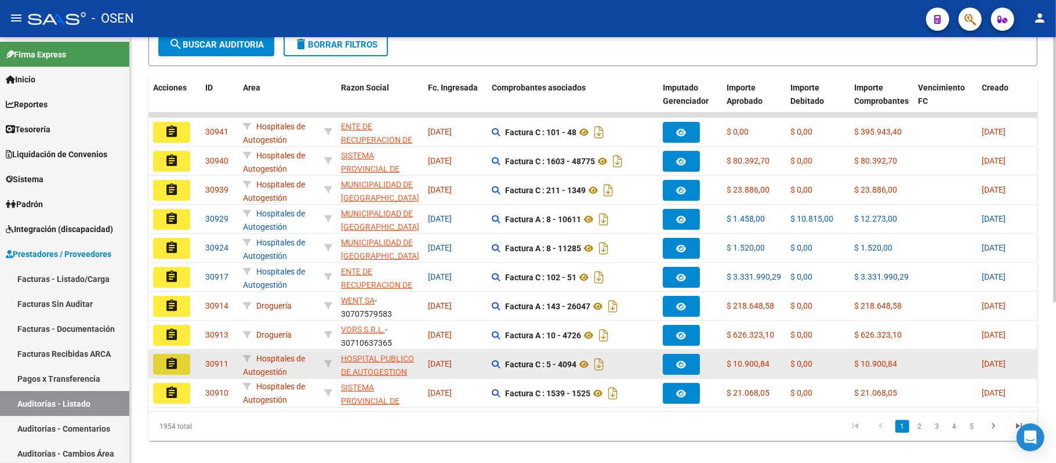
click at [168, 370] on button "assignment" at bounding box center [171, 364] width 37 height 21
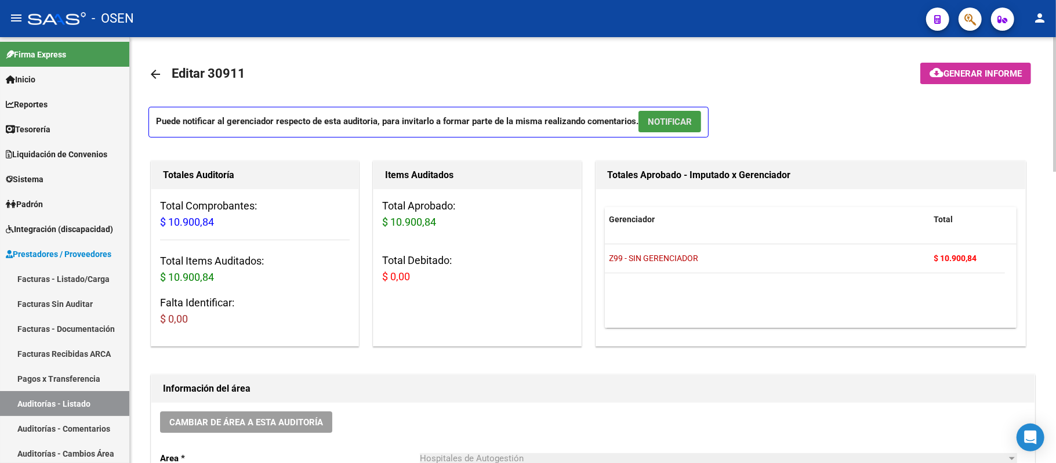
click at [670, 125] on span "NOTIFICAR" at bounding box center [670, 122] width 44 height 10
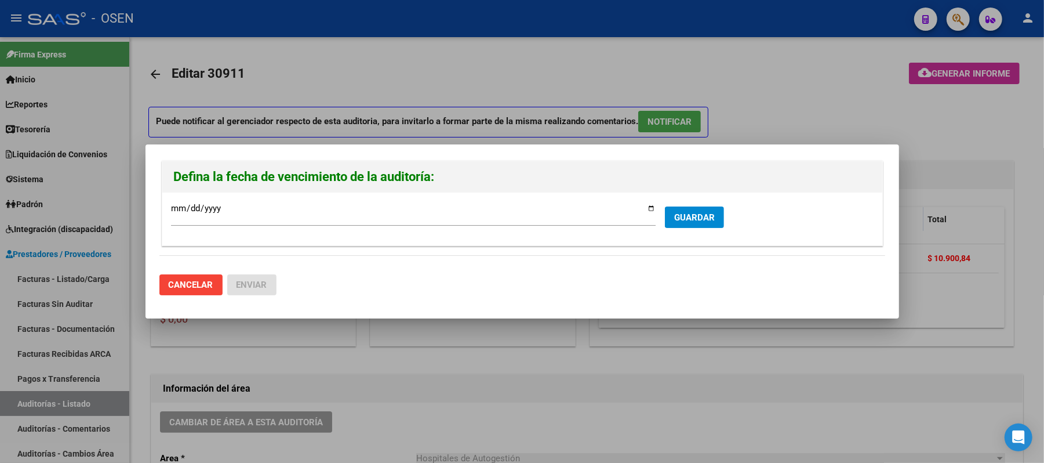
click at [771, 121] on div at bounding box center [522, 231] width 1044 height 463
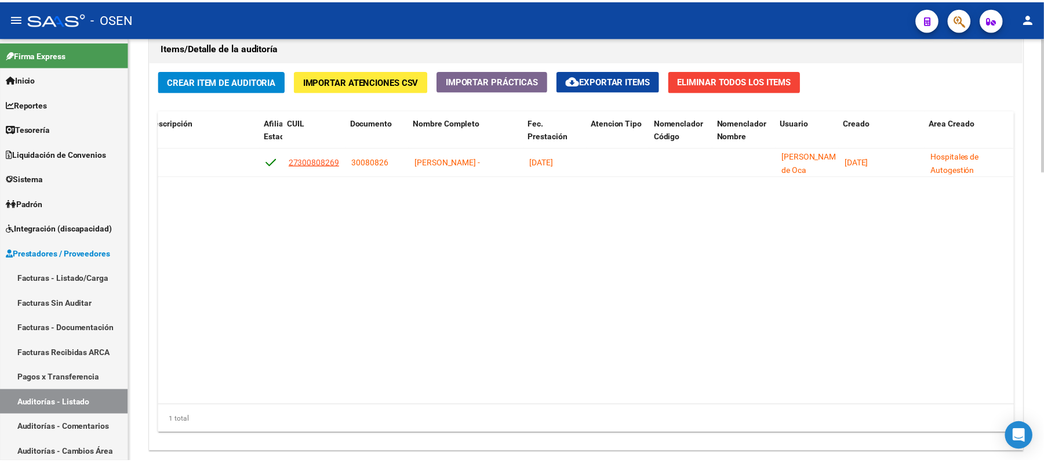
scroll to position [0, 771]
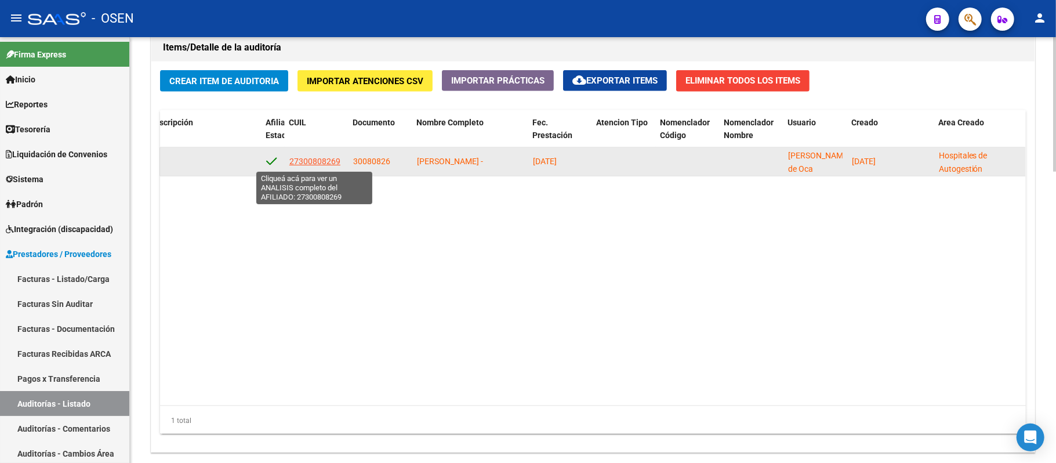
click at [307, 158] on span "27300808269" at bounding box center [314, 161] width 51 height 9
type textarea "27300808269"
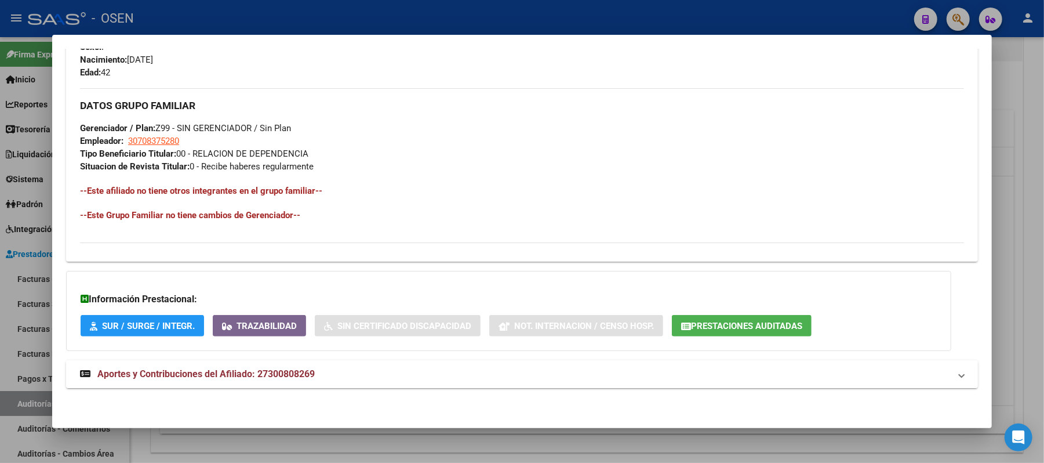
click at [405, 371] on mat-panel-title "Aportes y Contribuciones del Afiliado: 27300808269" at bounding box center [515, 374] width 870 height 14
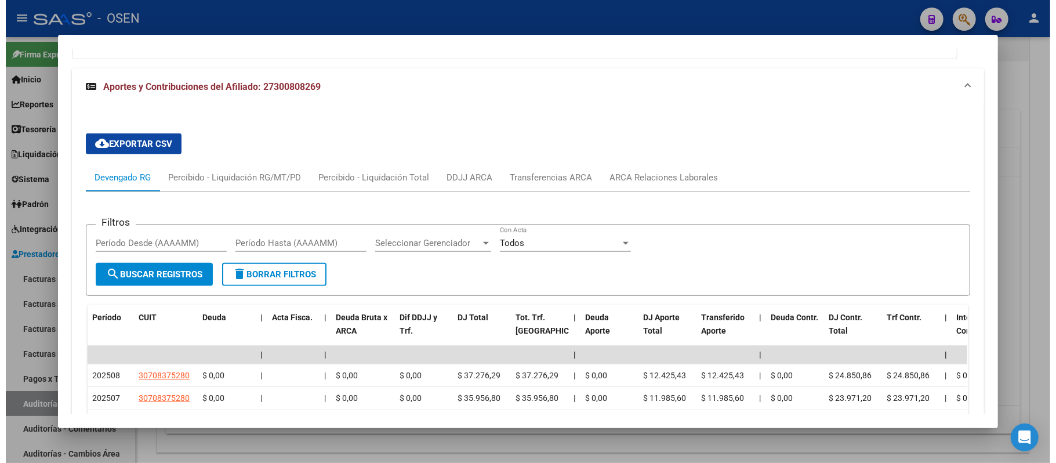
scroll to position [972, 0]
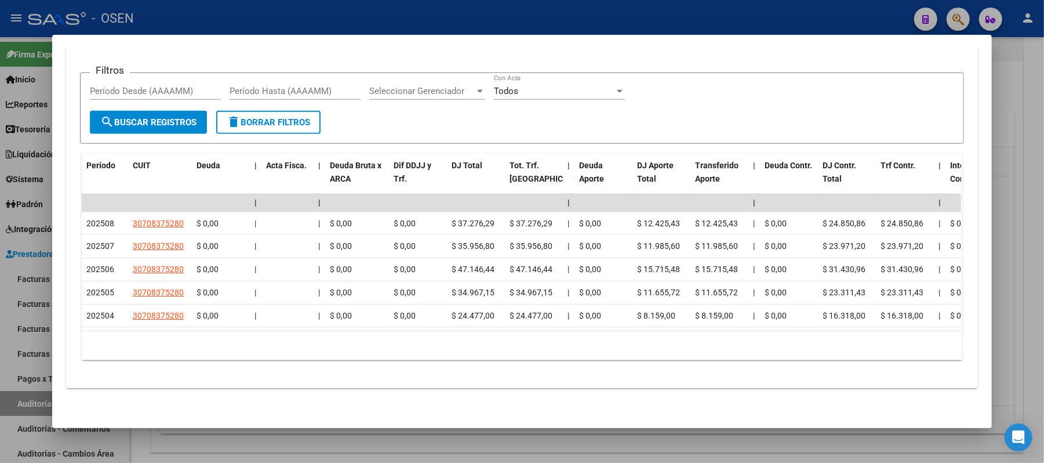
click at [451, 8] on div at bounding box center [522, 231] width 1044 height 463
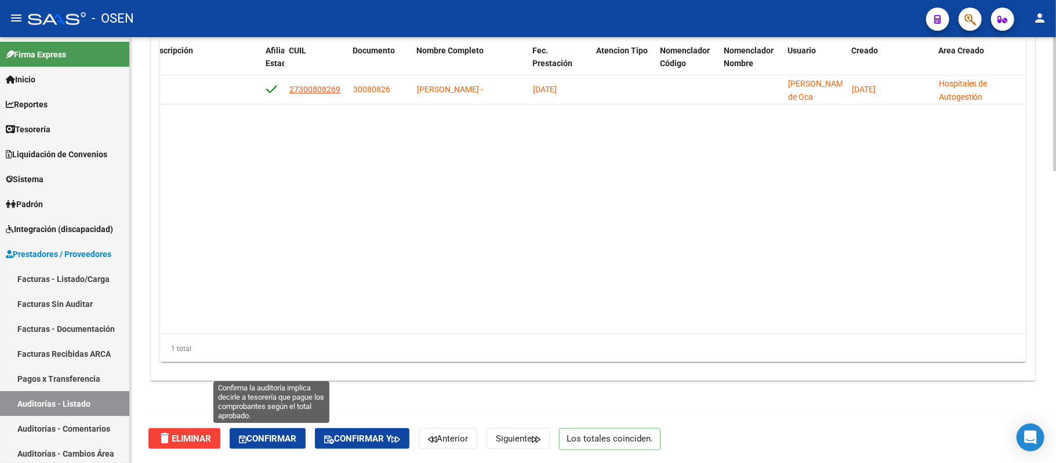
drag, startPoint x: 278, startPoint y: 439, endPoint x: 296, endPoint y: 385, distance: 56.7
click at [277, 439] on span "Confirmar" at bounding box center [267, 438] width 57 height 10
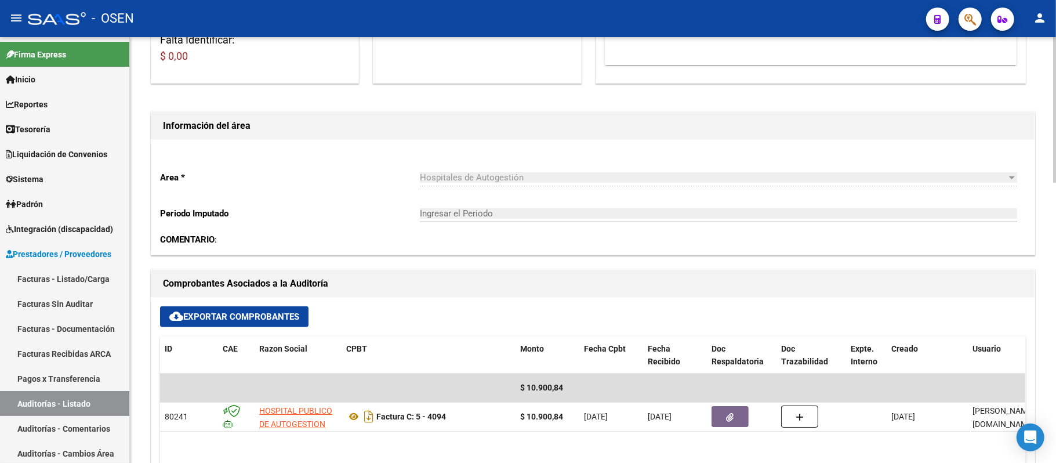
scroll to position [3, 0]
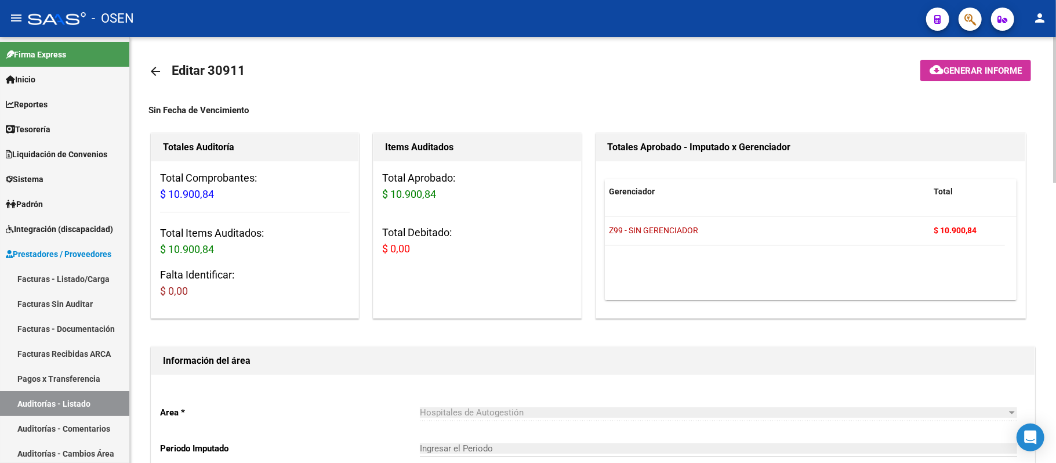
type input "202509"
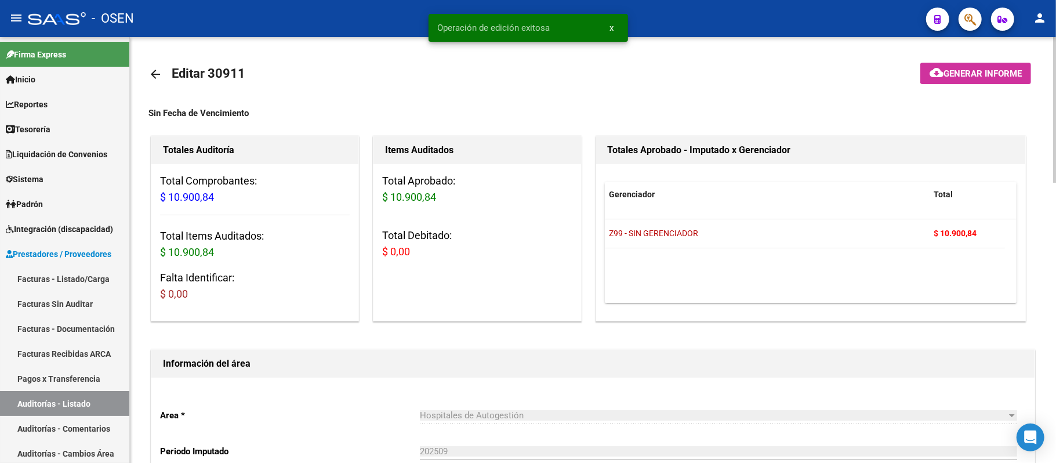
scroll to position [309, 0]
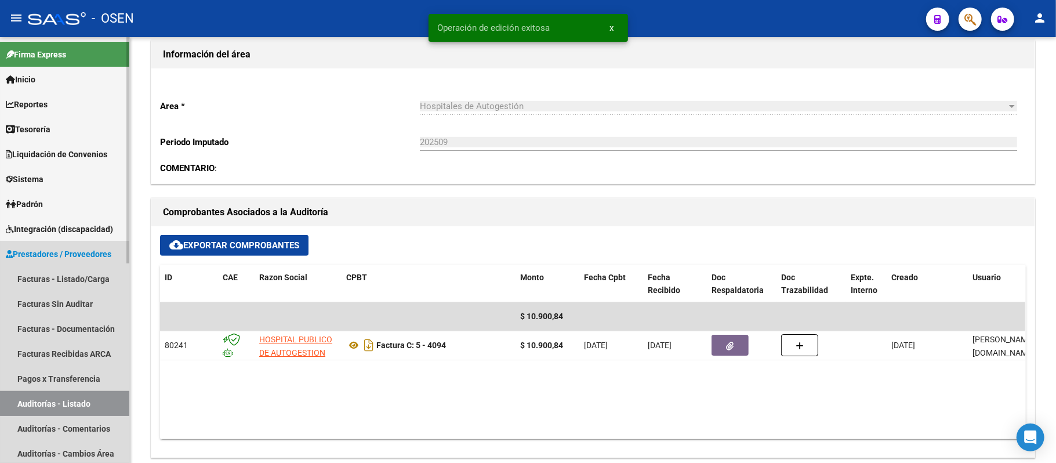
click at [89, 401] on link "Auditorías - Listado" at bounding box center [64, 403] width 129 height 25
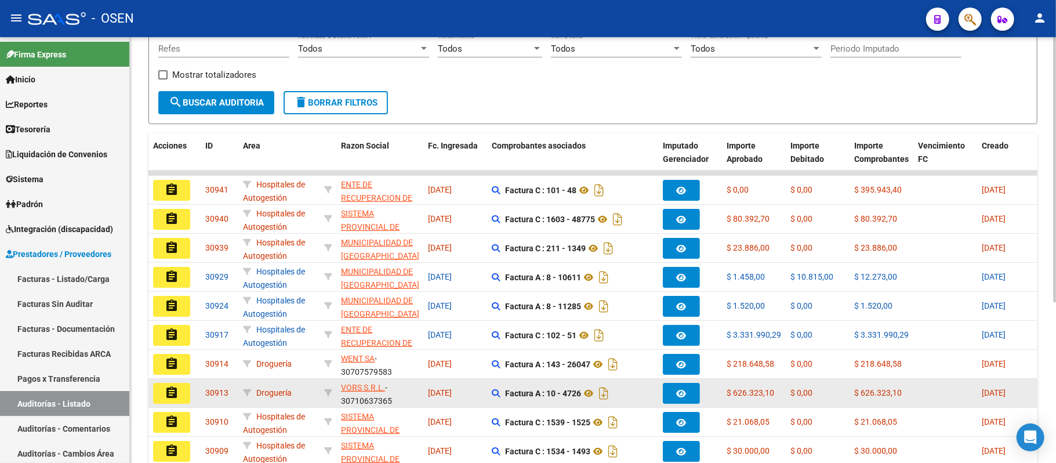
scroll to position [259, 0]
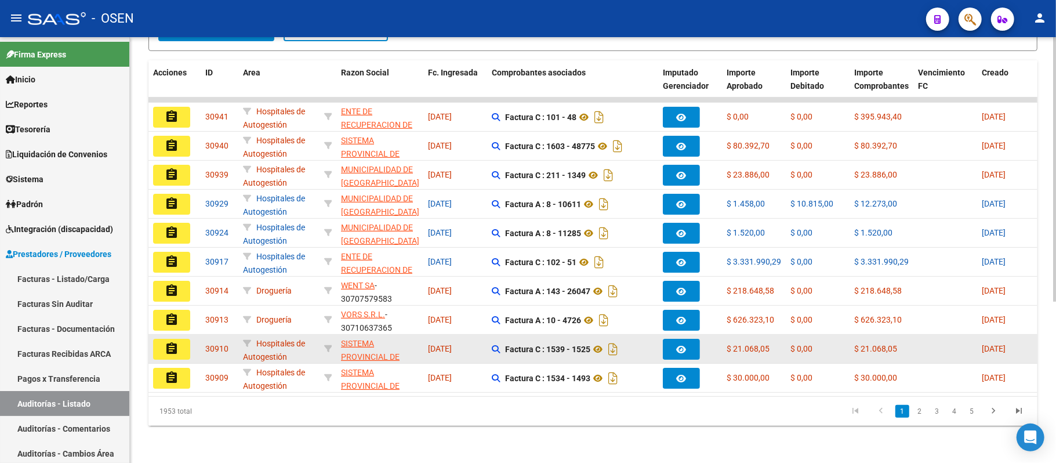
click at [181, 339] on button "assignment" at bounding box center [171, 349] width 37 height 21
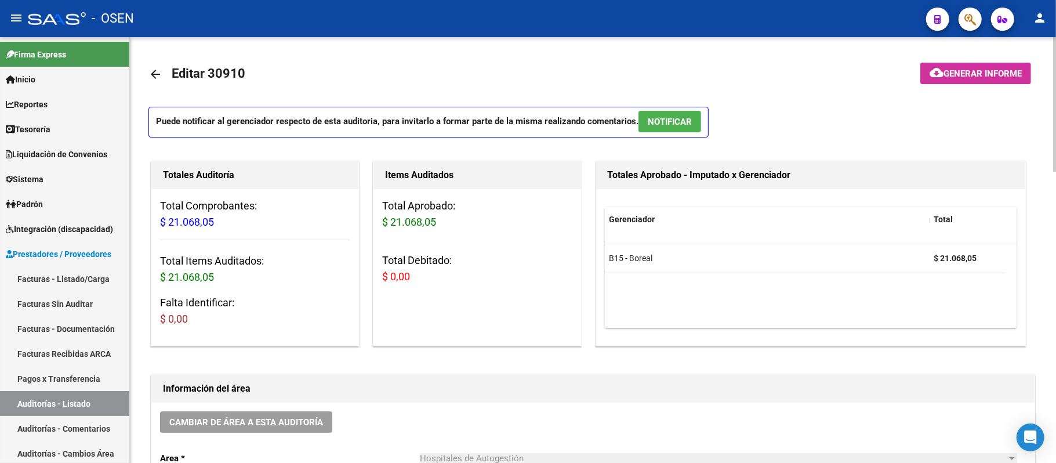
click at [650, 121] on span "NOTIFICAR" at bounding box center [670, 122] width 44 height 10
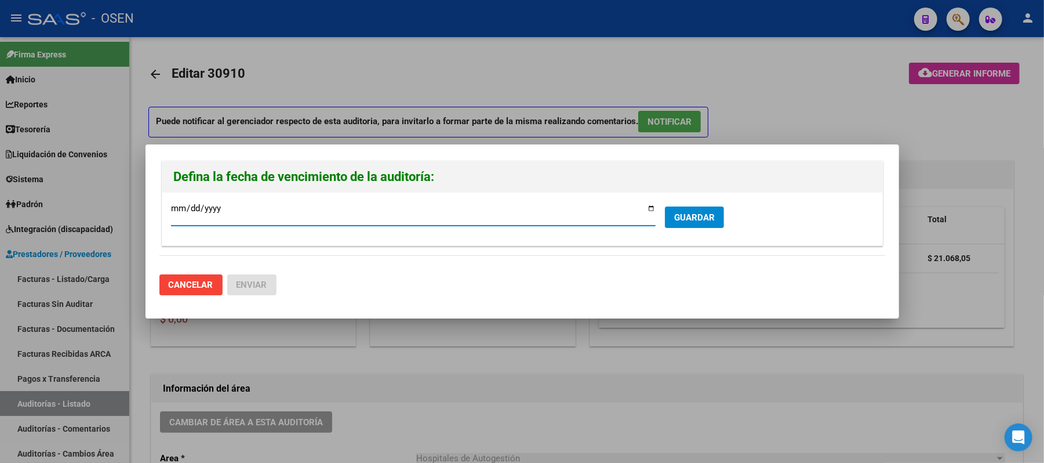
click at [678, 218] on span "GUARDAR" at bounding box center [694, 217] width 41 height 10
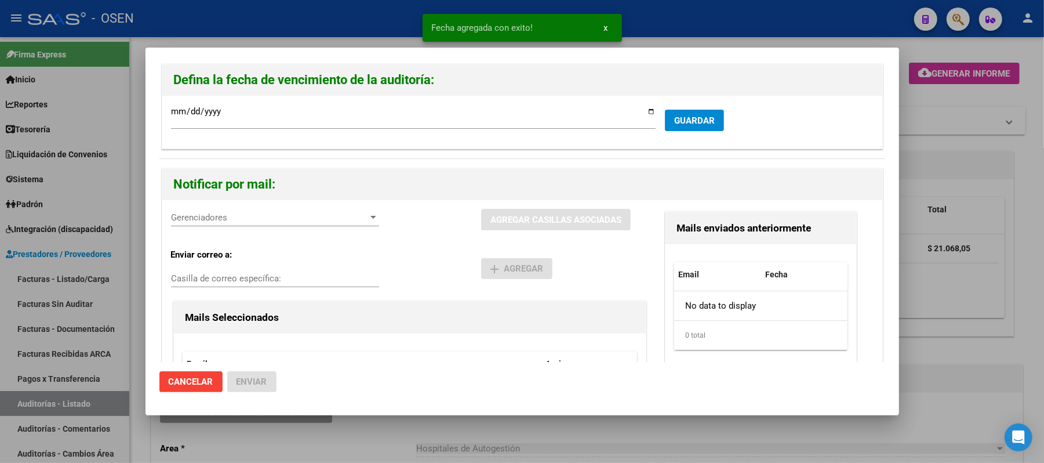
click at [219, 220] on span "Gerenciadores" at bounding box center [270, 217] width 198 height 10
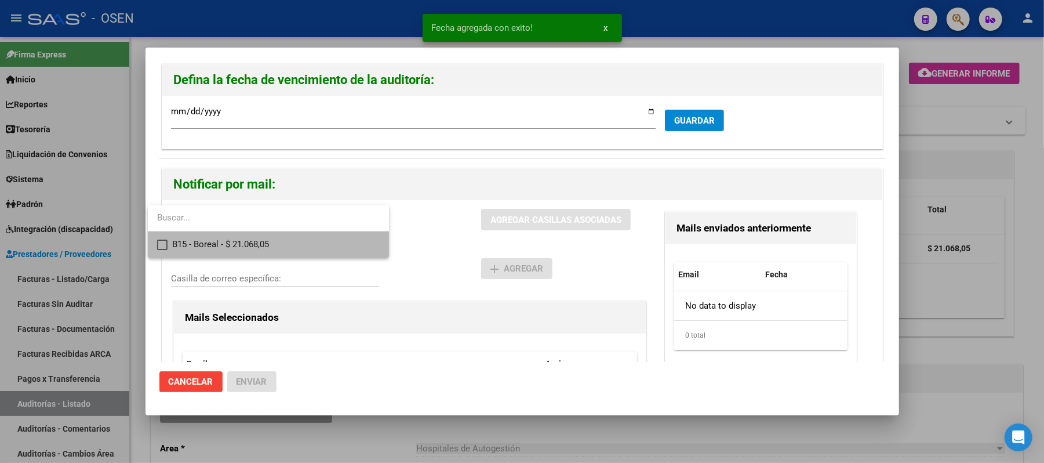
click at [246, 253] on span "B15 - Boreal - $ 21.068,05" at bounding box center [276, 244] width 208 height 26
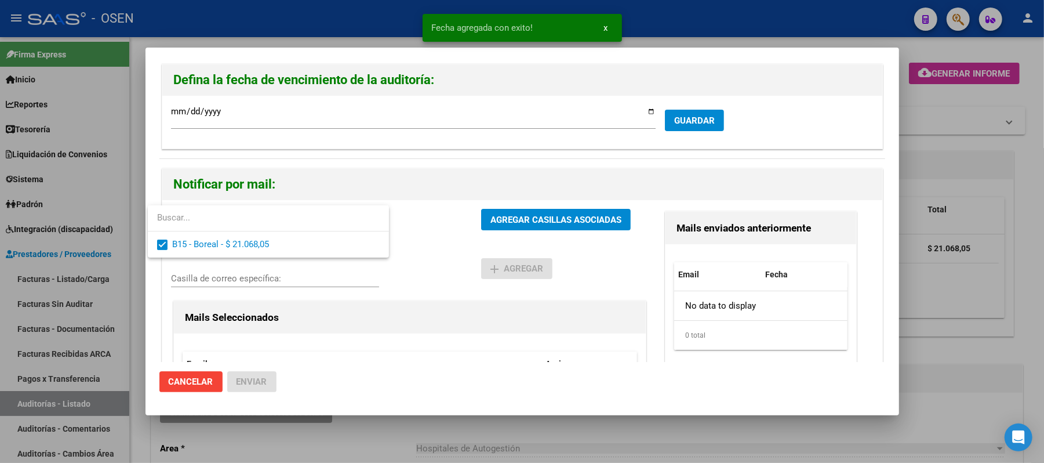
click at [463, 260] on div at bounding box center [522, 231] width 1044 height 463
click at [528, 208] on div "B15 - Boreal - $ 21.068,05 Gerenciadores AGREGAR CASILLAS ASOCIADAS Enviar corr…" at bounding box center [522, 334] width 720 height 268
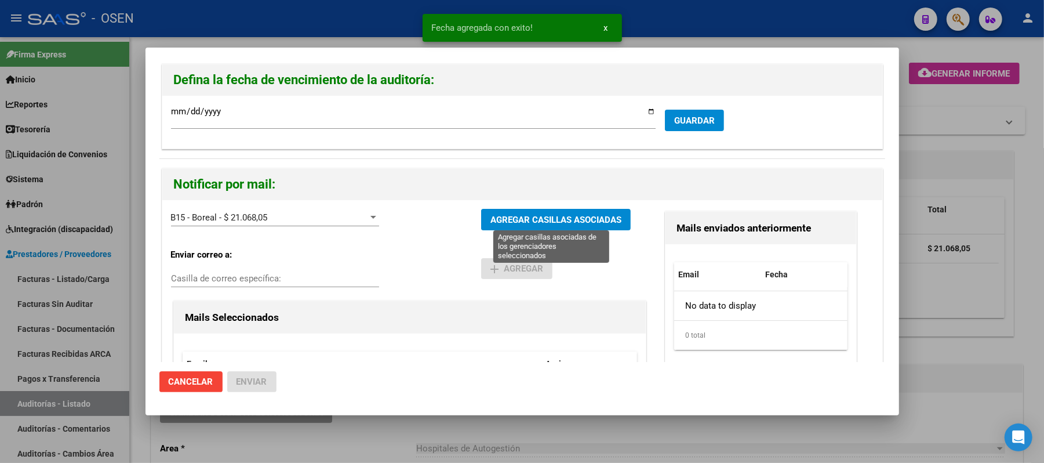
click at [533, 223] on span "AGREGAR CASILLAS ASOCIADAS" at bounding box center [556, 220] width 131 height 10
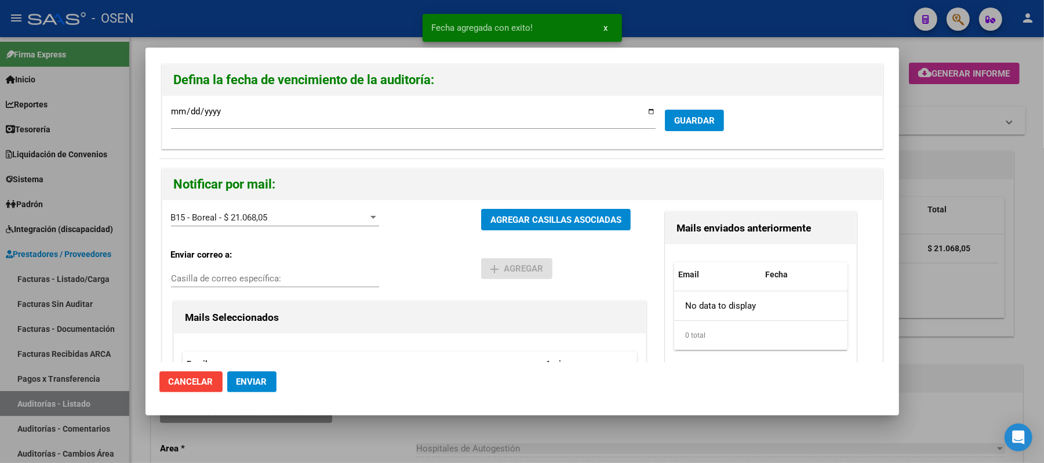
click at [249, 384] on span "Enviar" at bounding box center [252, 381] width 31 height 10
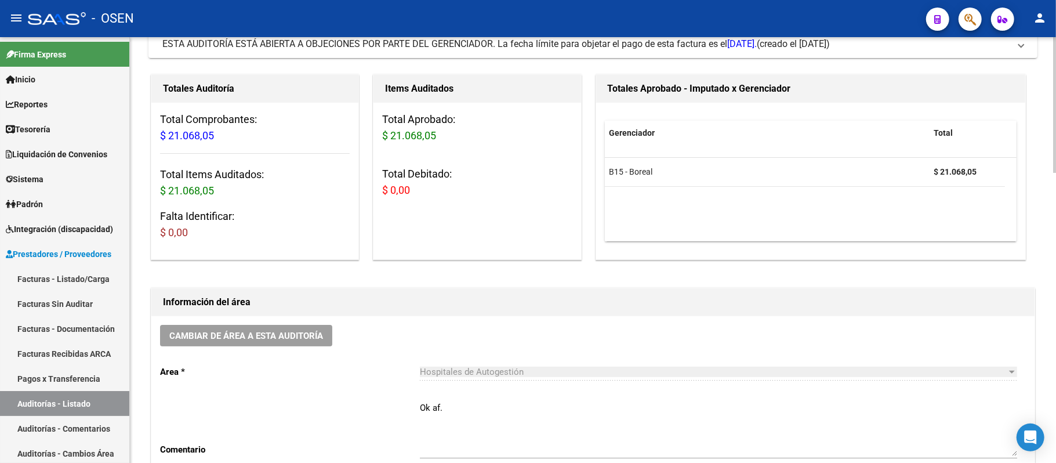
scroll to position [232, 0]
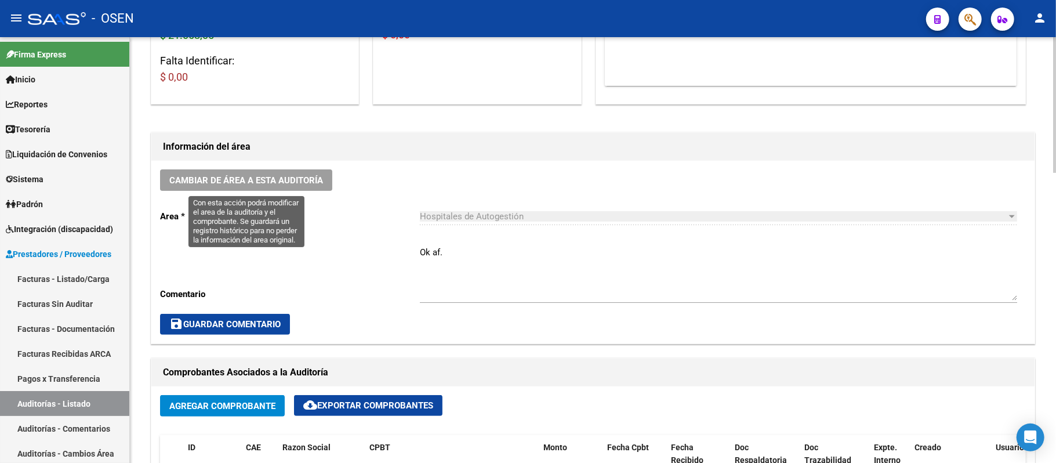
click at [291, 181] on span "Cambiar de área a esta auditoría" at bounding box center [246, 180] width 154 height 10
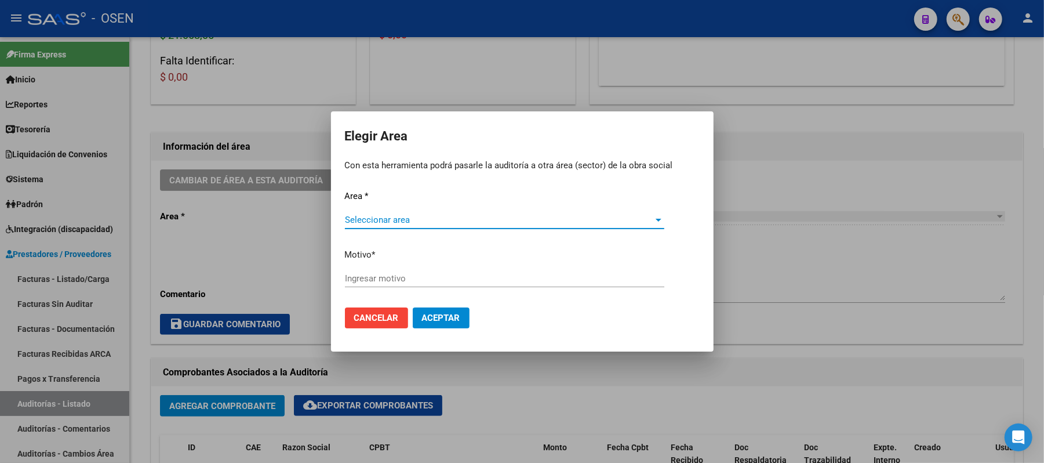
click at [477, 227] on div "Seleccionar area Seleccionar area" at bounding box center [504, 225] width 319 height 28
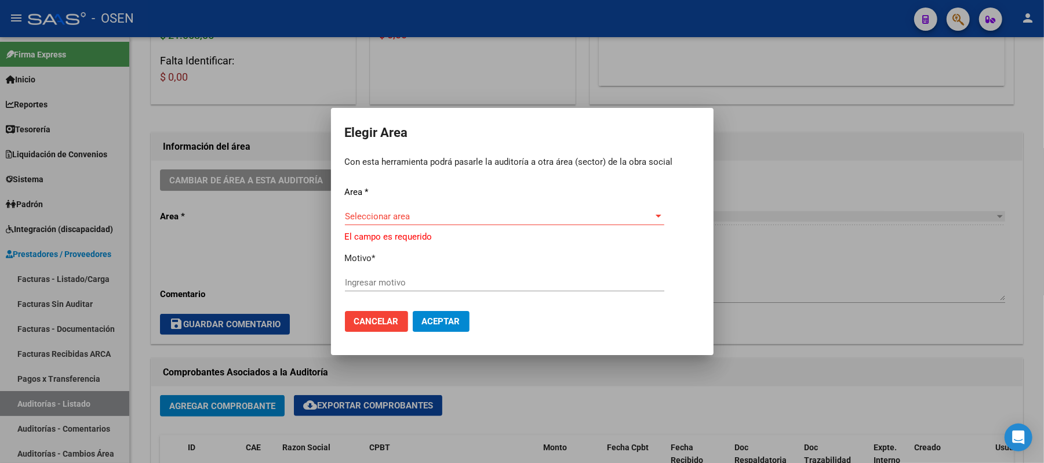
click at [477, 223] on div "Seleccionar area Seleccionar area" at bounding box center [504, 216] width 319 height 17
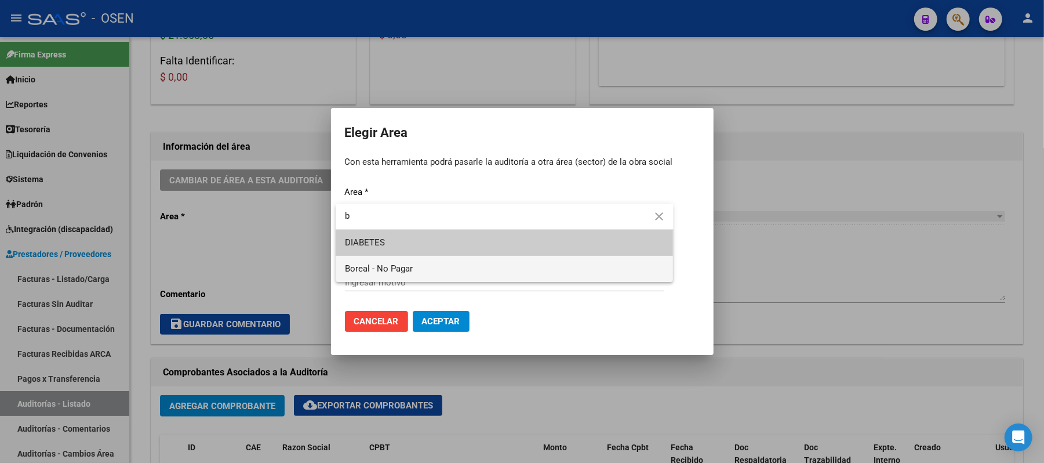
type input "b"
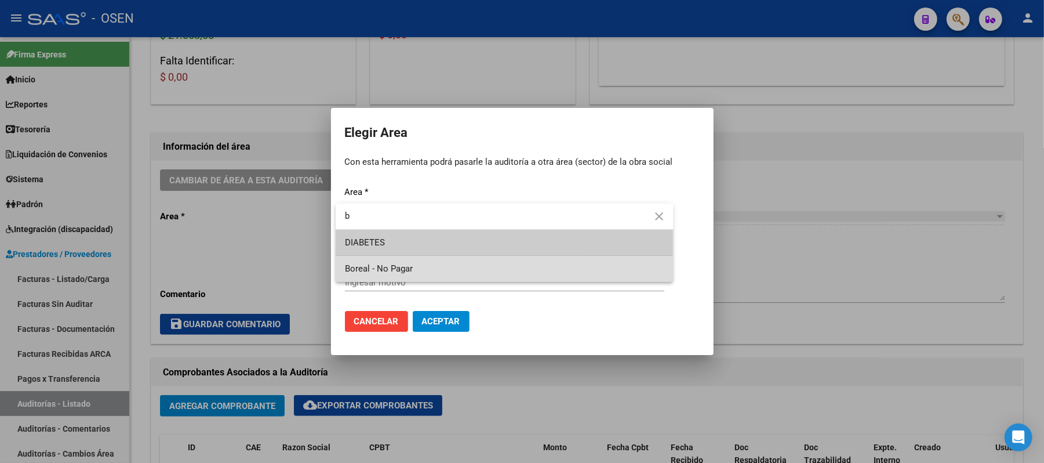
click at [408, 261] on span "Boreal - No Pagar" at bounding box center [504, 269] width 319 height 26
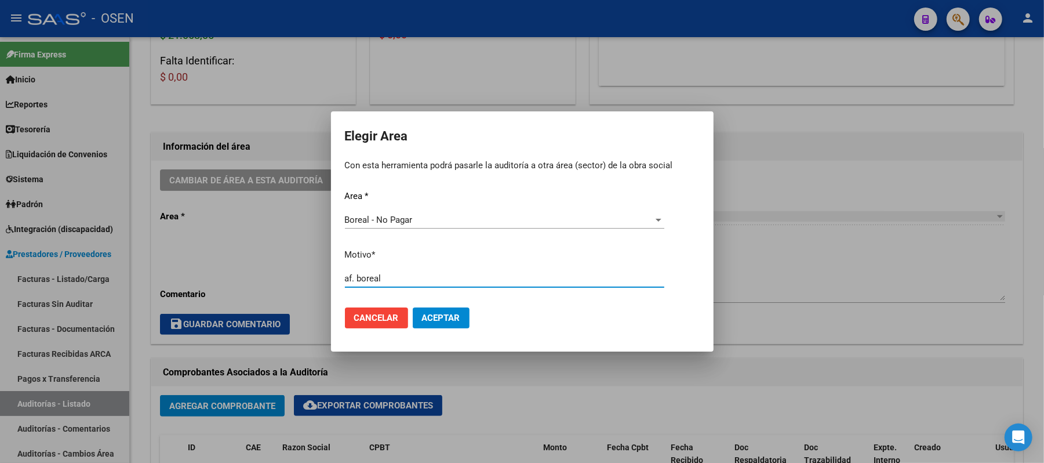
type input "af. boreal"
click at [427, 323] on button "Aceptar" at bounding box center [441, 317] width 57 height 21
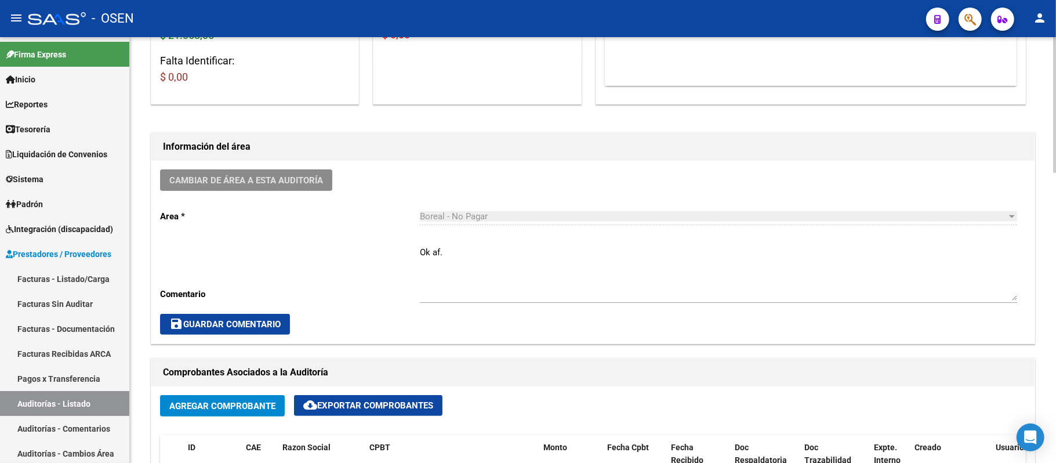
scroll to position [0, 0]
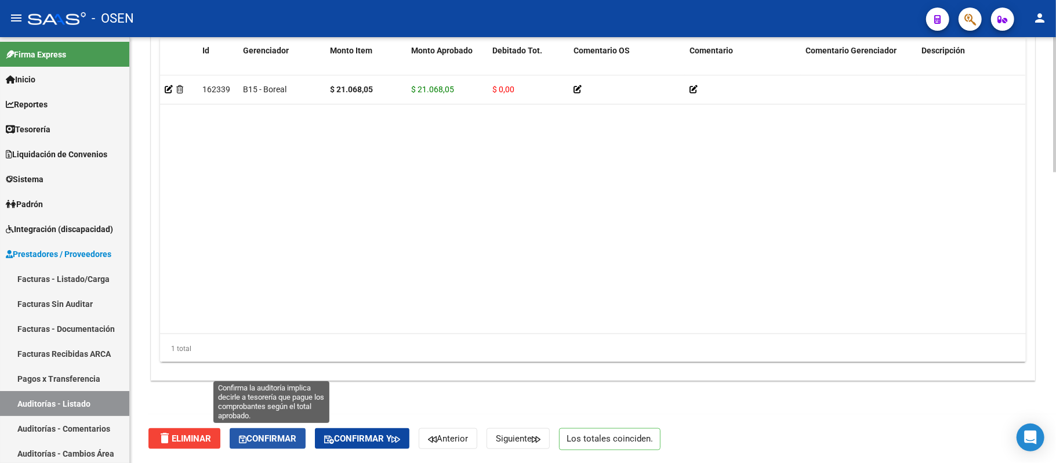
click at [277, 444] on button "Confirmar" at bounding box center [268, 438] width 76 height 21
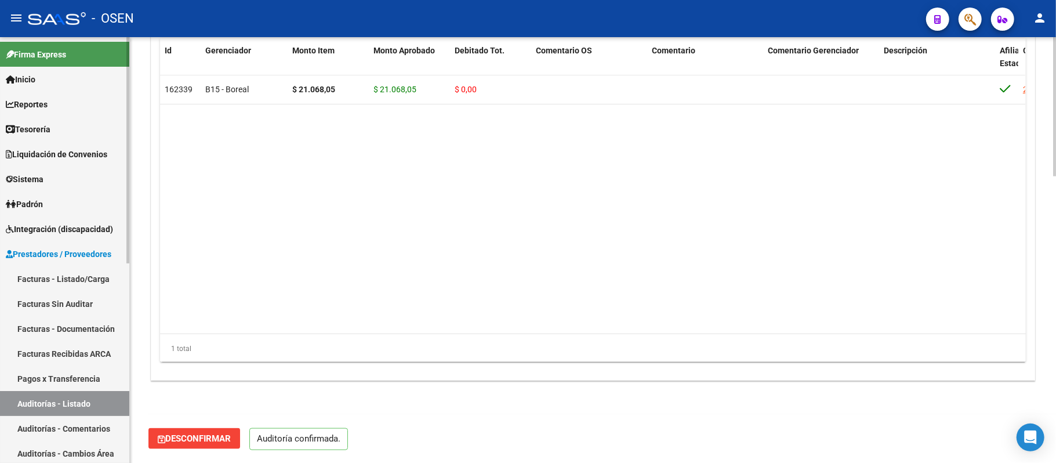
scroll to position [873, 0]
drag, startPoint x: 83, startPoint y: 399, endPoint x: 435, endPoint y: 19, distance: 517.4
click at [83, 399] on link "Auditorías - Listado" at bounding box center [64, 403] width 129 height 25
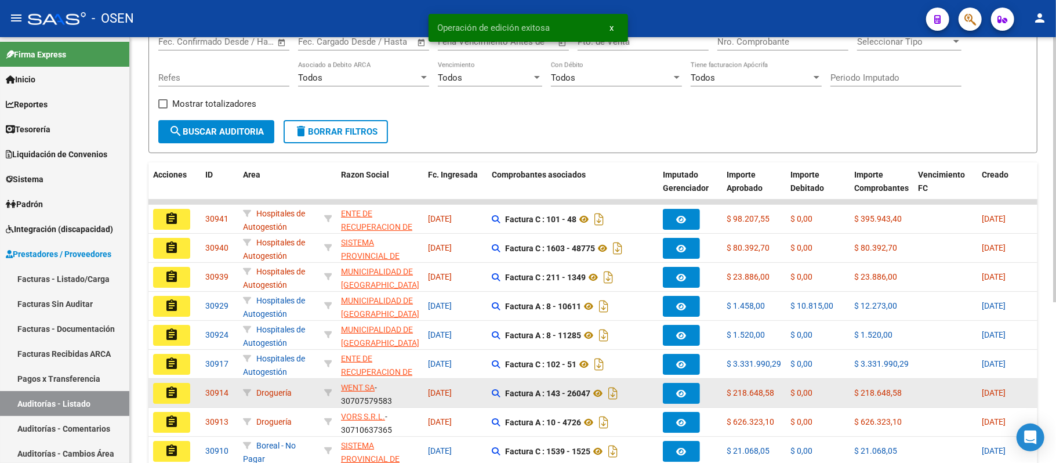
scroll to position [259, 0]
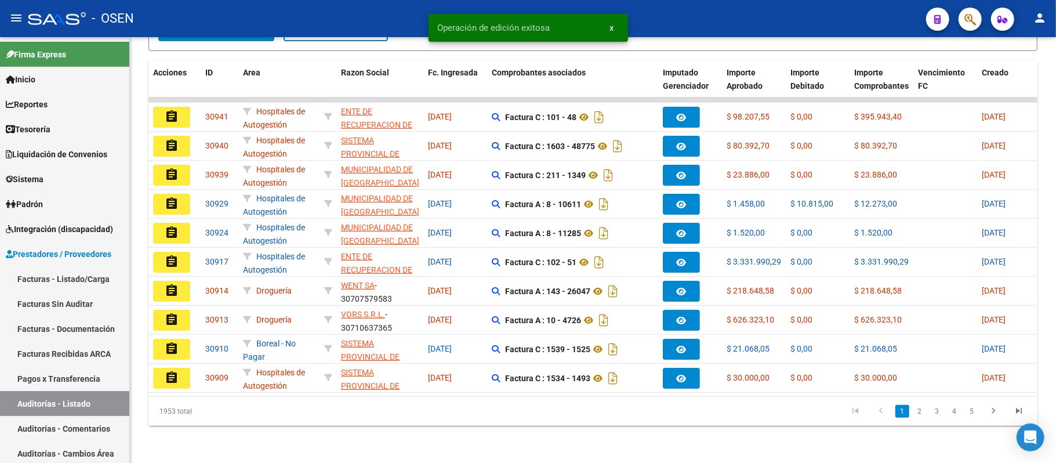
click at [172, 370] on mat-icon "assignment" at bounding box center [172, 377] width 14 height 14
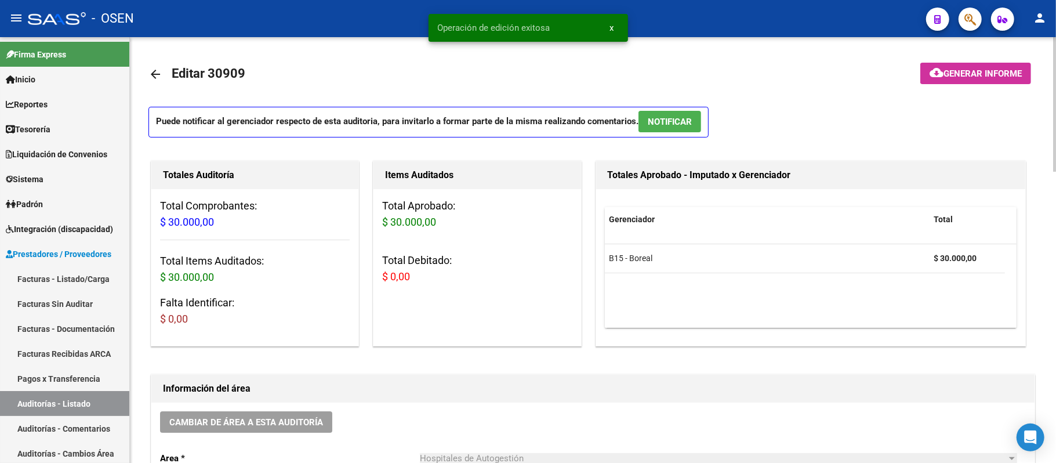
click at [664, 126] on span "NOTIFICAR" at bounding box center [670, 122] width 44 height 10
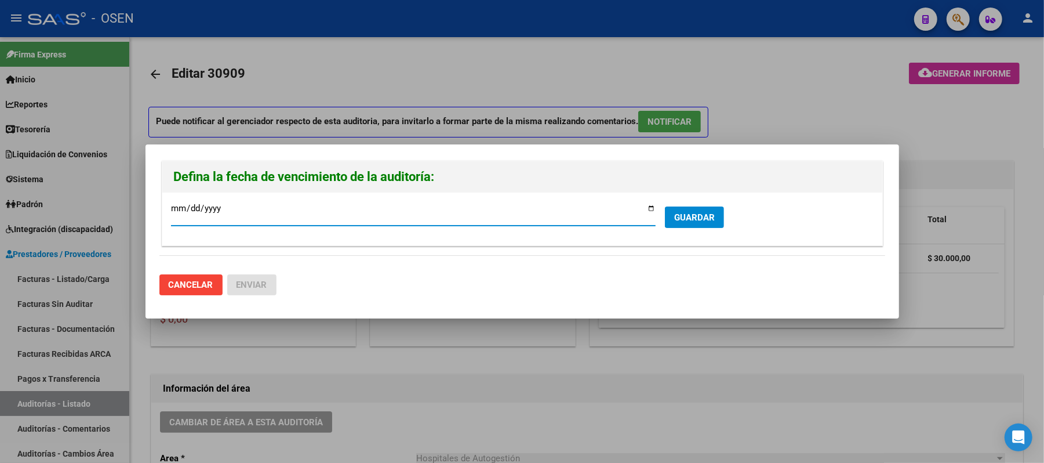
click at [705, 197] on div "[DATE] Ingresar la fecha * GUARDAR" at bounding box center [522, 218] width 720 height 53
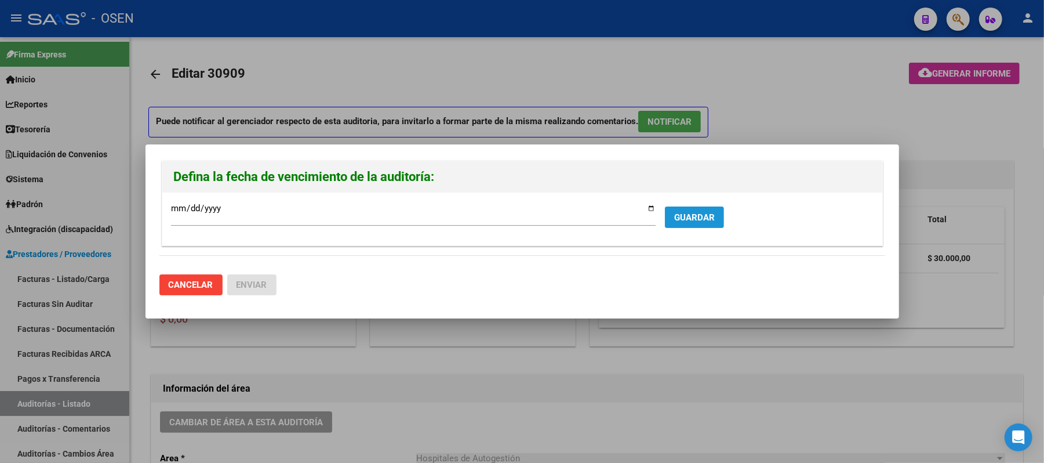
click at [693, 220] on span "GUARDAR" at bounding box center [694, 217] width 41 height 10
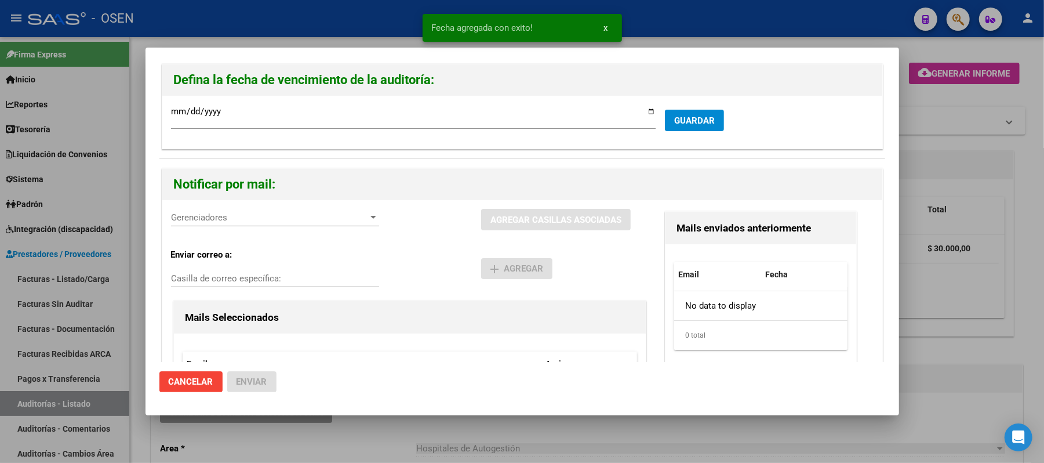
click at [295, 218] on span "Gerenciadores" at bounding box center [270, 217] width 198 height 10
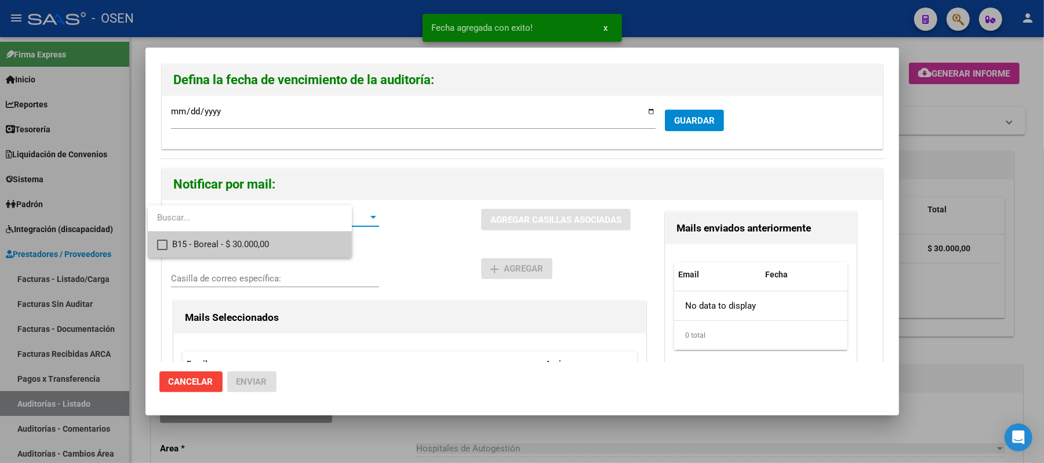
click at [297, 240] on span "B15 - Boreal - $ 30.000,00" at bounding box center [257, 244] width 170 height 26
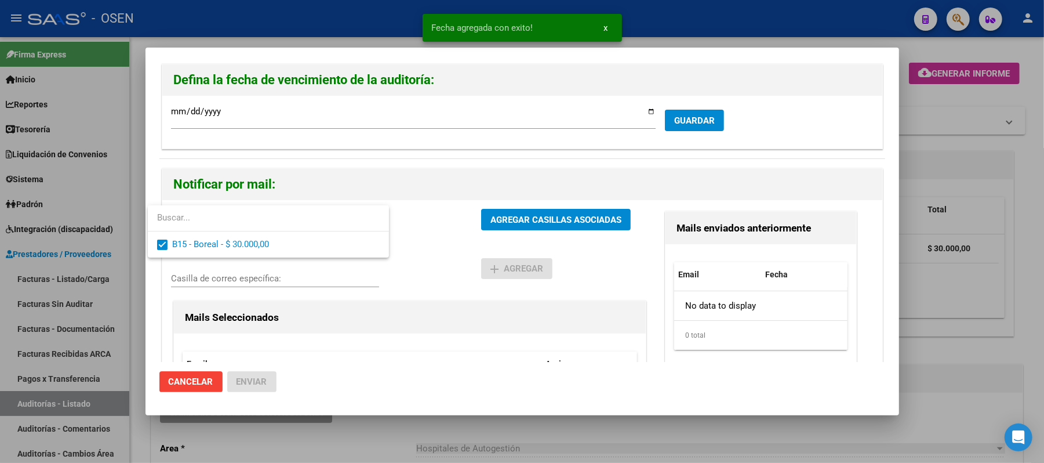
drag, startPoint x: 473, startPoint y: 246, endPoint x: 518, endPoint y: 225, distance: 50.1
click at [474, 246] on div at bounding box center [522, 231] width 1044 height 463
click at [518, 225] on span "AGREGAR CASILLAS ASOCIADAS" at bounding box center [556, 220] width 131 height 10
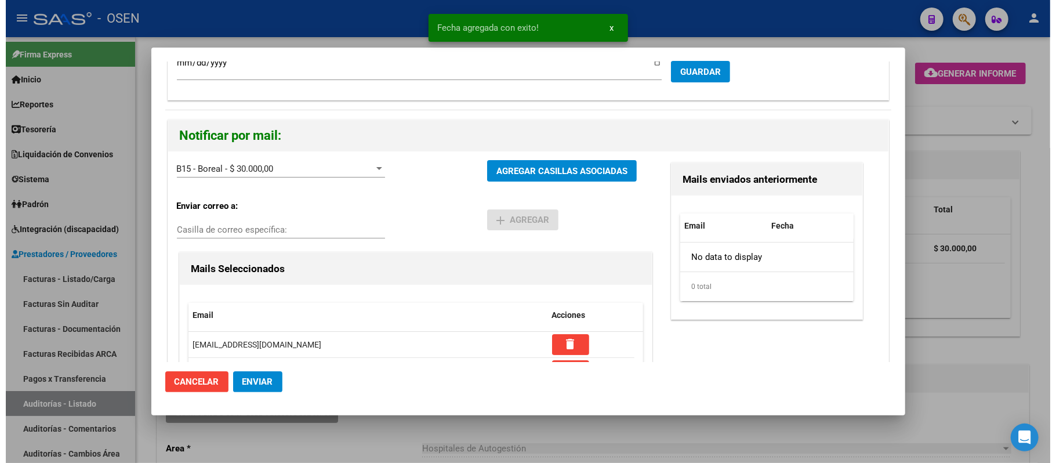
scroll to position [110, 0]
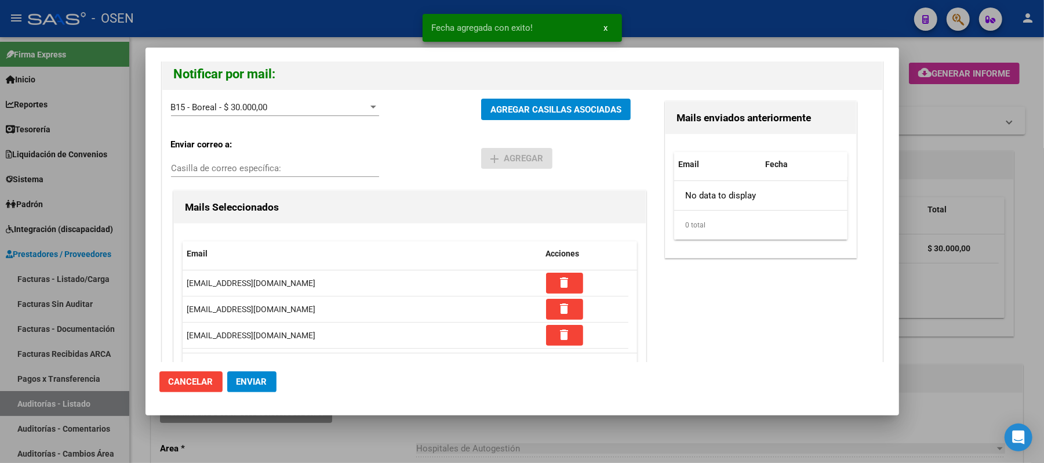
click at [252, 379] on span "Enviar" at bounding box center [252, 381] width 31 height 10
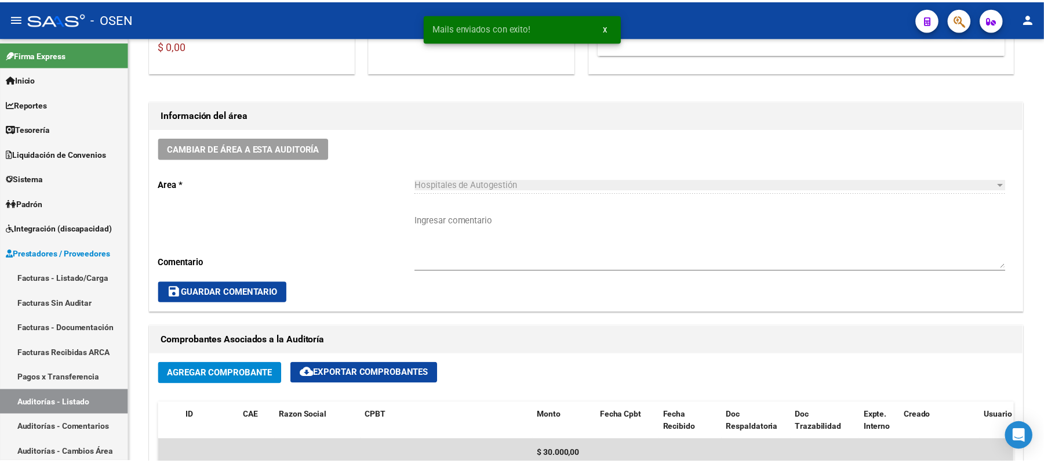
scroll to position [309, 0]
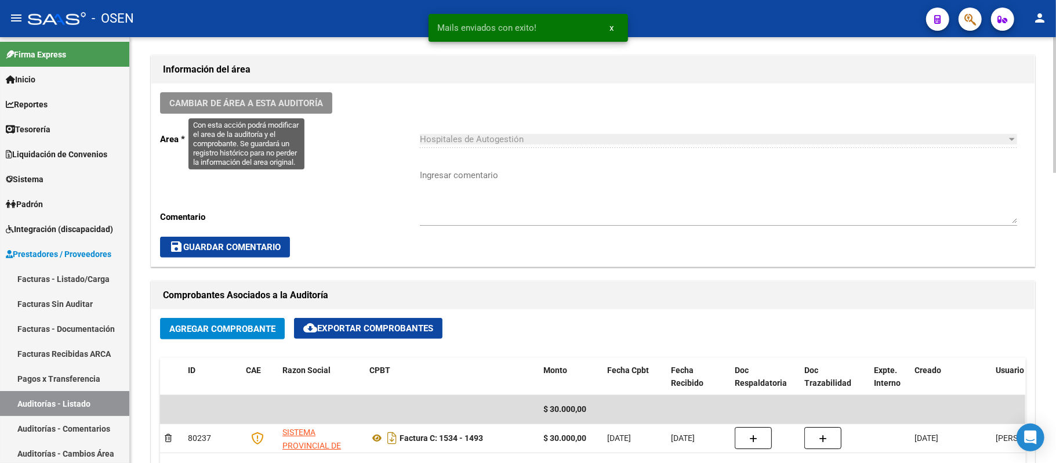
click at [270, 103] on span "Cambiar de área a esta auditoría" at bounding box center [246, 103] width 154 height 10
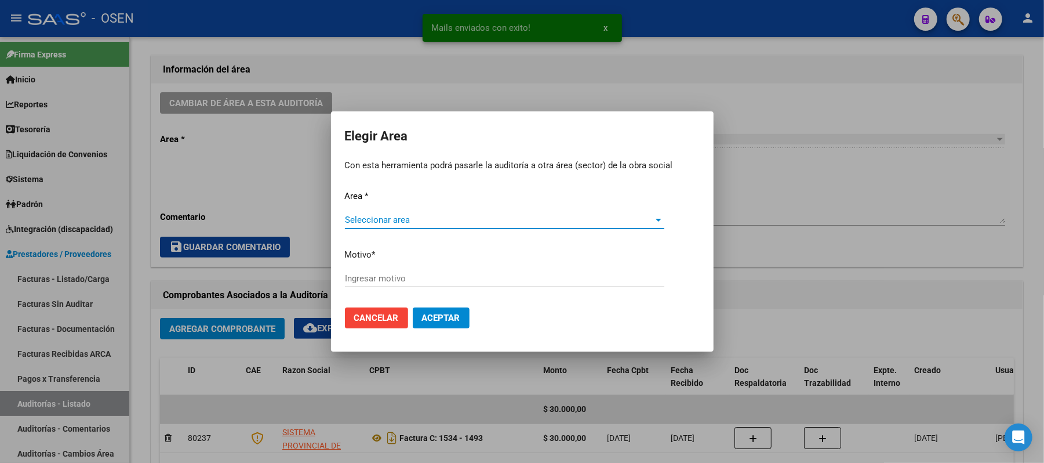
click at [386, 219] on span "Seleccionar area" at bounding box center [499, 220] width 309 height 10
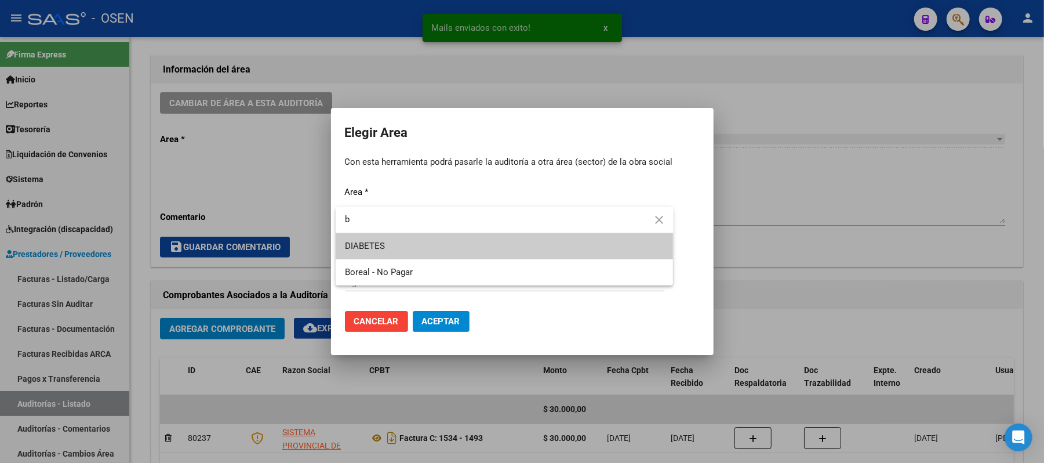
type input "b"
click at [392, 257] on span "DIABETES" at bounding box center [504, 246] width 319 height 26
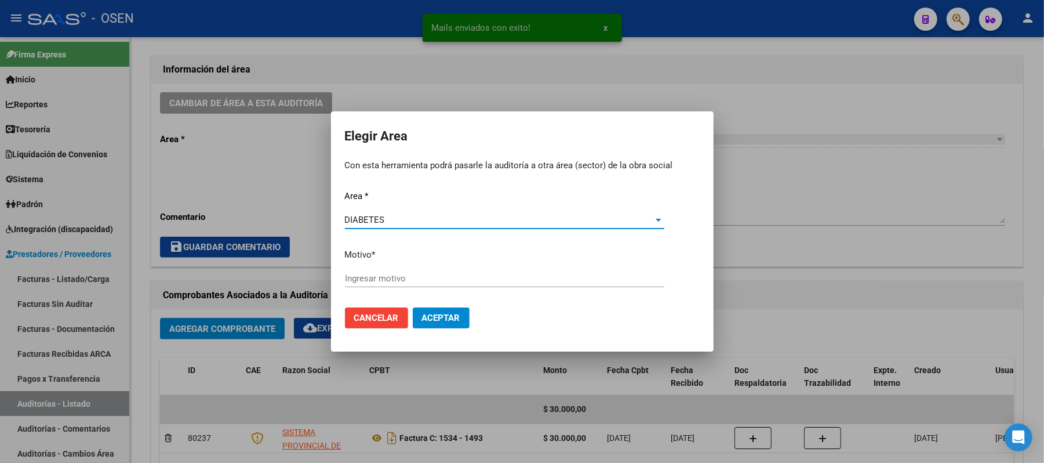
click at [382, 218] on span "DIABETES" at bounding box center [365, 220] width 40 height 10
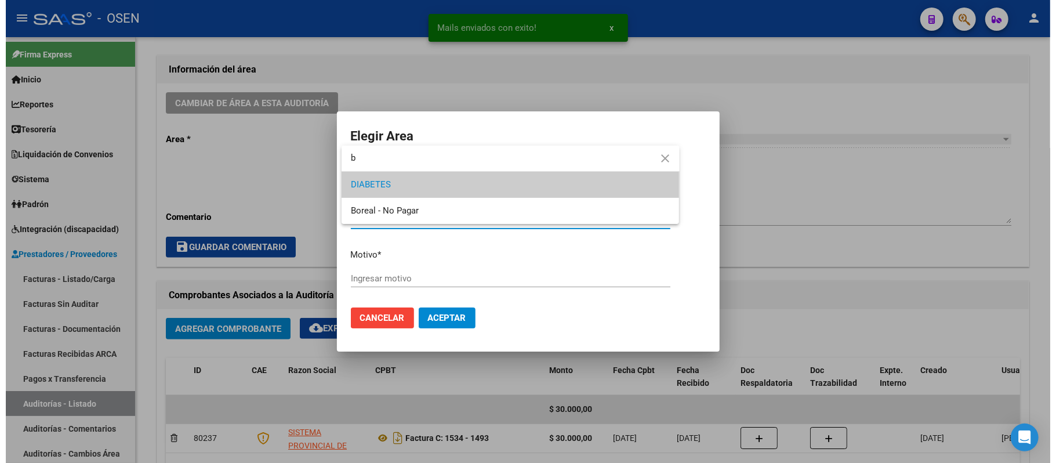
scroll to position [0, 0]
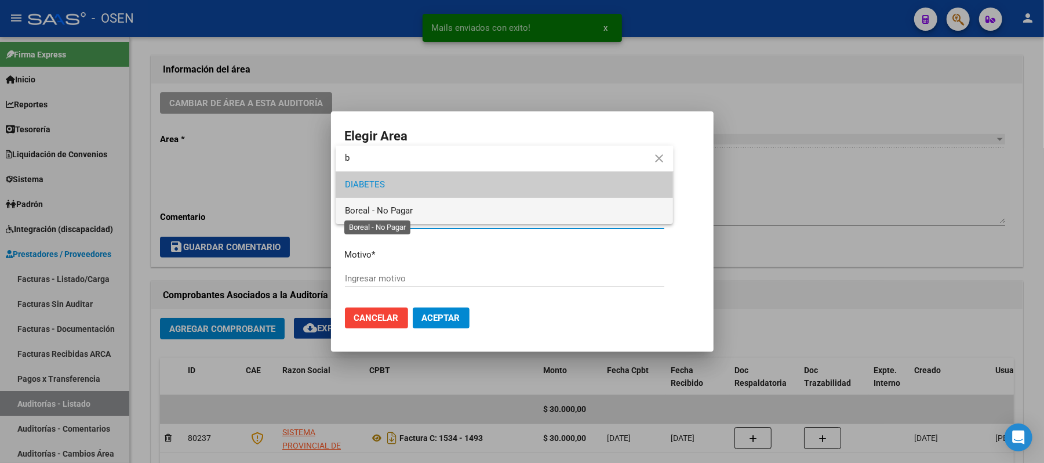
type input "b"
click at [379, 212] on span "Boreal - No Pagar" at bounding box center [379, 210] width 68 height 10
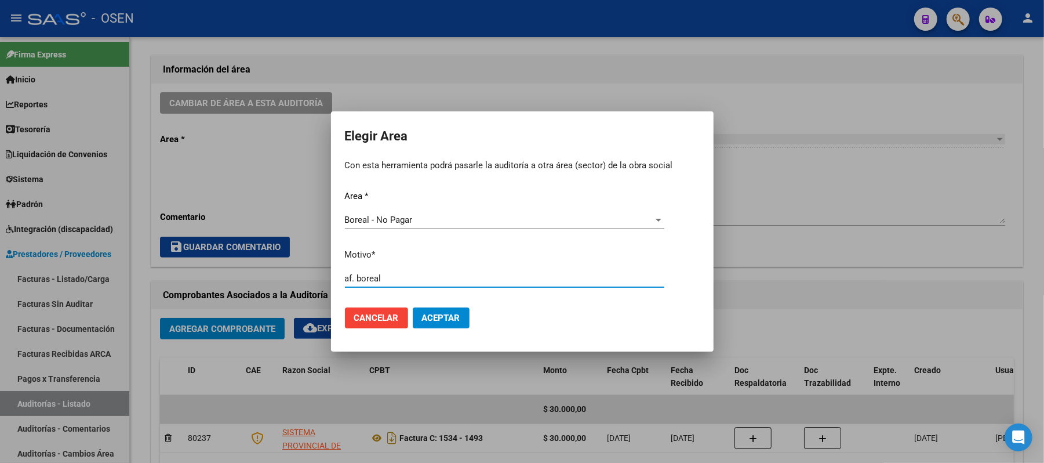
type input "af. boreal"
click at [422, 314] on span "Aceptar" at bounding box center [441, 318] width 38 height 10
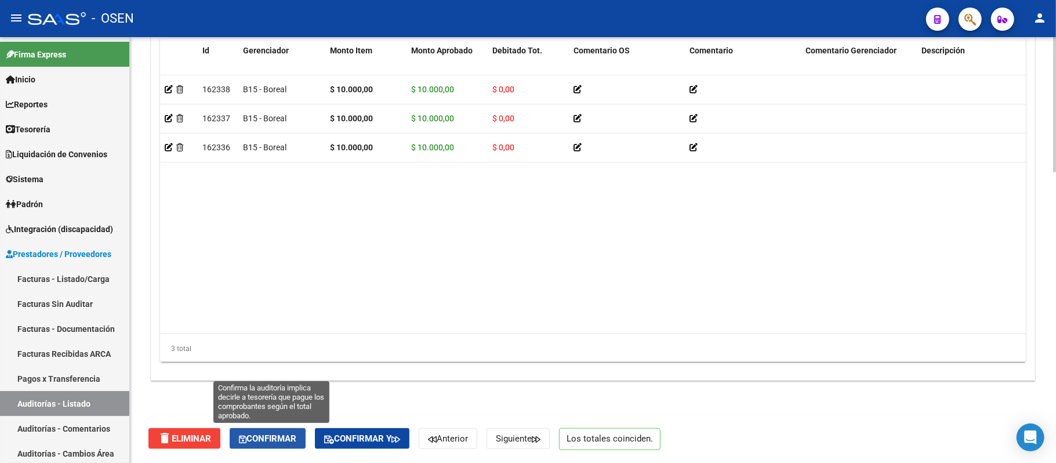
click at [286, 437] on span "Confirmar" at bounding box center [267, 438] width 57 height 10
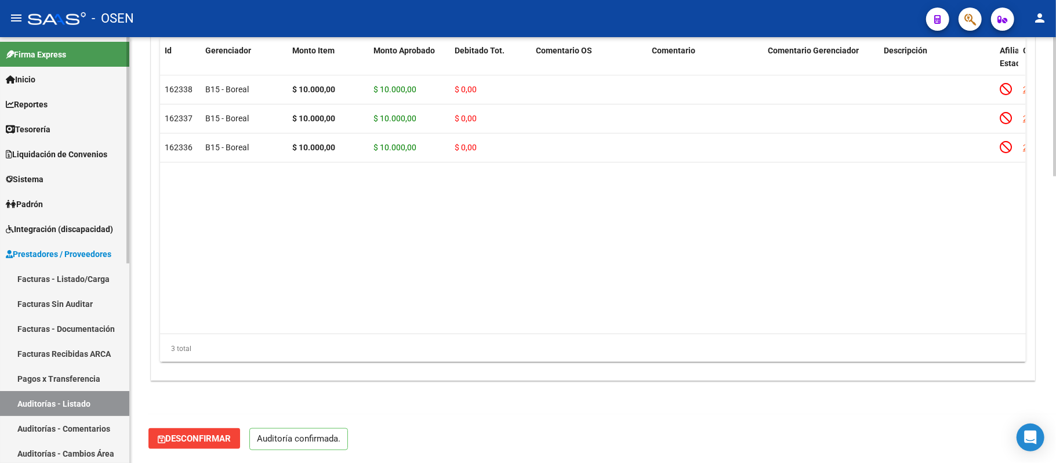
scroll to position [873, 0]
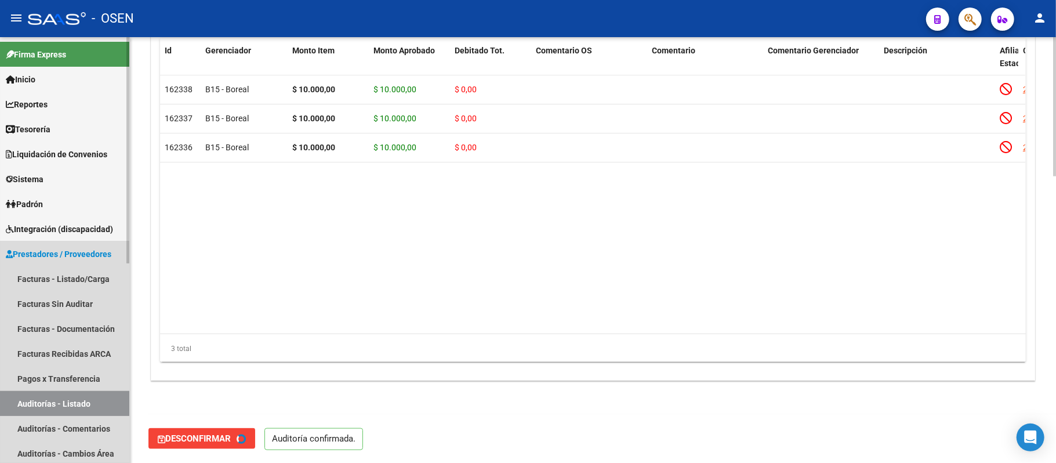
click at [56, 395] on link "Auditorías - Listado" at bounding box center [64, 403] width 129 height 25
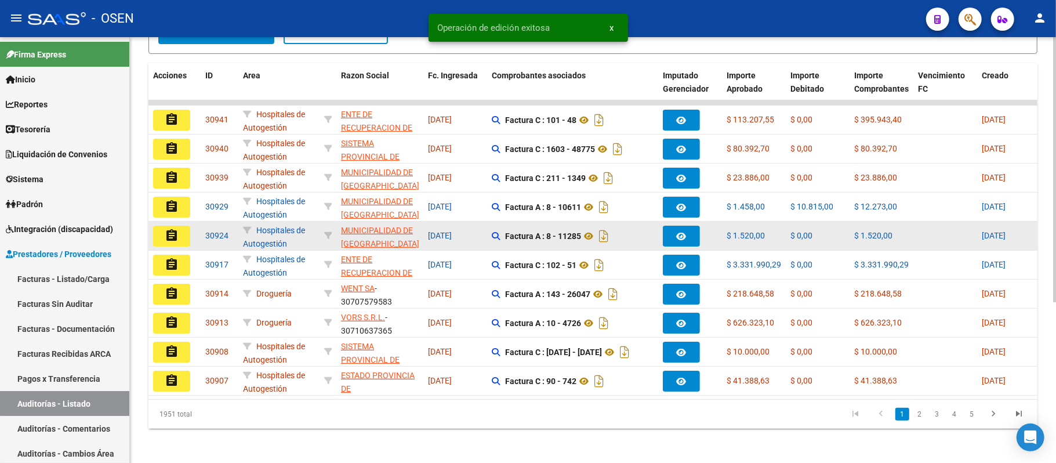
scroll to position [259, 0]
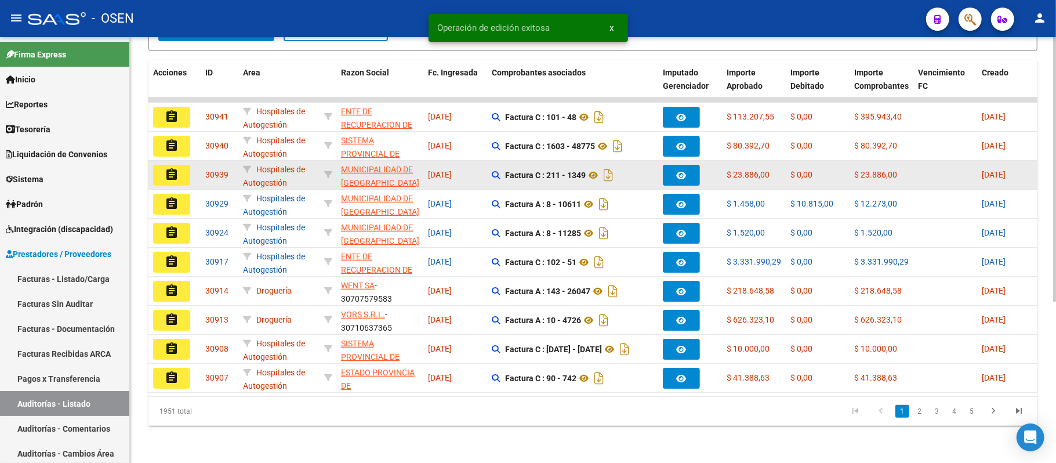
click at [177, 168] on mat-icon "assignment" at bounding box center [172, 175] width 14 height 14
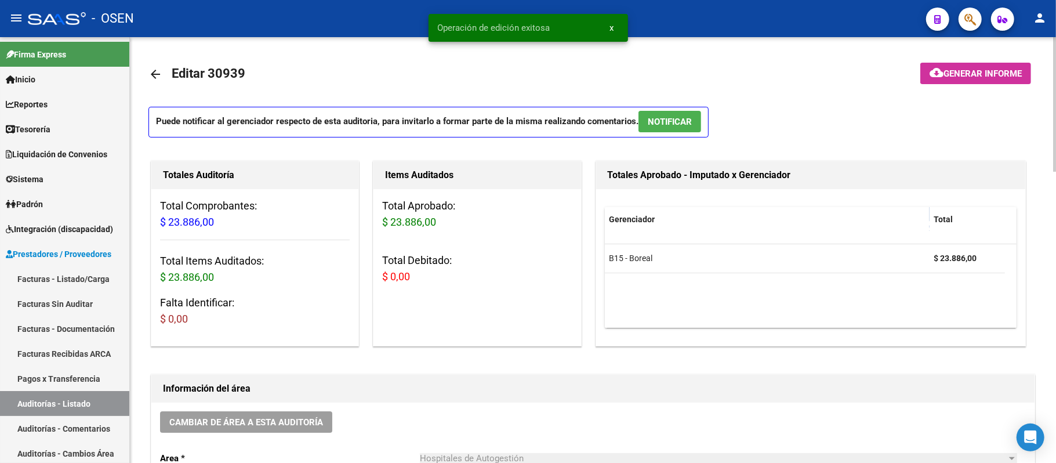
click at [681, 112] on button "NOTIFICAR" at bounding box center [669, 121] width 63 height 21
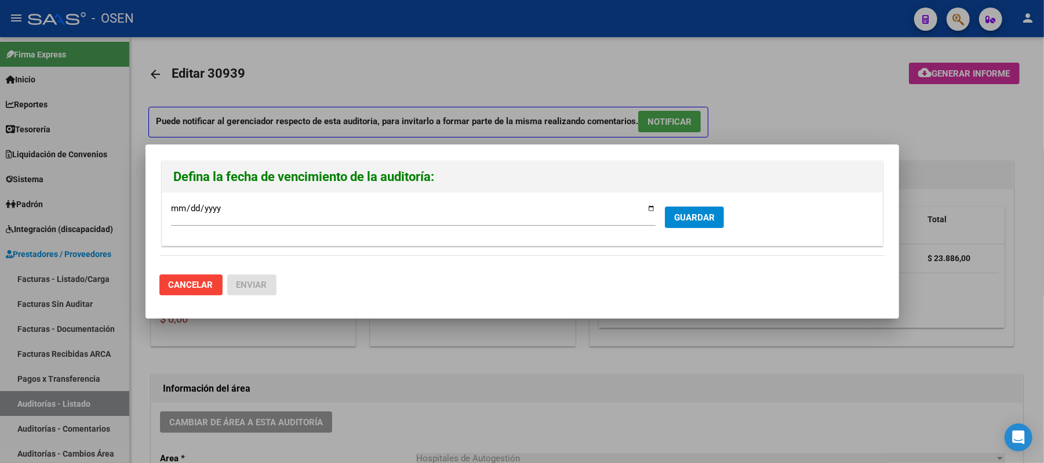
click at [696, 200] on div "[DATE] Ingresar la fecha * GUARDAR" at bounding box center [522, 218] width 720 height 53
click at [700, 210] on button "GUARDAR" at bounding box center [694, 216] width 59 height 21
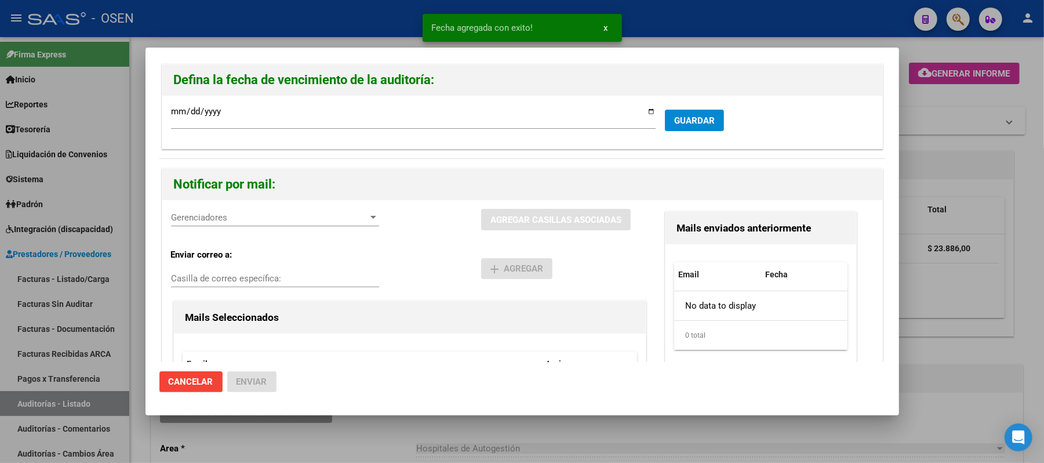
click at [277, 223] on span "Gerenciadores" at bounding box center [270, 217] width 198 height 10
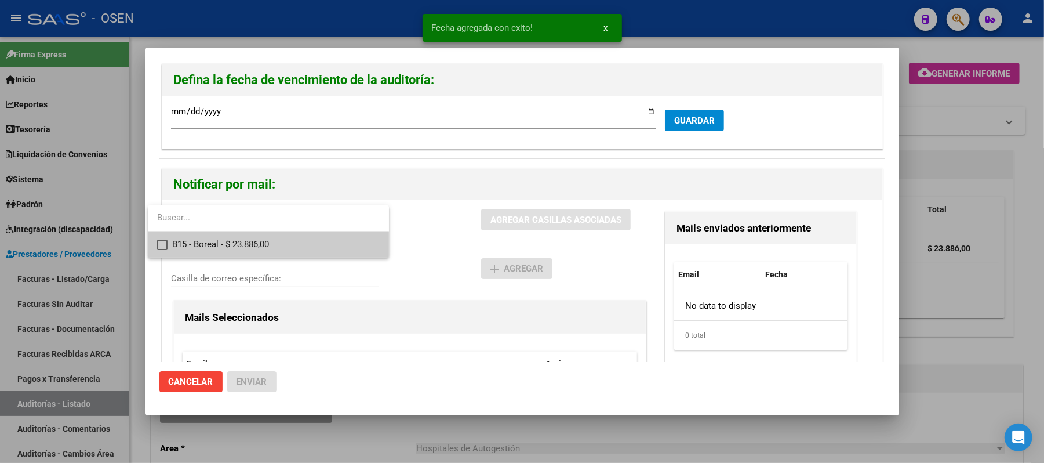
click at [303, 249] on span "B15 - Boreal - $ 23.886,00" at bounding box center [276, 244] width 208 height 26
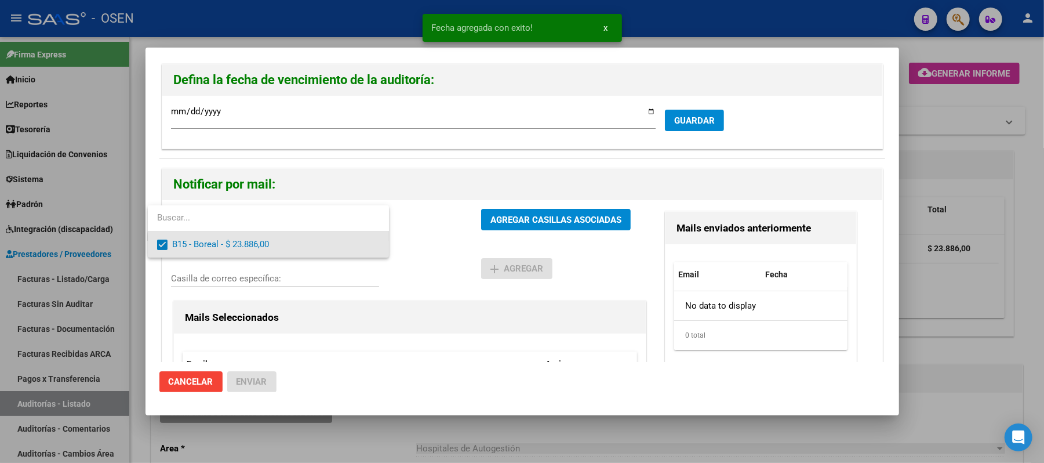
click at [478, 249] on div at bounding box center [522, 231] width 1044 height 463
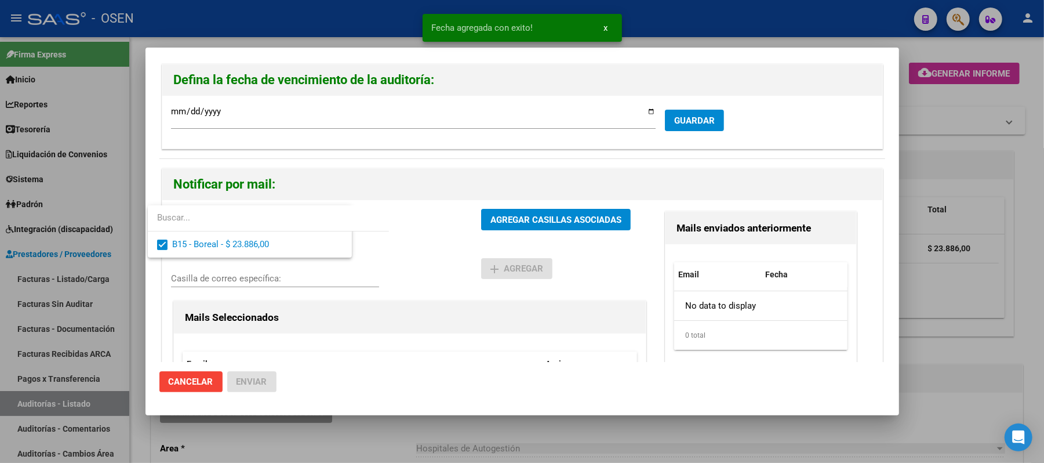
click at [530, 220] on span "AGREGAR CASILLAS ASOCIADAS" at bounding box center [556, 220] width 131 height 10
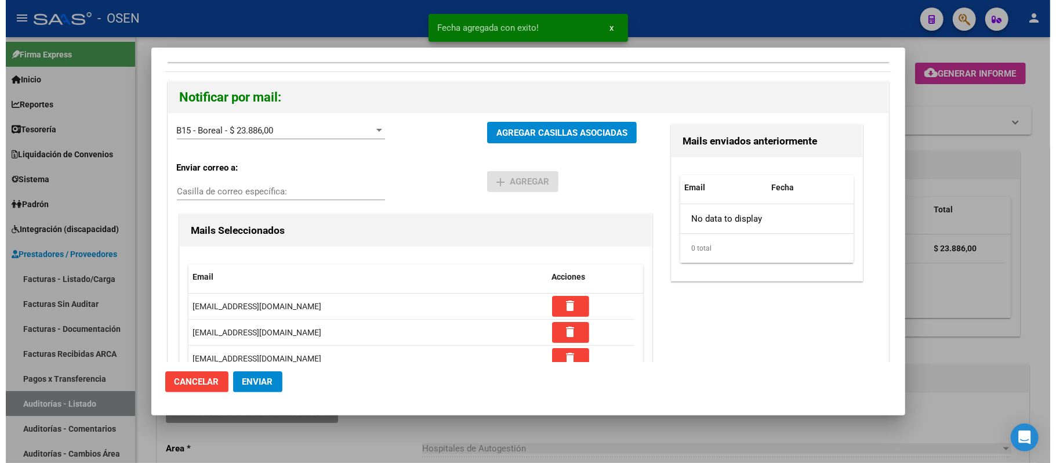
scroll to position [110, 0]
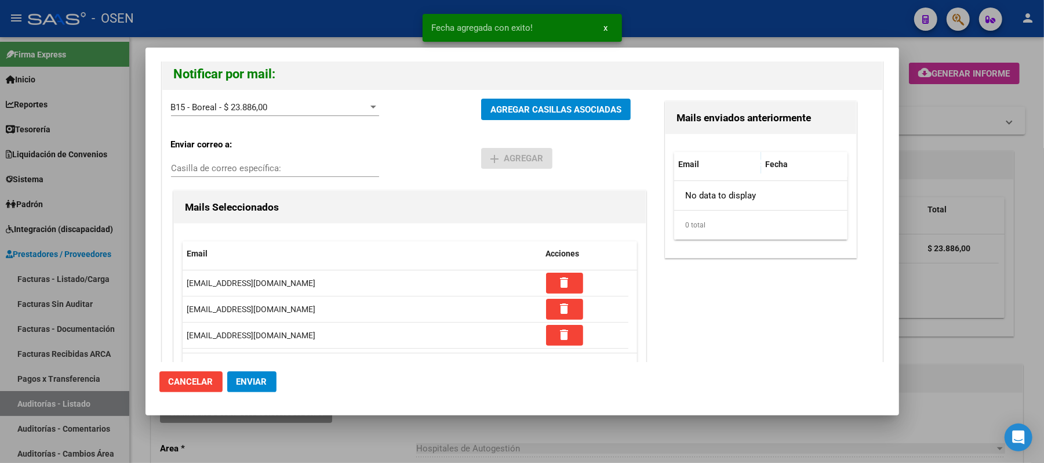
drag, startPoint x: 244, startPoint y: 377, endPoint x: 252, endPoint y: 379, distance: 8.3
click at [244, 379] on span "Enviar" at bounding box center [252, 381] width 31 height 10
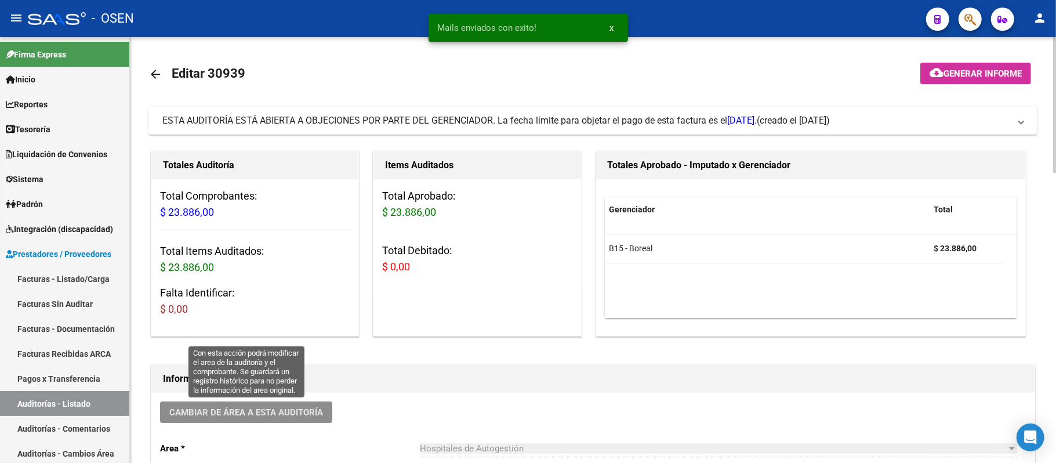
click at [247, 402] on button "Cambiar de área a esta auditoría" at bounding box center [246, 411] width 172 height 21
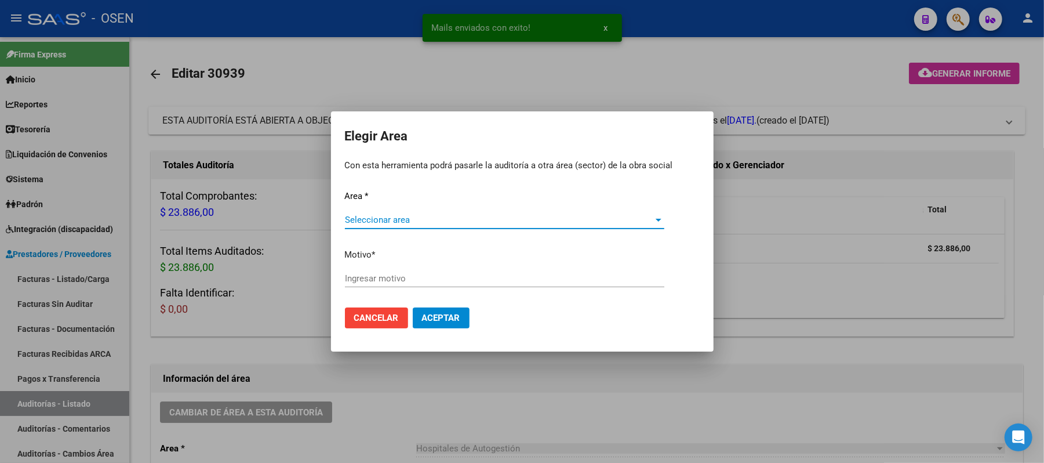
click at [451, 218] on span "Seleccionar area" at bounding box center [499, 220] width 309 height 10
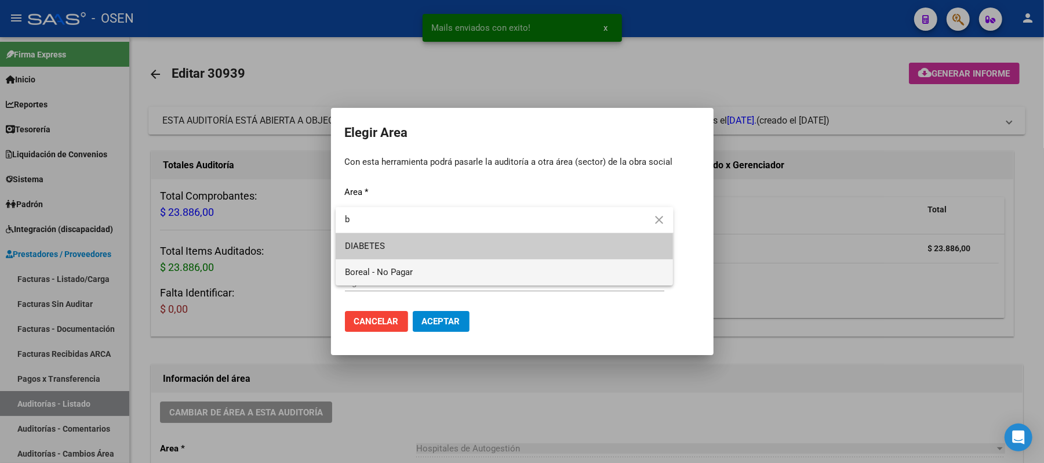
type input "b"
click at [434, 267] on span "Boreal - No Pagar" at bounding box center [504, 272] width 319 height 26
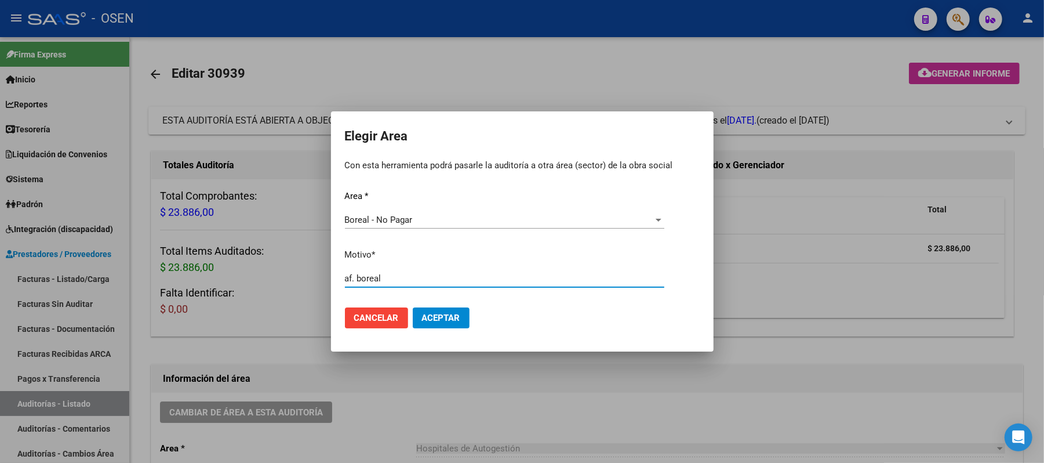
type input "af. boreal"
click at [453, 318] on span "Aceptar" at bounding box center [441, 318] width 38 height 10
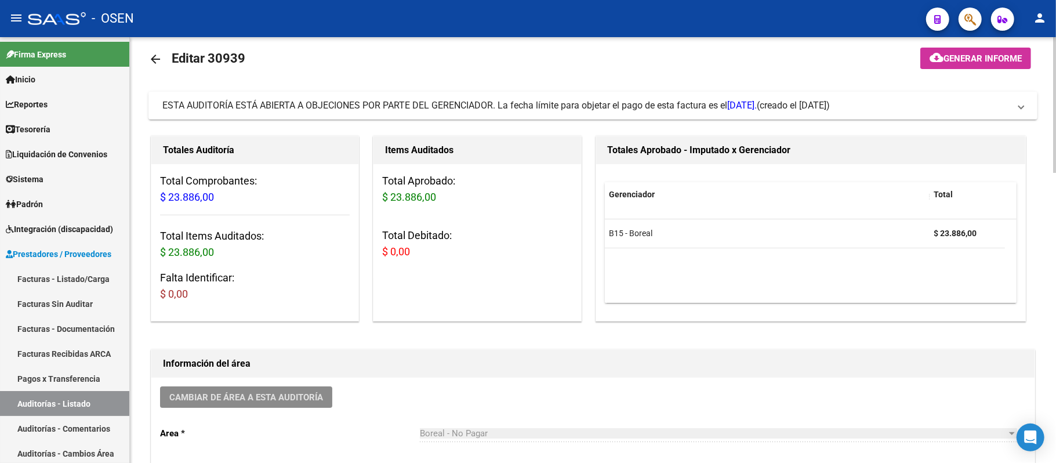
scroll to position [0, 0]
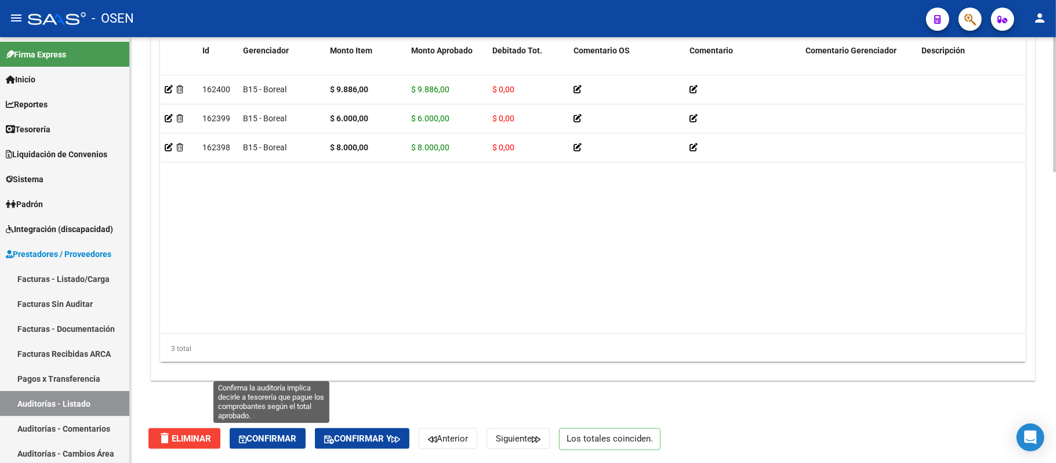
click at [269, 446] on button "Confirmar" at bounding box center [268, 438] width 76 height 21
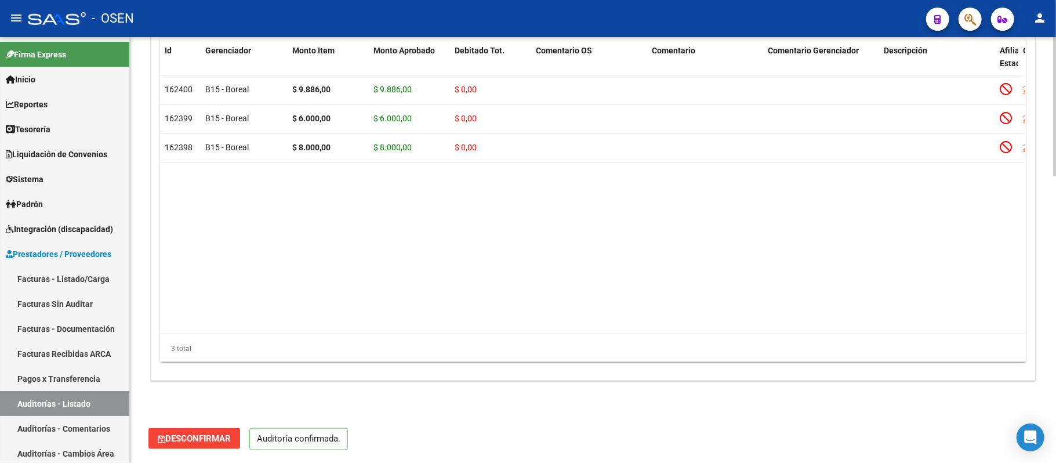
scroll to position [873, 0]
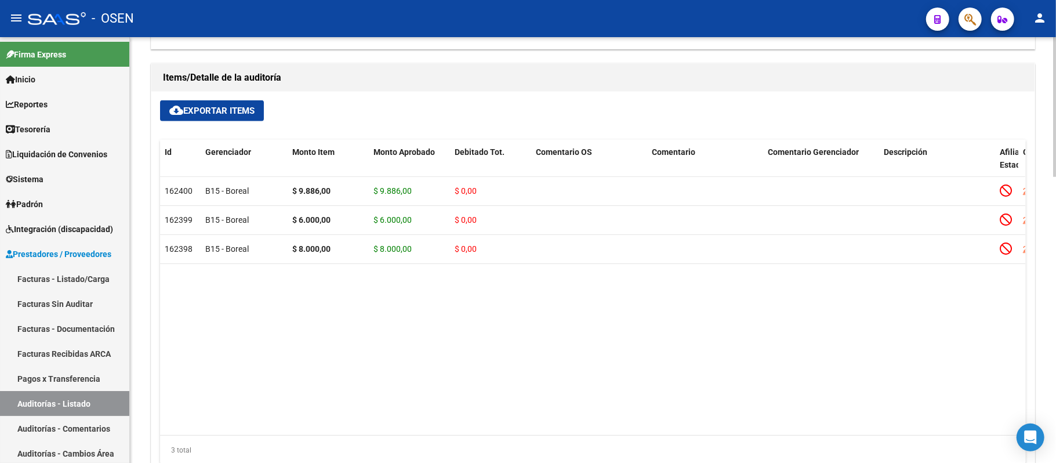
scroll to position [873, 0]
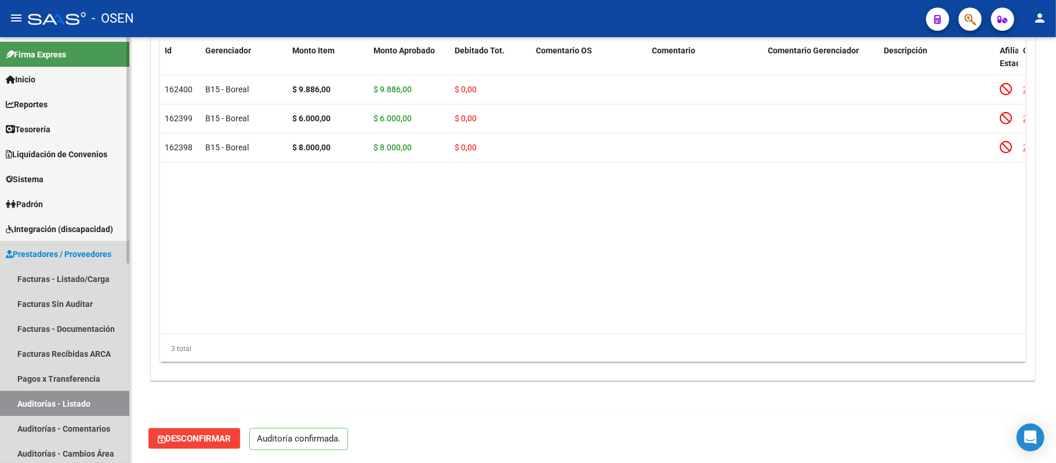
click at [110, 406] on link "Auditorías - Listado" at bounding box center [64, 403] width 129 height 25
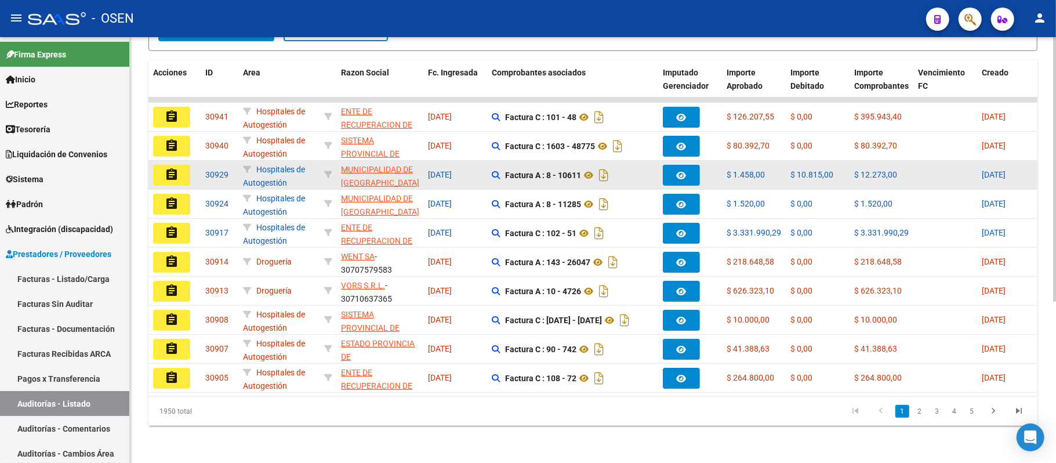
scroll to position [1, 0]
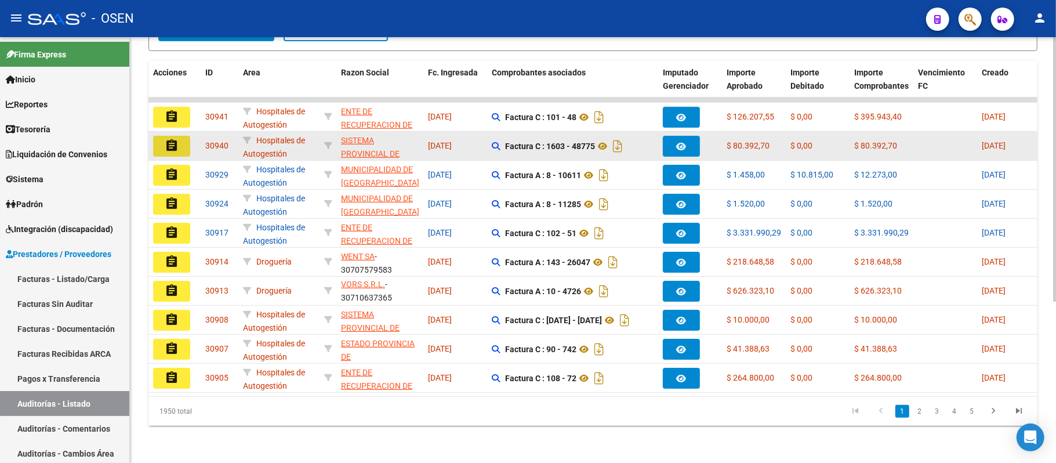
click at [162, 136] on button "assignment" at bounding box center [171, 146] width 37 height 21
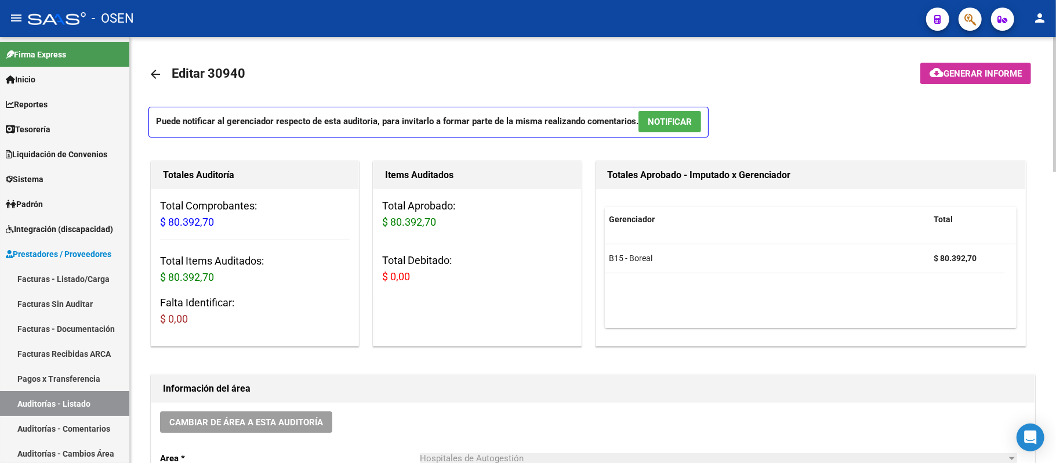
click at [686, 118] on span "NOTIFICAR" at bounding box center [670, 122] width 44 height 10
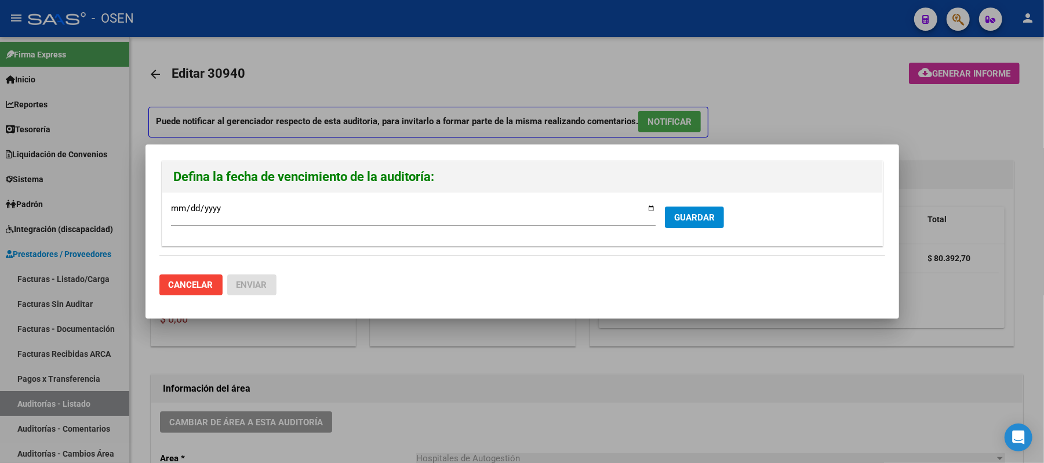
click at [689, 202] on form "[DATE] Ingresar la fecha * GUARDAR" at bounding box center [522, 218] width 703 height 35
click at [690, 212] on span "GUARDAR" at bounding box center [694, 217] width 41 height 10
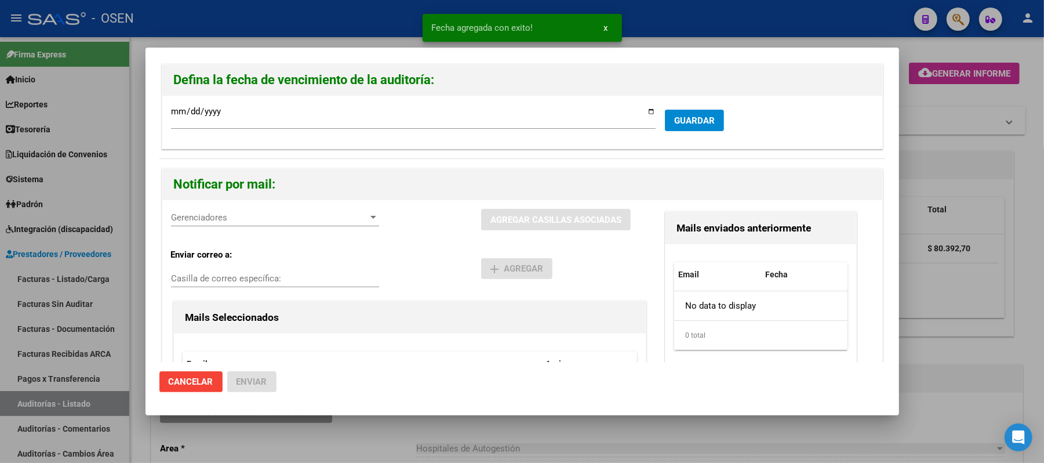
click at [194, 206] on div "Gerenciadores Gerenciadores AGREGAR CASILLAS ASOCIADAS Enviar correo a: Casilla…" at bounding box center [522, 334] width 720 height 268
click at [238, 224] on div "Gerenciadores Gerenciadores" at bounding box center [275, 217] width 208 height 17
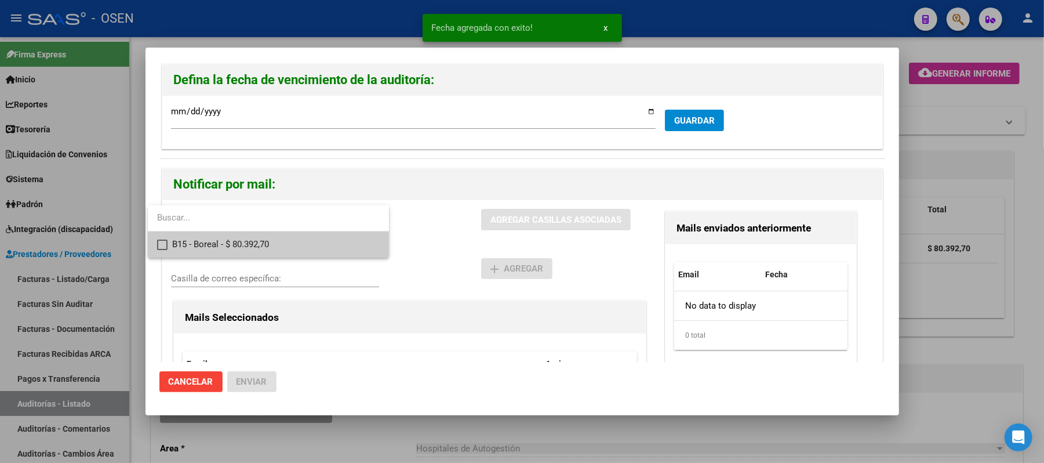
drag, startPoint x: 249, startPoint y: 234, endPoint x: 336, endPoint y: 238, distance: 87.6
click at [255, 234] on span "B15 - Boreal - $ 80.392,70" at bounding box center [276, 244] width 208 height 26
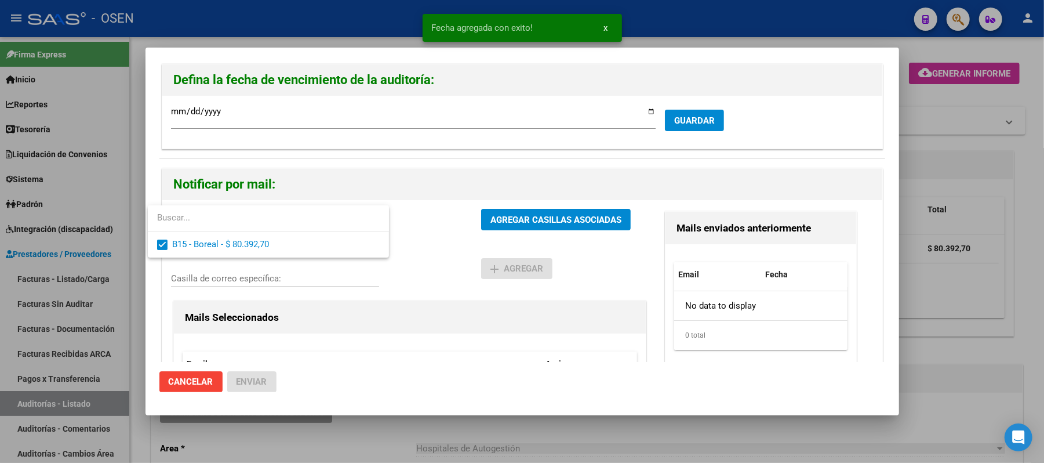
drag, startPoint x: 444, startPoint y: 239, endPoint x: 499, endPoint y: 215, distance: 60.5
click at [452, 237] on div at bounding box center [522, 231] width 1044 height 463
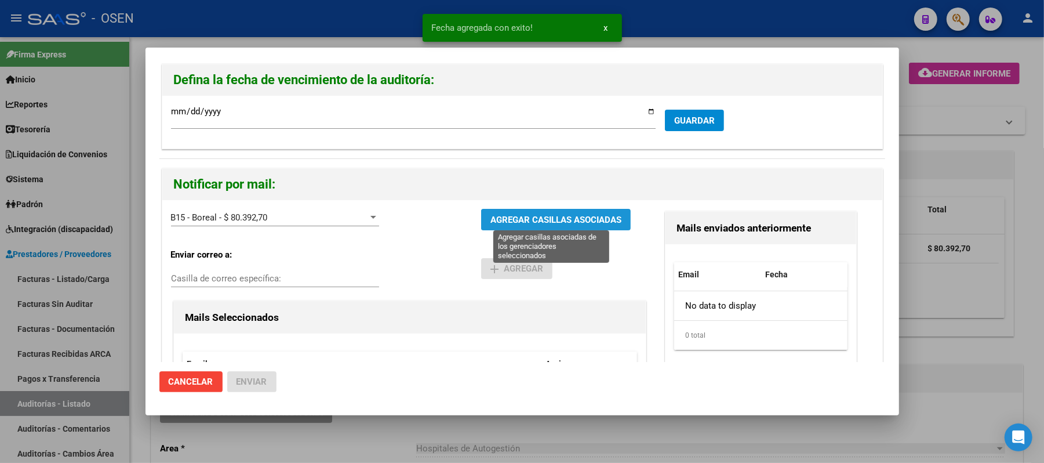
click at [499, 215] on span "AGREGAR CASILLAS ASOCIADAS" at bounding box center [556, 220] width 131 height 10
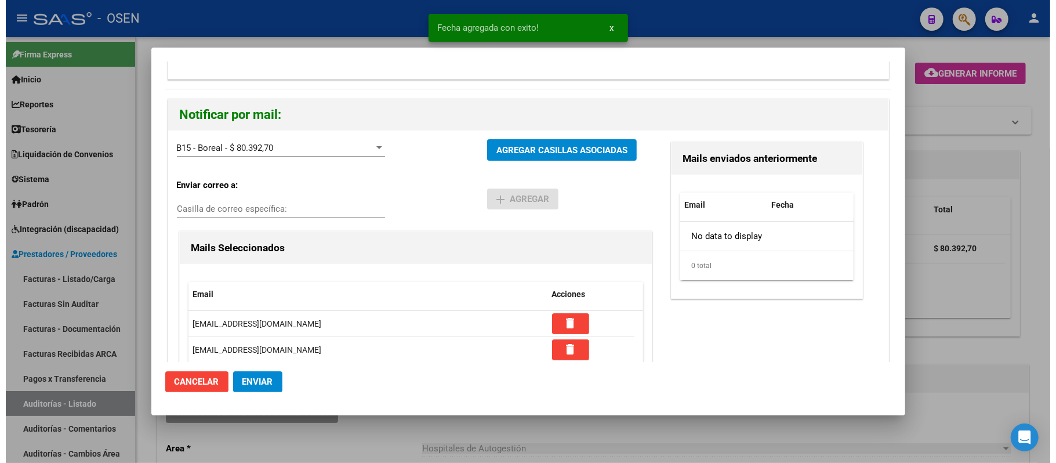
scroll to position [110, 0]
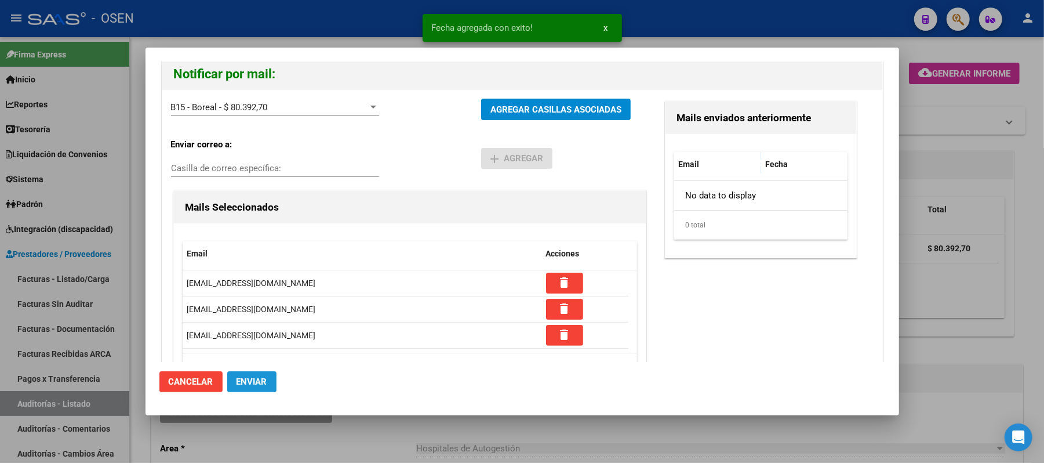
click at [263, 376] on span "Enviar" at bounding box center [252, 381] width 31 height 10
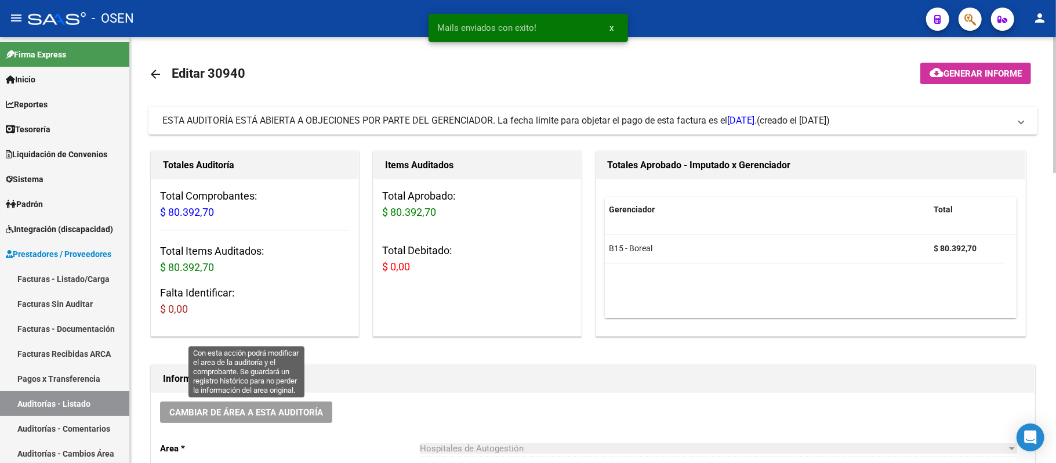
click at [289, 411] on span "Cambiar de área a esta auditoría" at bounding box center [246, 412] width 154 height 10
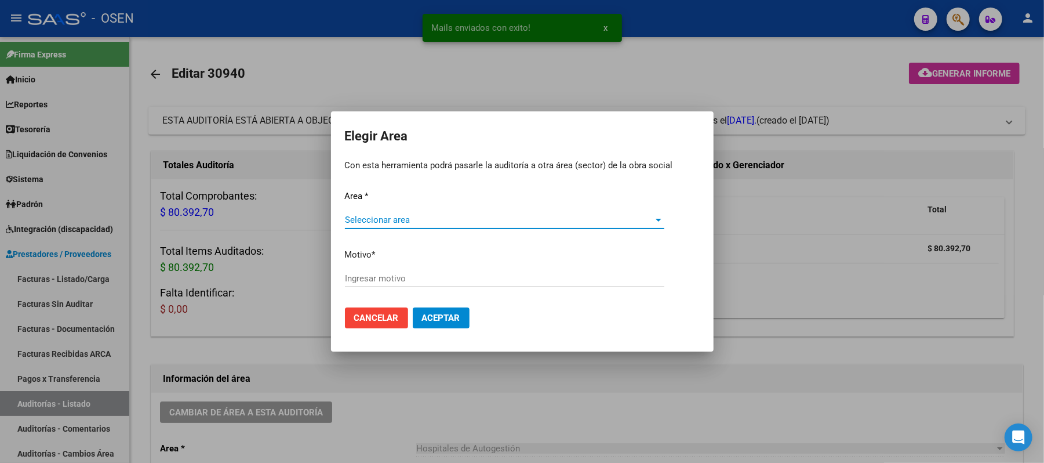
click at [502, 228] on div "Seleccionar area Seleccionar area" at bounding box center [504, 225] width 319 height 28
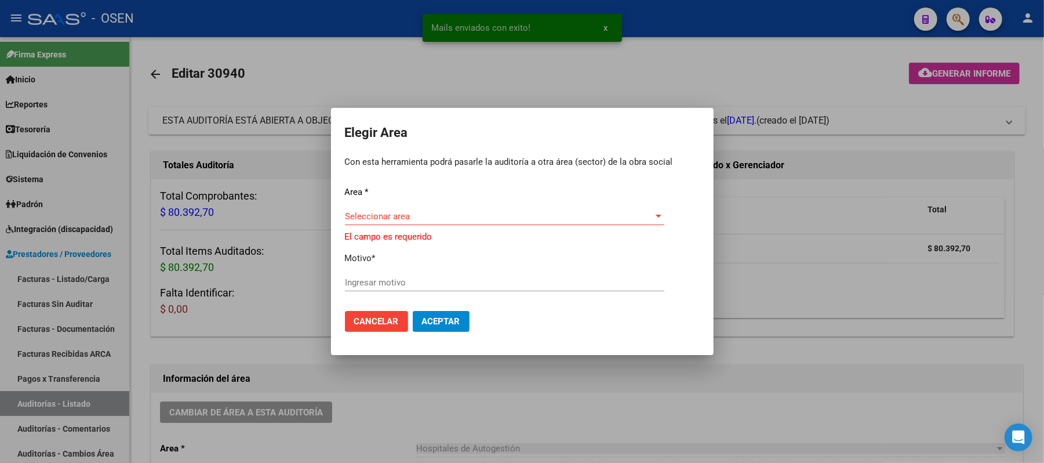
click at [506, 224] on div "Seleccionar area Seleccionar area" at bounding box center [504, 216] width 319 height 17
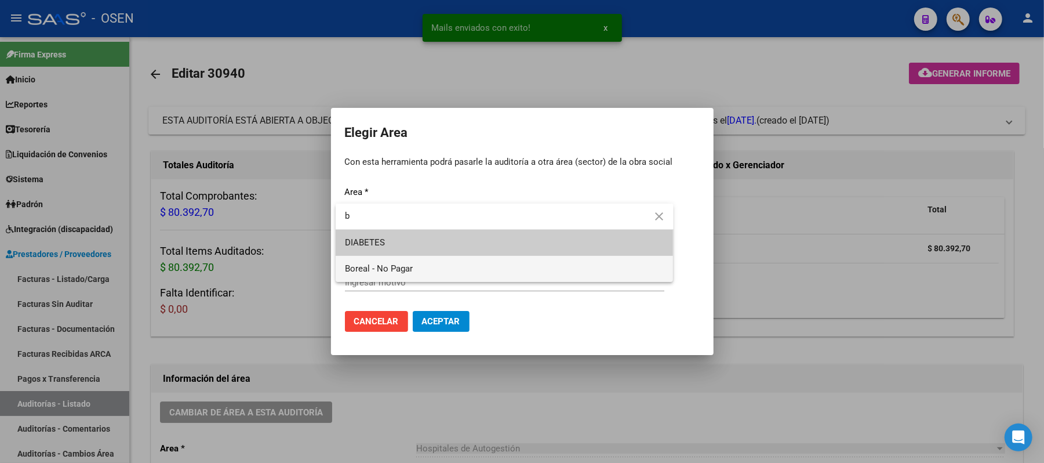
type input "b"
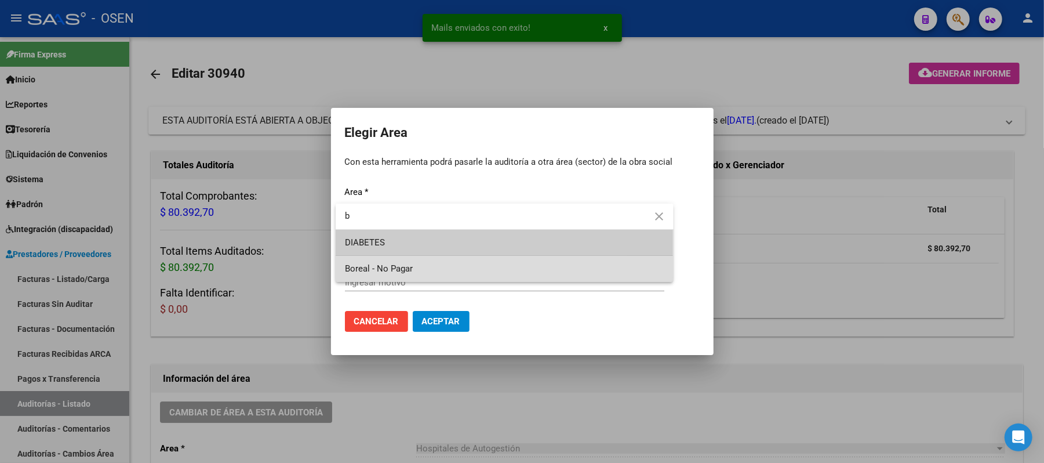
click at [429, 267] on span "Boreal - No Pagar" at bounding box center [504, 269] width 319 height 26
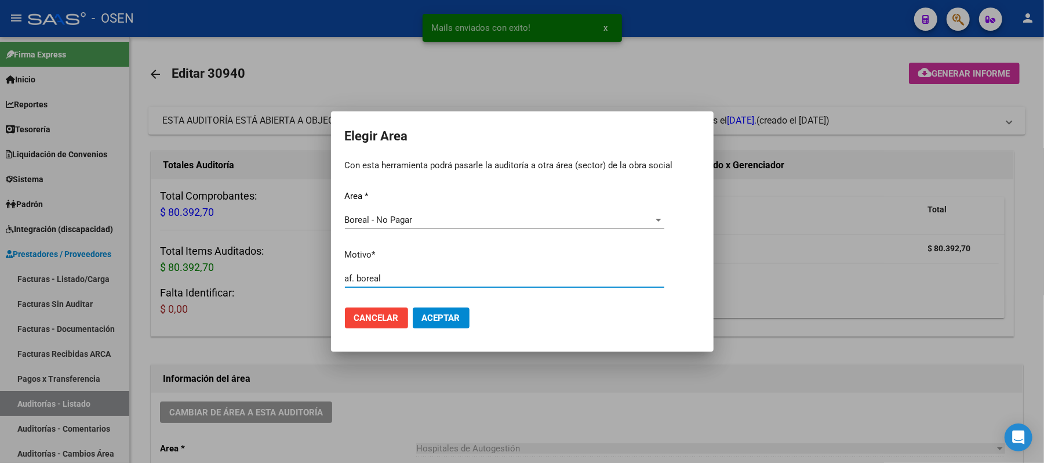
type input "af. boreal"
click at [430, 324] on button "Aceptar" at bounding box center [441, 317] width 57 height 21
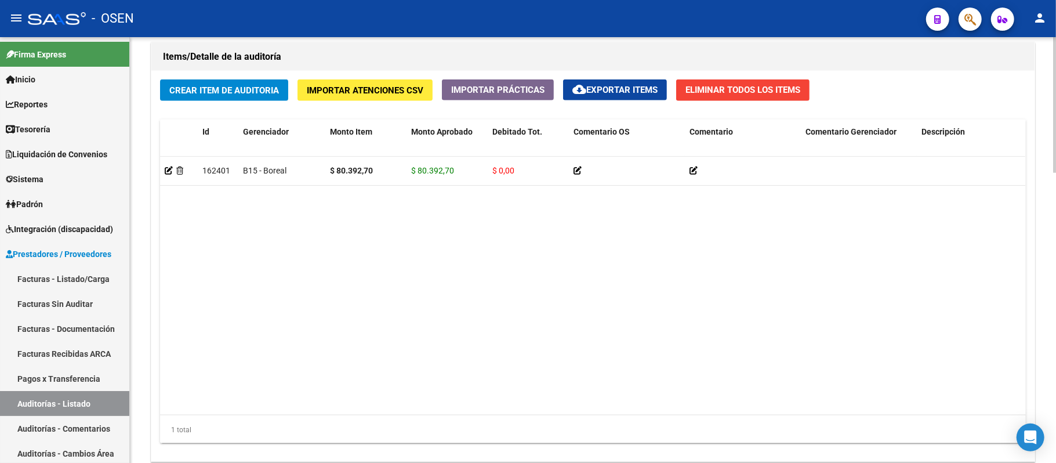
scroll to position [914, 0]
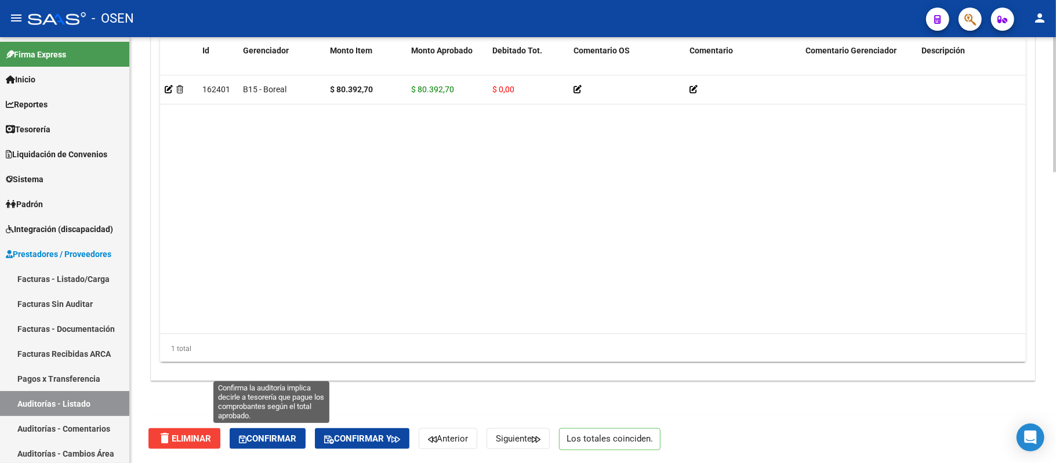
click at [254, 434] on span "Confirmar" at bounding box center [267, 438] width 57 height 10
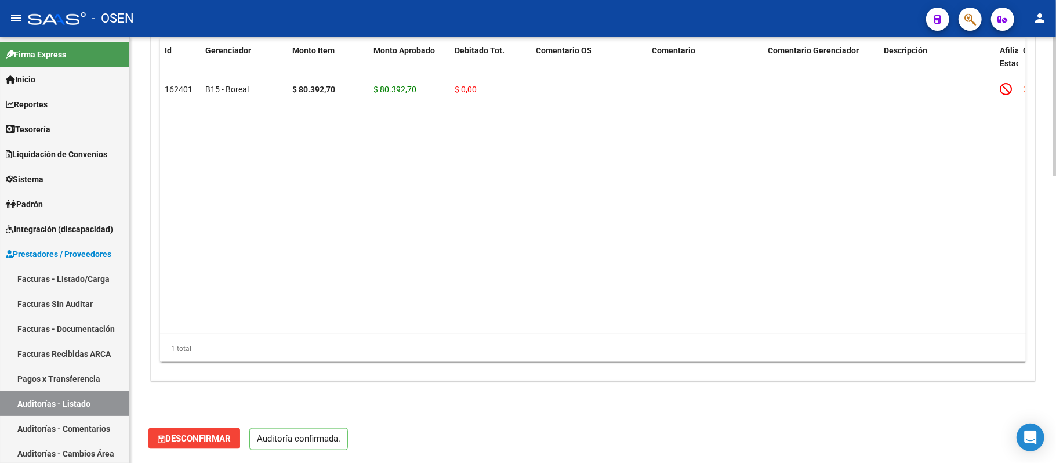
scroll to position [873, 0]
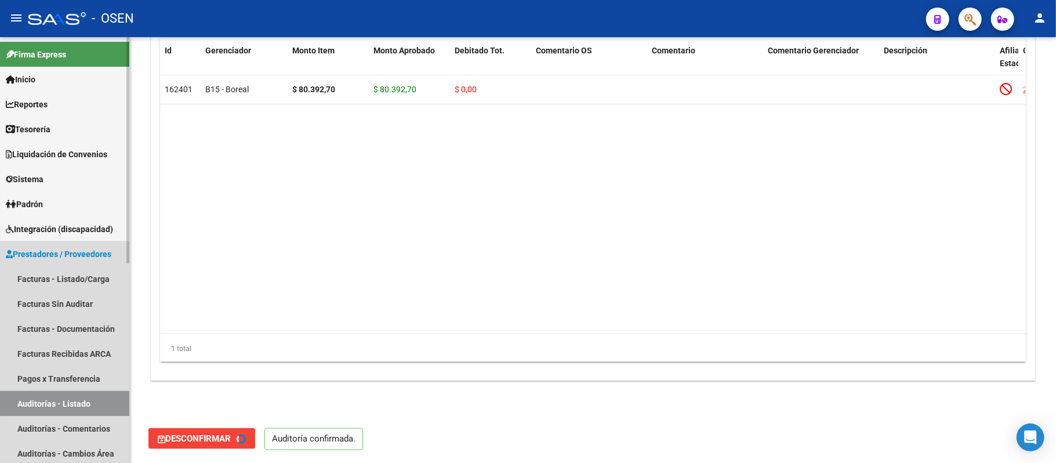
click at [64, 409] on link "Auditorías - Listado" at bounding box center [64, 403] width 129 height 25
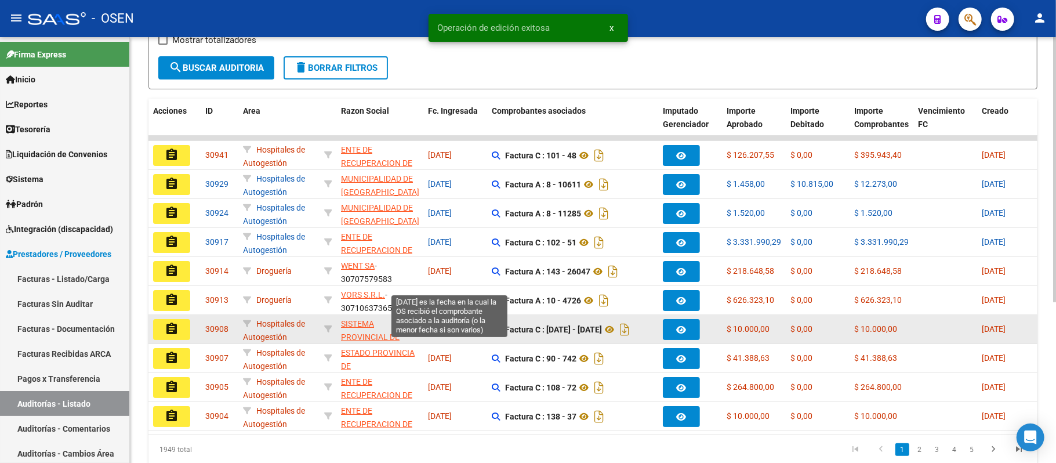
scroll to position [259, 0]
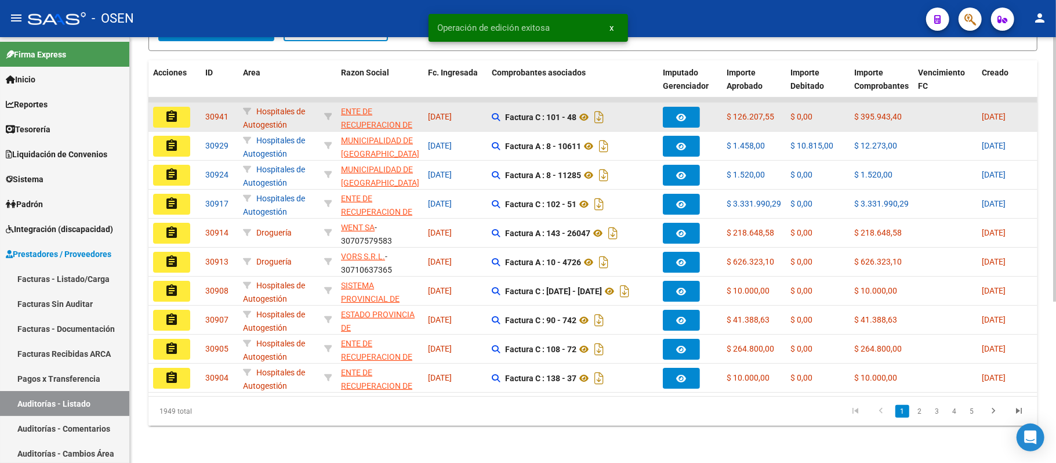
click at [168, 110] on mat-icon "assignment" at bounding box center [172, 117] width 14 height 14
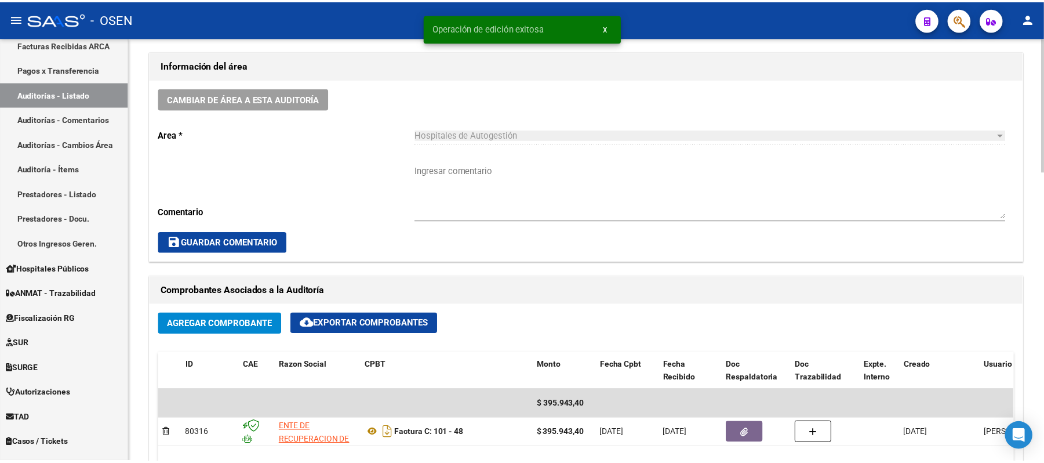
scroll to position [386, 0]
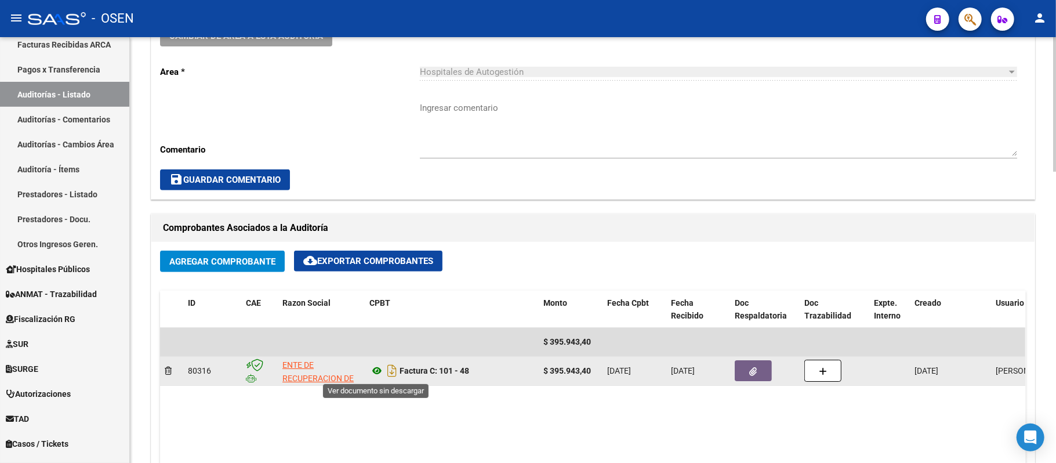
click at [374, 372] on icon at bounding box center [376, 371] width 15 height 14
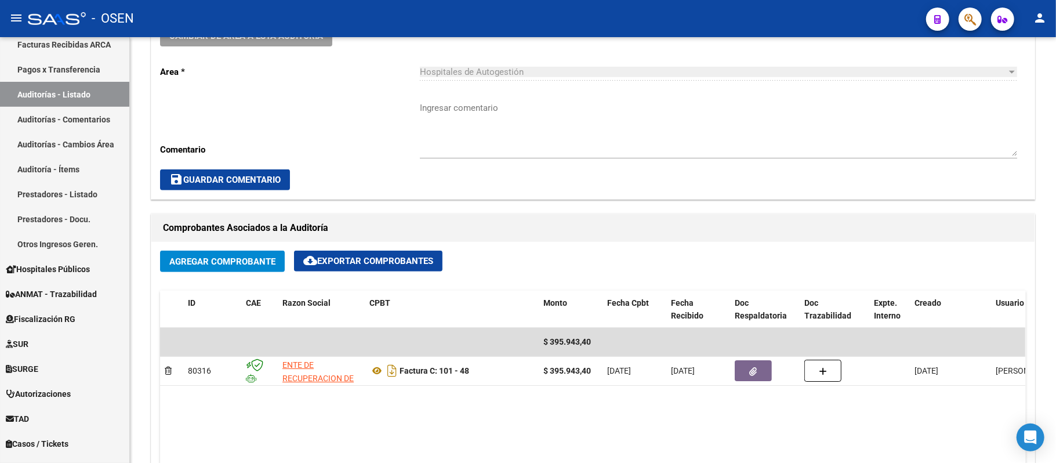
click at [968, 20] on icon "button" at bounding box center [970, 19] width 12 height 13
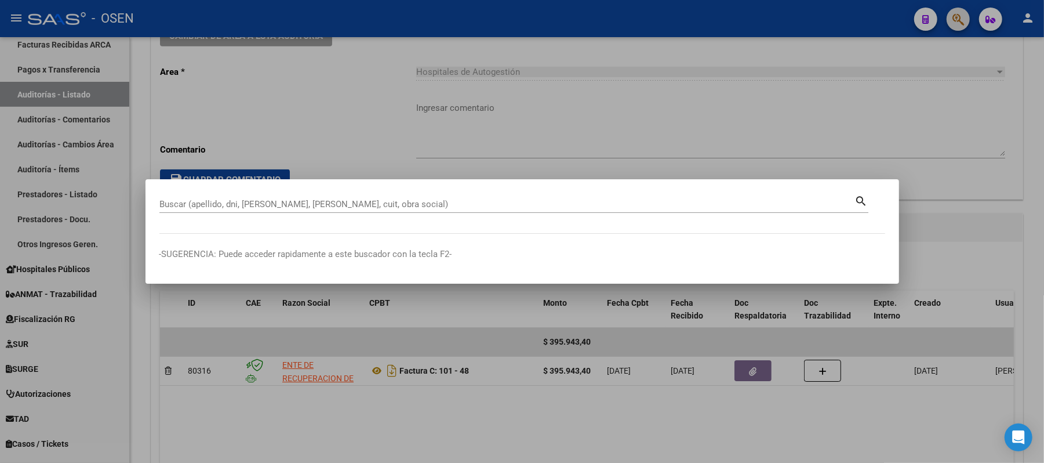
paste input "70649158"
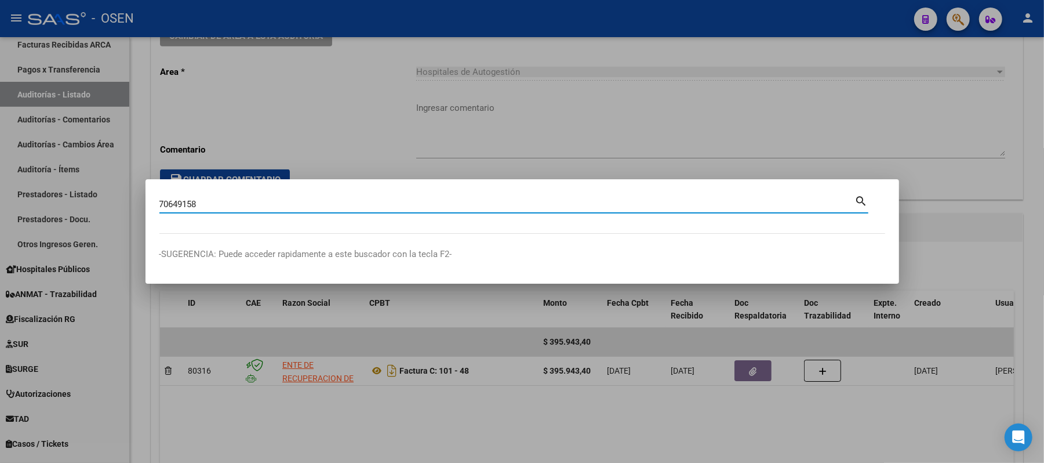
type input "70649158"
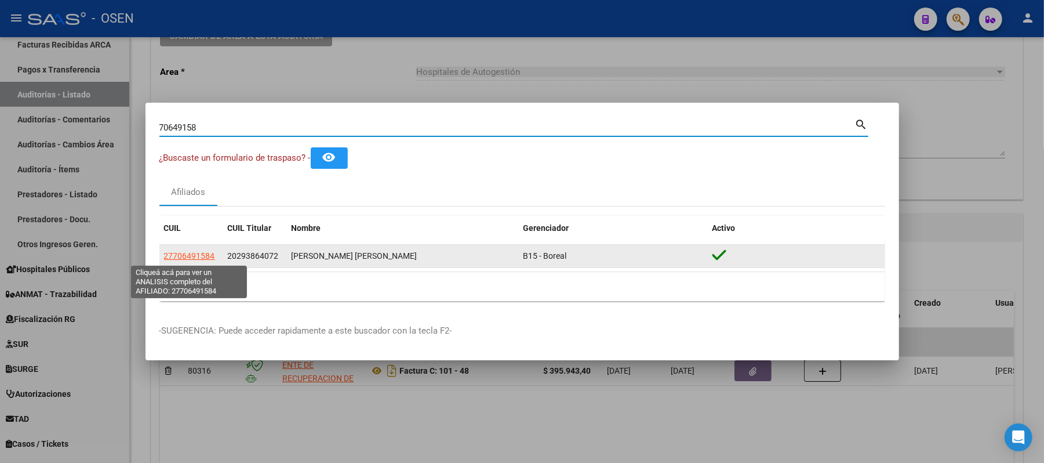
click at [181, 259] on span "27706491584" at bounding box center [189, 255] width 51 height 9
type textarea "27706491584"
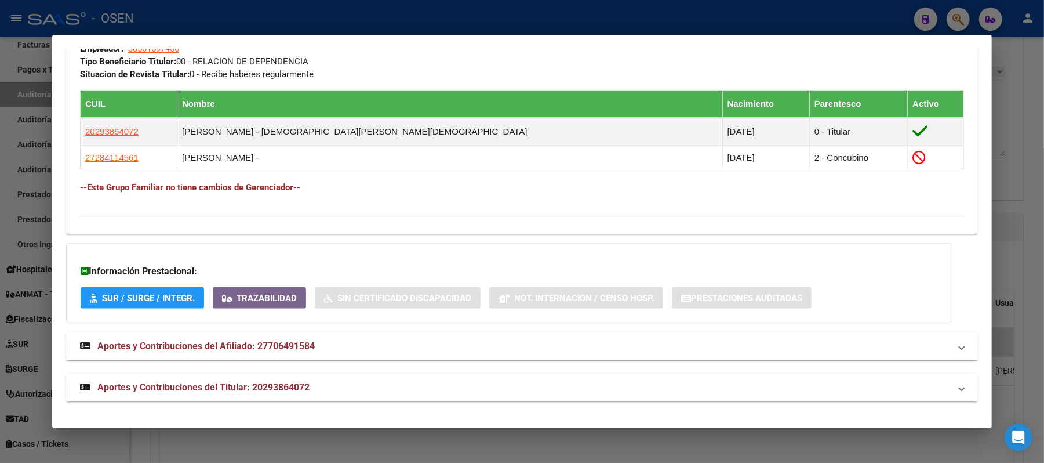
click at [365, 376] on mat-expansion-panel-header "Aportes y Contribuciones del Titular: 20293864072" at bounding box center [522, 387] width 912 height 28
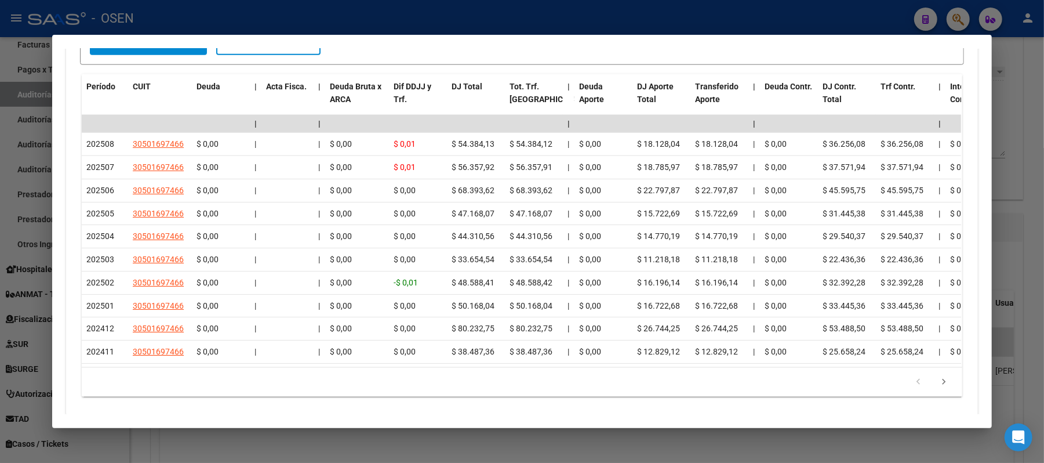
scroll to position [1172, 0]
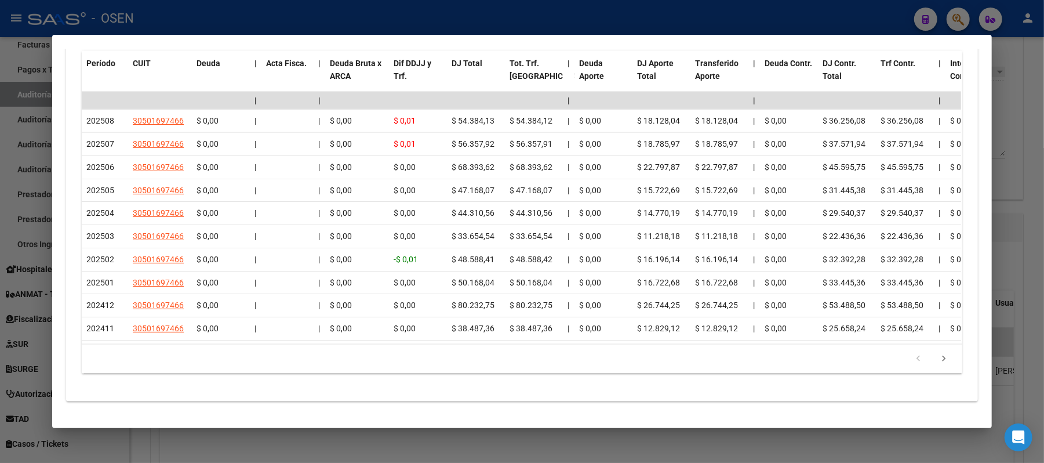
click at [431, 16] on div at bounding box center [522, 231] width 1044 height 463
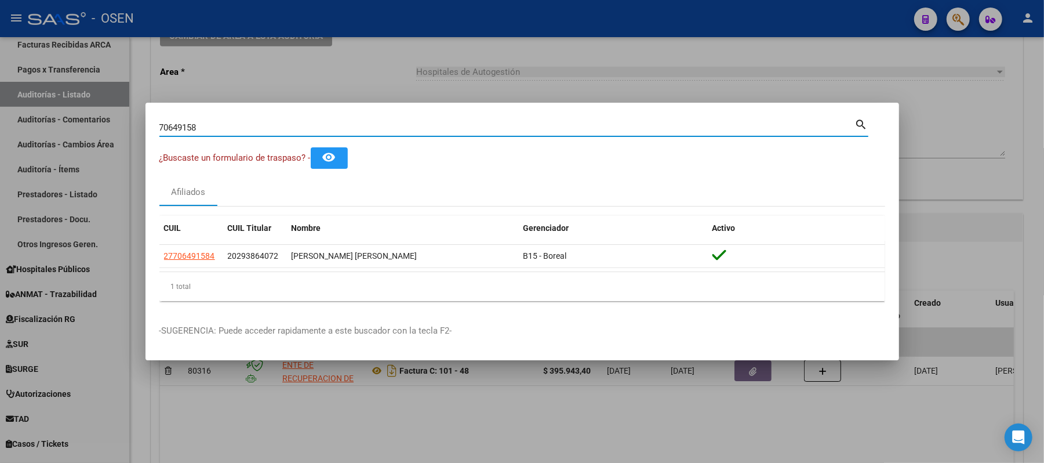
drag, startPoint x: 457, startPoint y: 131, endPoint x: 0, endPoint y: 84, distance: 459.3
click at [0, 103] on div "70649158 Buscar (apellido, dni, cuil, nro traspaso, cuit, obra social) search ¿…" at bounding box center [522, 231] width 1044 height 463
paste input "41364602"
type input "41364602"
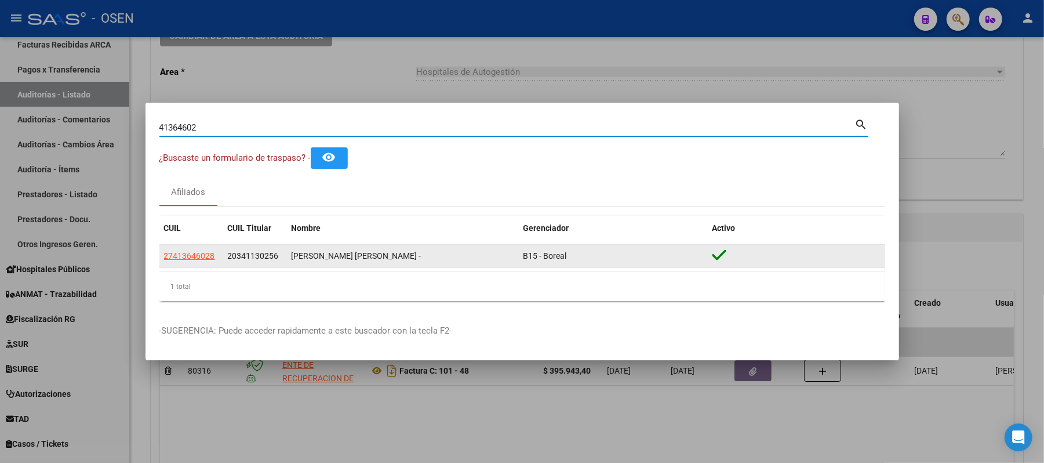
click at [181, 263] on datatable-body-cell "27413646028" at bounding box center [191, 256] width 64 height 23
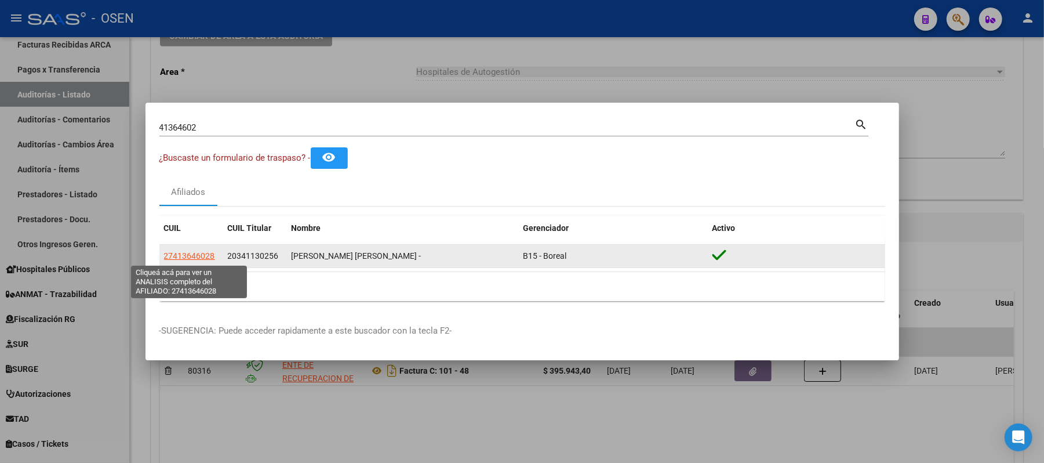
click at [182, 252] on span "27413646028" at bounding box center [189, 255] width 51 height 9
type textarea "27413646028"
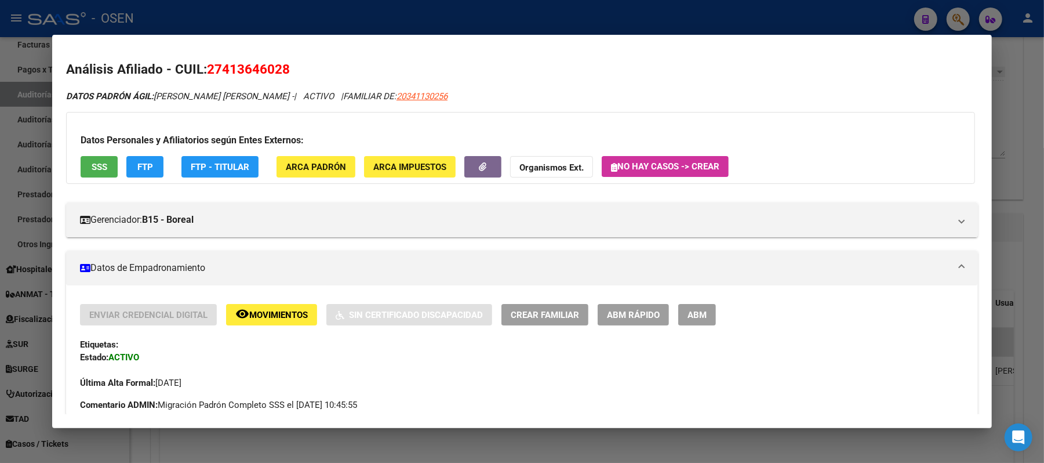
click at [100, 172] on span "SSS" at bounding box center [100, 167] width 16 height 10
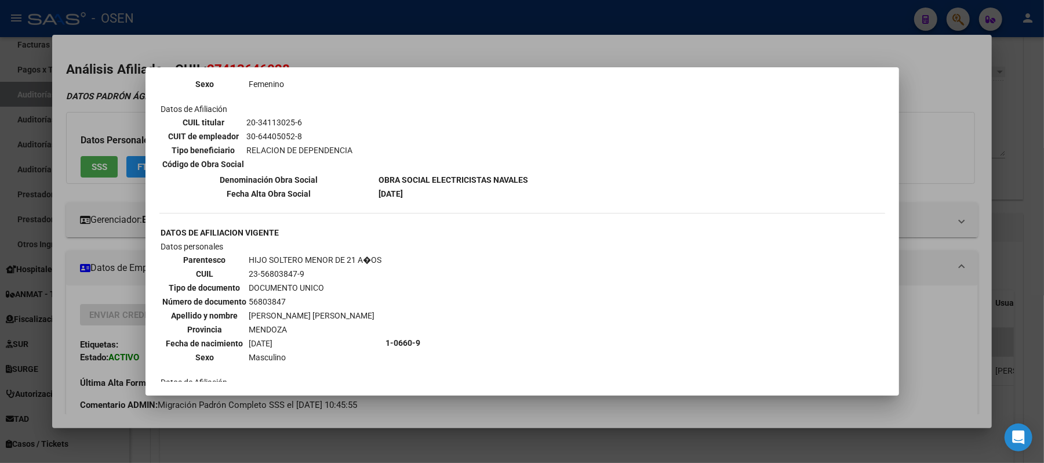
scroll to position [620, 0]
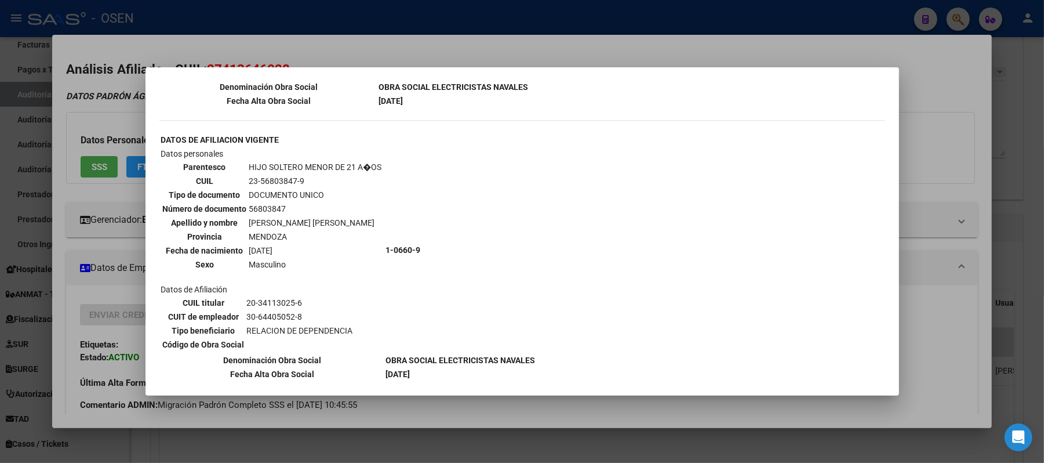
click at [386, 54] on div at bounding box center [522, 231] width 1044 height 463
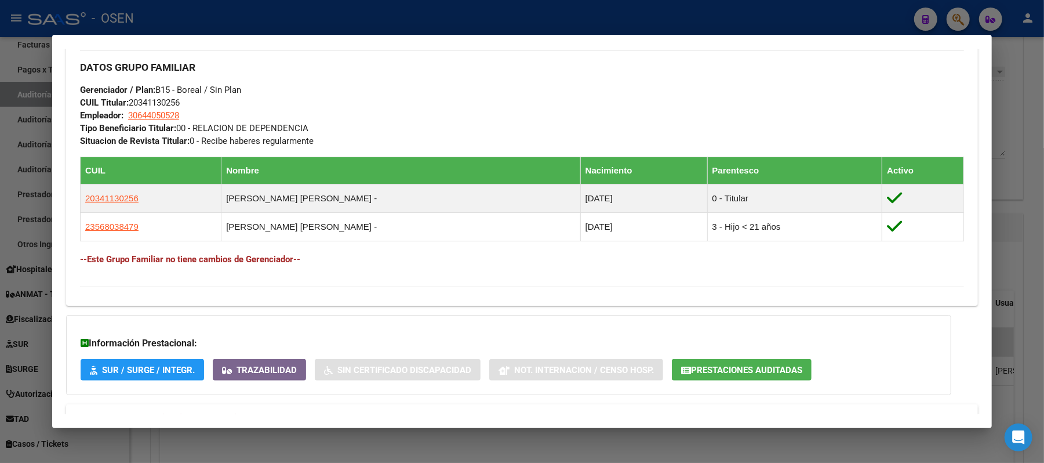
scroll to position [613, 0]
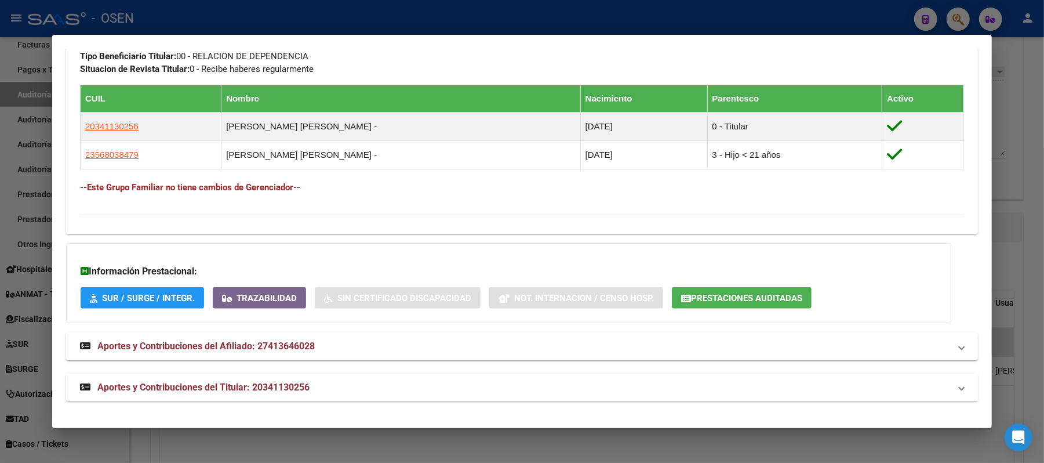
click at [339, 386] on mat-panel-title "Aportes y Contribuciones del Titular: 20341130256" at bounding box center [515, 387] width 870 height 14
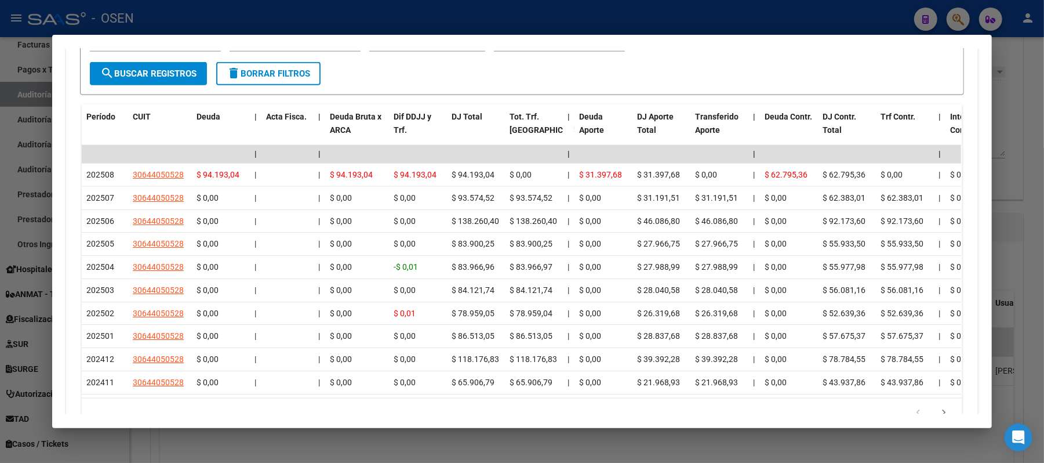
scroll to position [1136, 0]
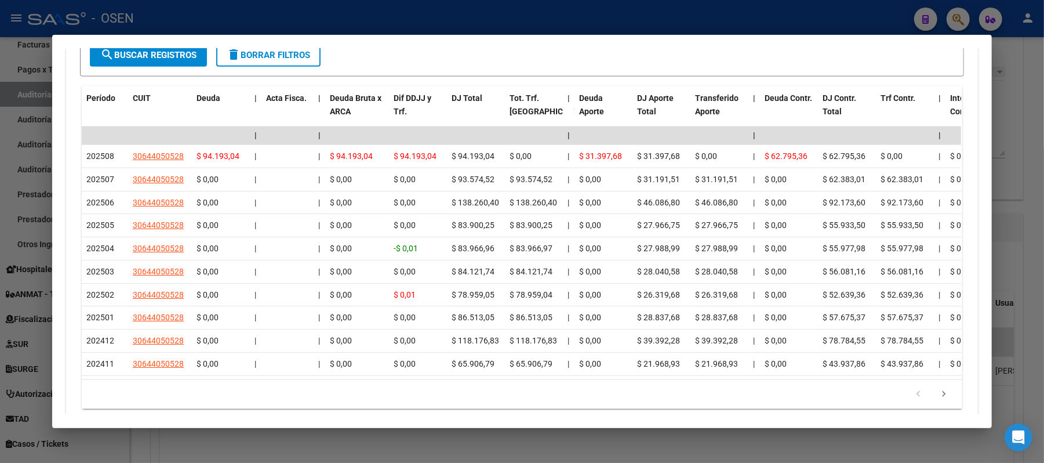
click at [404, 14] on div at bounding box center [522, 231] width 1044 height 463
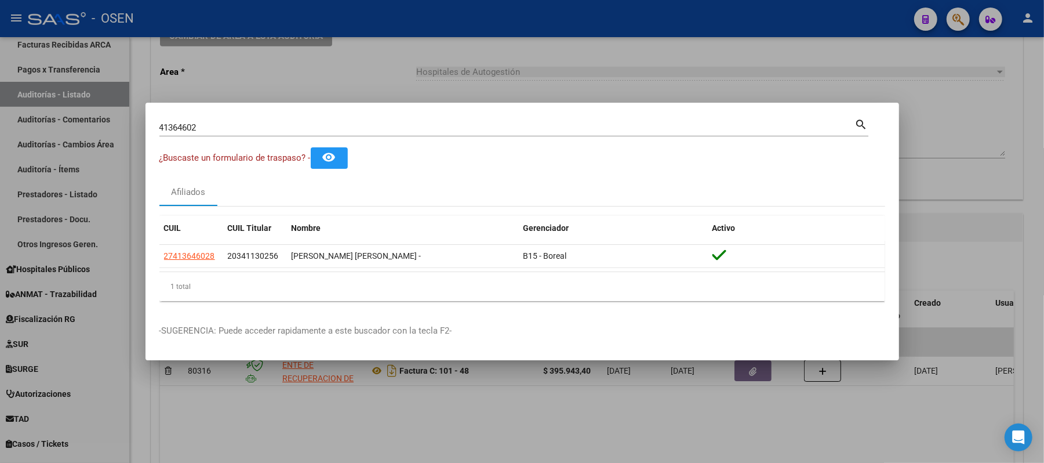
drag, startPoint x: 356, startPoint y: 131, endPoint x: 0, endPoint y: 48, distance: 365.7
click at [0, 48] on div "41364602 Buscar (apellido, dni, cuil, nro traspaso, cuit, obra social) search ¿…" at bounding box center [522, 231] width 1044 height 463
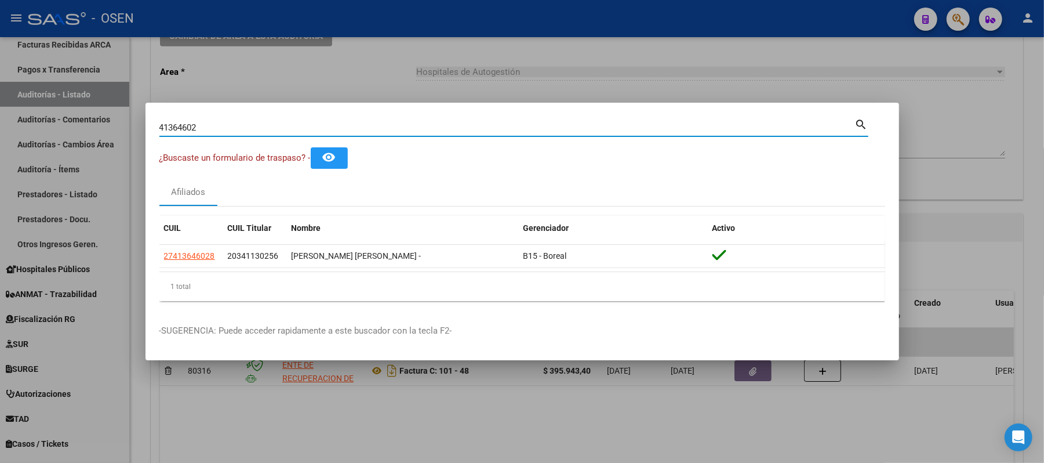
paste input "56803847"
type input "56803847"
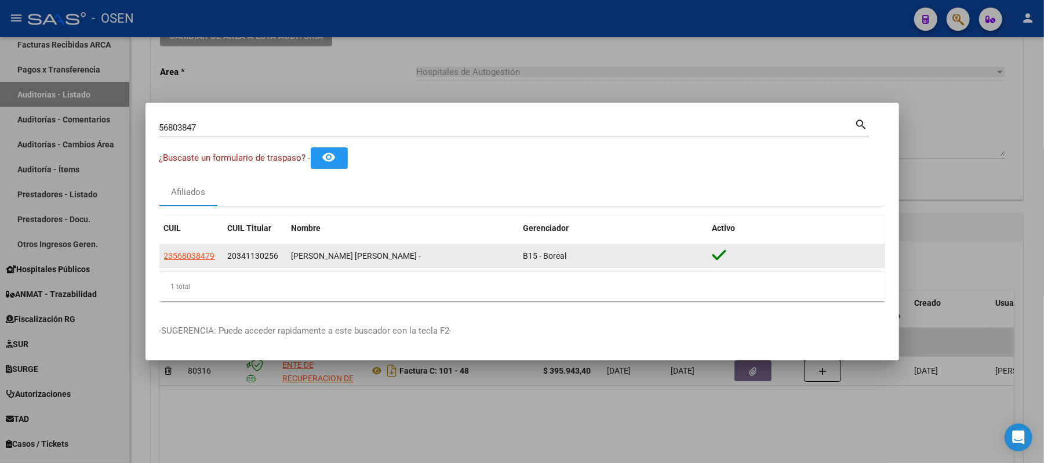
click at [180, 248] on datatable-body-cell "23568038479" at bounding box center [191, 256] width 64 height 23
click at [188, 254] on span "23568038479" at bounding box center [189, 255] width 51 height 9
type textarea "23568038479"
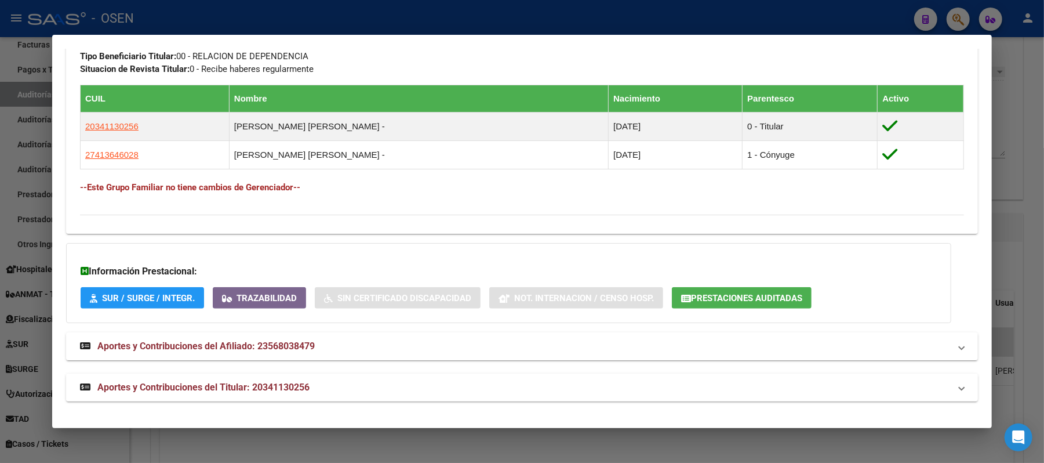
click at [348, 391] on mat-panel-title "Aportes y Contribuciones del Titular: 20341130256" at bounding box center [515, 387] width 870 height 14
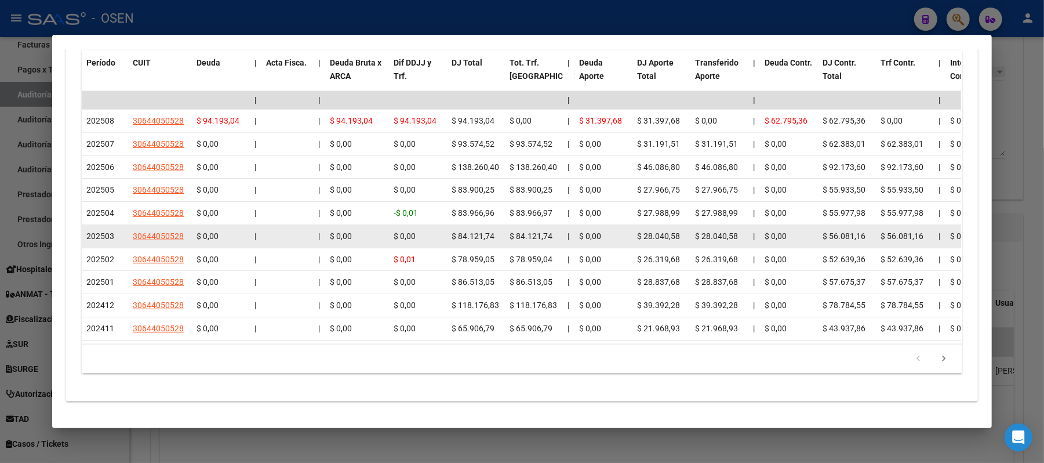
scroll to position [1186, 0]
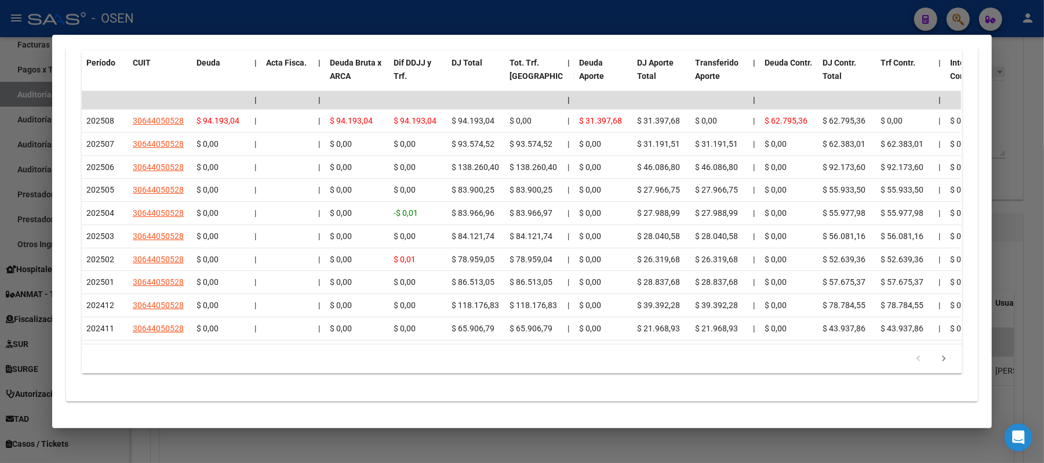
click at [405, 12] on div at bounding box center [522, 231] width 1044 height 463
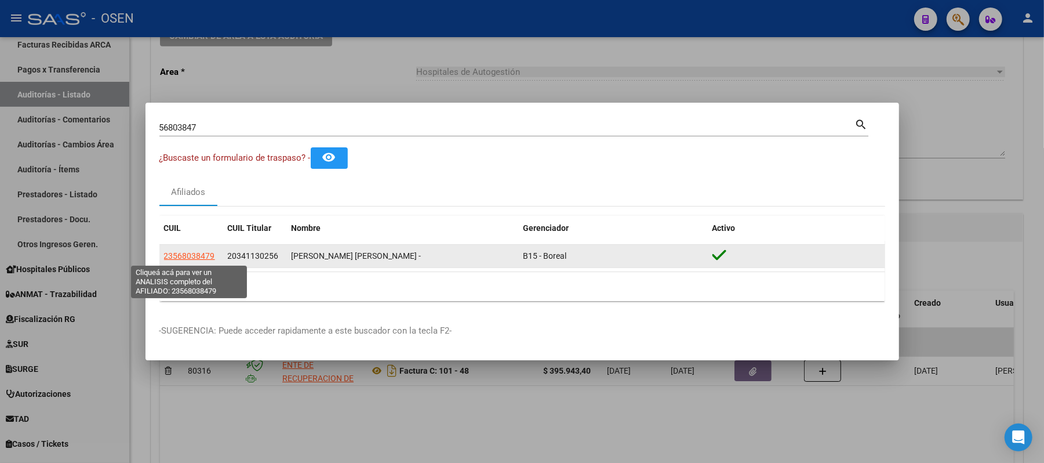
click at [179, 256] on span "23568038479" at bounding box center [189, 255] width 51 height 9
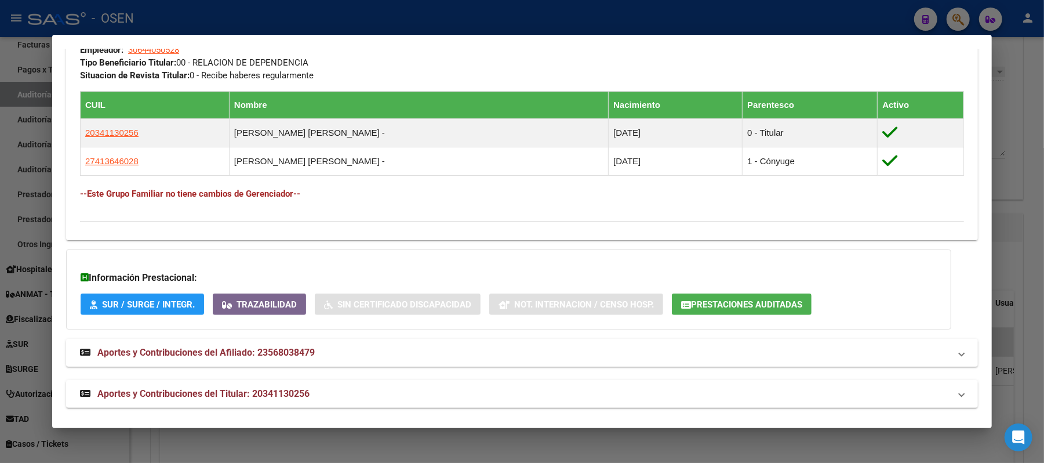
scroll to position [613, 0]
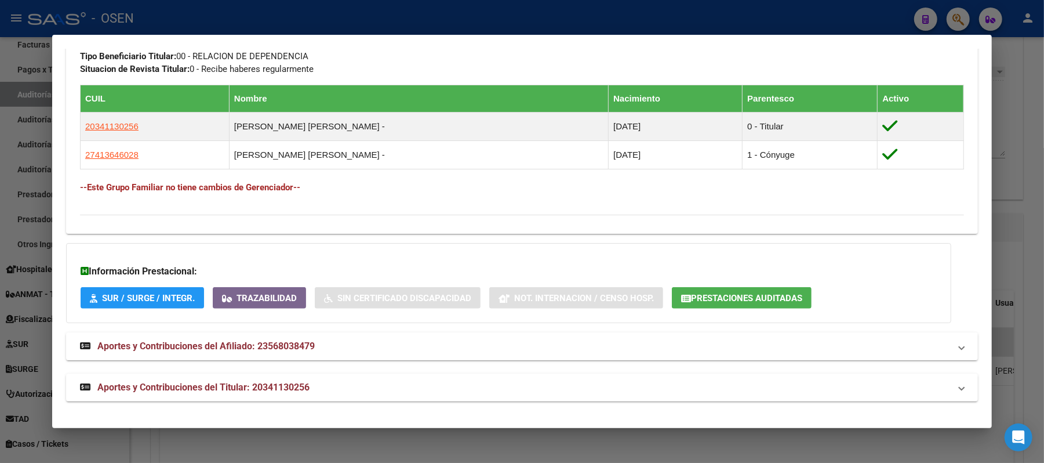
click at [441, 24] on div at bounding box center [522, 231] width 1044 height 463
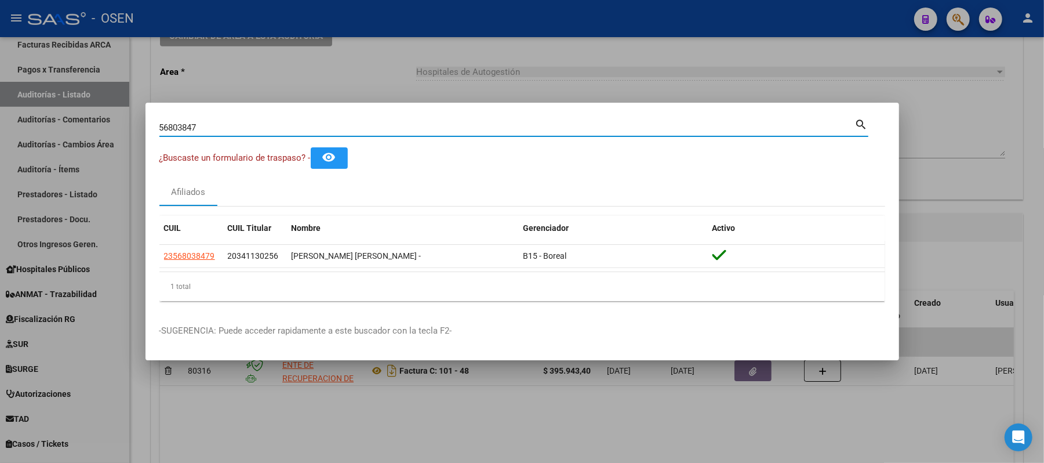
drag, startPoint x: 311, startPoint y: 129, endPoint x: 0, endPoint y: 75, distance: 315.9
click at [9, 92] on div "56803847 Buscar (apellido, dni, cuil, nro traspaso, cuit, obra social) search ¿…" at bounding box center [522, 231] width 1044 height 463
paste input "70017692"
type input "70017692"
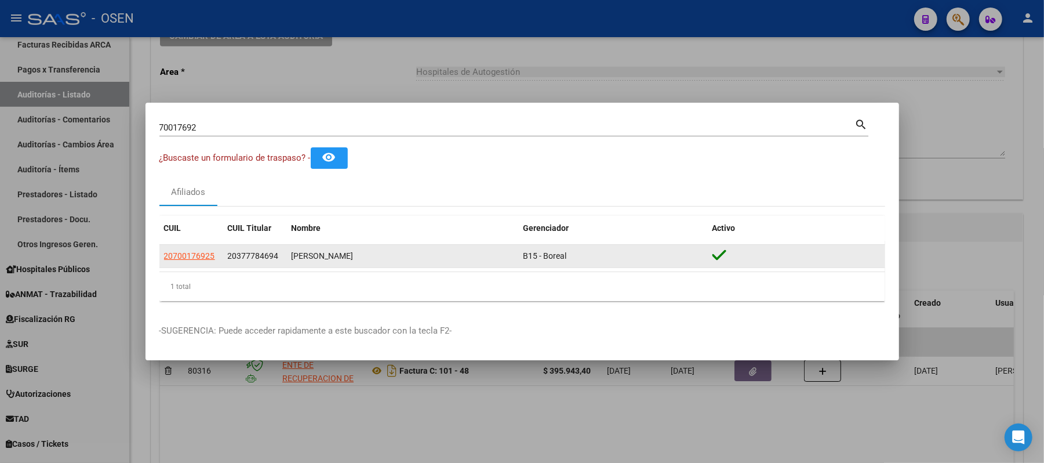
drag, startPoint x: 170, startPoint y: 246, endPoint x: 172, endPoint y: 253, distance: 7.9
click at [169, 248] on datatable-body-cell "20700176925" at bounding box center [191, 256] width 64 height 23
click at [175, 258] on span "20700176925" at bounding box center [189, 255] width 51 height 9
type textarea "20700176925"
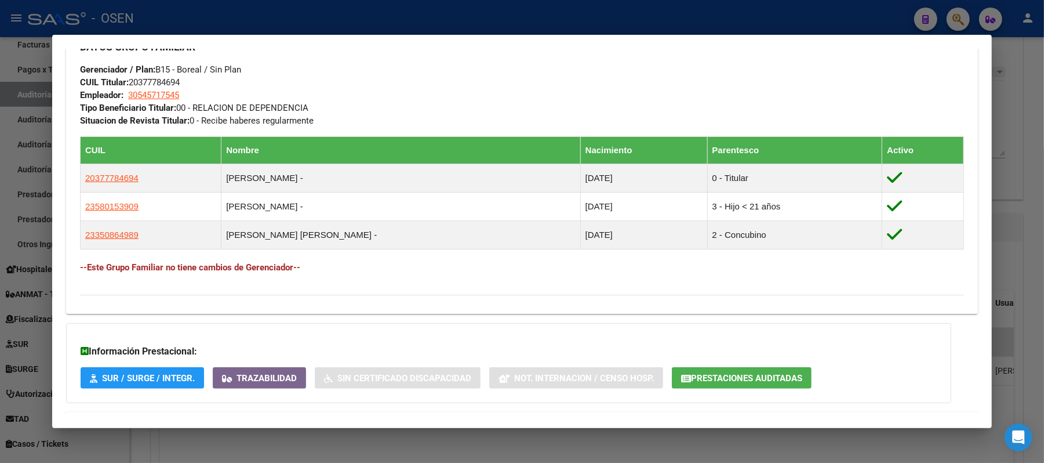
scroll to position [667, 0]
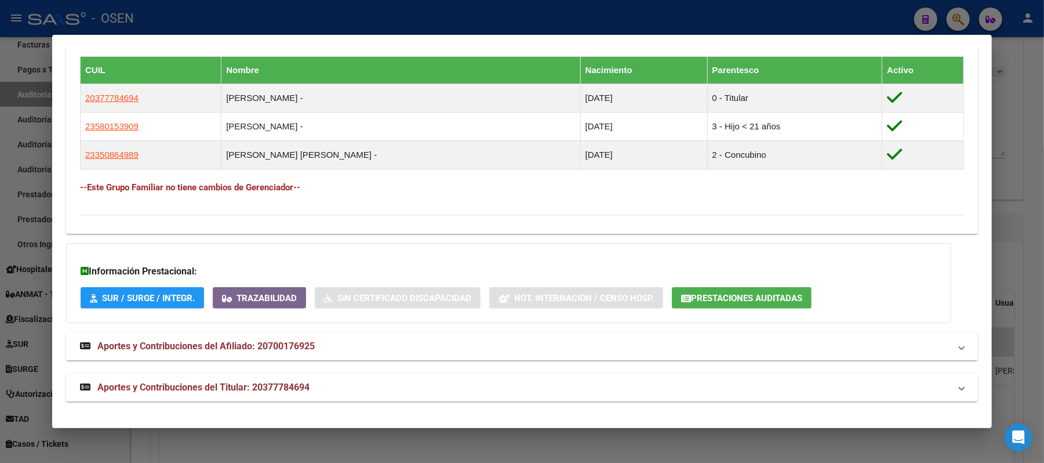
click at [285, 384] on span "Aportes y Contribuciones del Titular: 20377784694" at bounding box center [203, 387] width 212 height 11
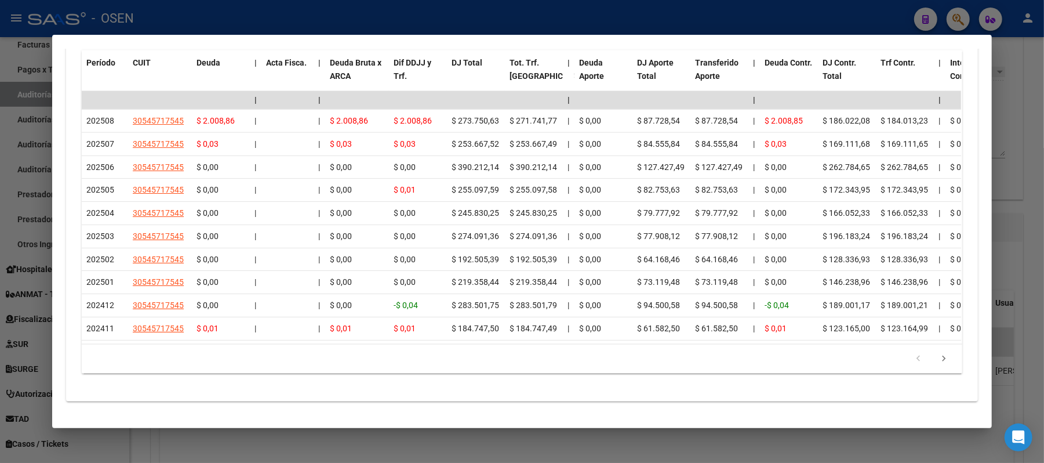
scroll to position [853, 0]
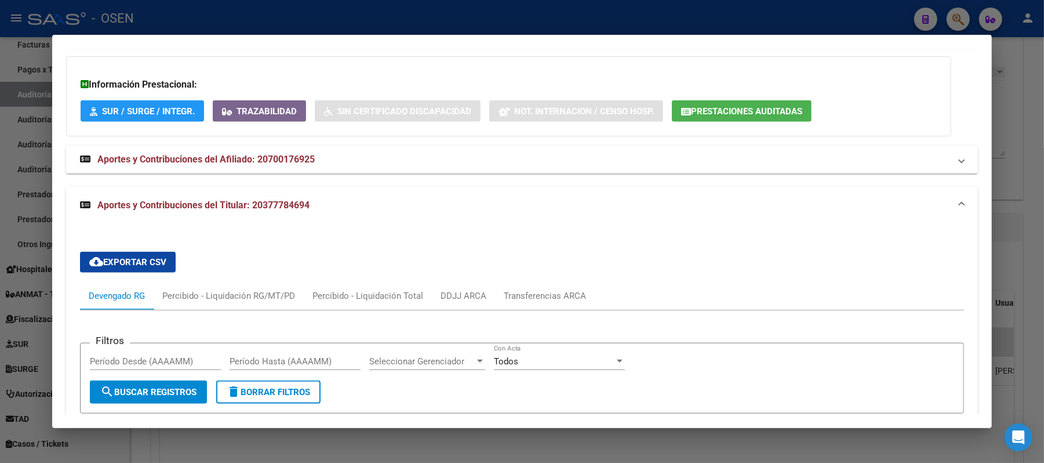
click at [344, 10] on div at bounding box center [522, 231] width 1044 height 463
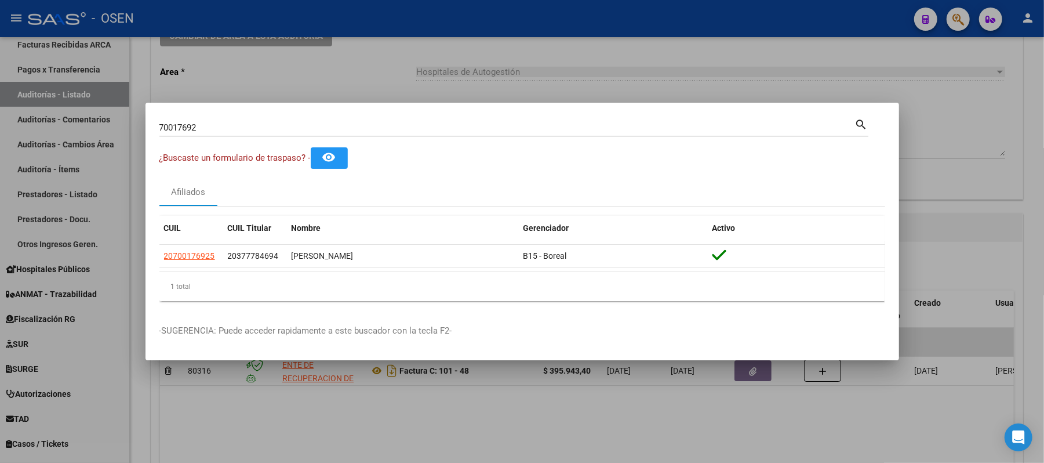
drag, startPoint x: 131, startPoint y: 83, endPoint x: 0, endPoint y: 1, distance: 155.1
click at [0, 26] on div "70017692 Buscar (apellido, dni, cuil, nro traspaso, cuit, obra social) search ¿…" at bounding box center [522, 231] width 1044 height 463
paste input "39533950"
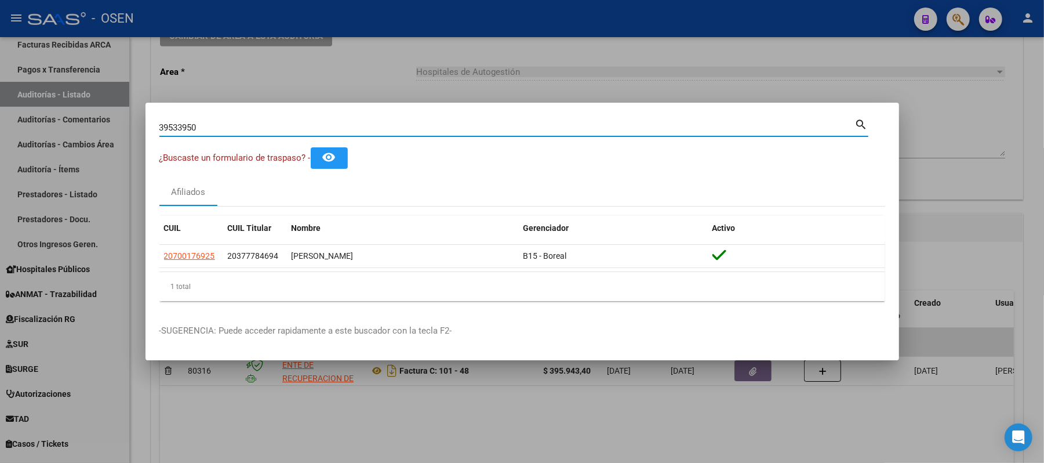
type input "39533950"
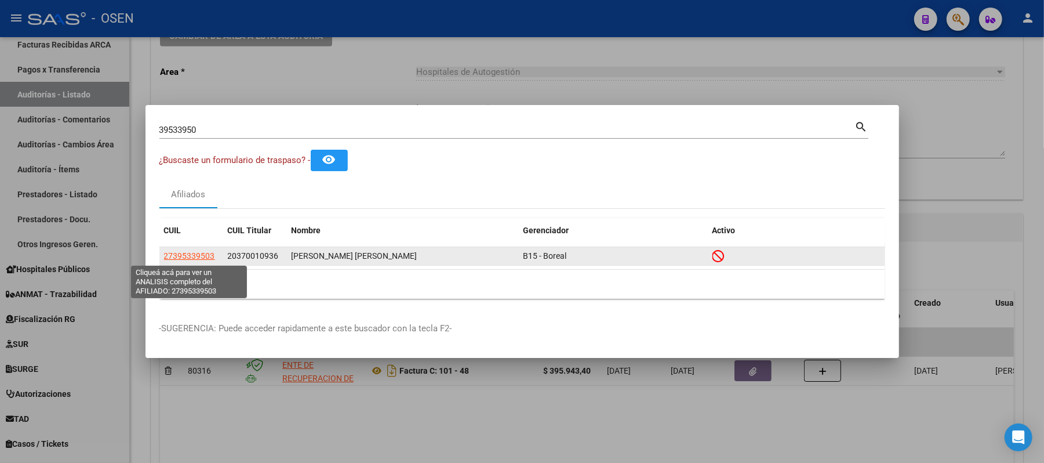
click at [188, 256] on span "27395339503" at bounding box center [189, 255] width 51 height 9
type textarea "27395339503"
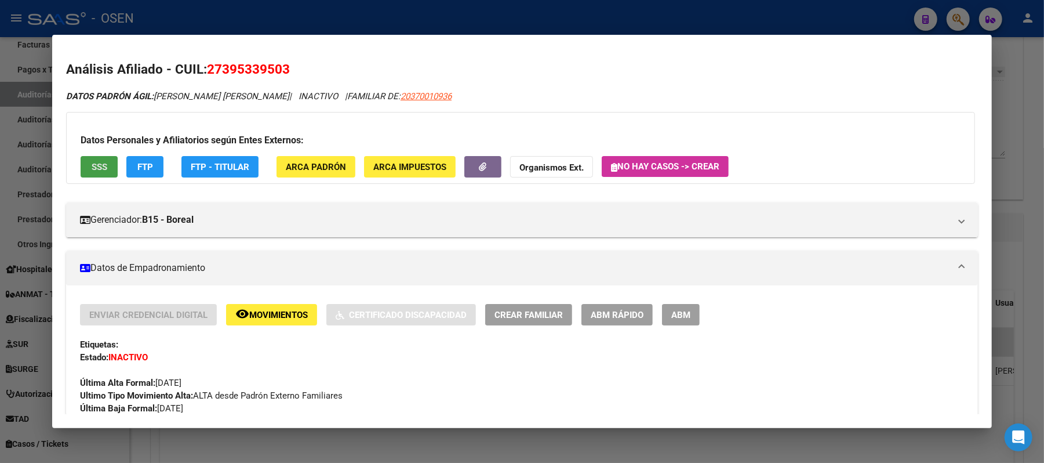
click at [88, 175] on button "SSS" at bounding box center [99, 166] width 37 height 21
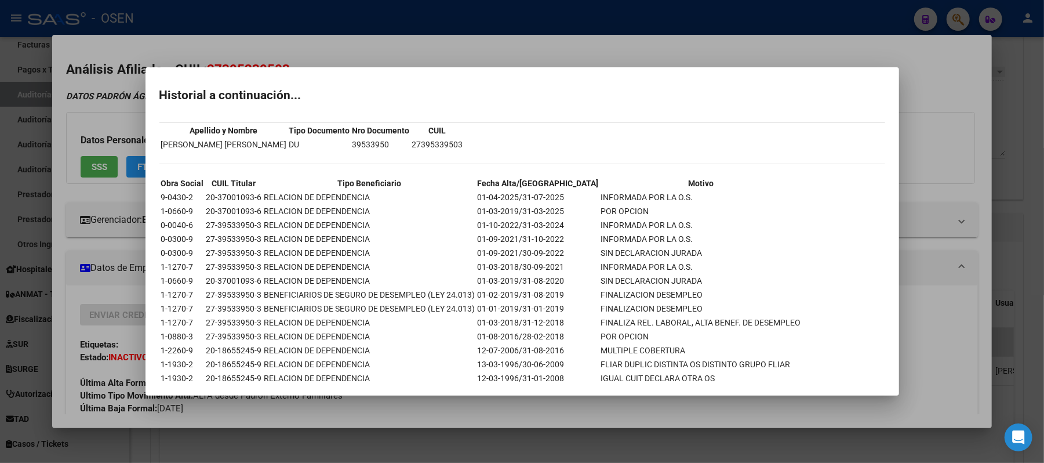
scroll to position [45, 0]
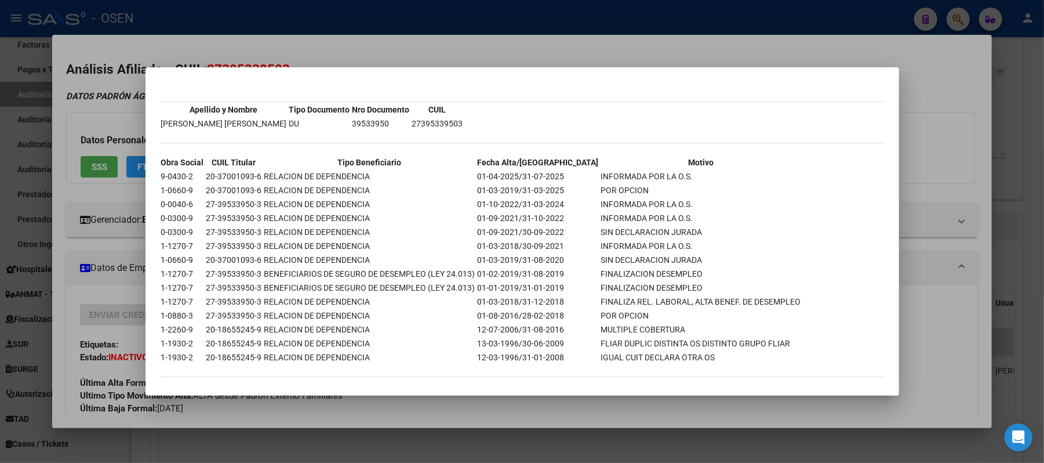
drag, startPoint x: 348, startPoint y: 121, endPoint x: 325, endPoint y: 121, distance: 23.2
click at [325, 121] on tr "ZABALA CLAUDIA ALEJANDRA DU 39533950 27395339503" at bounding box center [312, 123] width 303 height 13
copy tr "39533950"
click at [319, 48] on div at bounding box center [522, 231] width 1044 height 463
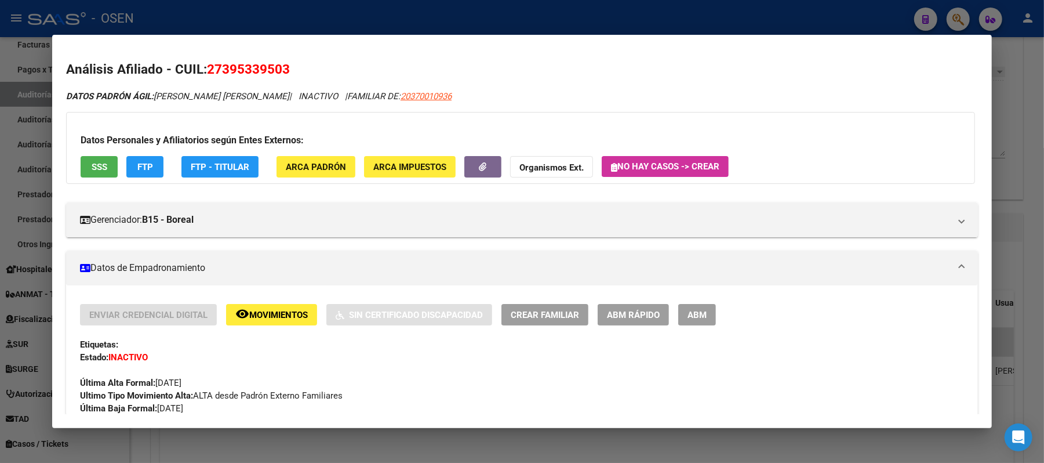
click at [335, 17] on div at bounding box center [522, 231] width 1044 height 463
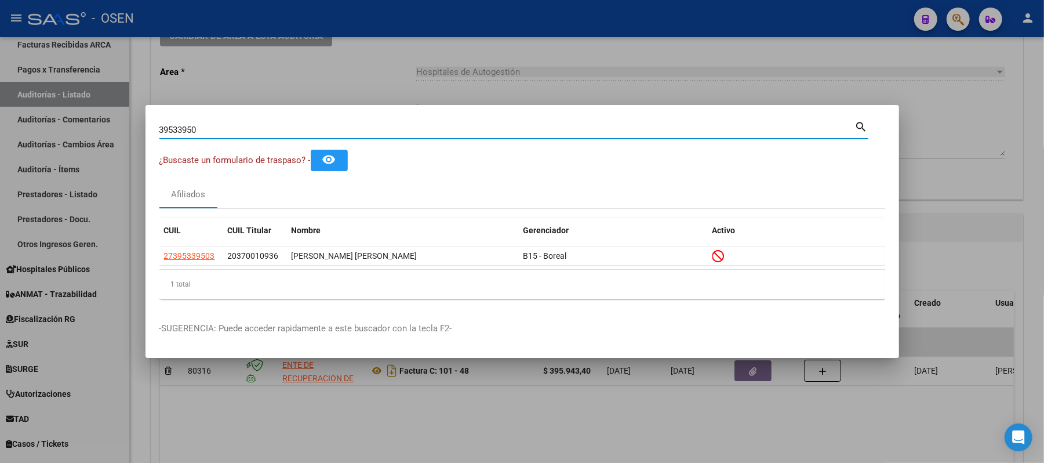
drag, startPoint x: 261, startPoint y: 128, endPoint x: 0, endPoint y: 32, distance: 277.9
click at [0, 36] on div "39533950 Buscar (apellido, dni, cuil, nro traspaso, cuit, obra social) search ¿…" at bounding box center [522, 231] width 1044 height 463
paste input "23240173"
type input "23240173"
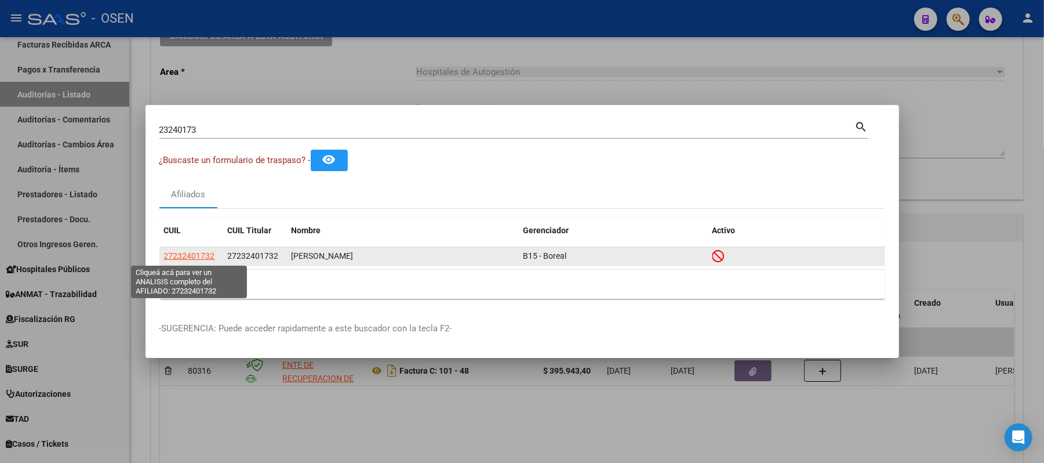
click at [179, 253] on span "27232401732" at bounding box center [189, 255] width 51 height 9
type textarea "27232401732"
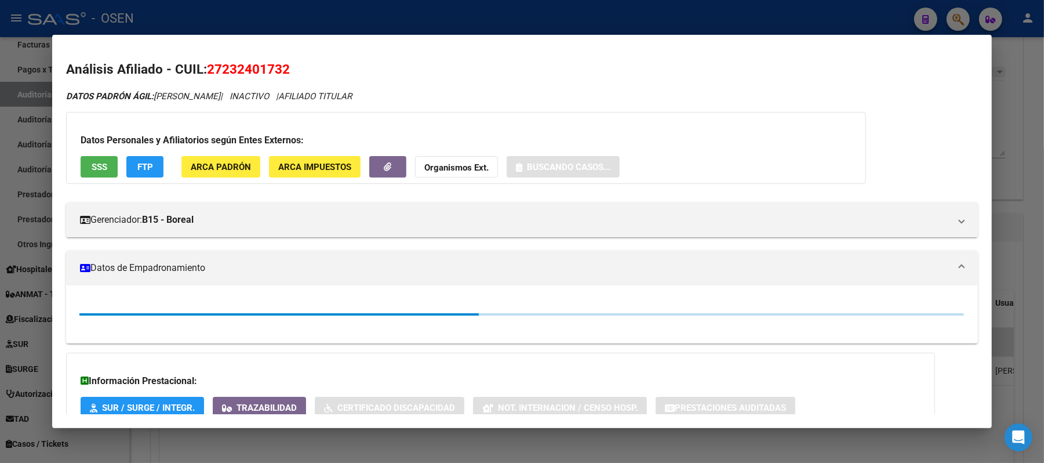
click at [103, 165] on button "SSS" at bounding box center [99, 166] width 37 height 21
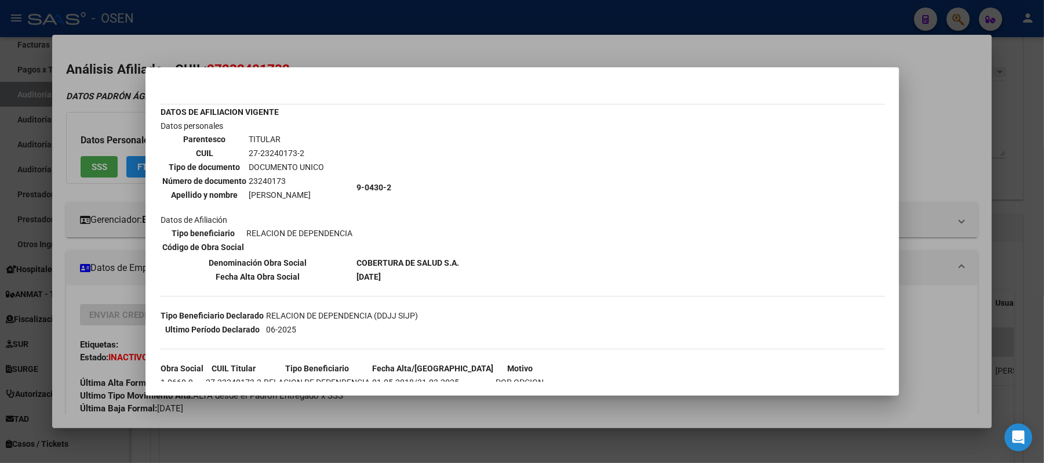
scroll to position [77, 0]
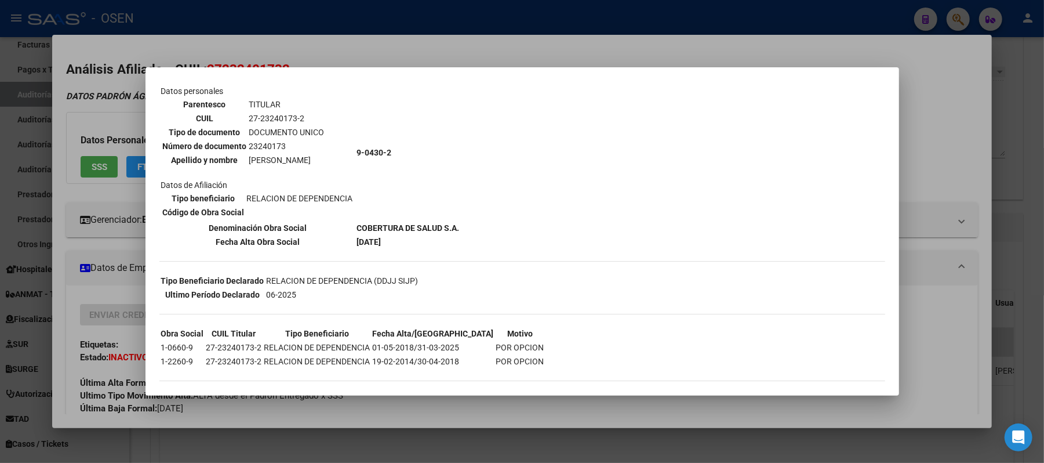
drag, startPoint x: 271, startPoint y: 114, endPoint x: 247, endPoint y: 112, distance: 24.4
click at [249, 112] on td "27-23240173-2" at bounding box center [287, 118] width 77 height 13
copy td "27-23240173-2"
click at [326, 57] on div at bounding box center [522, 231] width 1044 height 463
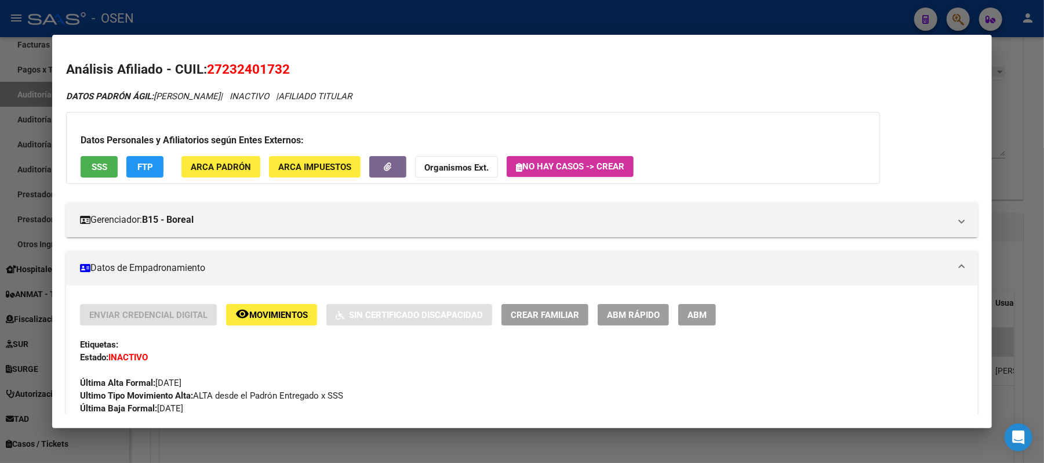
click at [326, 28] on div at bounding box center [522, 231] width 1044 height 463
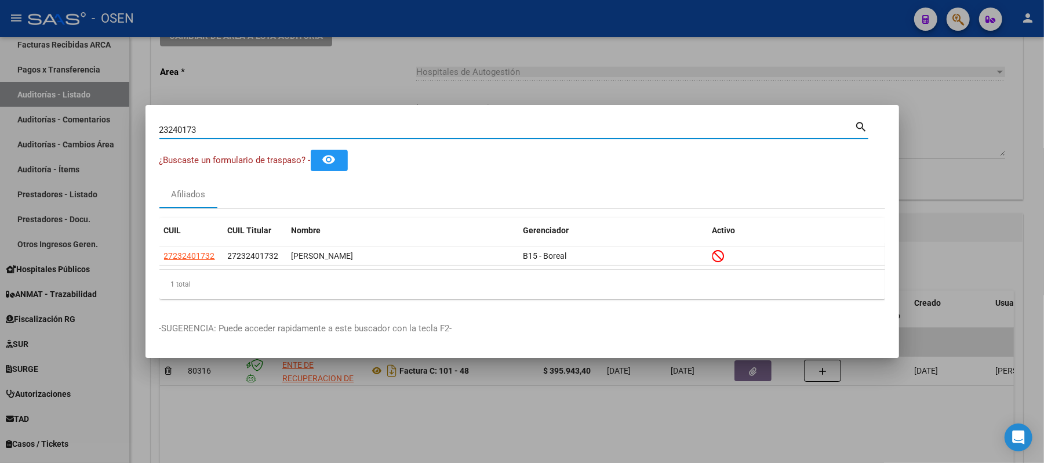
drag, startPoint x: 277, startPoint y: 129, endPoint x: 0, endPoint y: 17, distance: 298.1
click at [0, 56] on div "23240173 Buscar (apellido, dni, cuil, nro traspaso, cuit, obra social) search ¿…" at bounding box center [522, 231] width 1044 height 463
paste input "34084069"
type input "34084069"
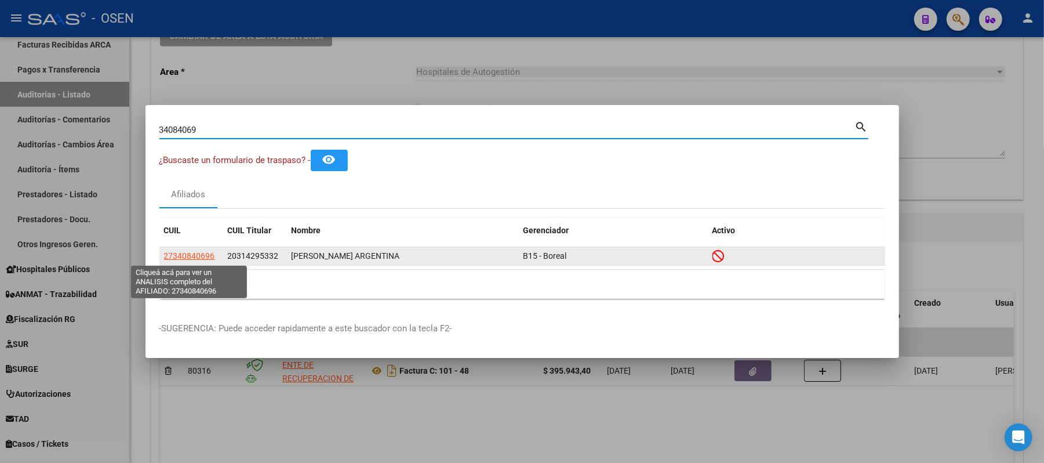
click at [181, 252] on span "27340840696" at bounding box center [189, 255] width 51 height 9
type textarea "27340840696"
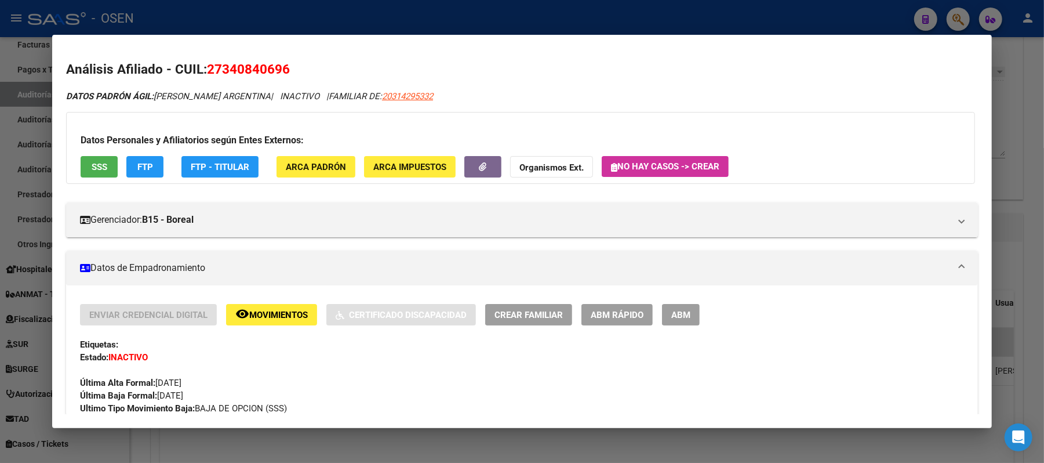
click at [95, 167] on span "SSS" at bounding box center [100, 167] width 16 height 10
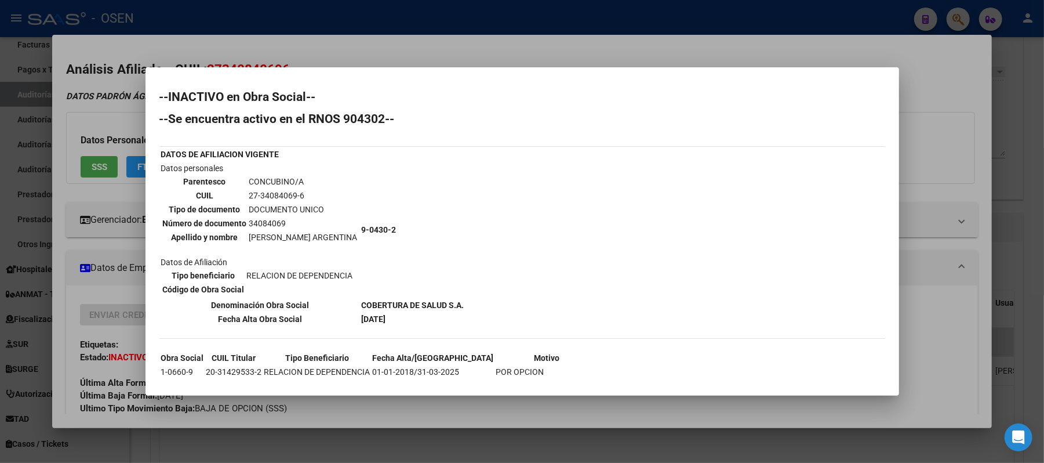
click at [975, 199] on div at bounding box center [522, 231] width 1044 height 463
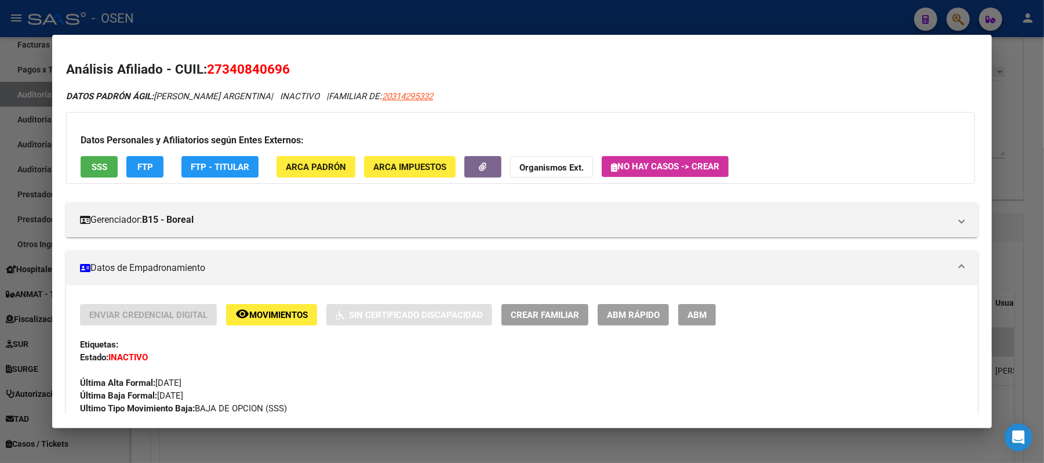
click at [320, 22] on div at bounding box center [522, 231] width 1044 height 463
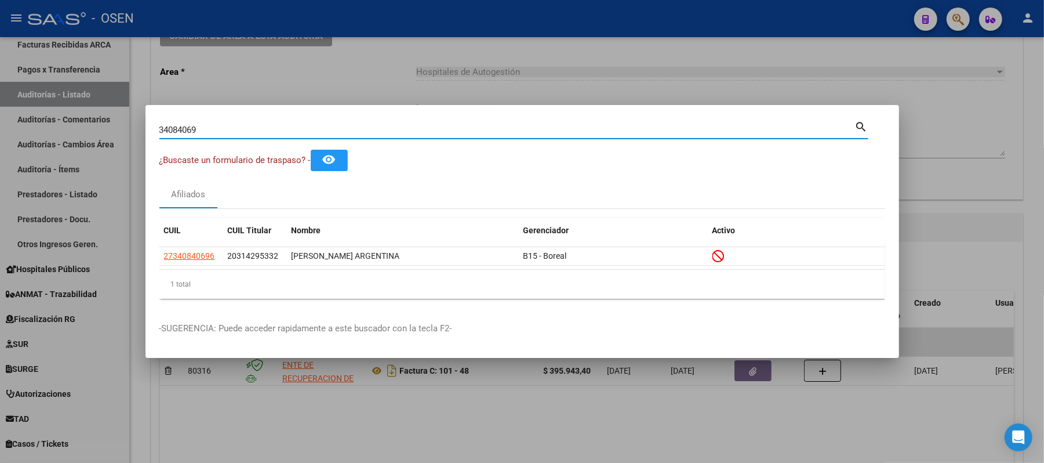
drag, startPoint x: 271, startPoint y: 130, endPoint x: 0, endPoint y: 104, distance: 272.6
click at [0, 112] on div "34084069 Buscar (apellido, dni, cuil, nro traspaso, cuit, obra social) search ¿…" at bounding box center [522, 231] width 1044 height 463
paste input "4250951"
type input "42509519"
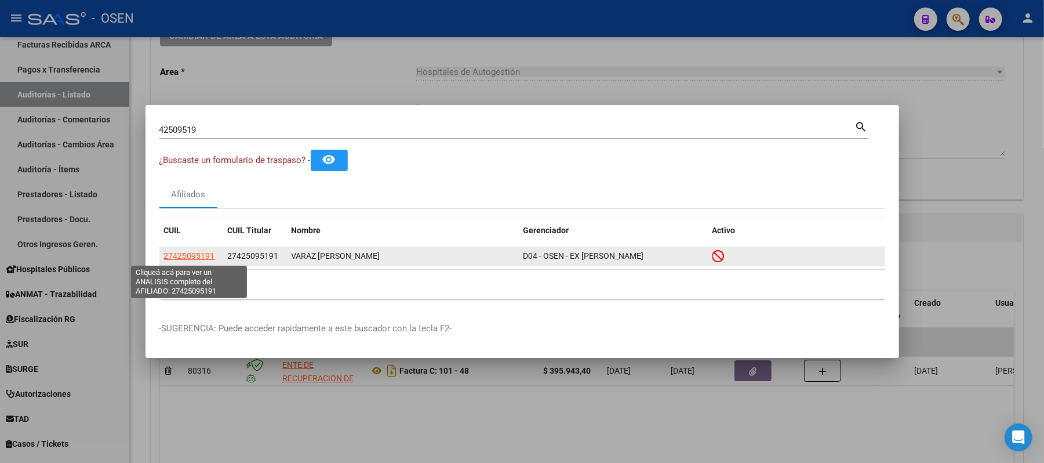
click at [198, 256] on span "27425095191" at bounding box center [189, 255] width 51 height 9
type textarea "27425095191"
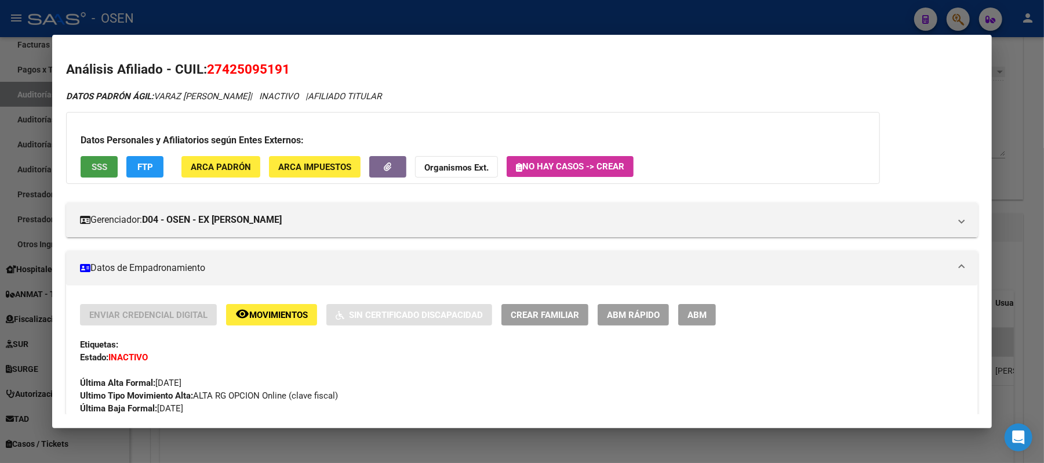
click at [92, 166] on span "SSS" at bounding box center [100, 167] width 16 height 10
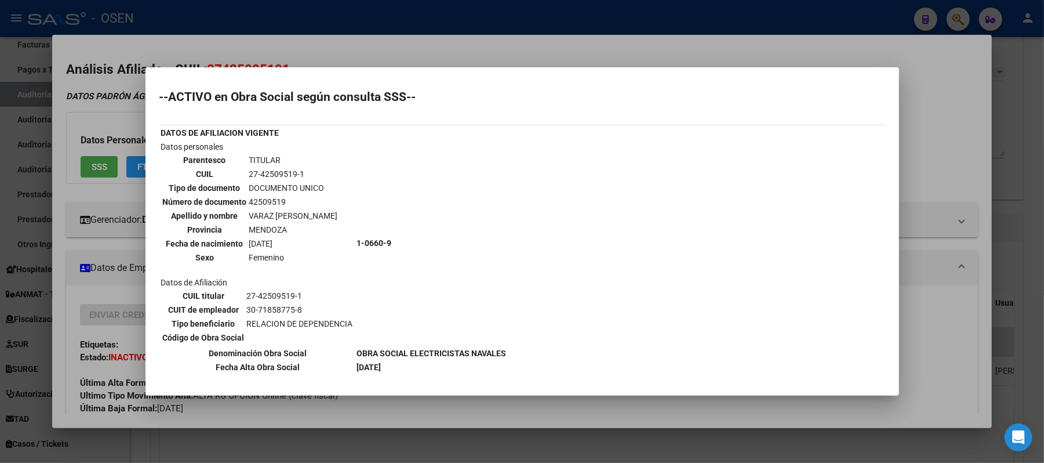
click at [402, 44] on div at bounding box center [522, 231] width 1044 height 463
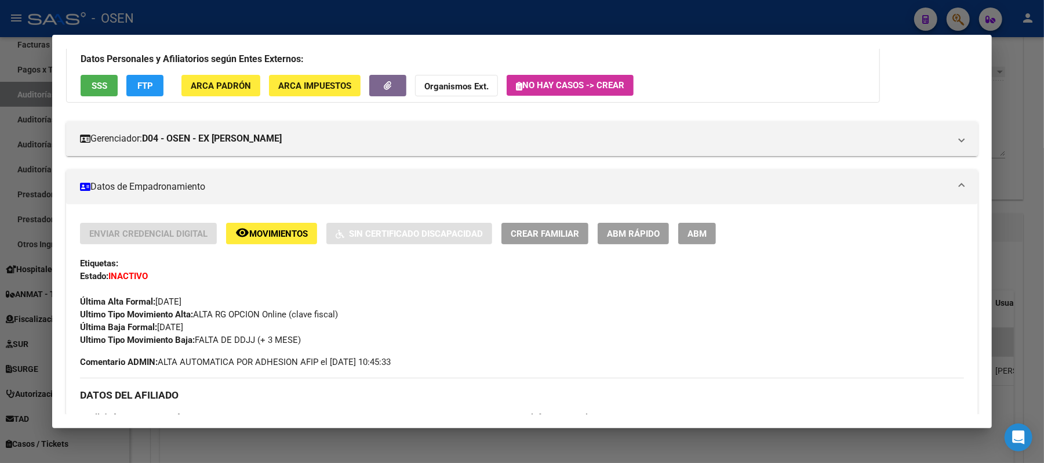
scroll to position [0, 0]
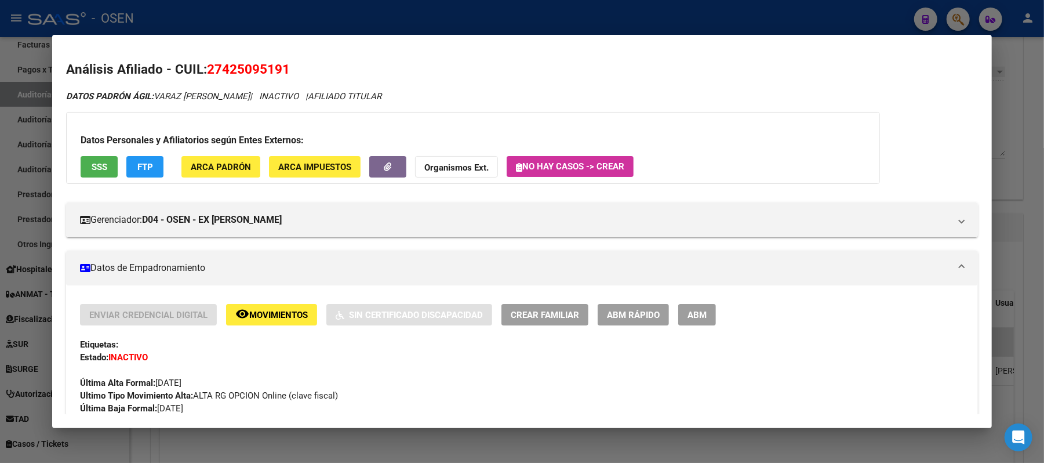
click at [103, 173] on button "SSS" at bounding box center [99, 166] width 37 height 21
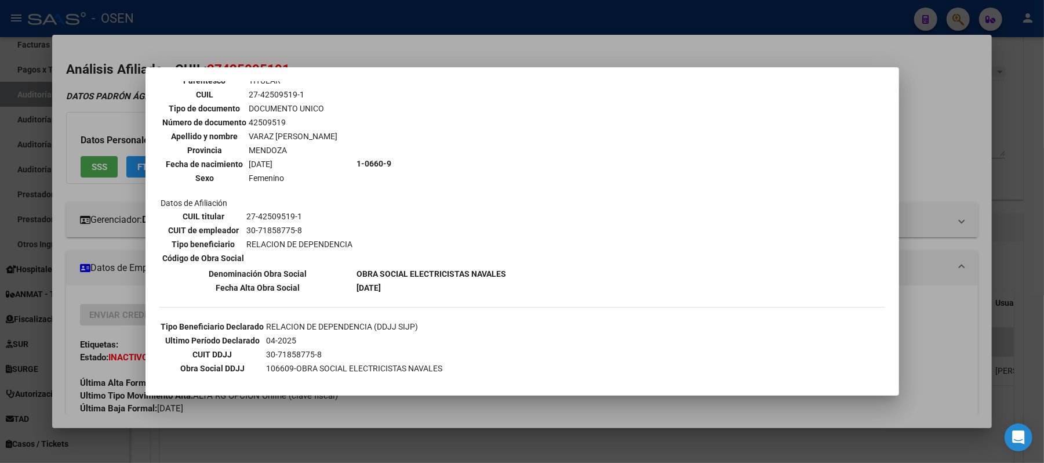
scroll to position [153, 0]
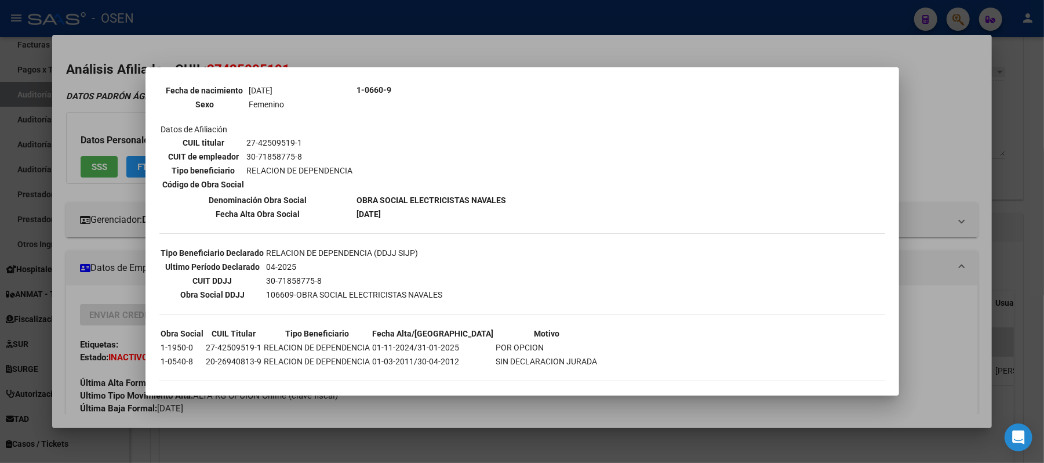
click at [471, 48] on div at bounding box center [522, 231] width 1044 height 463
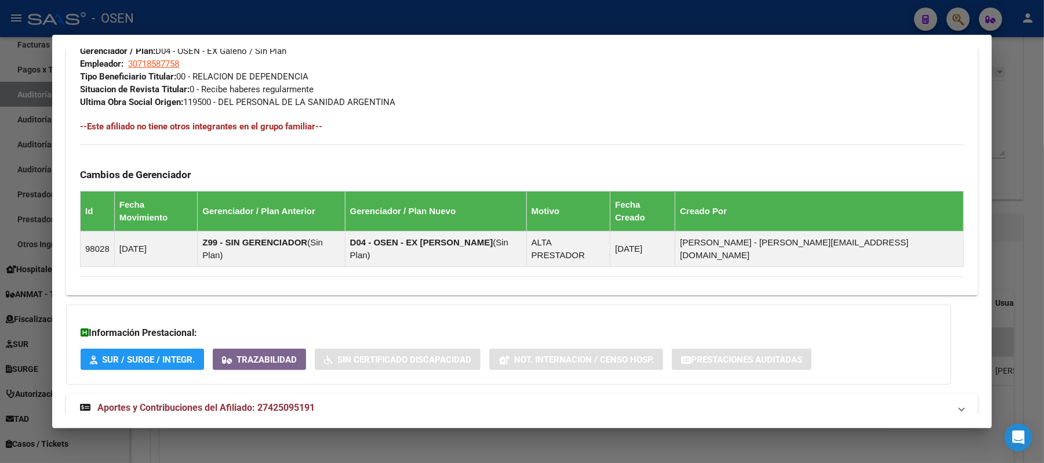
scroll to position [627, 0]
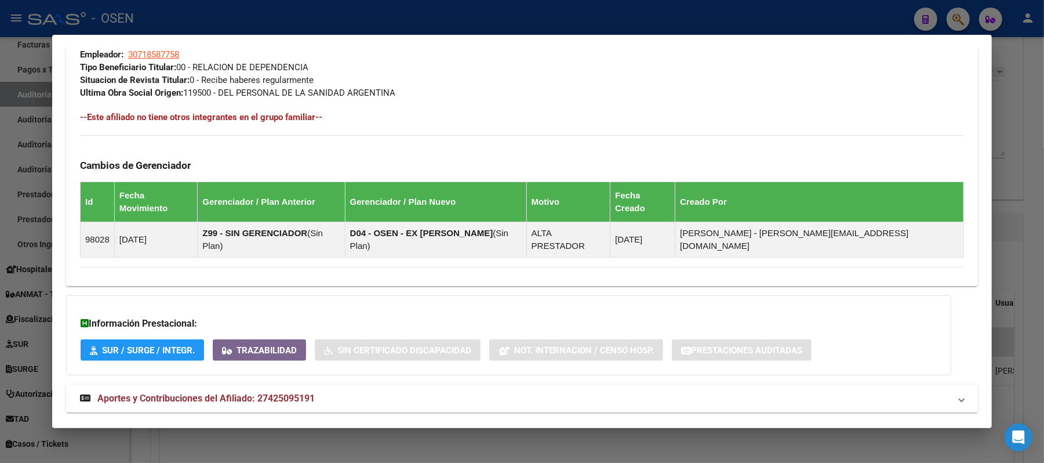
click at [539, 391] on mat-panel-title "Aportes y Contribuciones del Afiliado: 27425095191" at bounding box center [515, 398] width 870 height 14
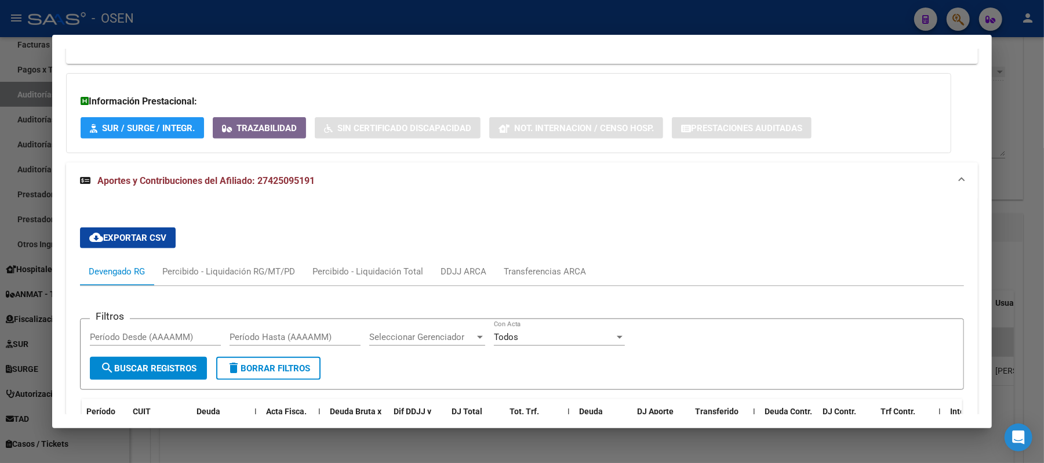
scroll to position [996, 0]
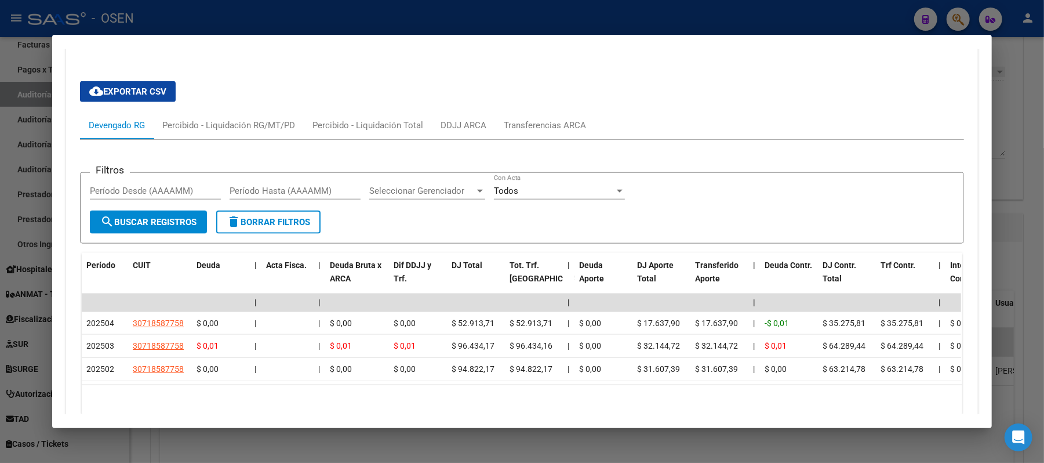
click at [300, 19] on div at bounding box center [522, 231] width 1044 height 463
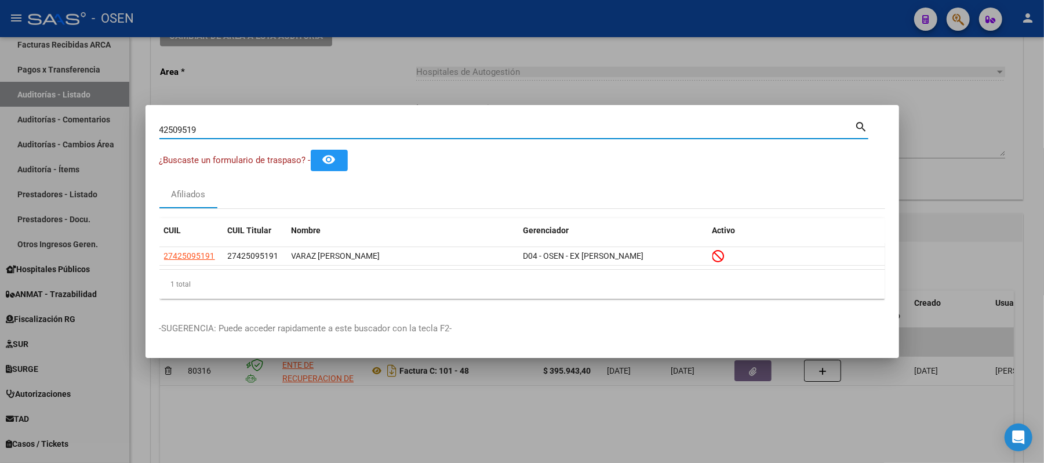
drag, startPoint x: 261, startPoint y: 124, endPoint x: 0, endPoint y: 95, distance: 262.5
click at [0, 108] on div "42509519 Buscar (apellido, dni, cuil, nro traspaso, cuit, obra social) search ¿…" at bounding box center [522, 231] width 1044 height 463
paste input "1653938"
type input "16539389"
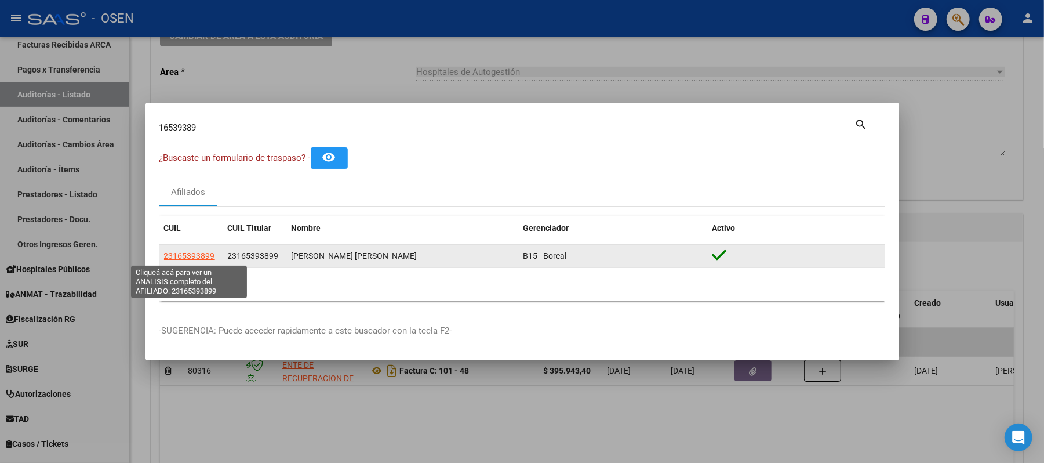
click at [190, 257] on span "23165393899" at bounding box center [189, 255] width 51 height 9
type textarea "23165393899"
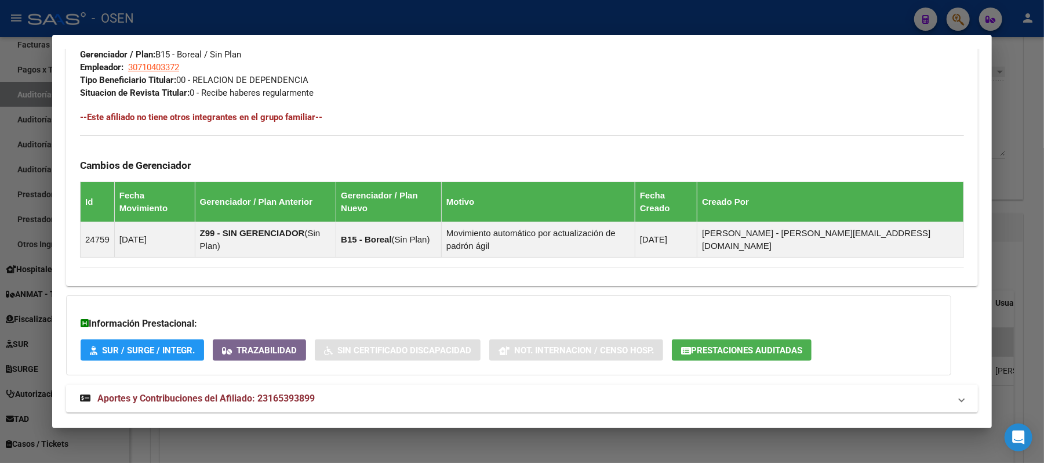
click at [382, 391] on mat-panel-title "Aportes y Contribuciones del Afiliado: 23165393899" at bounding box center [515, 398] width 870 height 14
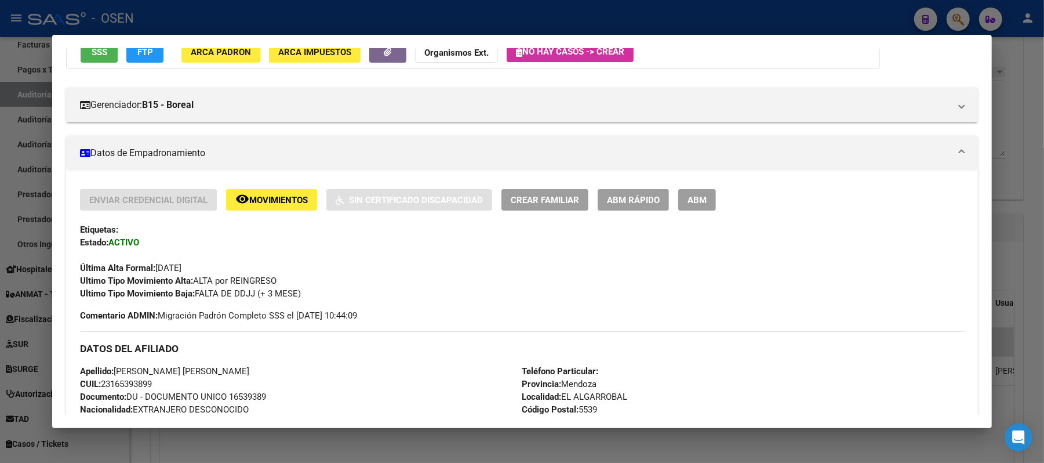
scroll to position [0, 0]
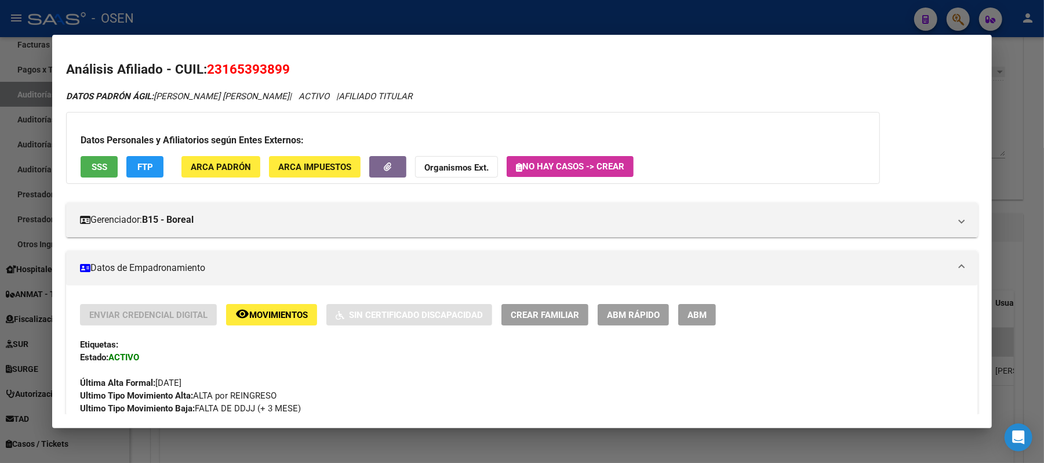
click at [414, 7] on div at bounding box center [522, 231] width 1044 height 463
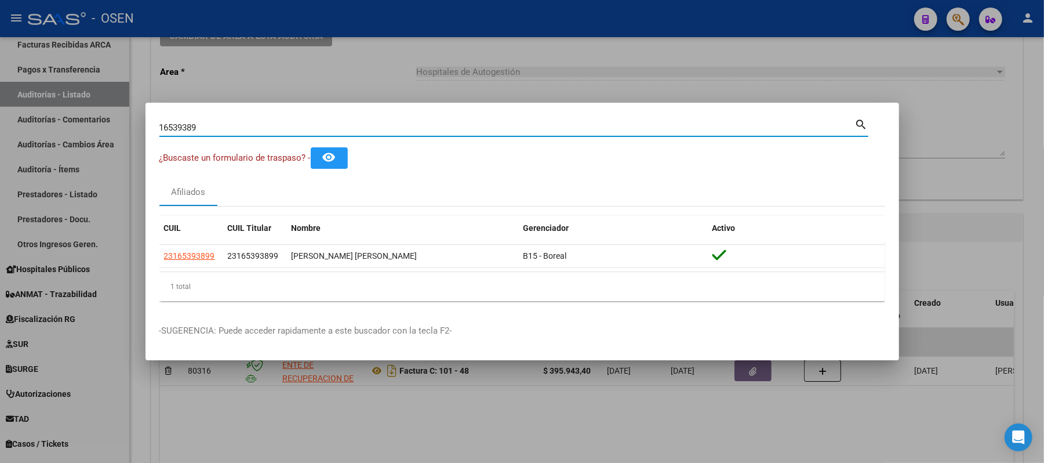
drag, startPoint x: 344, startPoint y: 130, endPoint x: 0, endPoint y: 66, distance: 349.9
click at [0, 82] on div "16539389 Buscar (apellido, dni, cuil, nro traspaso, cuit, obra social) search ¿…" at bounding box center [522, 231] width 1044 height 463
paste input "20844041"
type input "20844041"
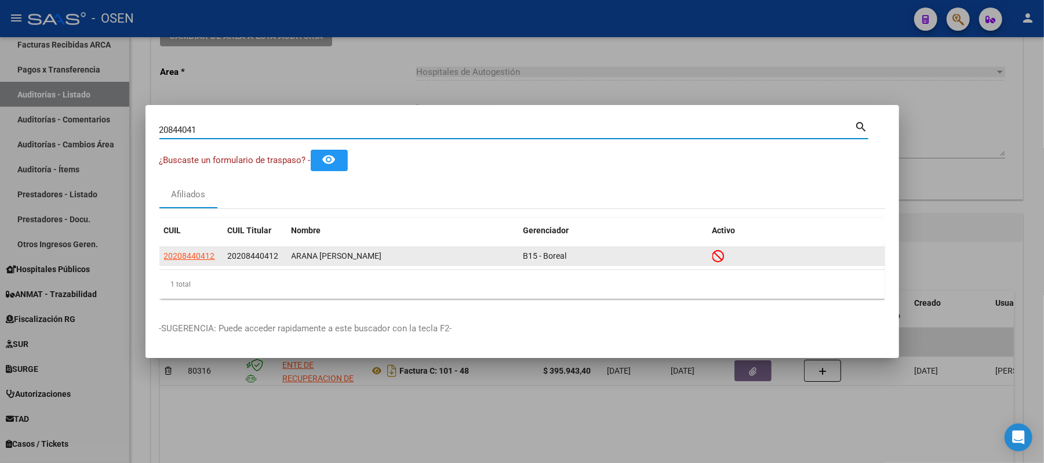
click at [191, 256] on span "20208440412" at bounding box center [189, 255] width 51 height 9
type textarea "20208440412"
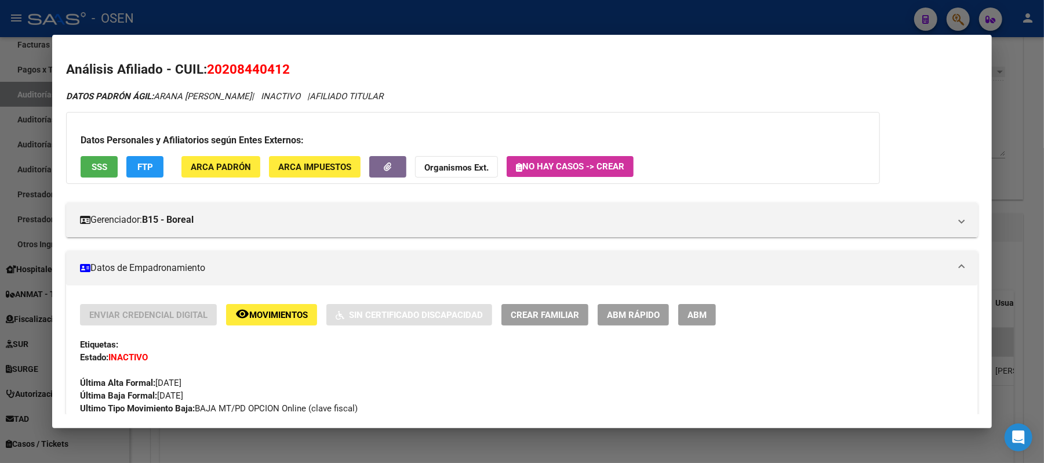
click at [81, 168] on button "SSS" at bounding box center [99, 166] width 37 height 21
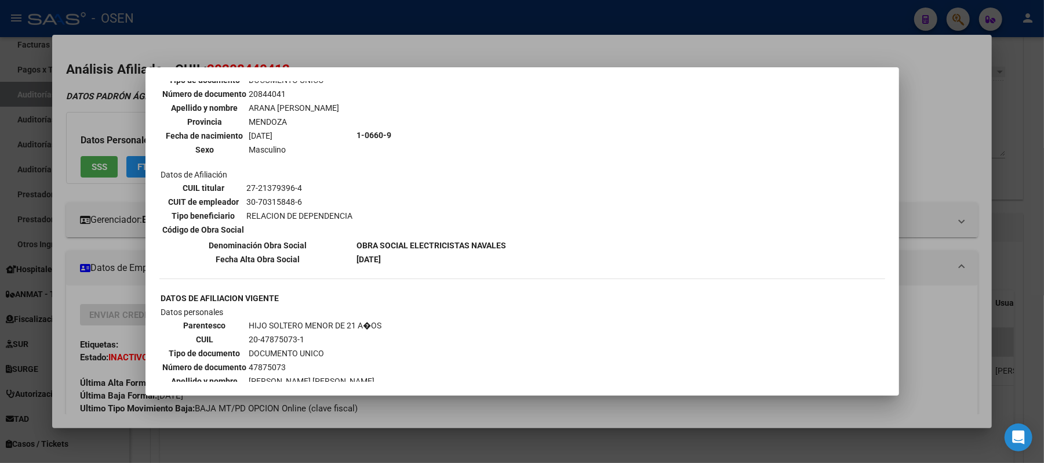
scroll to position [464, 0]
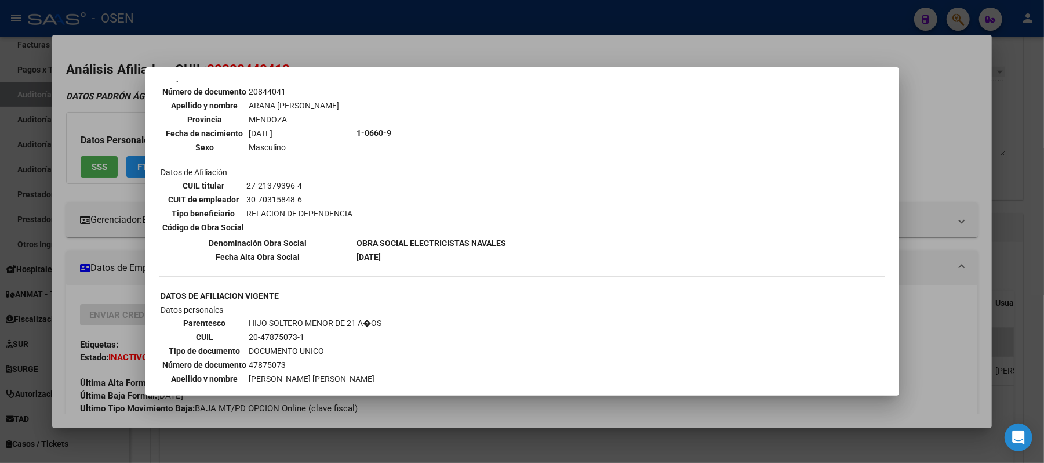
click at [961, 300] on div at bounding box center [522, 231] width 1044 height 463
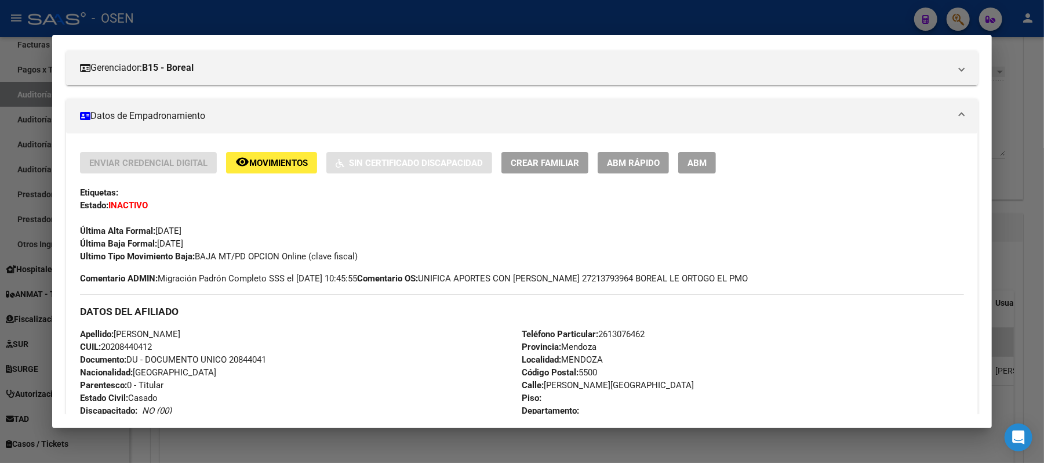
scroll to position [154, 0]
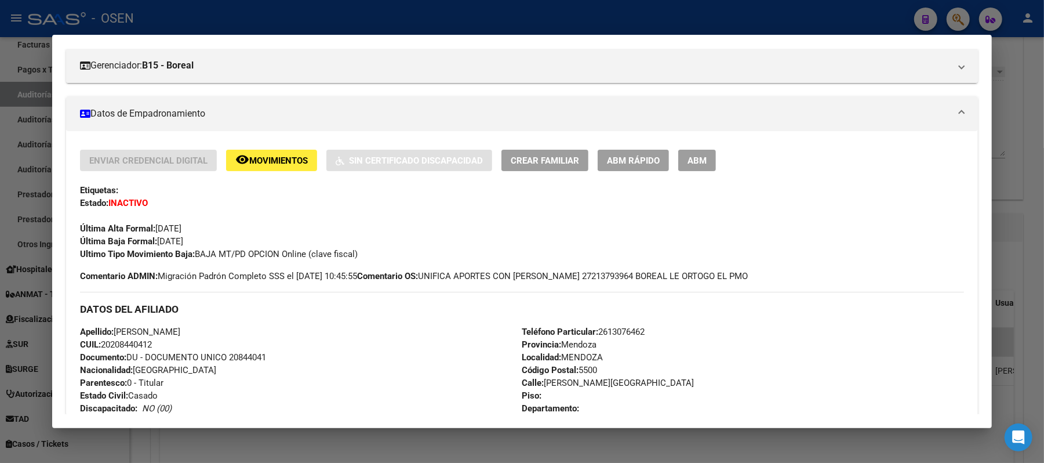
click at [258, 23] on div at bounding box center [522, 231] width 1044 height 463
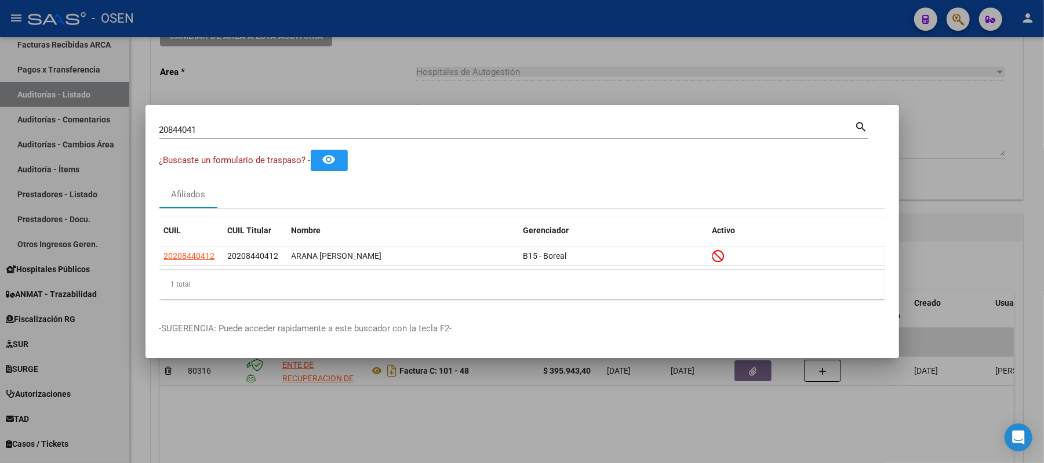
drag, startPoint x: 215, startPoint y: 130, endPoint x: 0, endPoint y: 96, distance: 217.2
click at [0, 103] on div "20844041 Buscar (apellido, dni, cuil, nro traspaso, cuit, obra social) search ¿…" at bounding box center [522, 231] width 1044 height 463
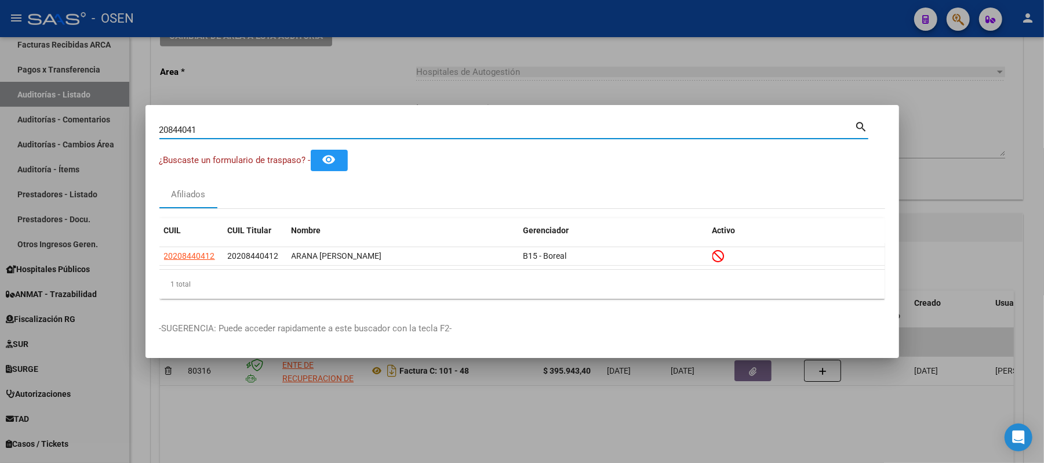
paste input "47876815"
type input "47876815"
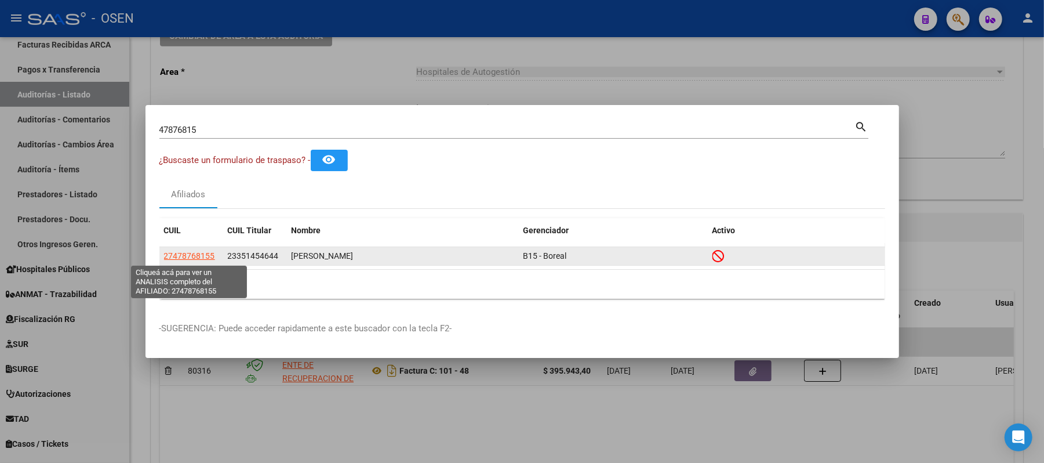
click at [181, 254] on span "27478768155" at bounding box center [189, 255] width 51 height 9
type textarea "27478768155"
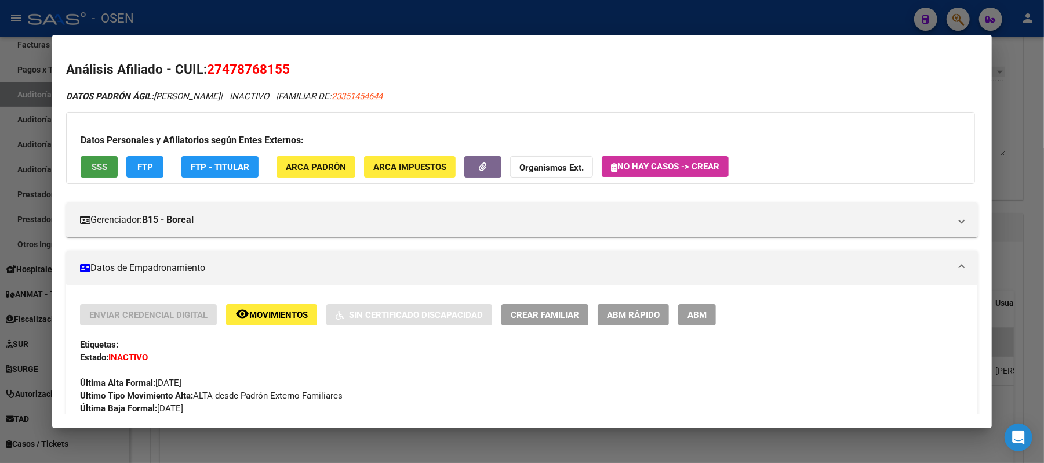
click at [92, 158] on button "SSS" at bounding box center [99, 166] width 37 height 21
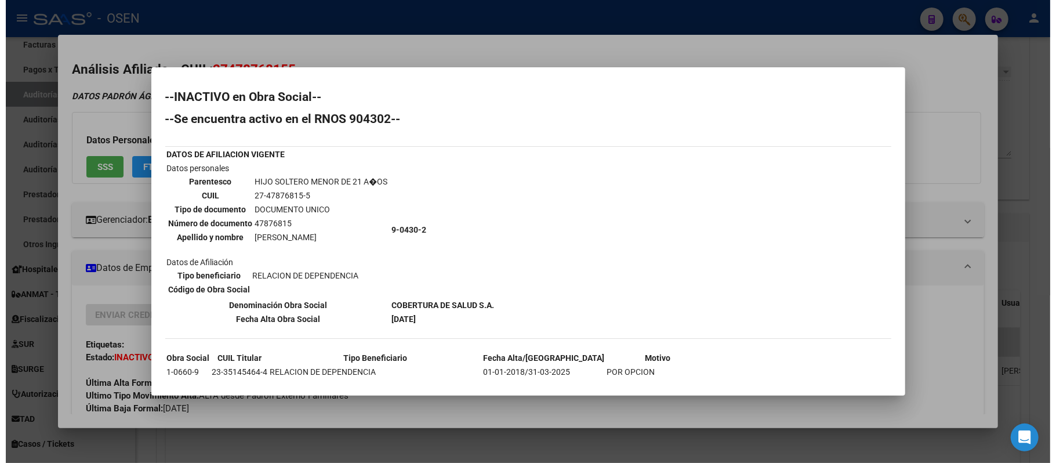
scroll to position [70, 0]
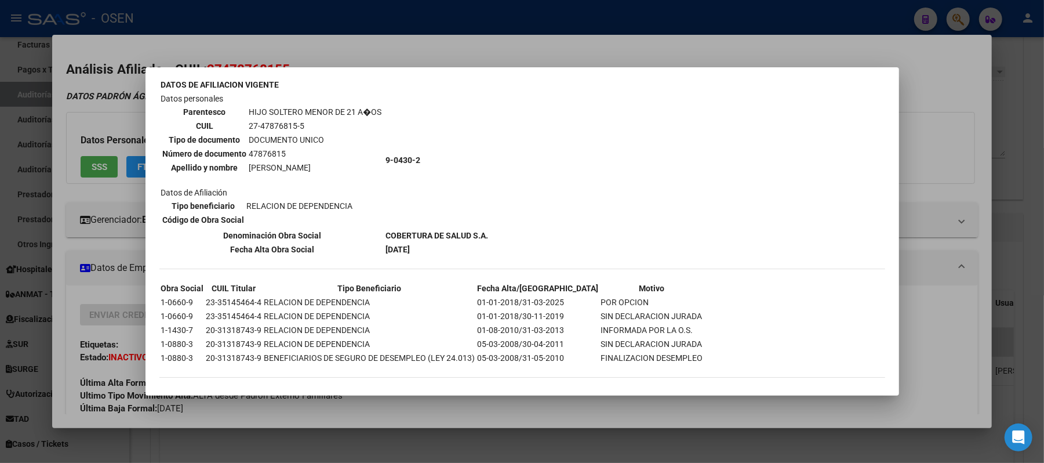
click at [506, 55] on div at bounding box center [522, 231] width 1044 height 463
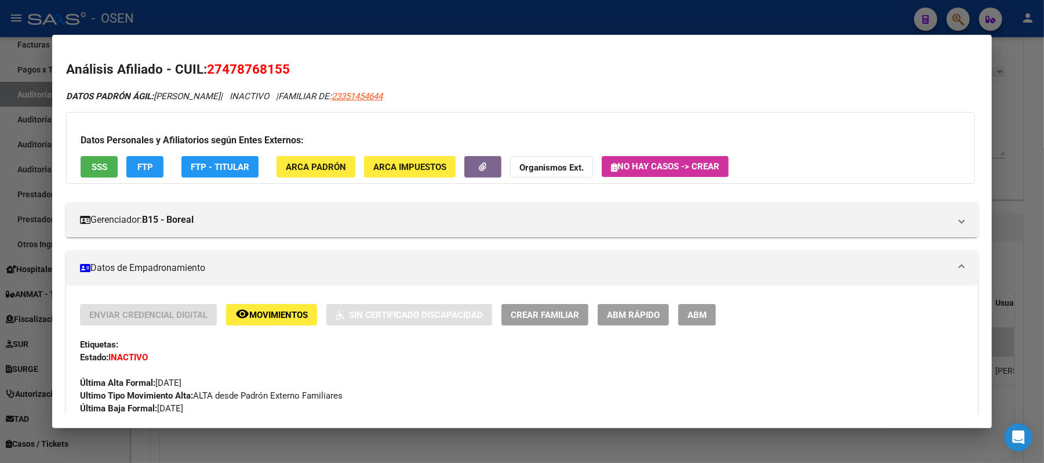
click at [495, 30] on div at bounding box center [522, 231] width 1044 height 463
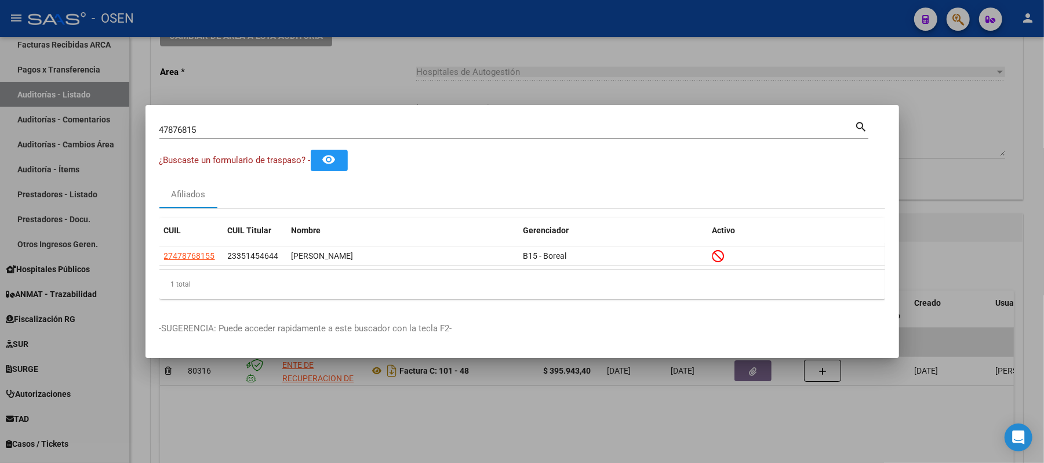
click at [482, 81] on div at bounding box center [522, 231] width 1044 height 463
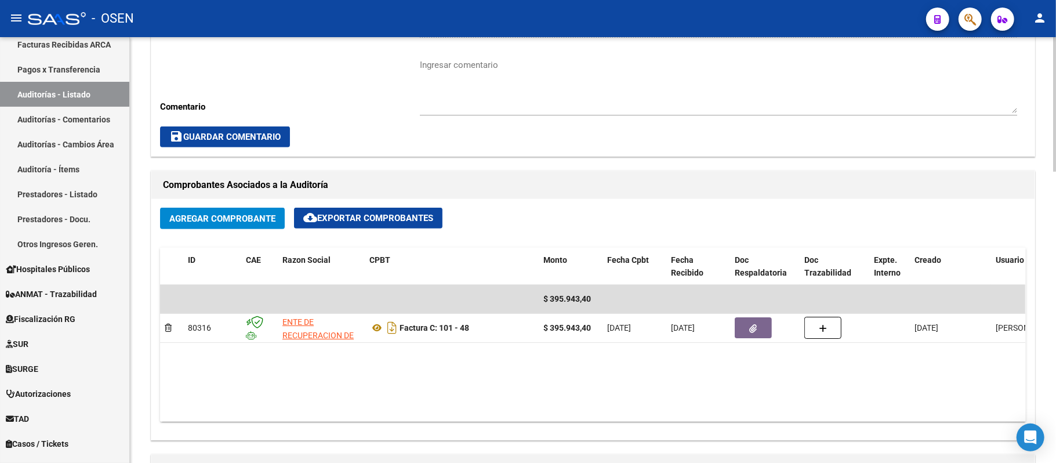
scroll to position [618, 0]
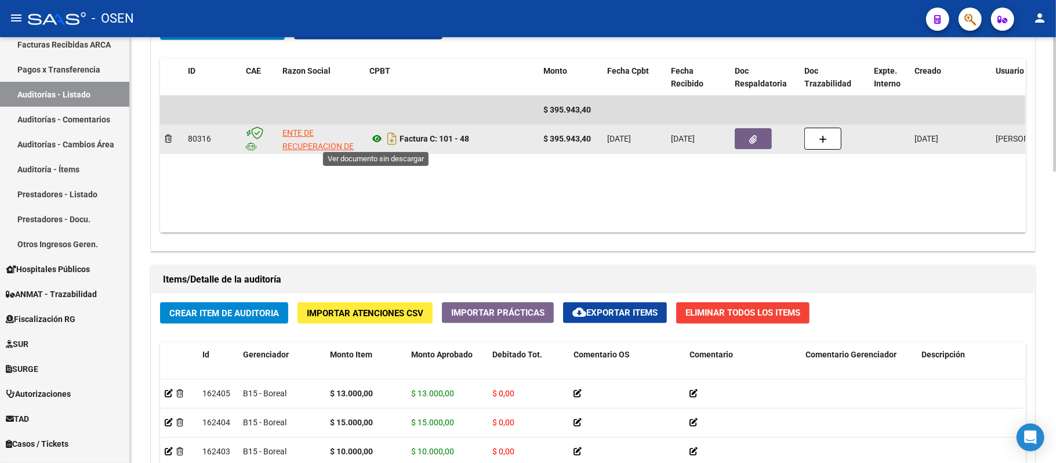
click at [376, 137] on icon at bounding box center [376, 139] width 15 height 14
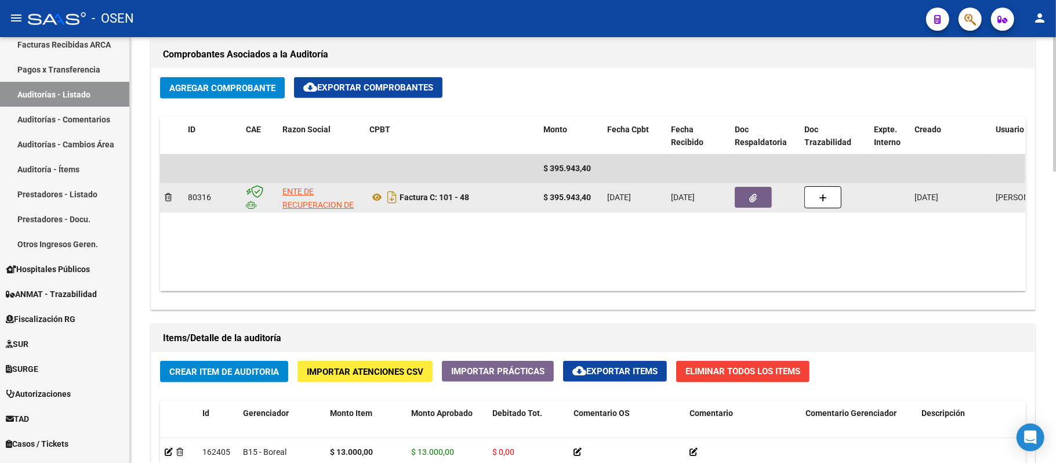
scroll to position [386, 0]
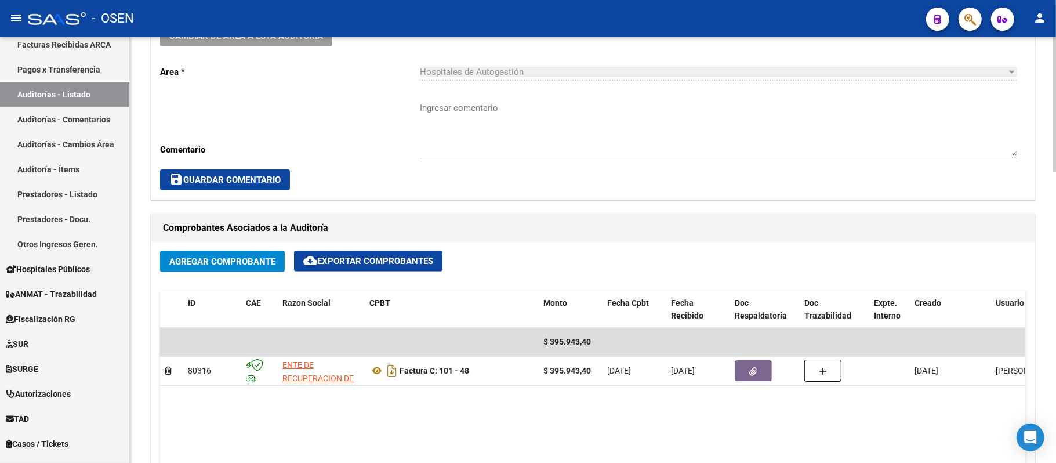
click at [523, 104] on textarea "Ingresar comentario" at bounding box center [718, 128] width 597 height 55
paste textarea "WS-H. CENTRAL"
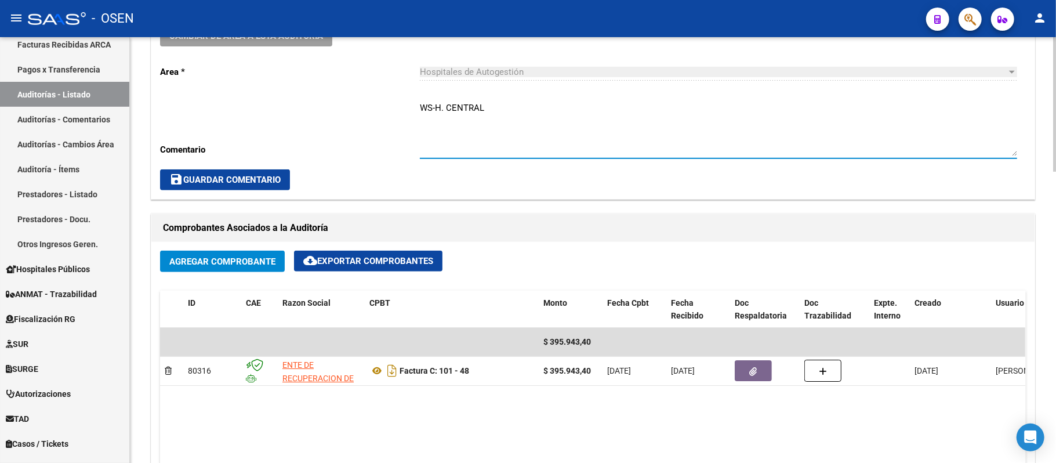
type textarea "WS-H. CENTRAL"
click at [288, 170] on button "save Guardar Comentario" at bounding box center [225, 179] width 130 height 21
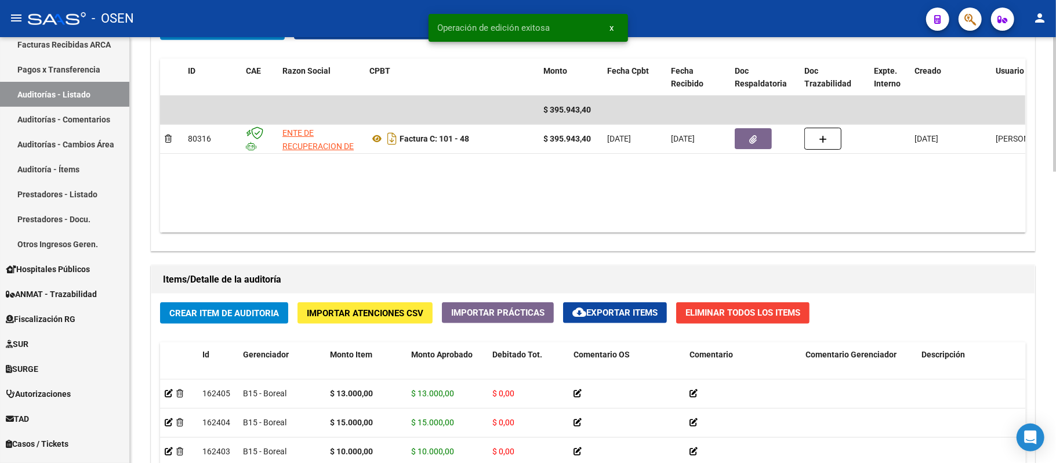
scroll to position [309, 0]
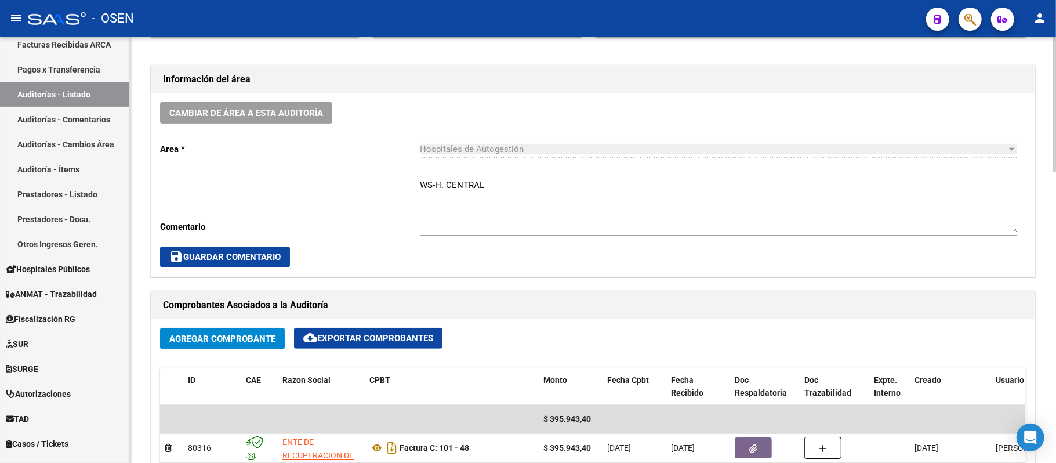
click at [240, 119] on button "Cambiar de área a esta auditoría" at bounding box center [246, 112] width 172 height 21
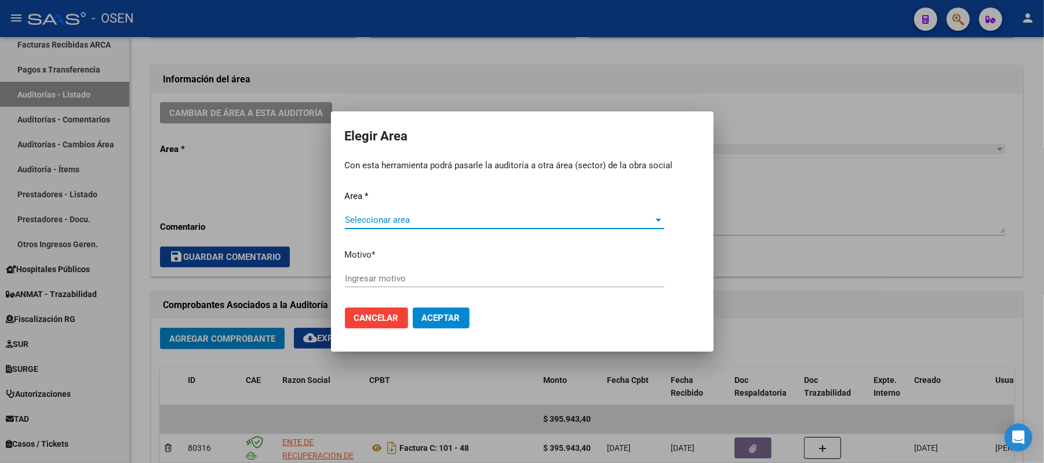
click at [404, 215] on span "Seleccionar area" at bounding box center [499, 220] width 309 height 10
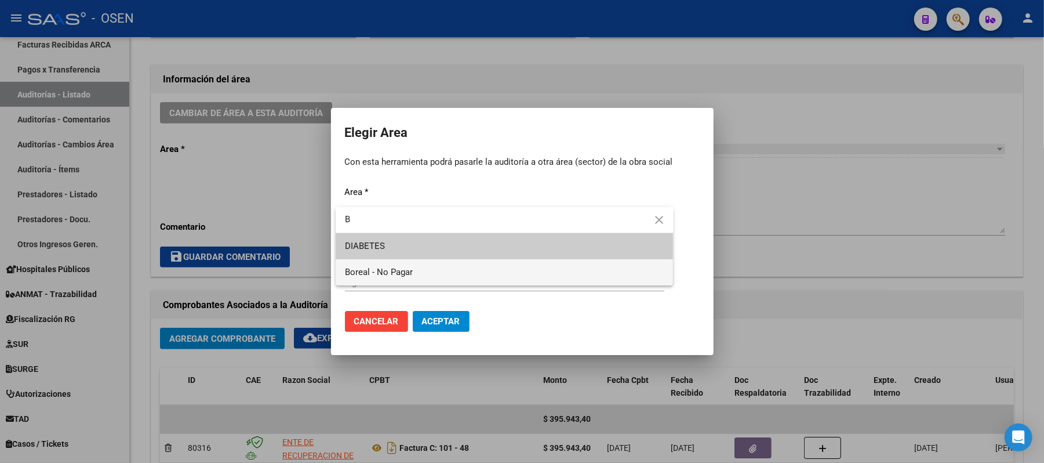
type input "B"
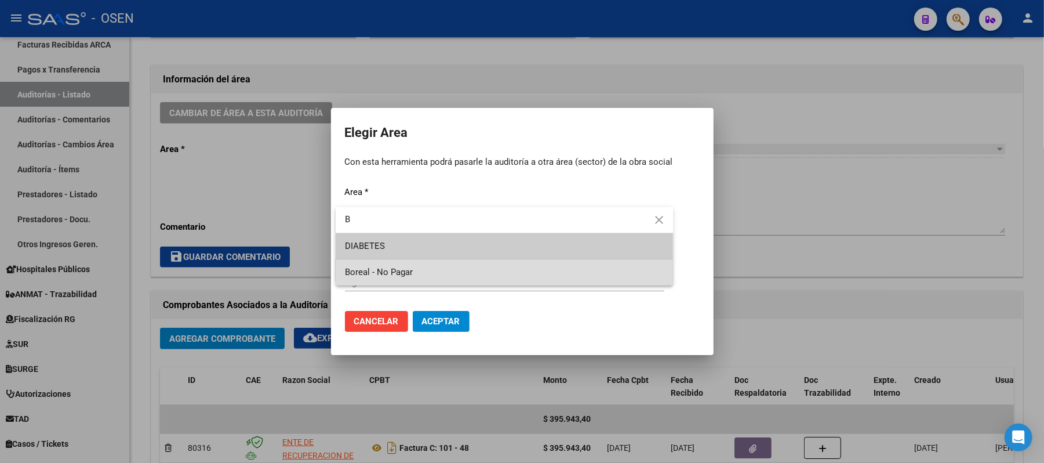
click at [383, 277] on span "Boreal - No Pagar" at bounding box center [504, 272] width 319 height 26
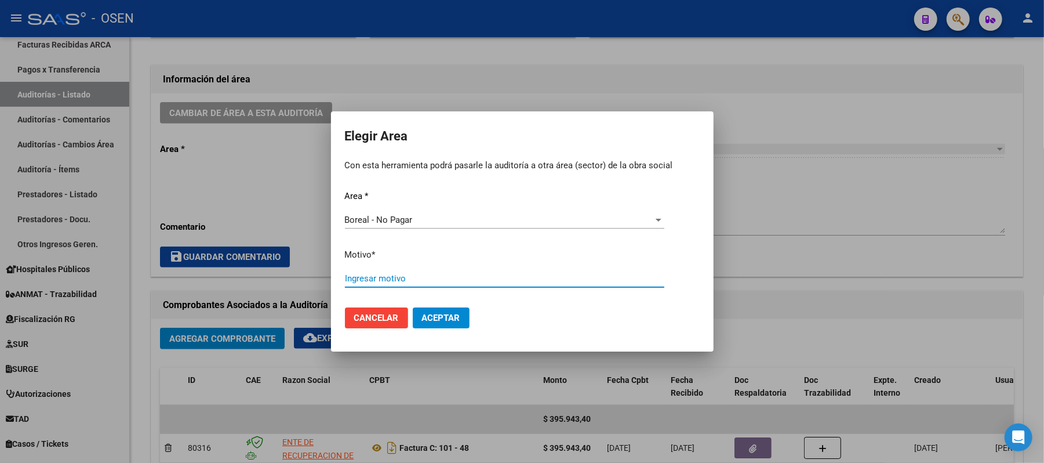
click at [383, 283] on input "Ingresar motivo" at bounding box center [504, 278] width 319 height 10
type input "AF. BOREAL"
click at [449, 320] on span "Aceptar" at bounding box center [441, 318] width 38 height 10
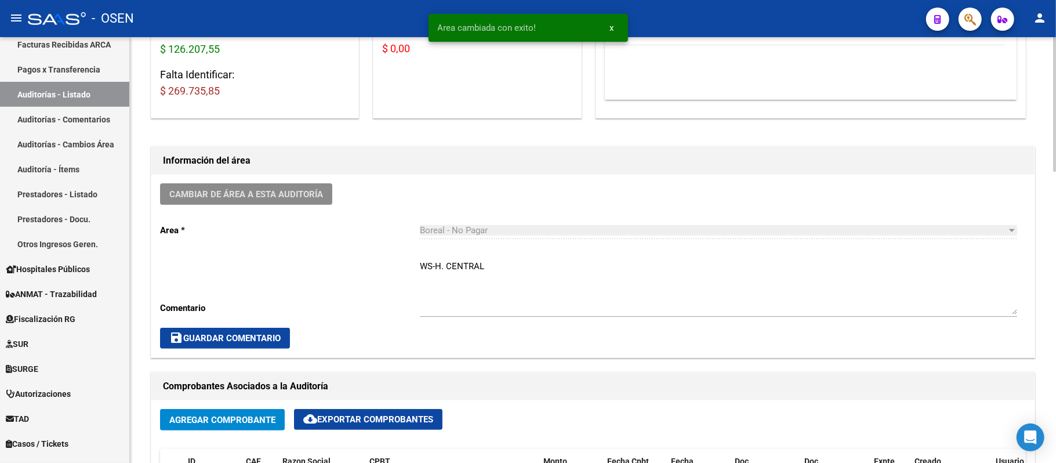
scroll to position [0, 0]
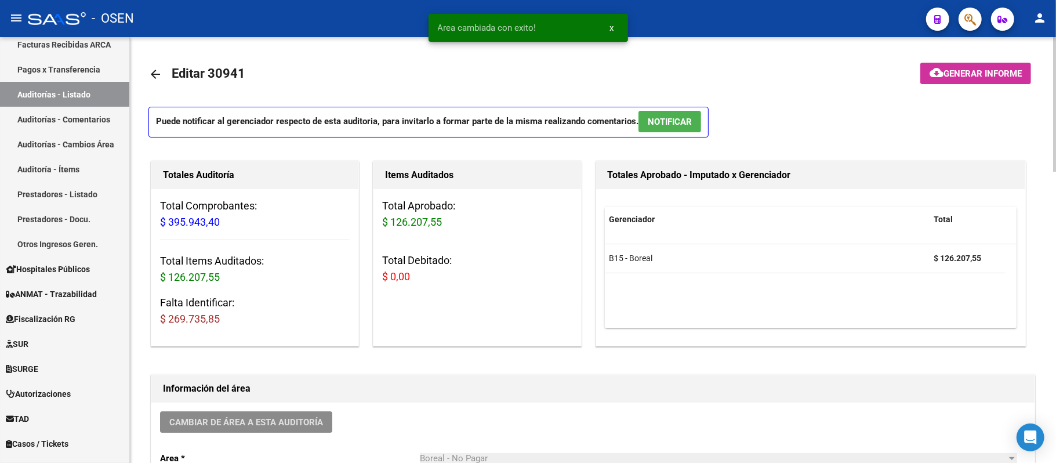
click at [678, 126] on span "NOTIFICAR" at bounding box center [670, 122] width 44 height 10
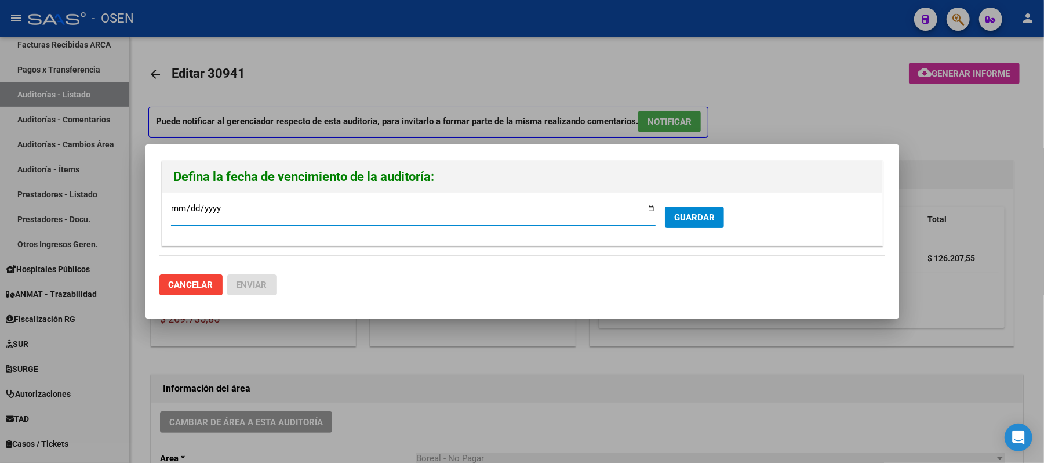
click at [190, 282] on span "Cancelar" at bounding box center [191, 284] width 45 height 10
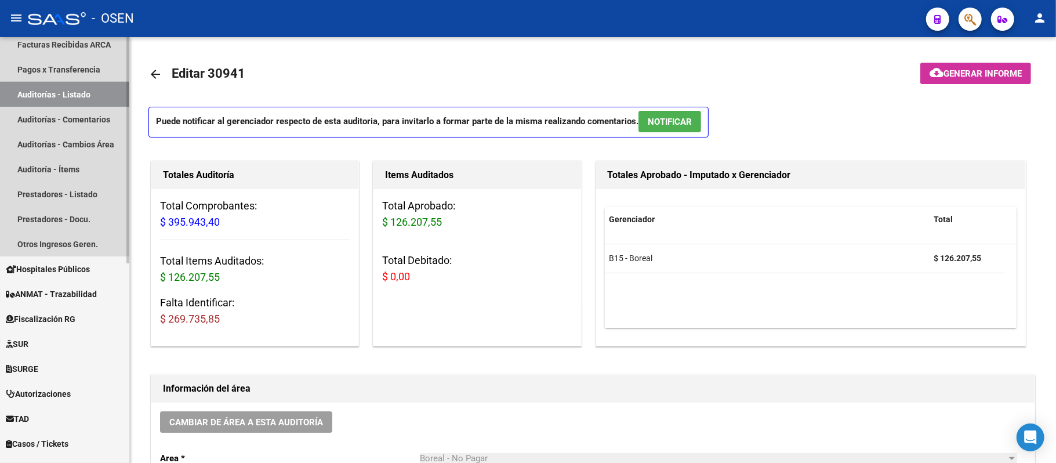
click at [79, 97] on link "Auditorías - Listado" at bounding box center [64, 94] width 129 height 25
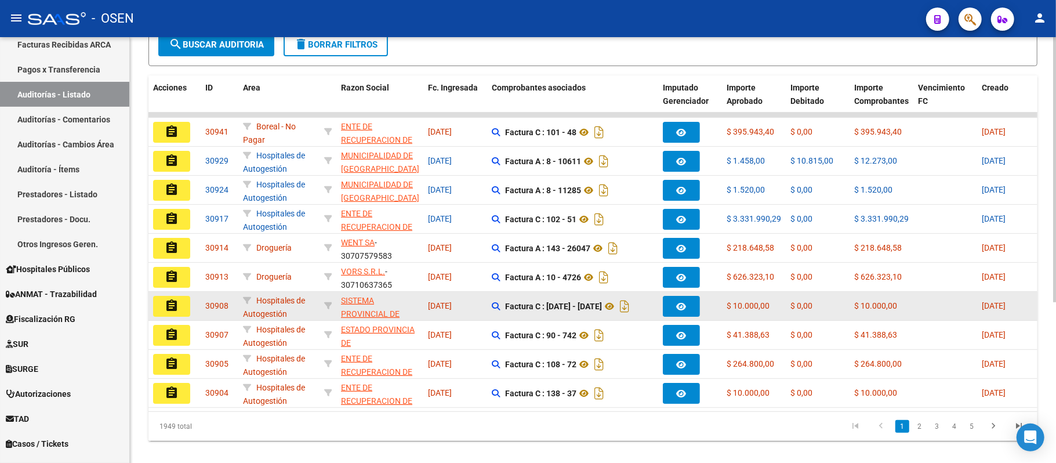
scroll to position [259, 0]
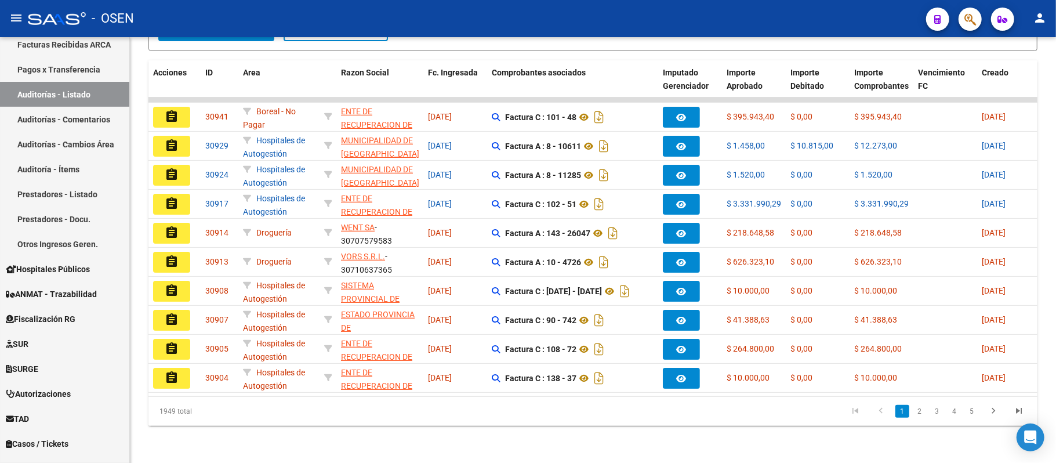
drag, startPoint x: 188, startPoint y: 285, endPoint x: 175, endPoint y: 281, distance: 14.5
click at [183, 285] on button "assignment" at bounding box center [171, 291] width 37 height 21
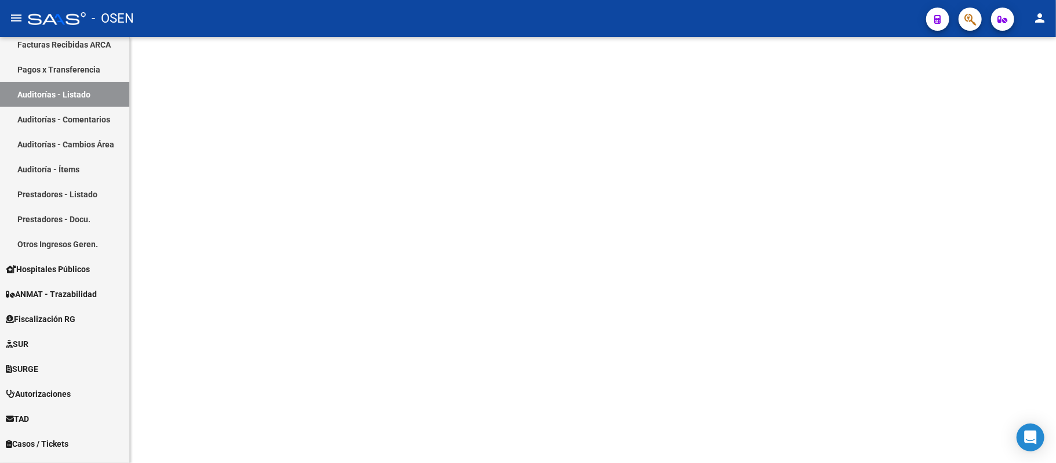
click at [175, 281] on mat-sidenav-content at bounding box center [593, 250] width 926 height 426
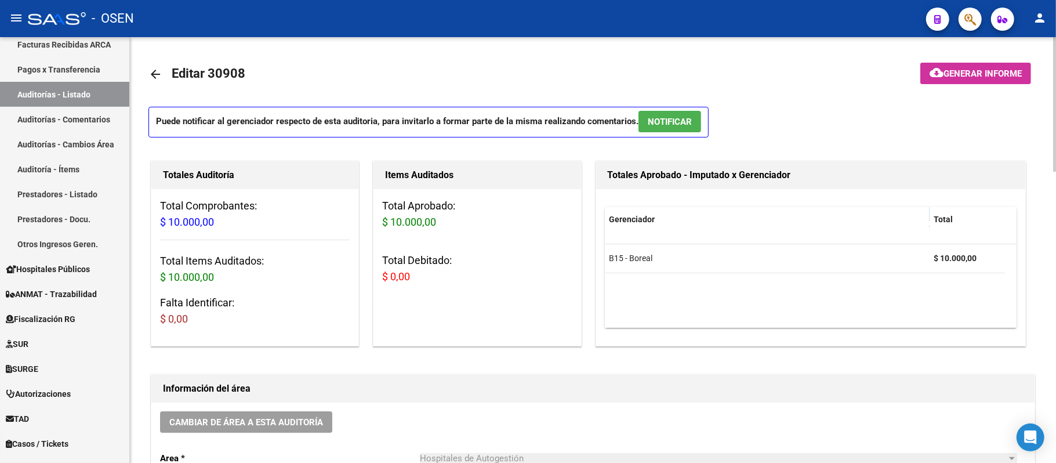
click at [696, 123] on button "NOTIFICAR" at bounding box center [669, 121] width 63 height 21
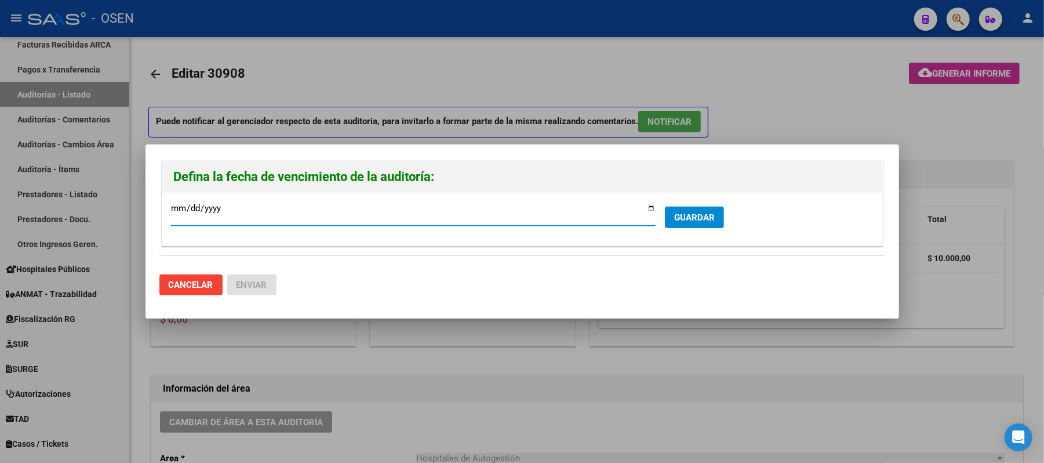
click at [699, 212] on span "GUARDAR" at bounding box center [694, 217] width 41 height 10
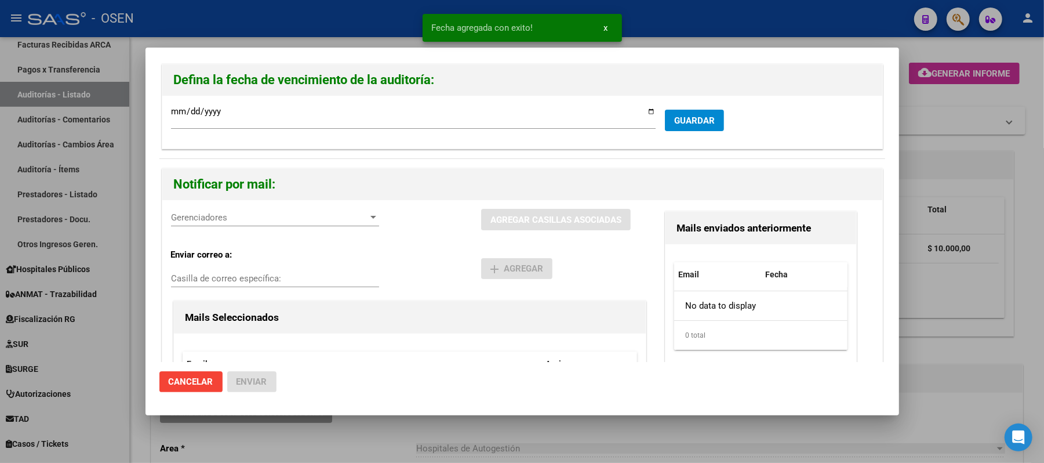
click at [242, 221] on span "Gerenciadores" at bounding box center [270, 217] width 198 height 10
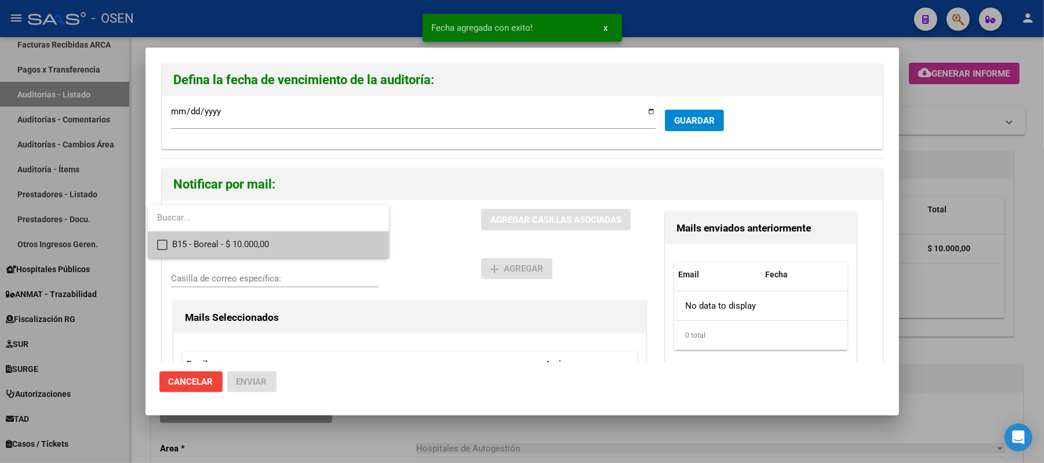
click at [249, 237] on span "B15 - Boreal - $ 10.000,00" at bounding box center [276, 244] width 208 height 26
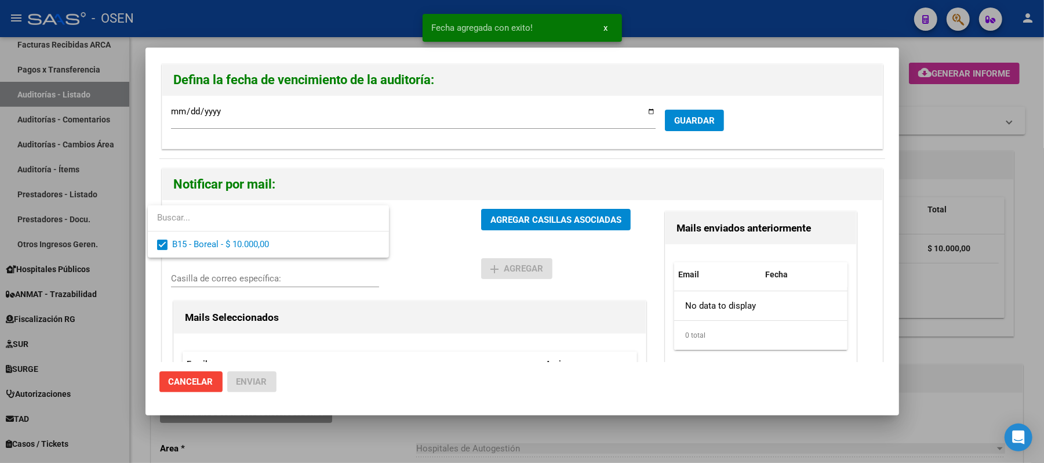
click at [441, 252] on div at bounding box center [522, 231] width 1044 height 463
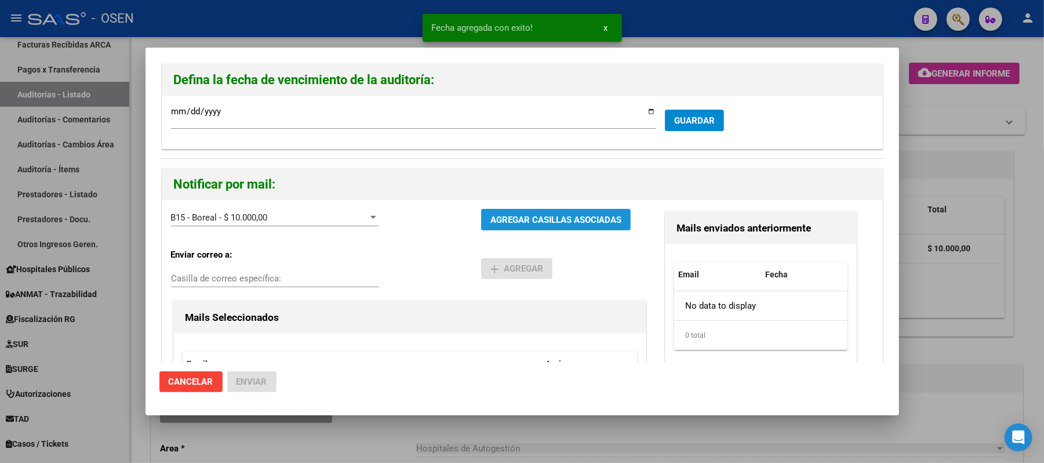
click at [511, 226] on button "AGREGAR CASILLAS ASOCIADAS" at bounding box center [556, 219] width 150 height 21
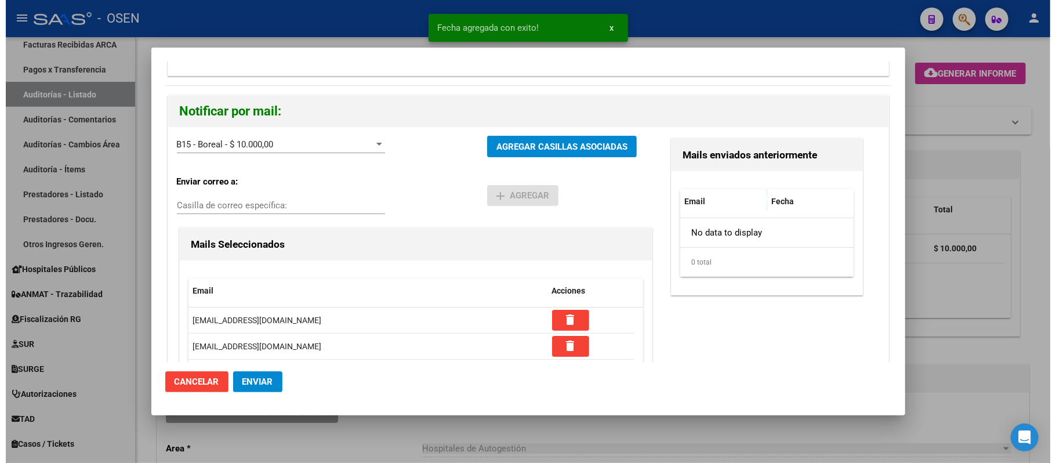
scroll to position [164, 0]
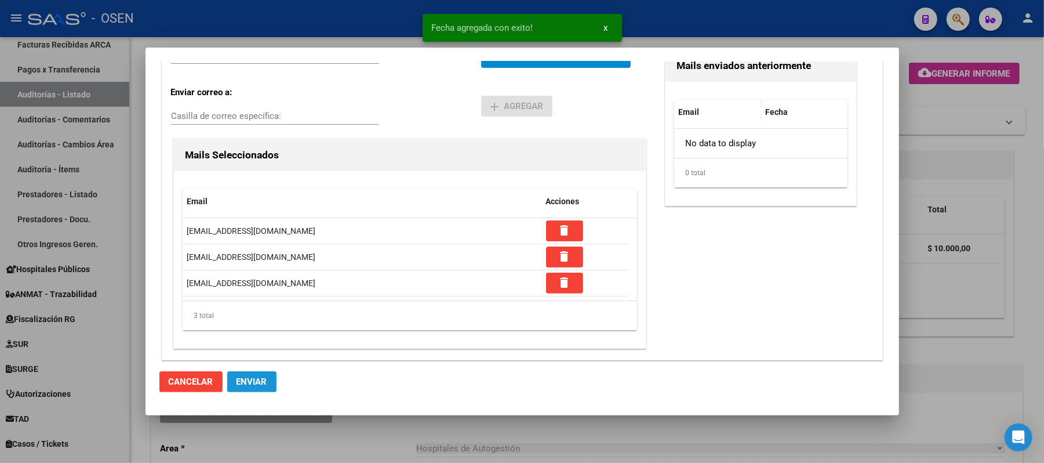
click at [242, 384] on span "Enviar" at bounding box center [252, 381] width 31 height 10
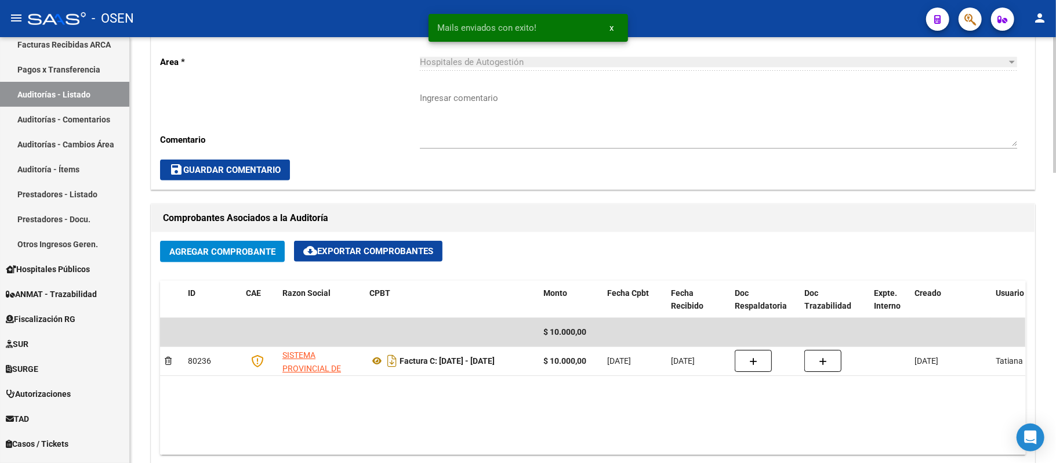
scroll to position [309, 0]
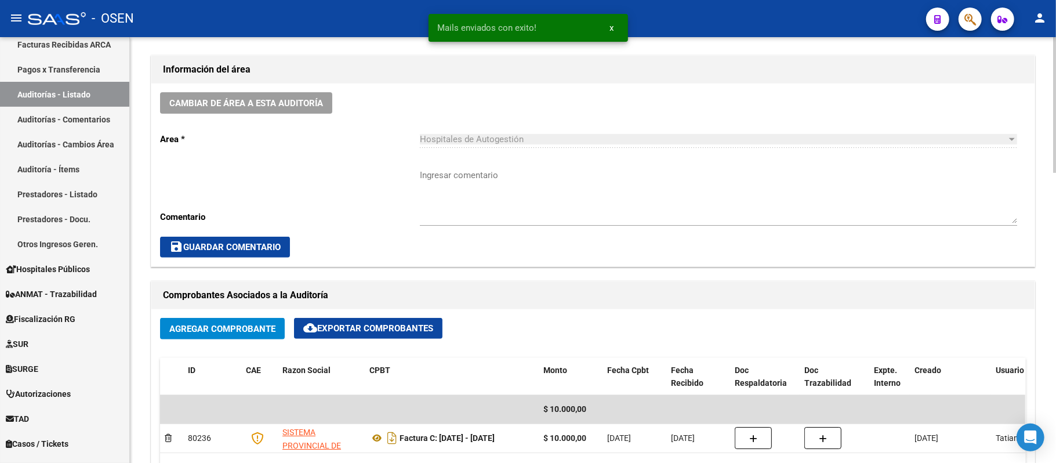
click at [259, 114] on div "Cambiar de área a esta auditoría Area * Hospitales de Autogestión Seleccionar a…" at bounding box center [592, 174] width 883 height 183
click at [263, 106] on span "Cambiar de área a esta auditoría" at bounding box center [246, 103] width 154 height 10
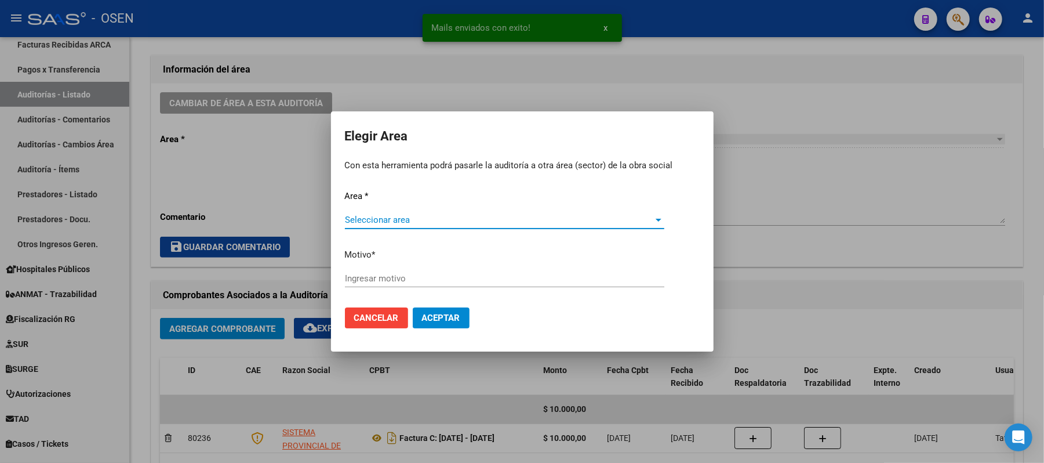
click at [412, 223] on span "Seleccionar area" at bounding box center [499, 220] width 309 height 10
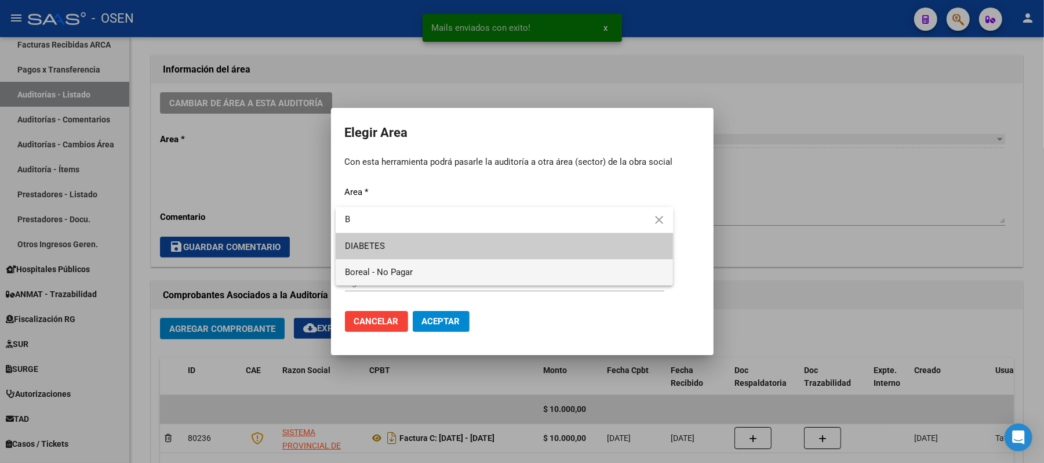
type input "B"
click at [404, 267] on span "Boreal - No Pagar" at bounding box center [379, 272] width 68 height 10
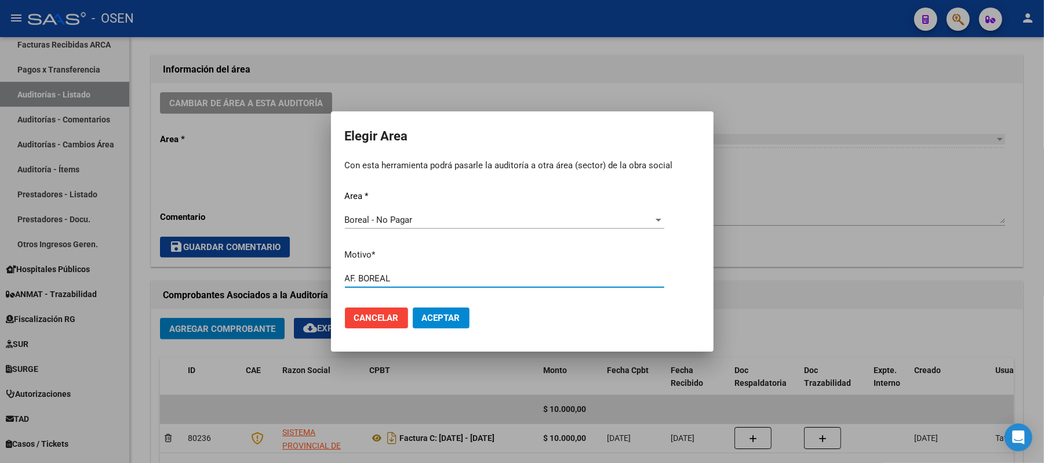
type input "AF. BOREAL"
click at [435, 321] on span "Aceptar" at bounding box center [441, 318] width 38 height 10
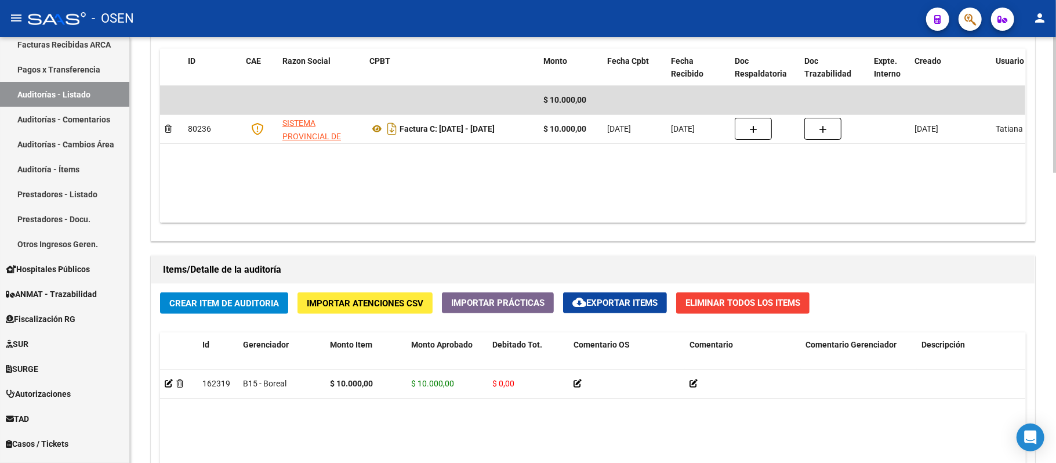
scroll to position [914, 0]
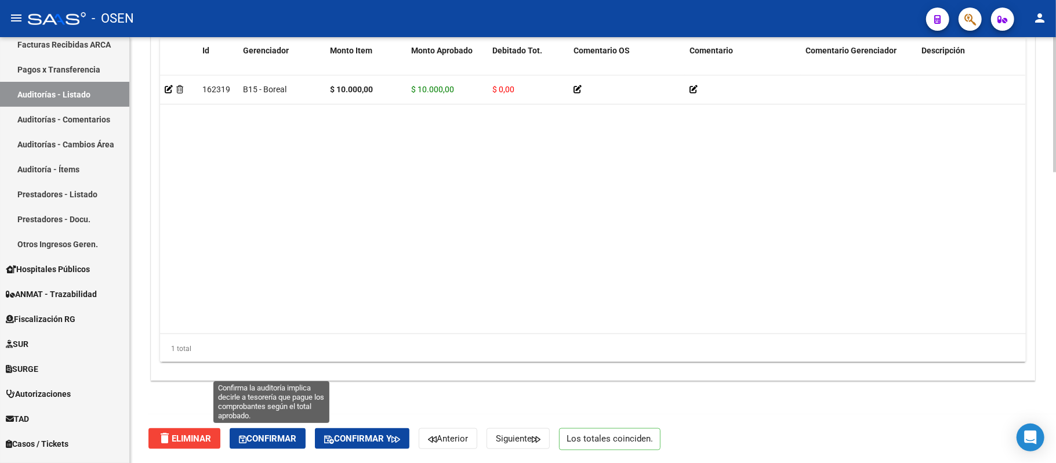
click at [265, 439] on span "Confirmar" at bounding box center [267, 438] width 57 height 10
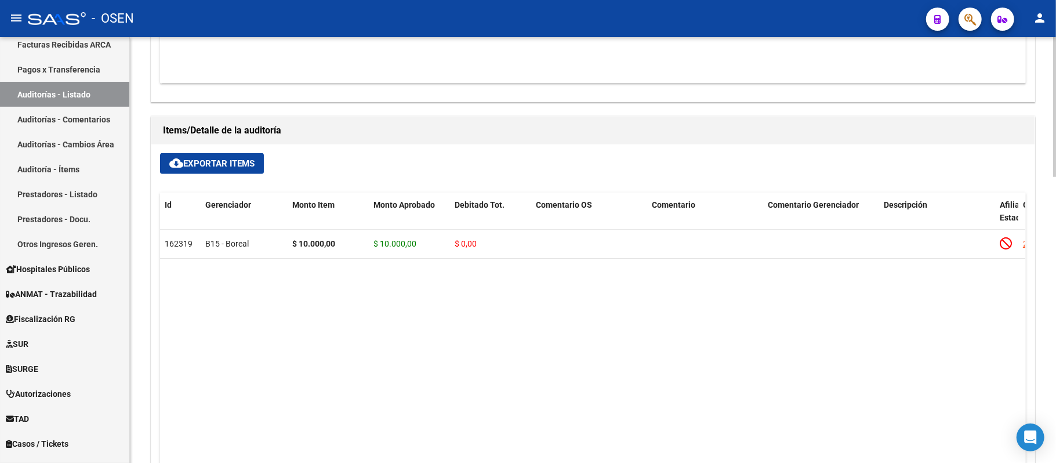
scroll to position [487, 0]
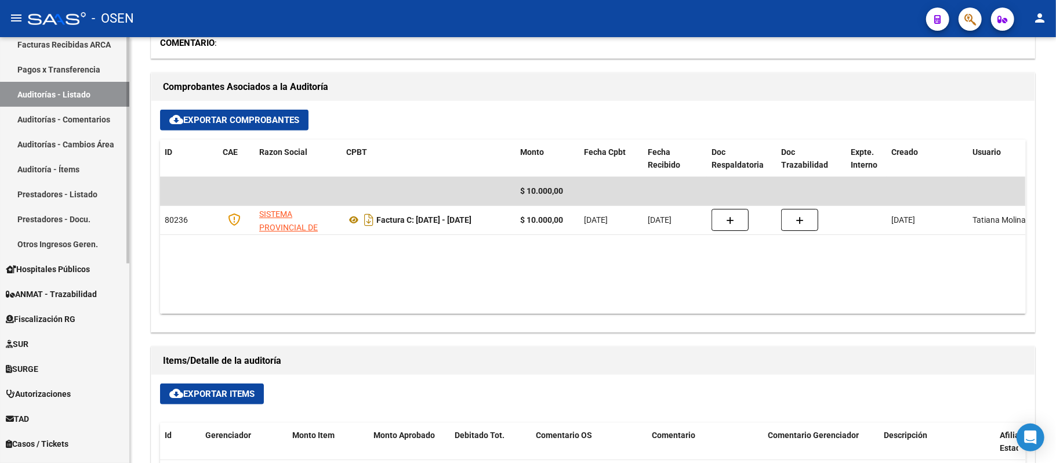
type input "202509"
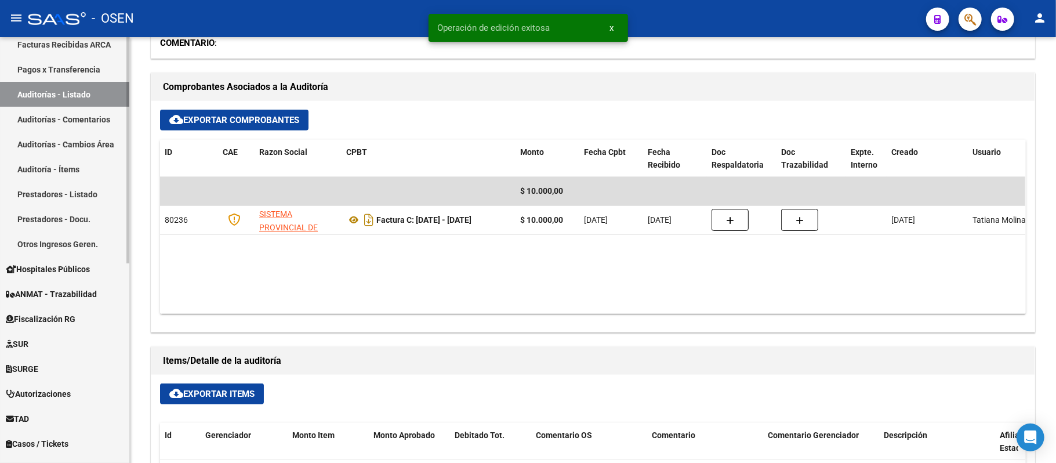
click at [79, 92] on link "Auditorías - Listado" at bounding box center [64, 94] width 129 height 25
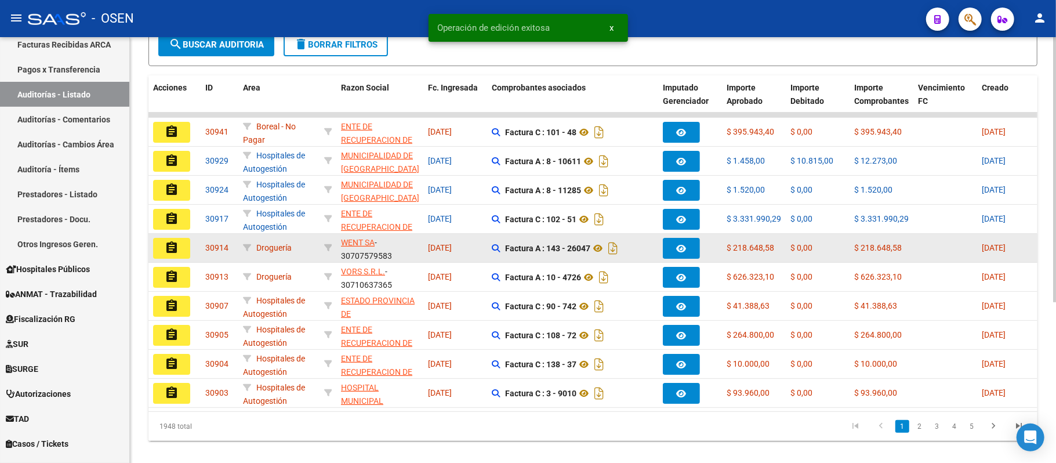
scroll to position [259, 0]
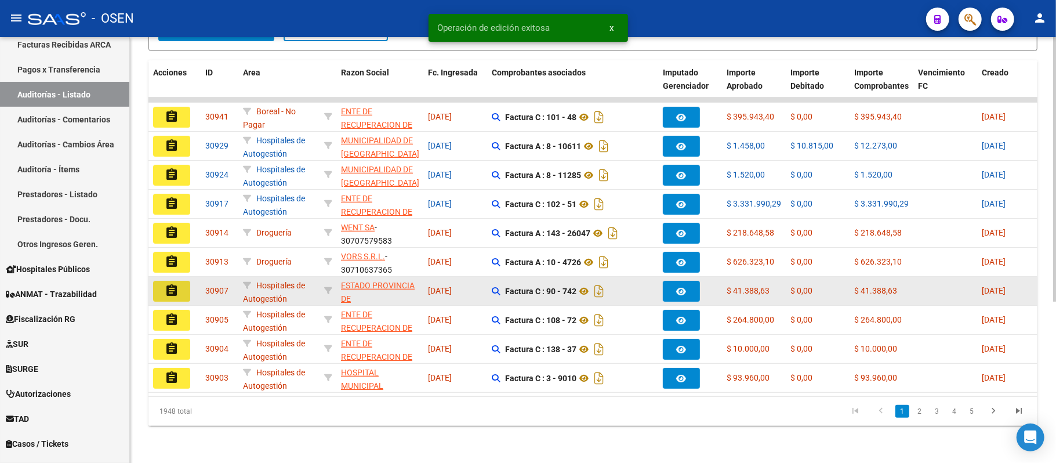
click at [176, 284] on mat-icon "assignment" at bounding box center [172, 291] width 14 height 14
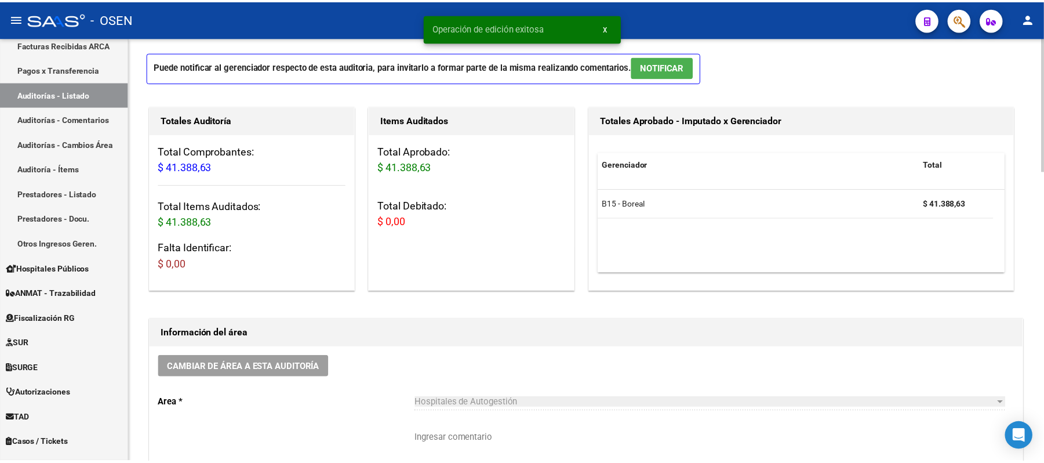
scroll to position [77, 0]
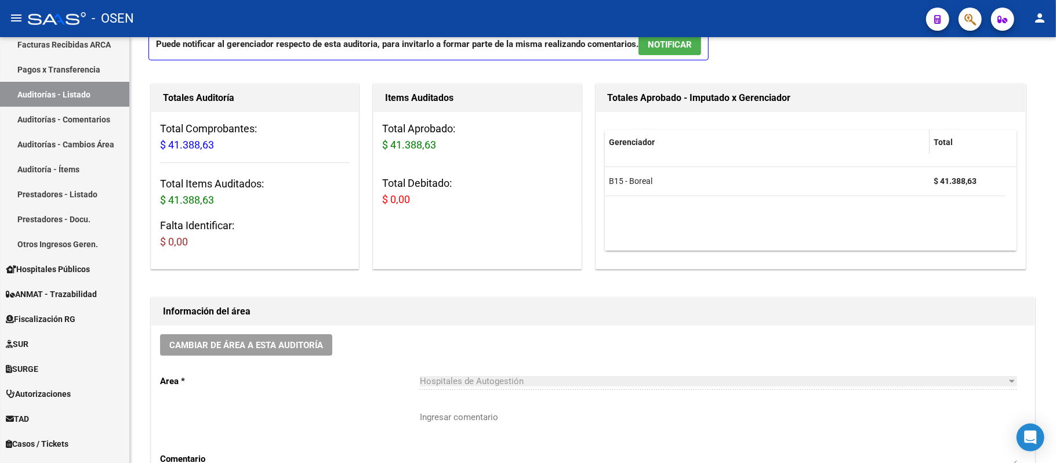
drag, startPoint x: 676, startPoint y: 22, endPoint x: 676, endPoint y: 28, distance: 6.4
click at [676, 24] on div "- OSEN" at bounding box center [472, 19] width 889 height 26
click at [674, 45] on span "NOTIFICAR" at bounding box center [670, 44] width 44 height 10
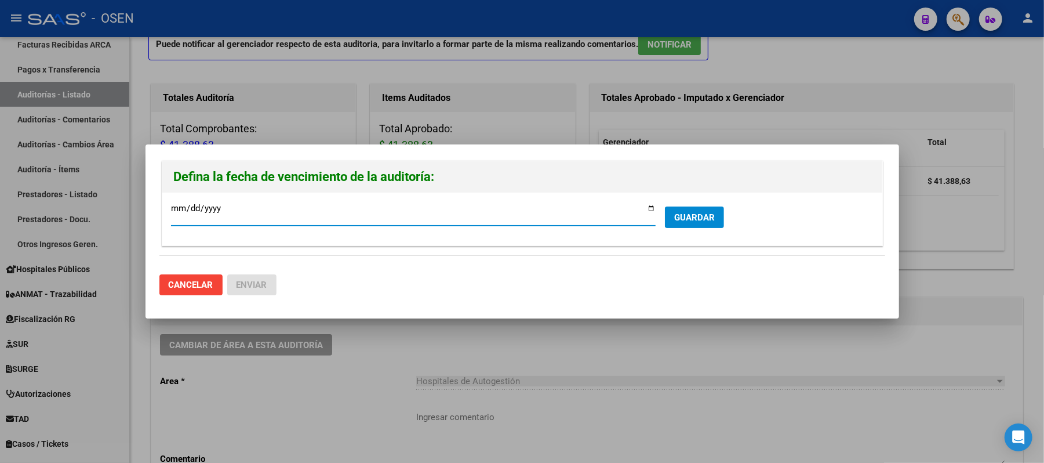
click at [697, 218] on span "GUARDAR" at bounding box center [694, 217] width 41 height 10
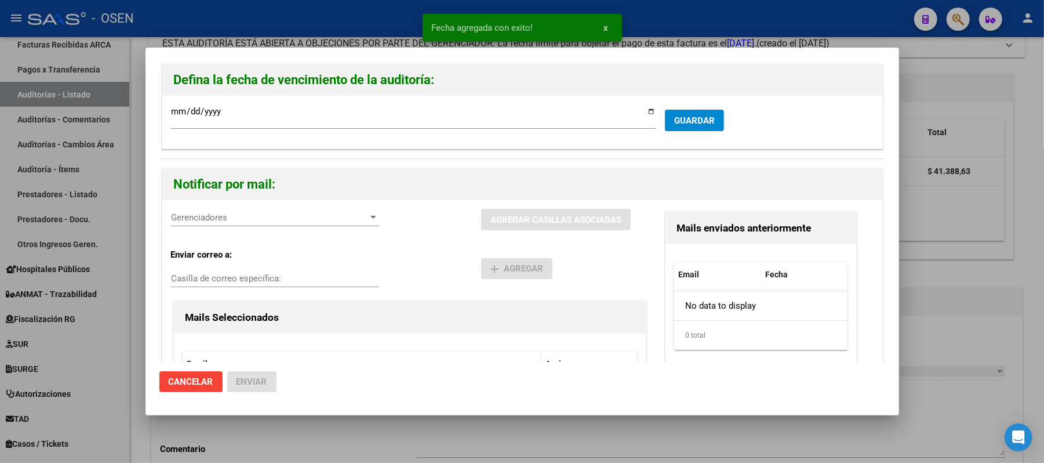
click at [232, 221] on span "Gerenciadores" at bounding box center [270, 217] width 198 height 10
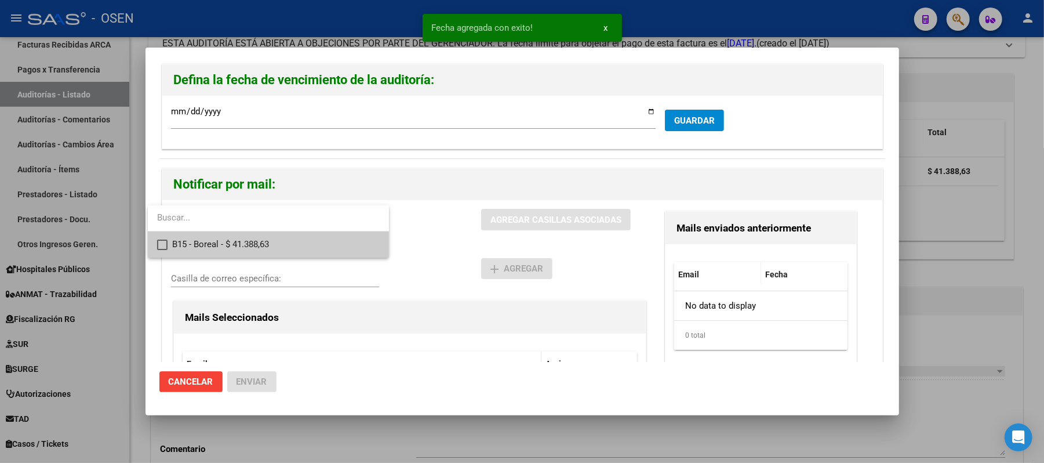
drag, startPoint x: 235, startPoint y: 246, endPoint x: 247, endPoint y: 248, distance: 11.8
click at [237, 246] on span "B15 - Boreal - $ 41.388,63" at bounding box center [276, 244] width 208 height 26
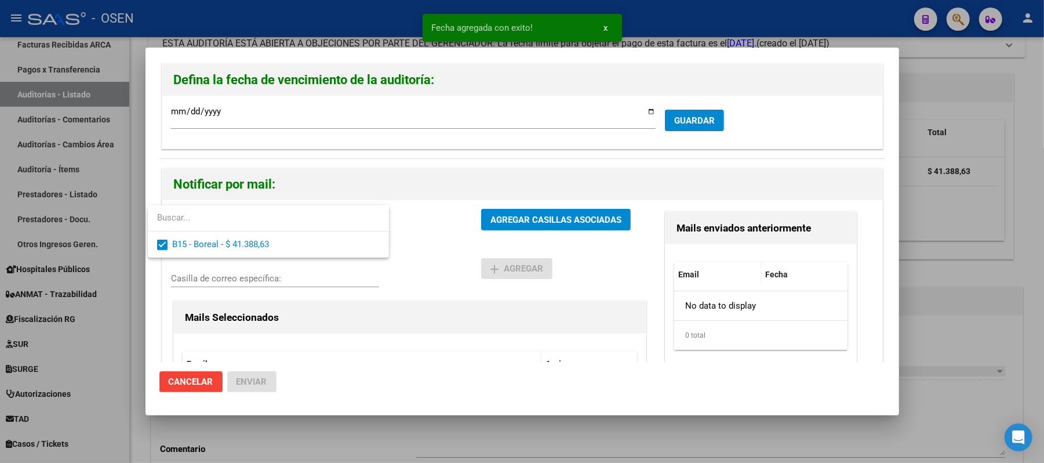
drag, startPoint x: 434, startPoint y: 278, endPoint x: 495, endPoint y: 235, distance: 75.3
click at [441, 273] on div at bounding box center [522, 231] width 1044 height 463
click at [525, 219] on span "AGREGAR CASILLAS ASOCIADAS" at bounding box center [556, 220] width 131 height 10
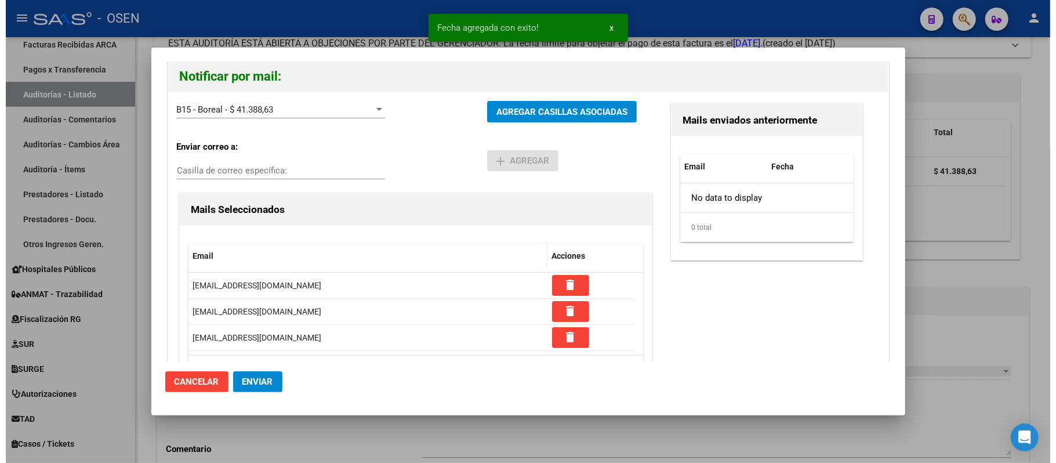
scroll to position [110, 0]
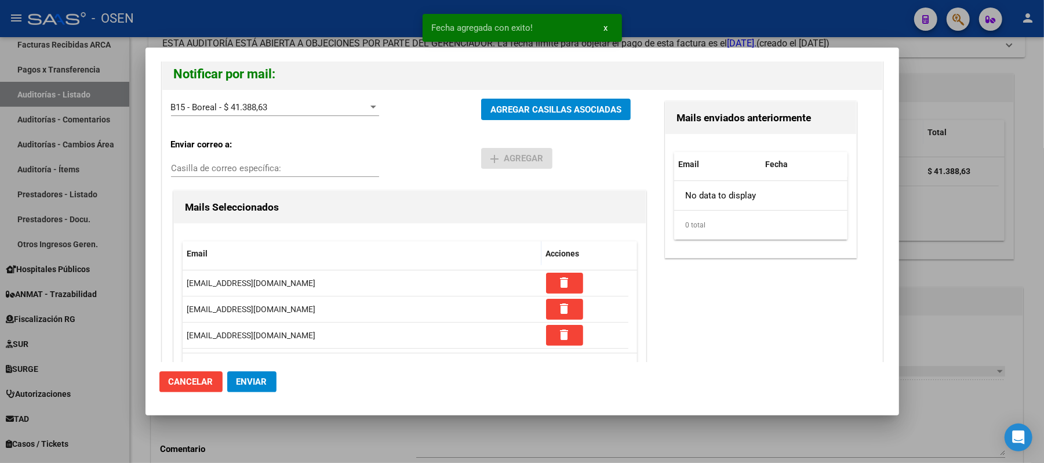
click at [246, 376] on span "Enviar" at bounding box center [252, 381] width 31 height 10
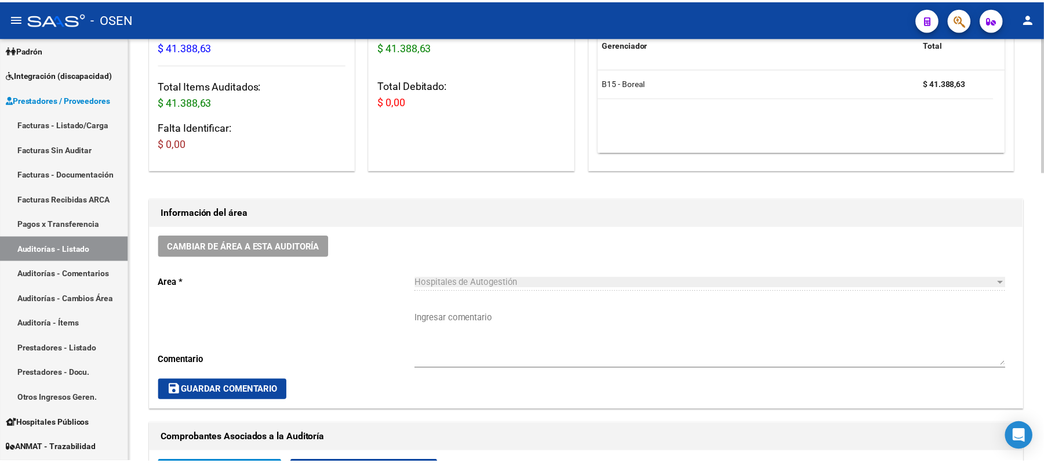
scroll to position [77, 0]
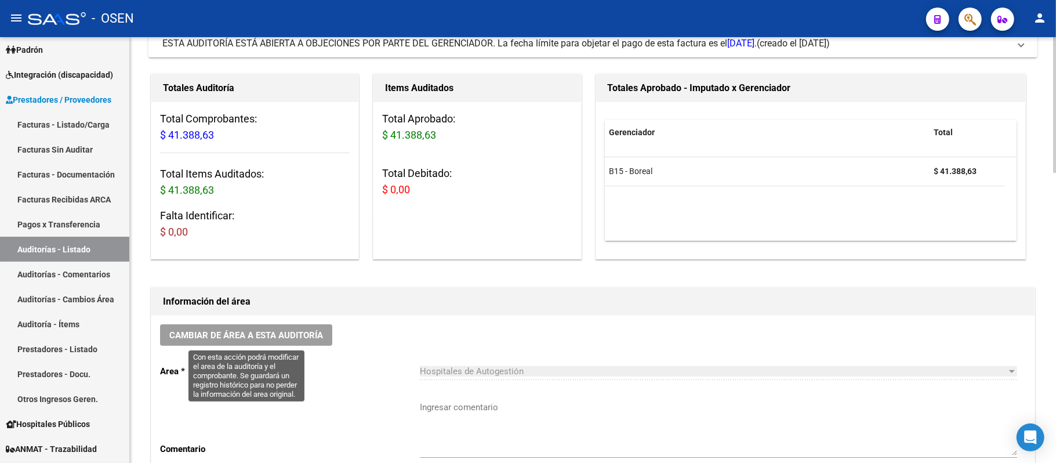
click at [272, 342] on button "Cambiar de área a esta auditoría" at bounding box center [246, 334] width 172 height 21
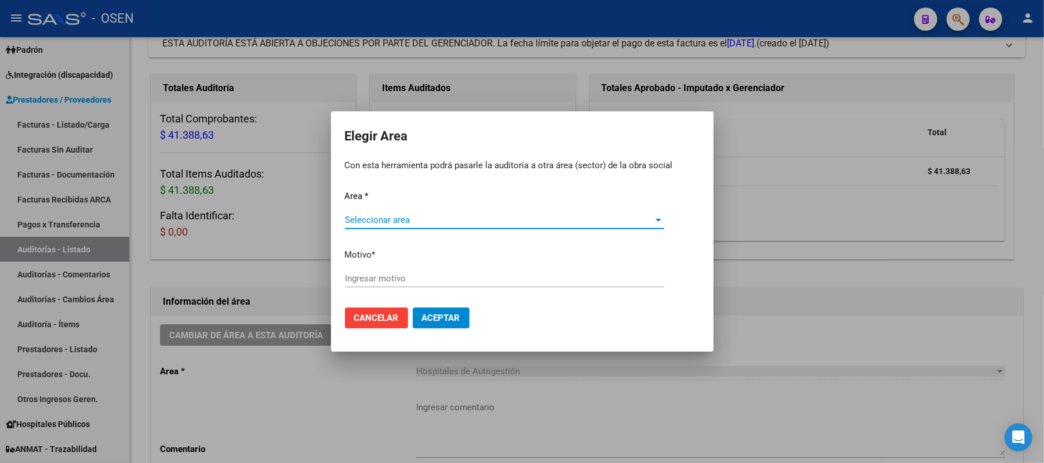
click at [395, 208] on div "Area * Seleccionar area Seleccionar area Motivo * Ingresar motivo" at bounding box center [522, 244] width 355 height 109
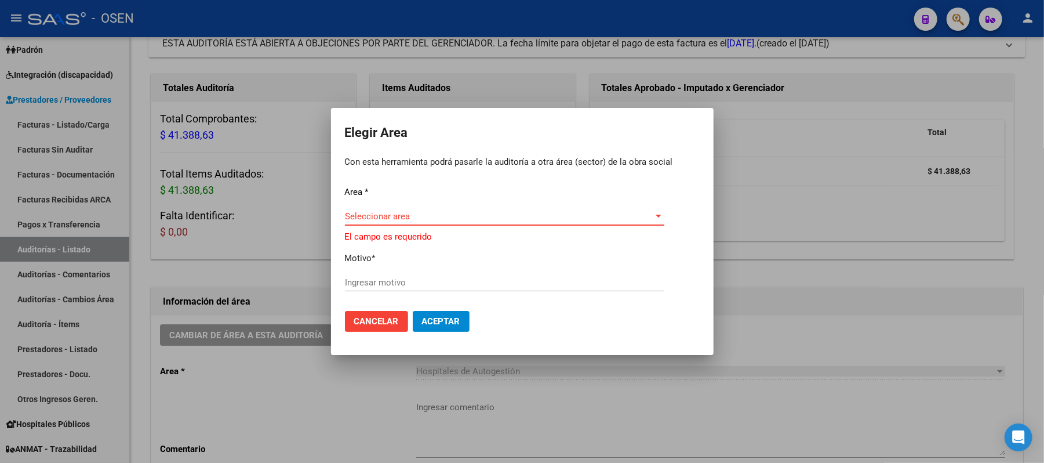
click at [394, 214] on span "Seleccionar area" at bounding box center [499, 216] width 309 height 10
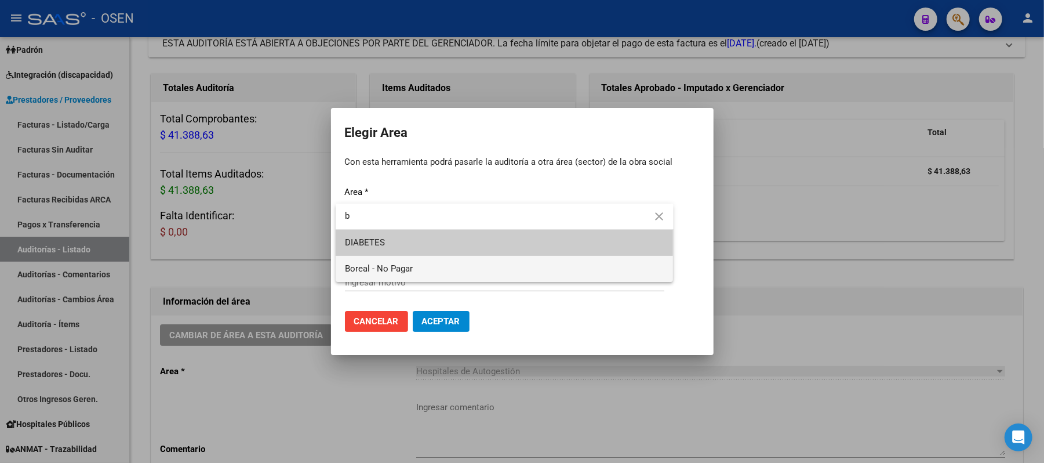
type input "b"
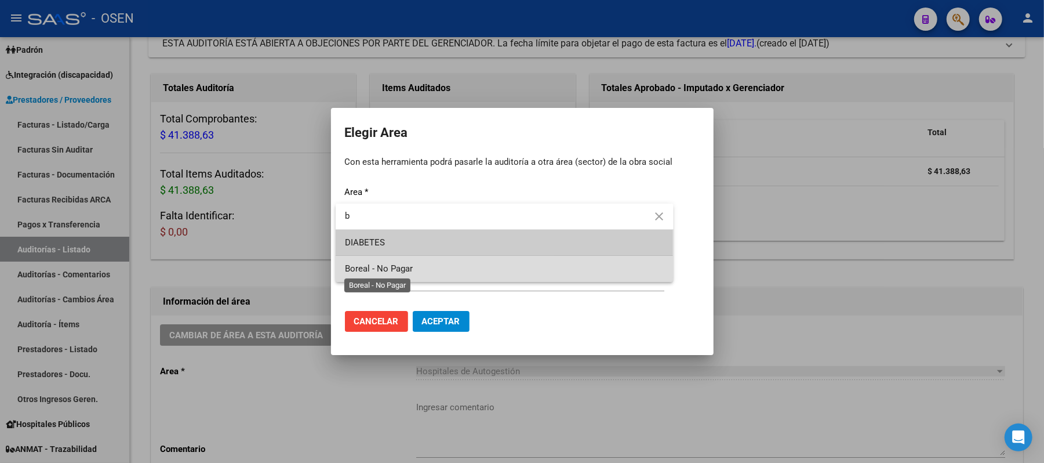
click at [393, 269] on div "Elegir Area Con esta herramienta podrá pasarle la auditoría a otra área (sector…" at bounding box center [522, 231] width 1044 height 463
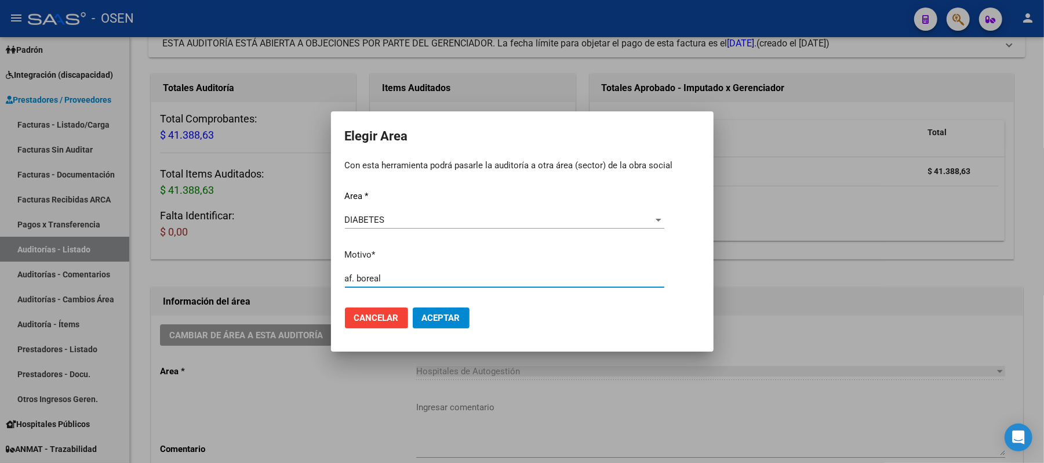
type input "af. boreal"
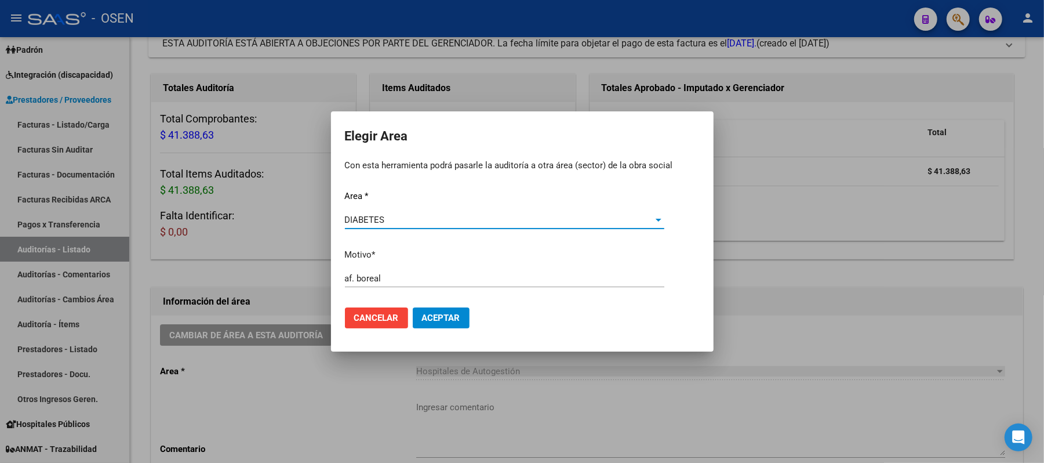
click at [500, 218] on div "DIABETES" at bounding box center [499, 220] width 309 height 10
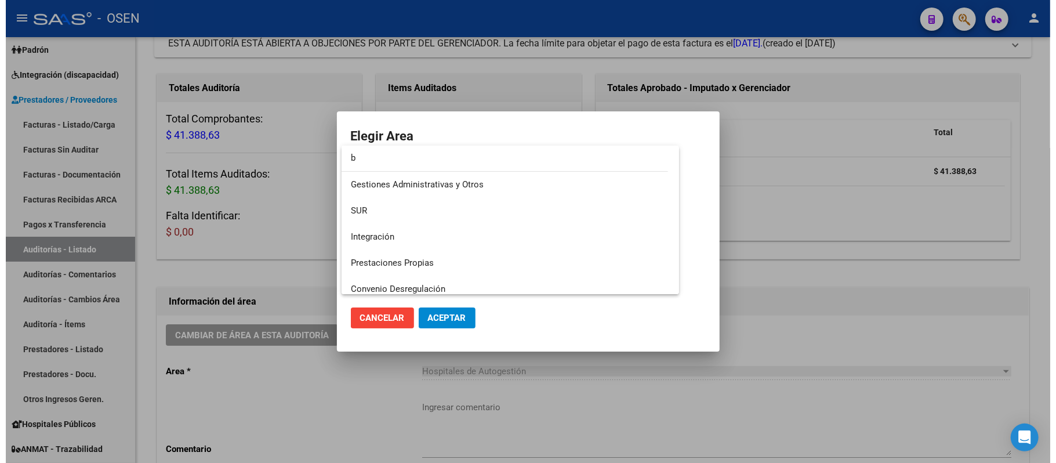
scroll to position [0, 0]
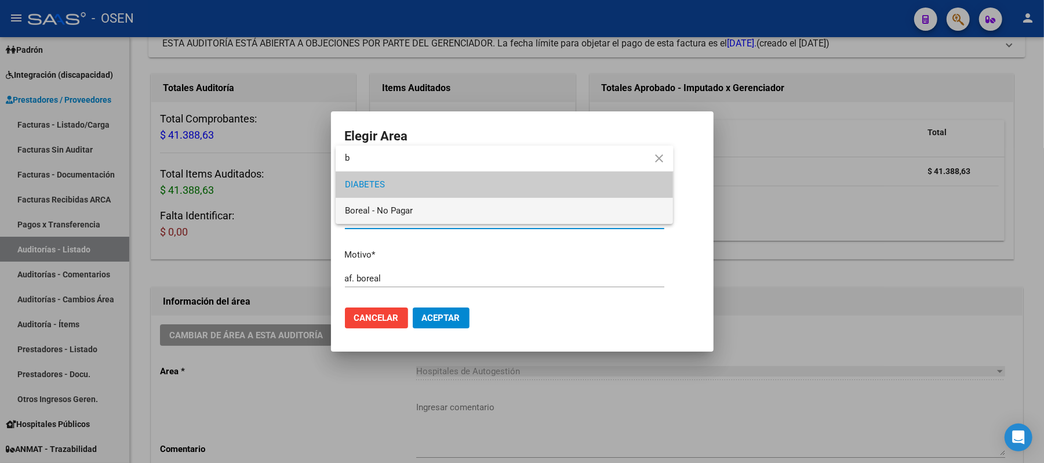
type input "b"
click at [414, 221] on span "Boreal - No Pagar" at bounding box center [504, 211] width 319 height 26
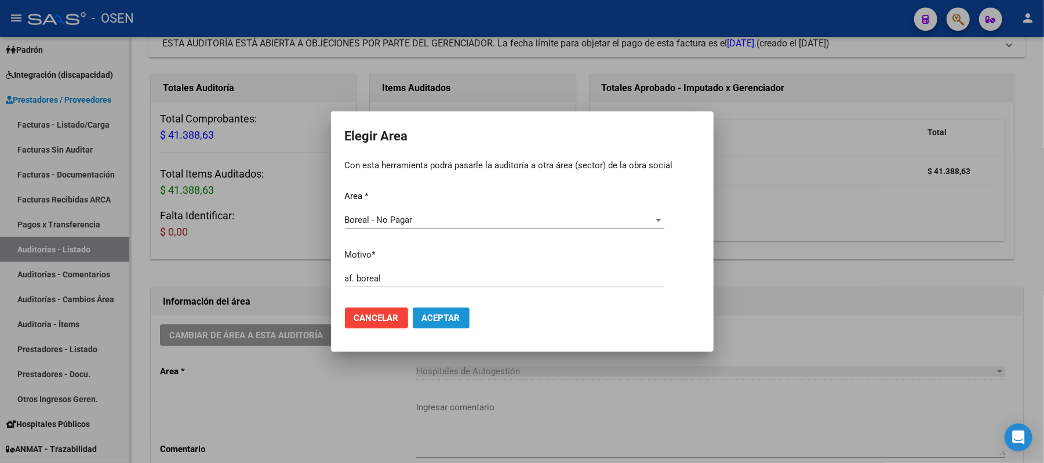
click at [430, 314] on span "Aceptar" at bounding box center [441, 318] width 38 height 10
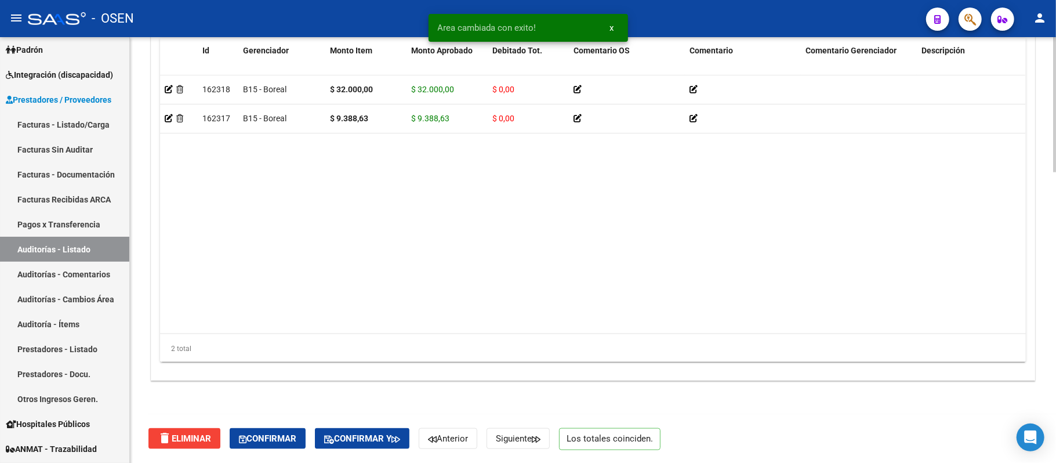
click at [297, 422] on div "delete Eliminar Confirmar Confirmar y Anterior Siguiente Los totales coinciden." at bounding box center [597, 438] width 899 height 49
click at [295, 430] on button "Confirmar" at bounding box center [268, 438] width 76 height 21
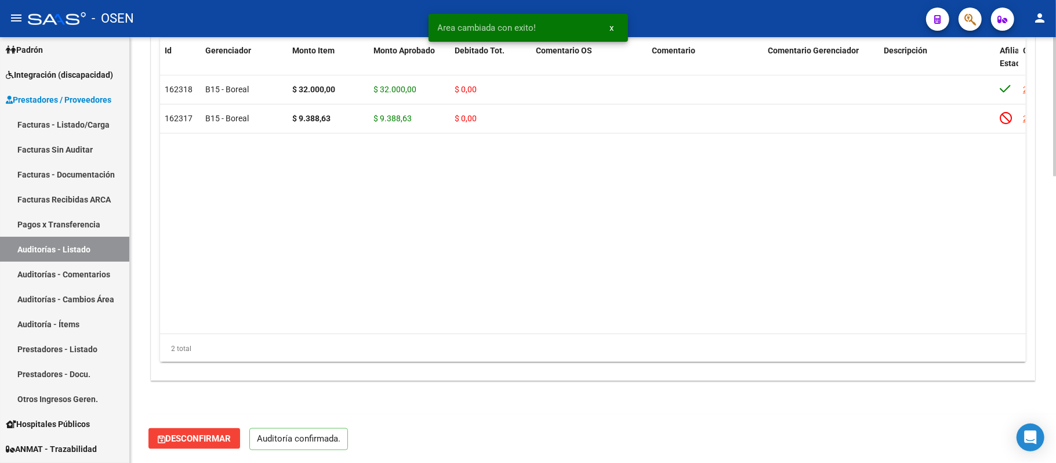
scroll to position [873, 0]
type input "202509"
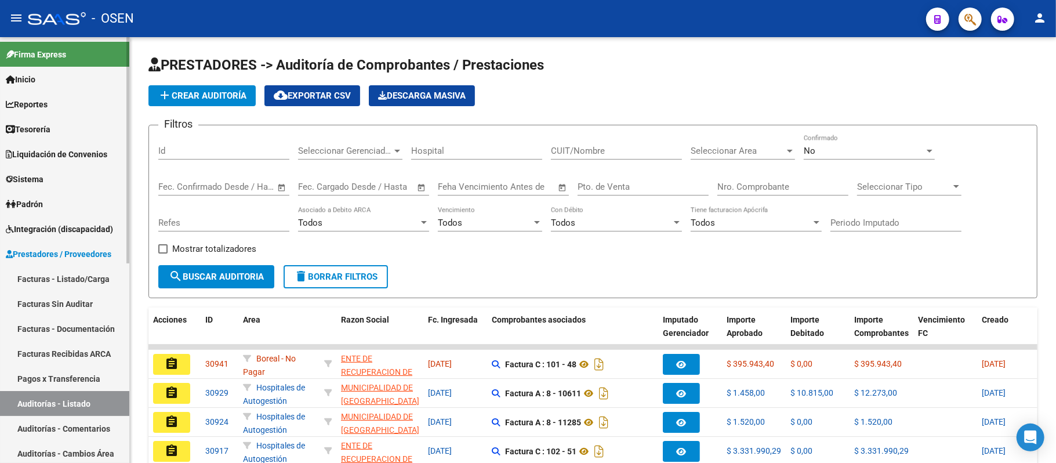
click at [68, 277] on link "Facturas - Listado/Carga" at bounding box center [64, 278] width 129 height 25
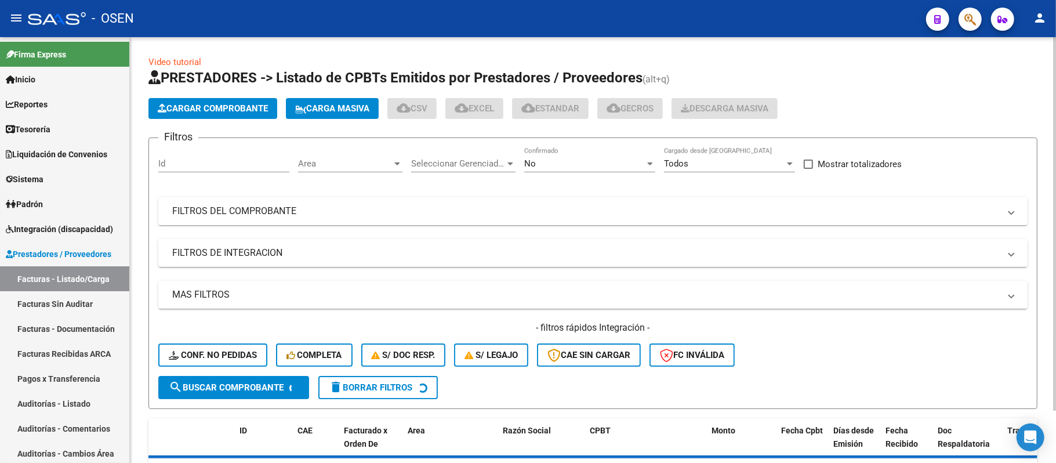
click at [226, 117] on button "Cargar Comprobante" at bounding box center [212, 108] width 129 height 21
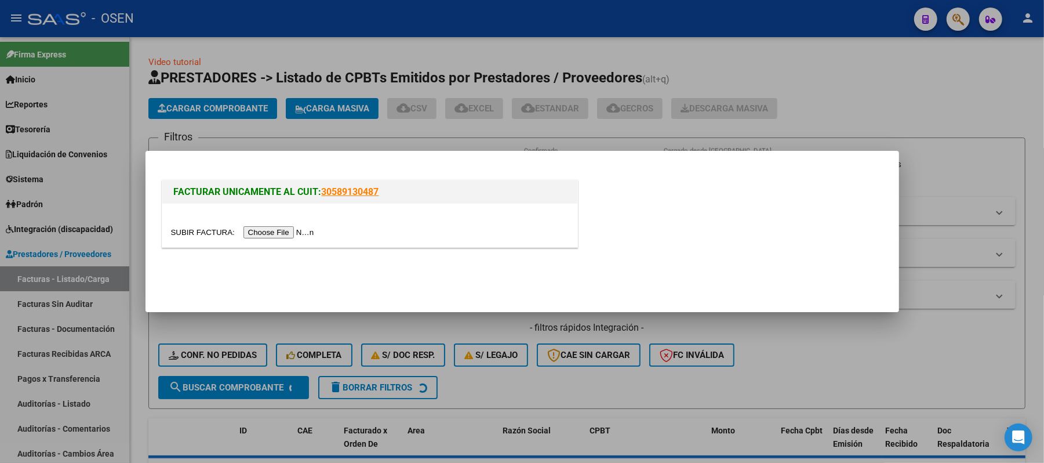
click at [286, 234] on input "file" at bounding box center [244, 232] width 147 height 12
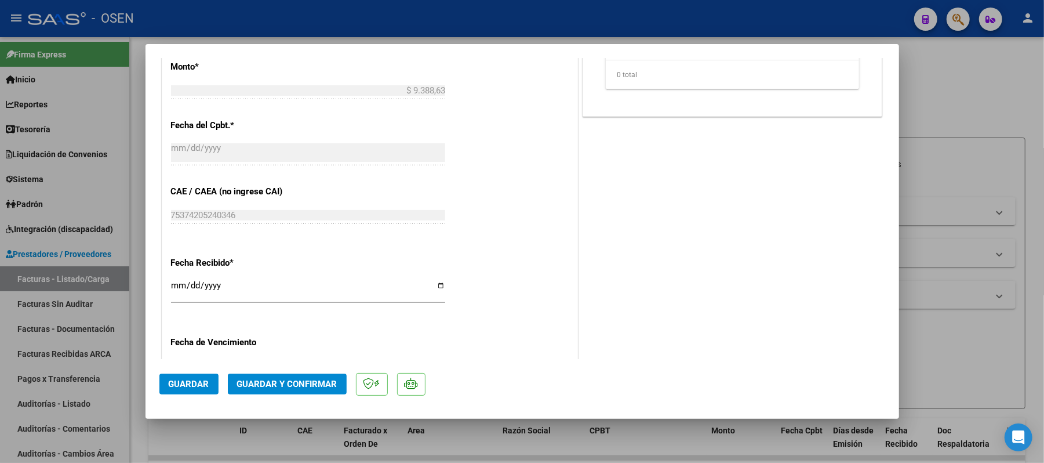
scroll to position [618, 0]
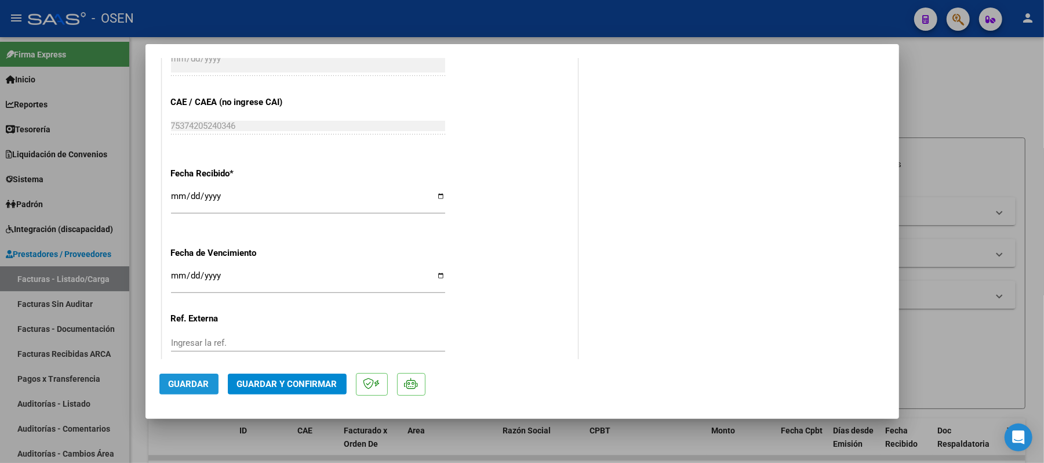
click at [198, 383] on span "Guardar" at bounding box center [189, 384] width 41 height 10
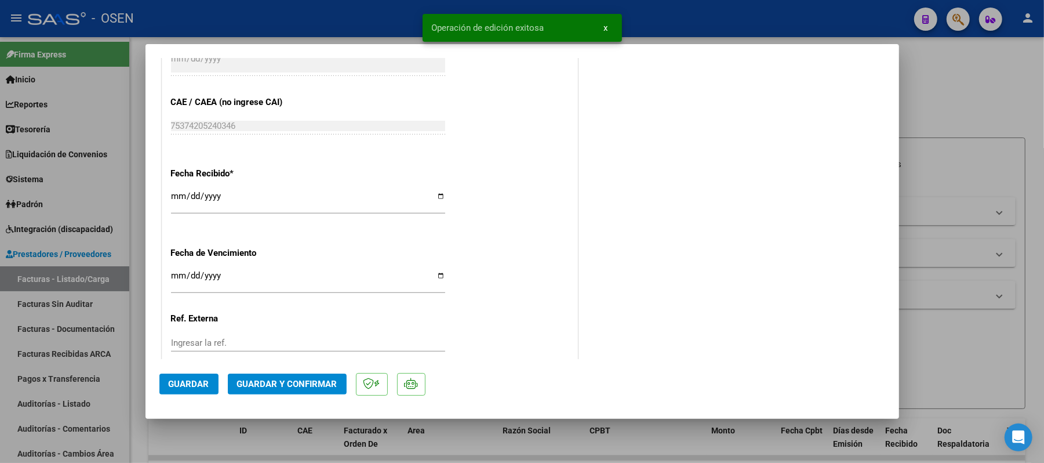
click at [351, 15] on div at bounding box center [522, 231] width 1044 height 463
type input "$ 0,00"
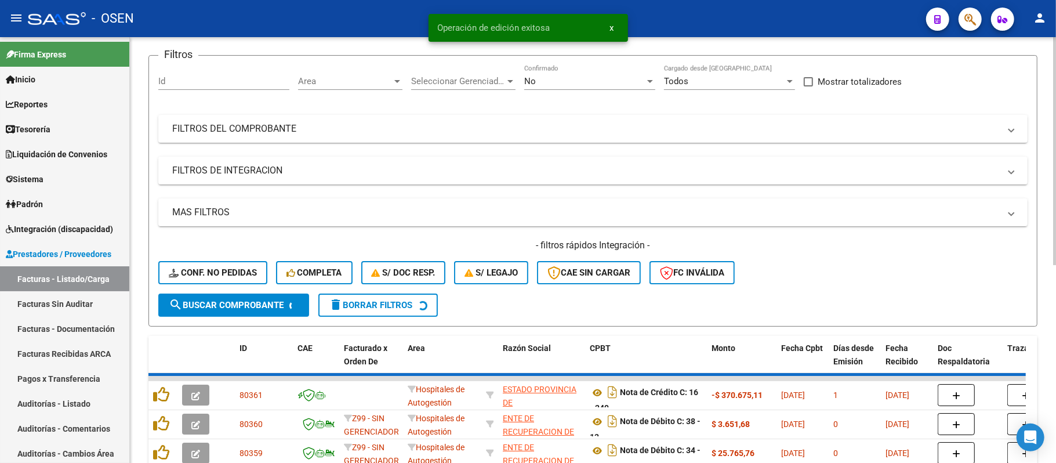
scroll to position [309, 0]
